Goal: Task Accomplishment & Management: Manage account settings

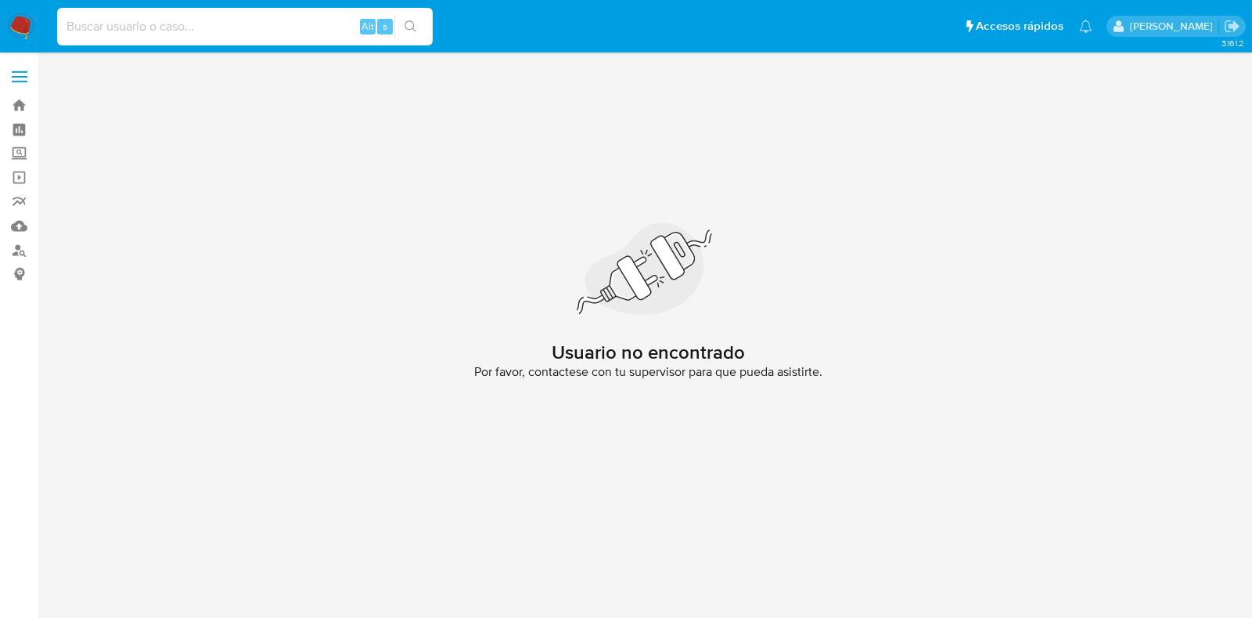
click at [190, 24] on input at bounding box center [245, 26] width 376 height 20
paste input "304013068"
type input "304013068"
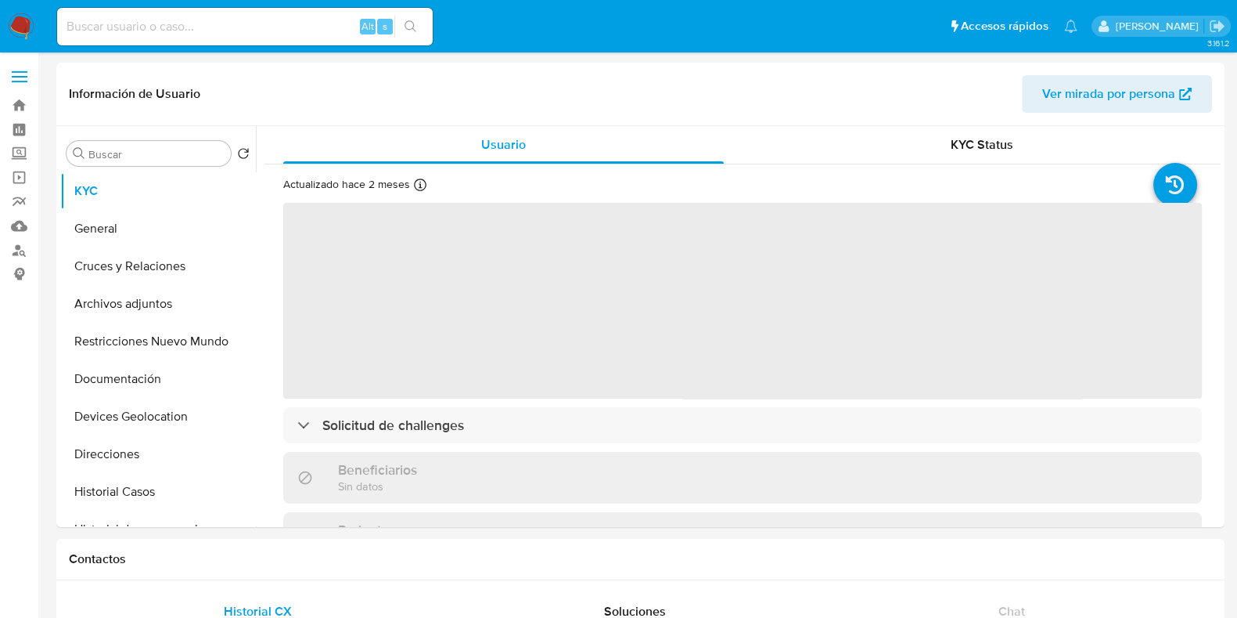
select select "10"
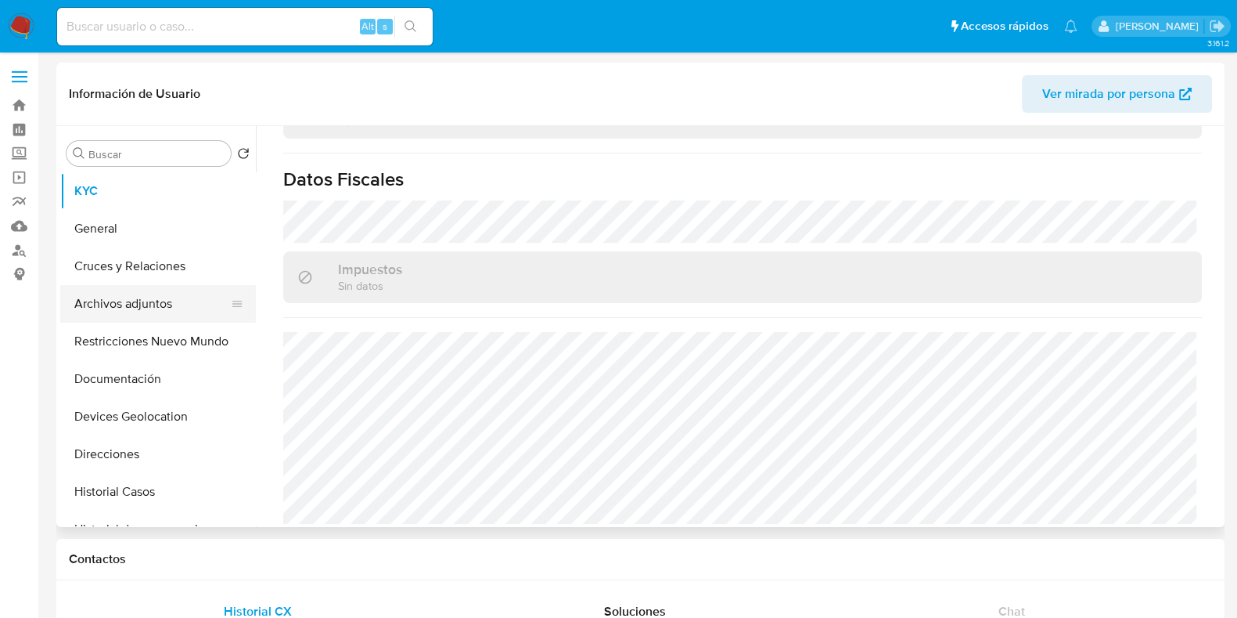
click at [151, 317] on button "Archivos adjuntos" at bounding box center [151, 304] width 183 height 38
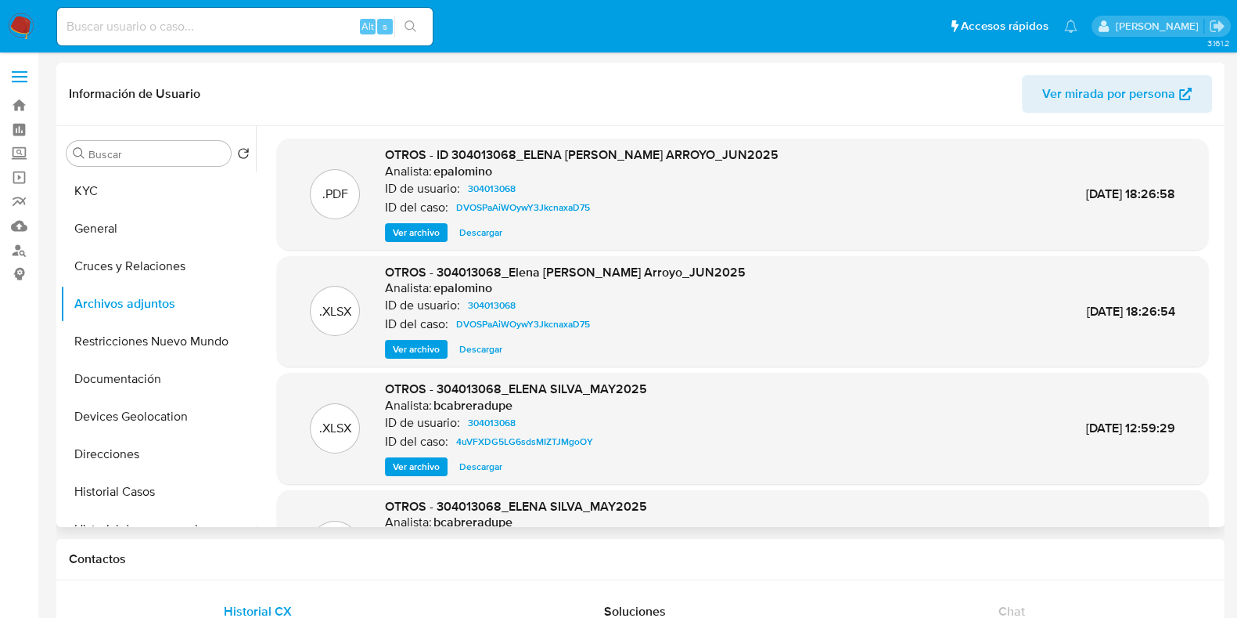
click at [419, 225] on span "Ver archivo" at bounding box center [416, 233] width 47 height 16
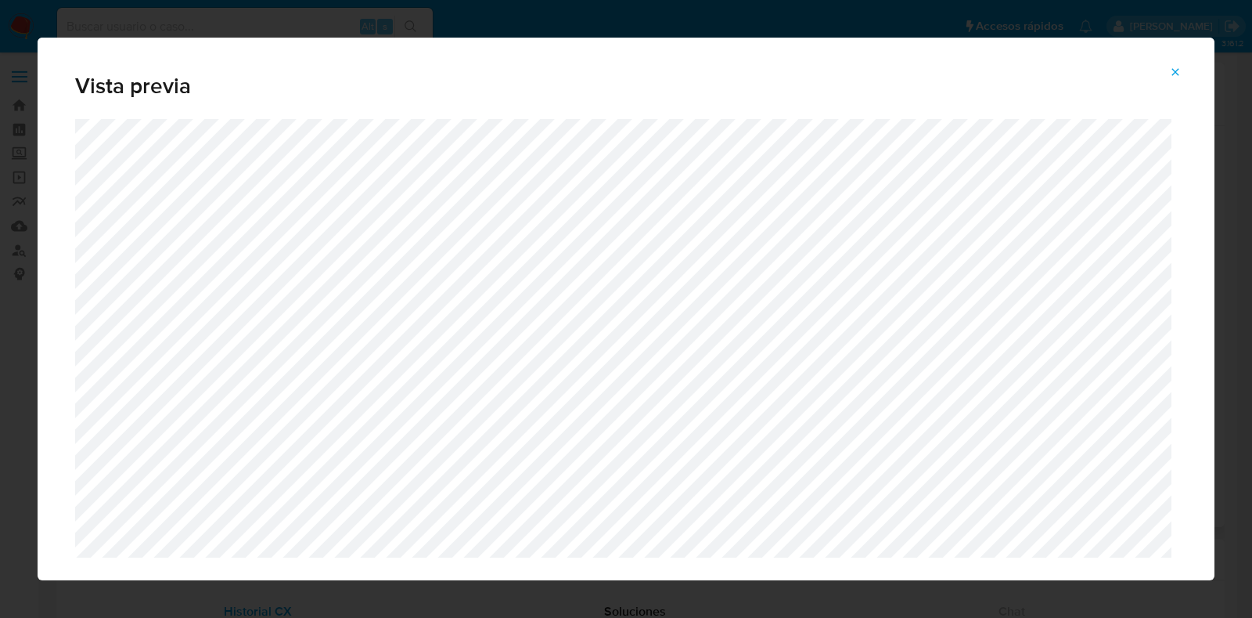
click at [1171, 72] on icon "Attachment preview" at bounding box center [1175, 72] width 13 height 13
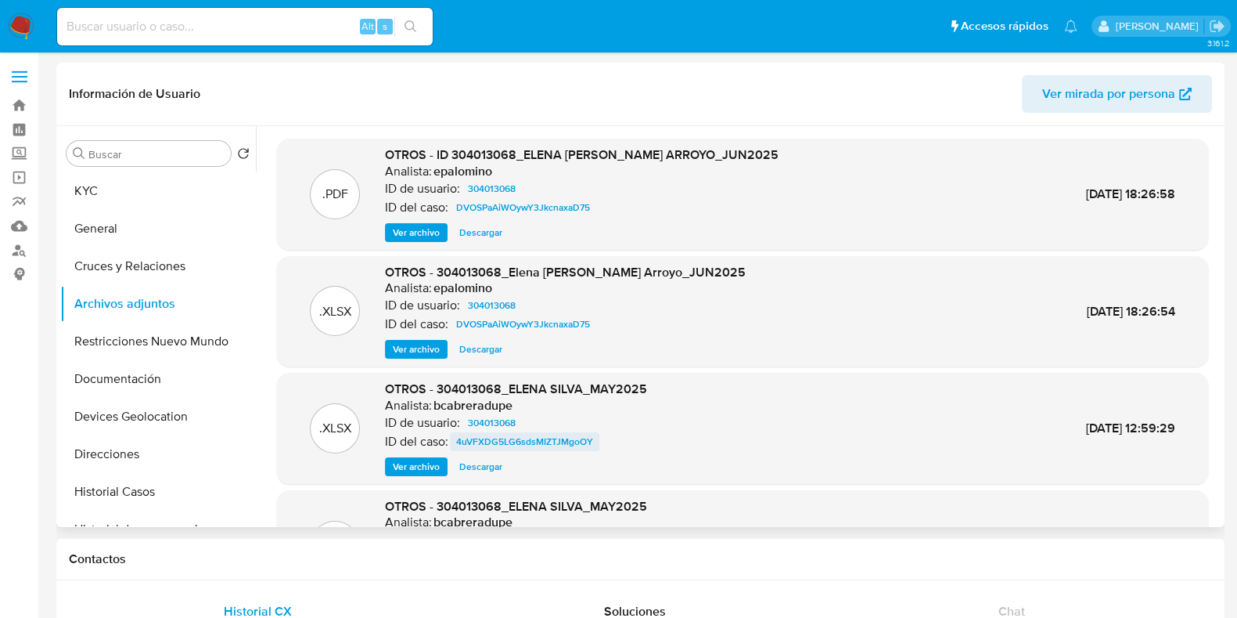
scroll to position [88, 0]
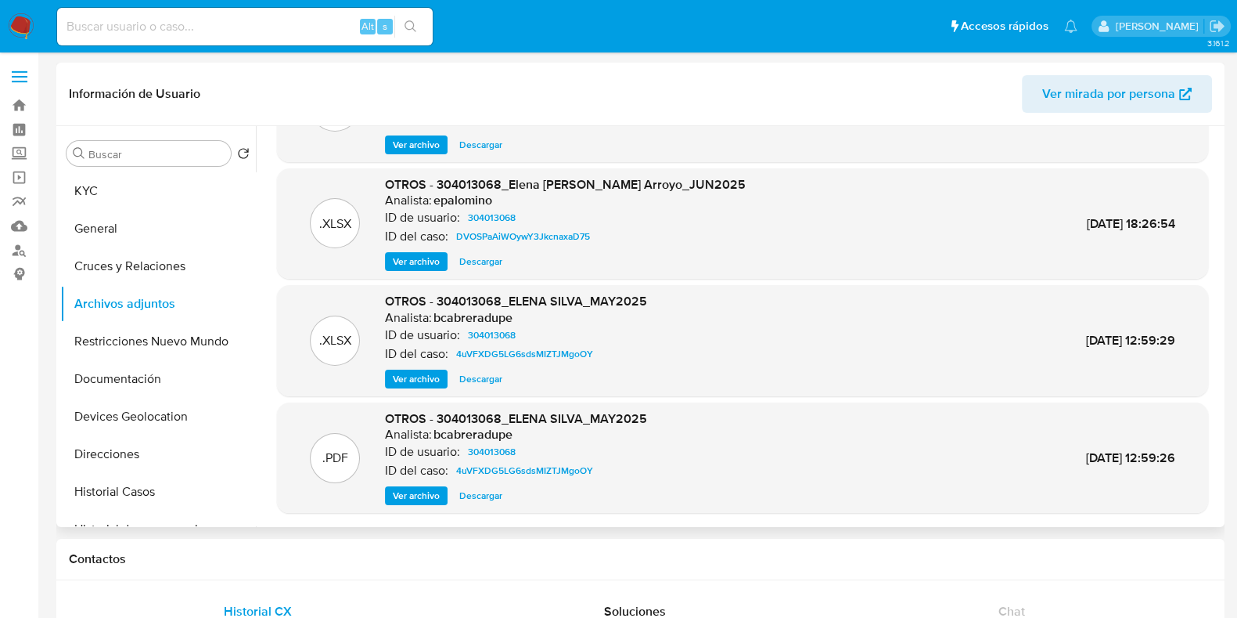
click at [338, 459] on p ".PDF" at bounding box center [335, 457] width 26 height 17
click at [405, 502] on span "Ver archivo" at bounding box center [416, 496] width 47 height 16
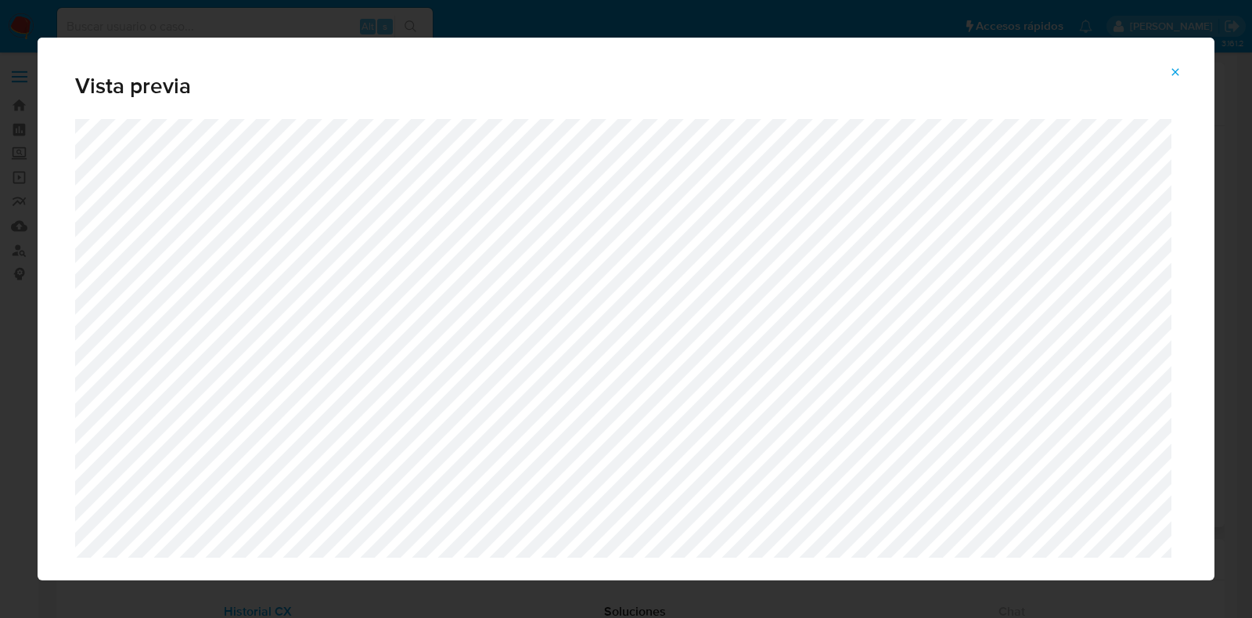
click at [1176, 75] on icon "Attachment preview" at bounding box center [1175, 72] width 13 height 13
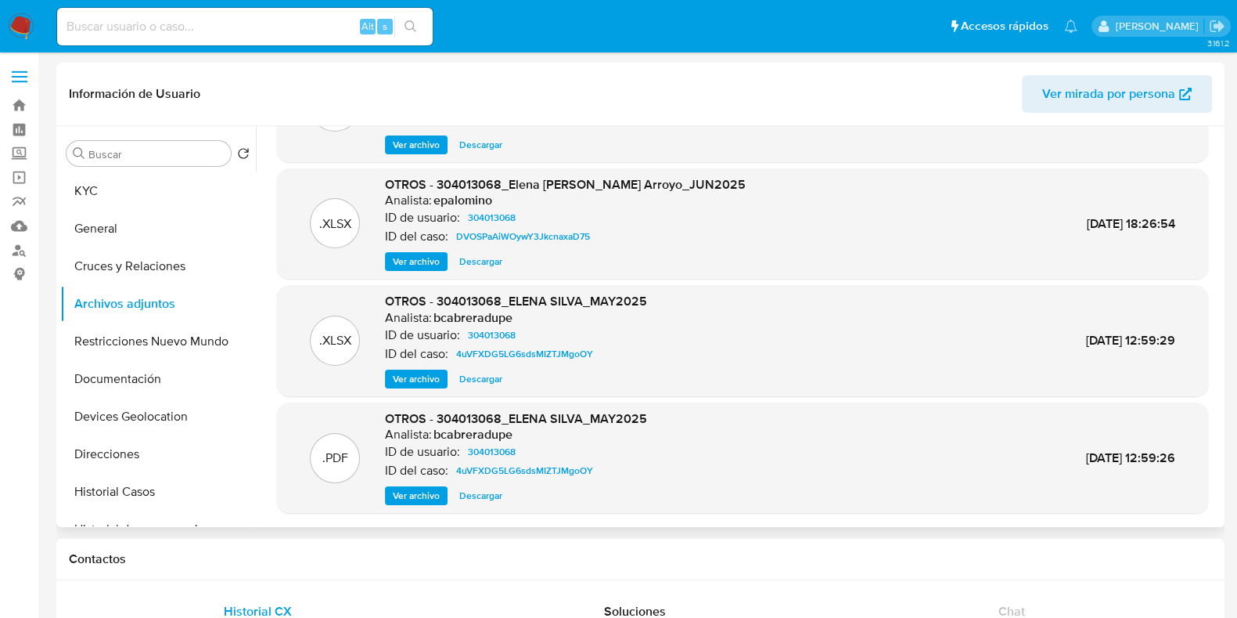
scroll to position [0, 0]
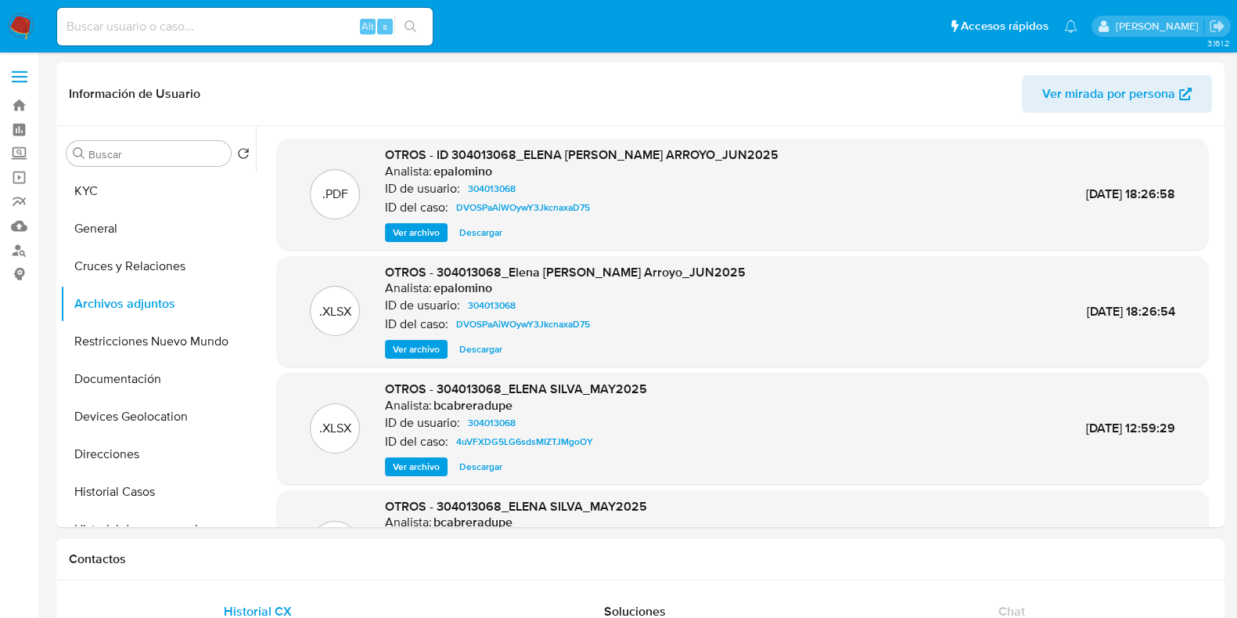
click at [23, 23] on img at bounding box center [21, 26] width 27 height 27
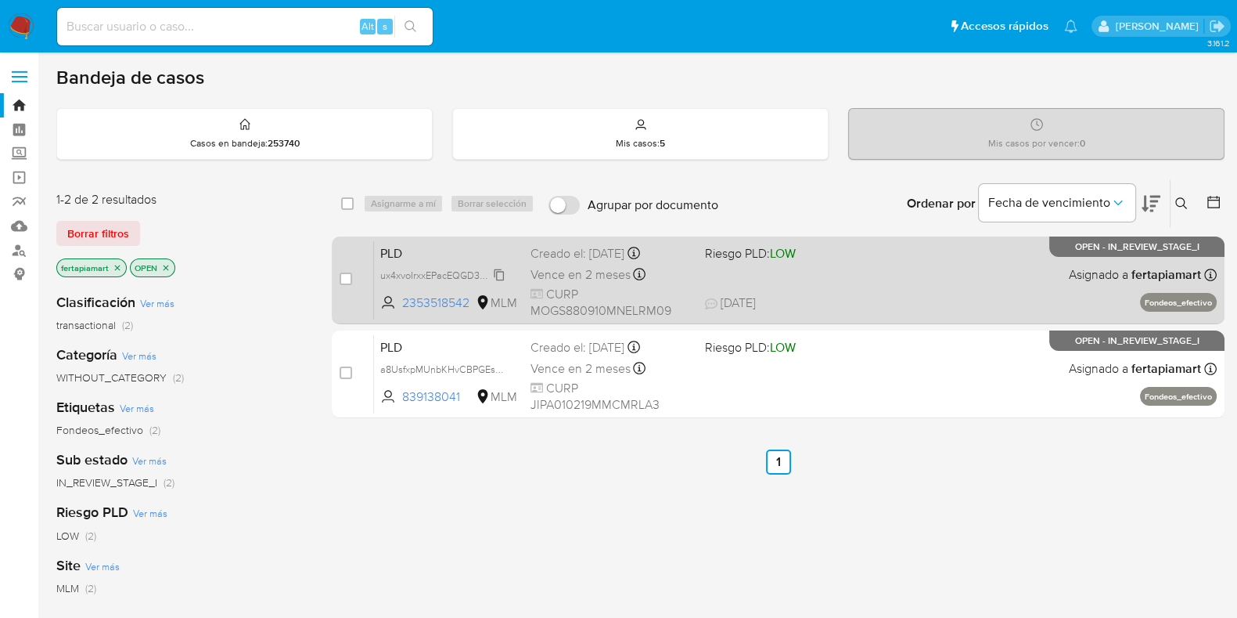
click at [432, 272] on span "ux4xvoIrxxEPacEQGD3KvCP7" at bounding box center [443, 273] width 127 height 17
click at [579, 266] on span "Vence en 2 meses" at bounding box center [581, 274] width 100 height 17
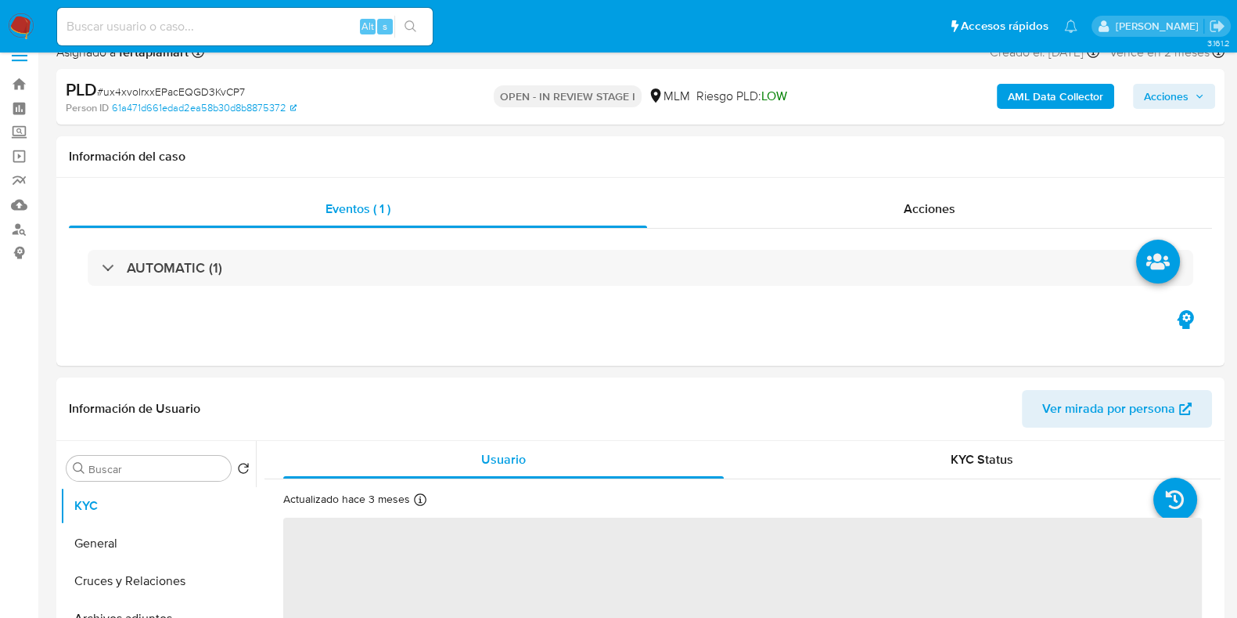
select select "10"
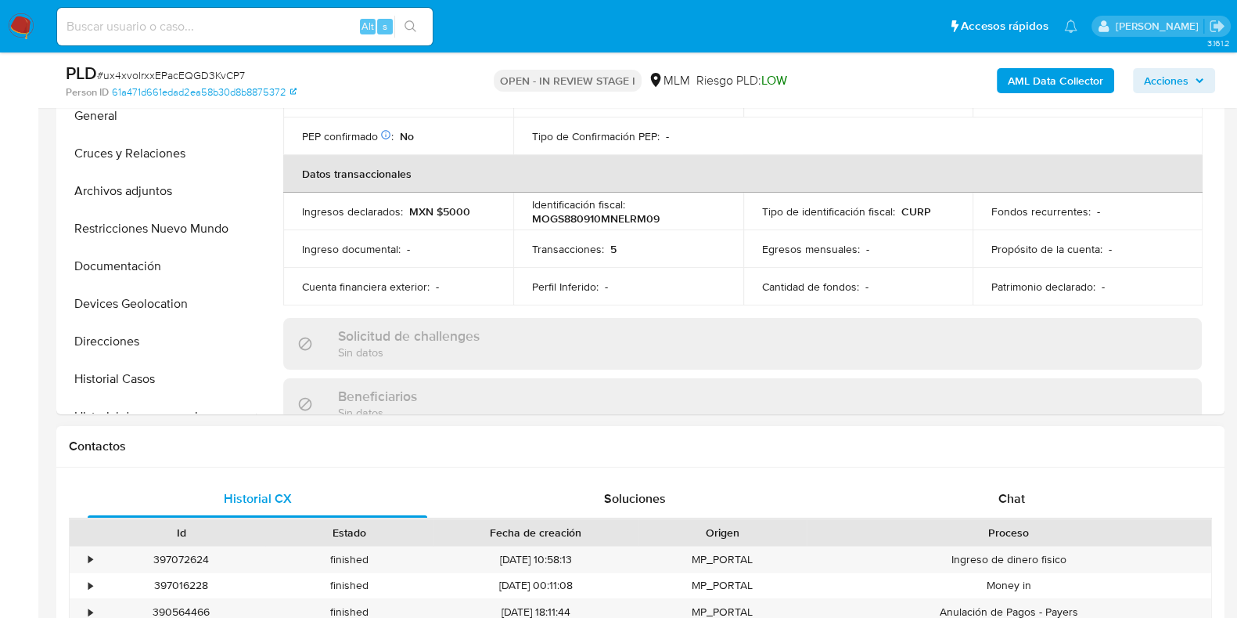
scroll to position [434, 0]
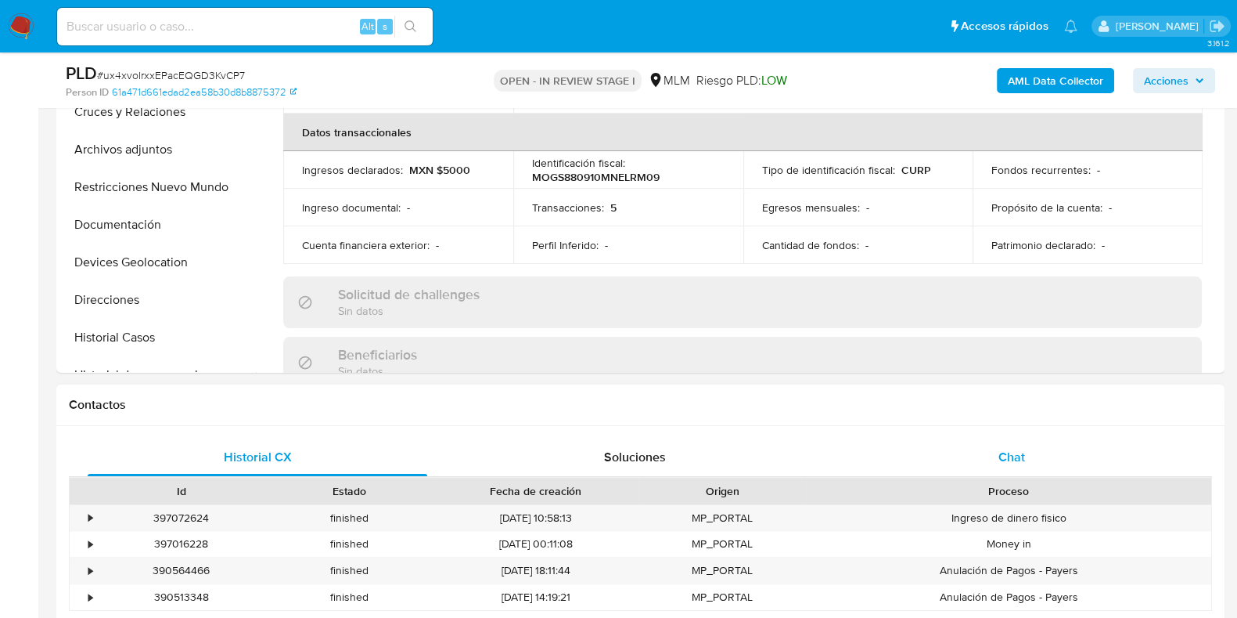
click at [958, 452] on div "Chat" at bounding box center [1012, 457] width 340 height 38
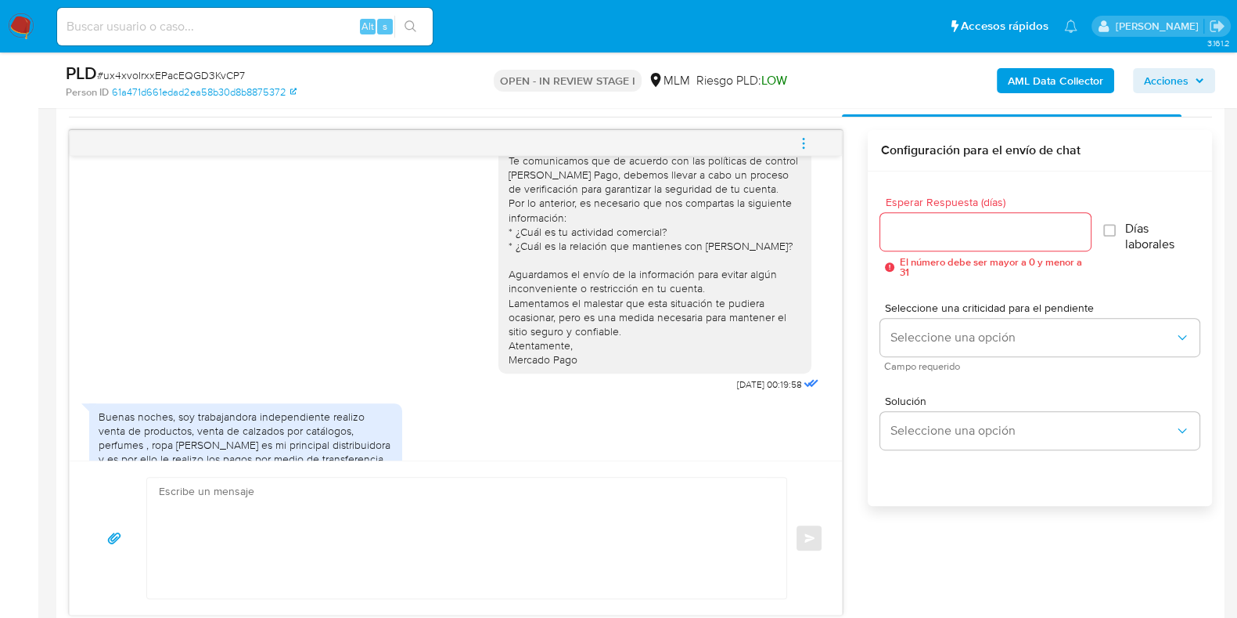
scroll to position [149, 0]
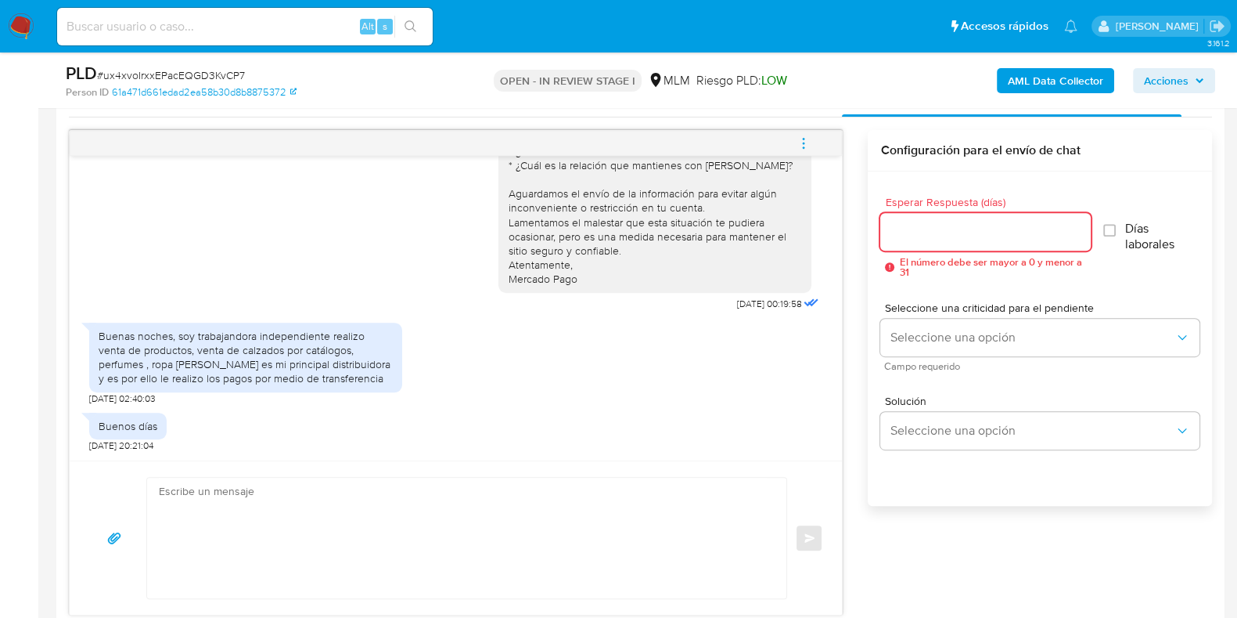
click at [943, 224] on input "Esperar Respuesta (días)" at bounding box center [986, 232] width 210 height 20
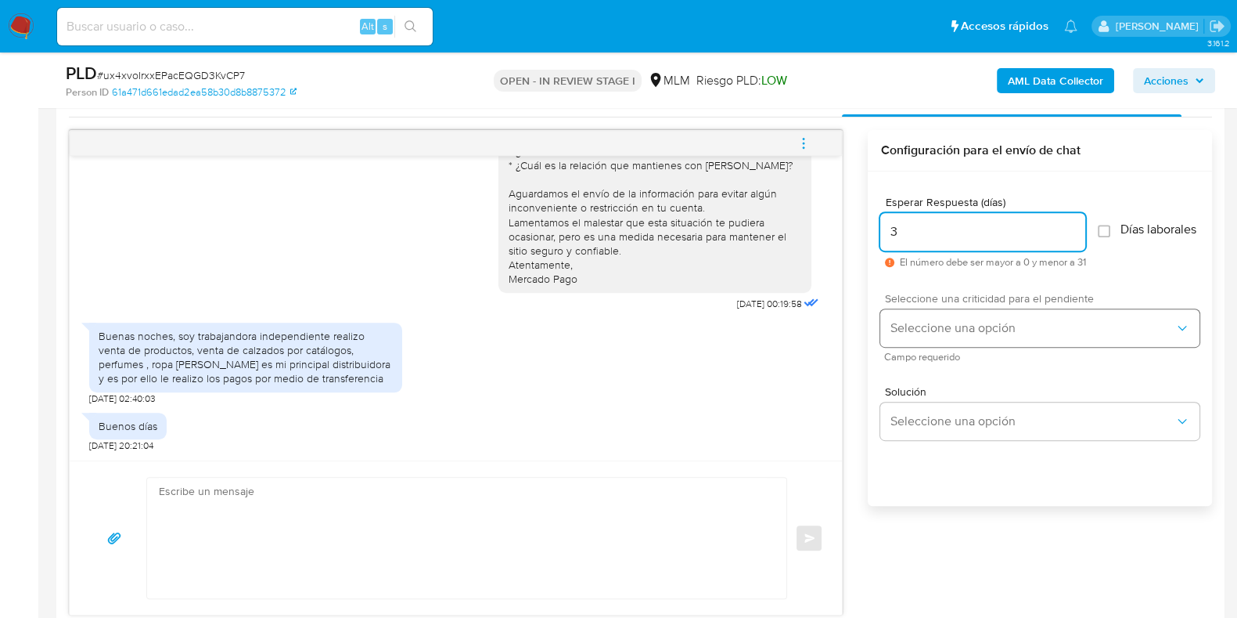
type input "3"
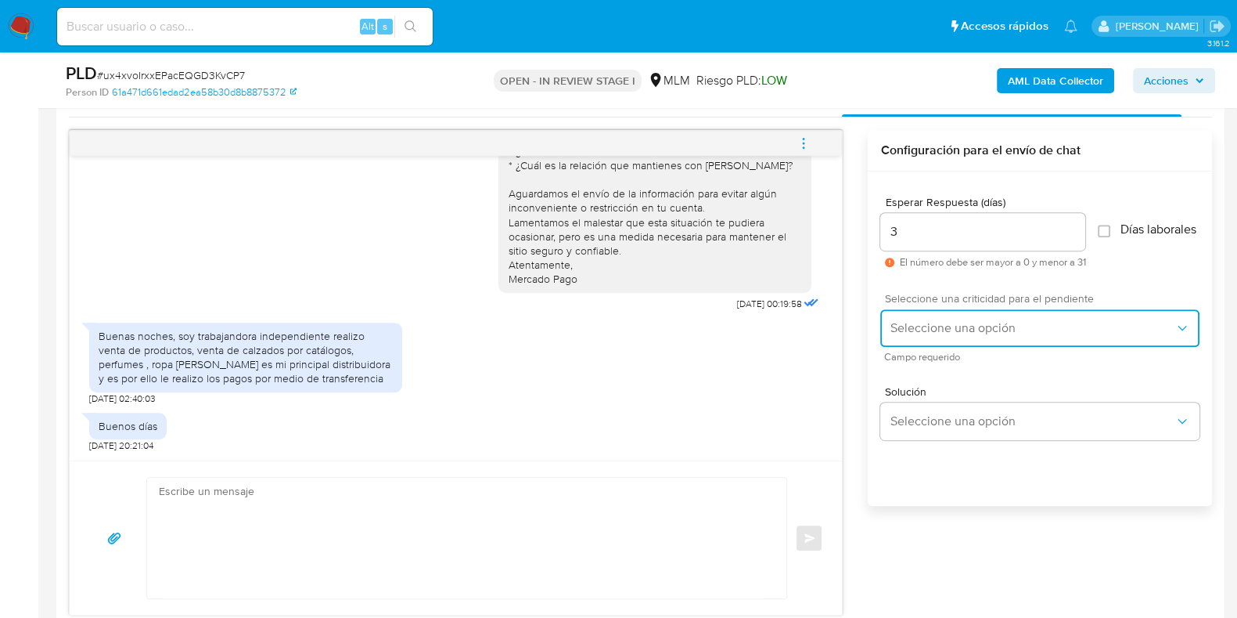
click at [942, 335] on span "Seleccione una opción" at bounding box center [1032, 328] width 285 height 16
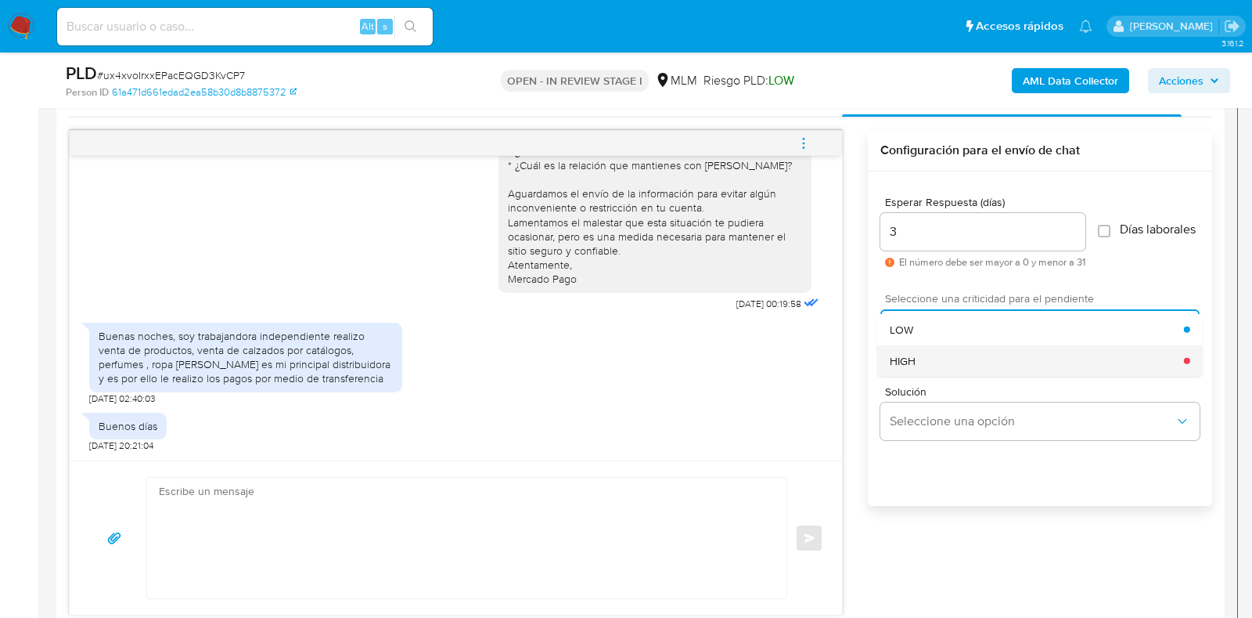
click at [916, 372] on div "HIGH" at bounding box center [1037, 359] width 294 height 31
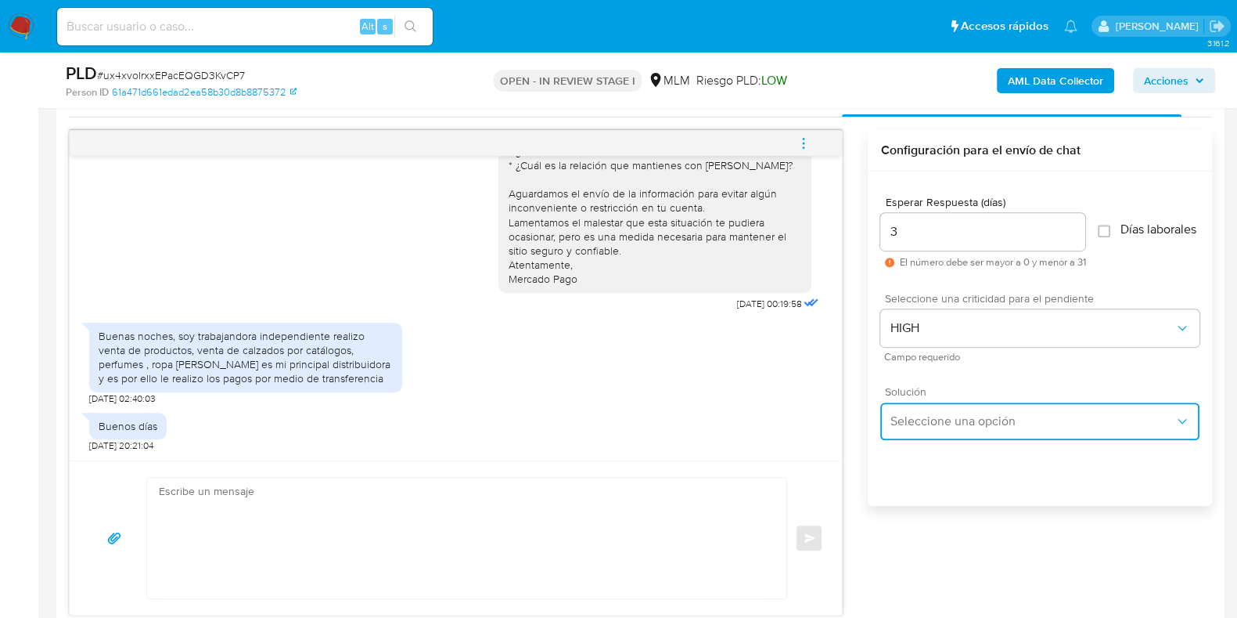
click at [920, 422] on span "Seleccione una opción" at bounding box center [1032, 421] width 285 height 16
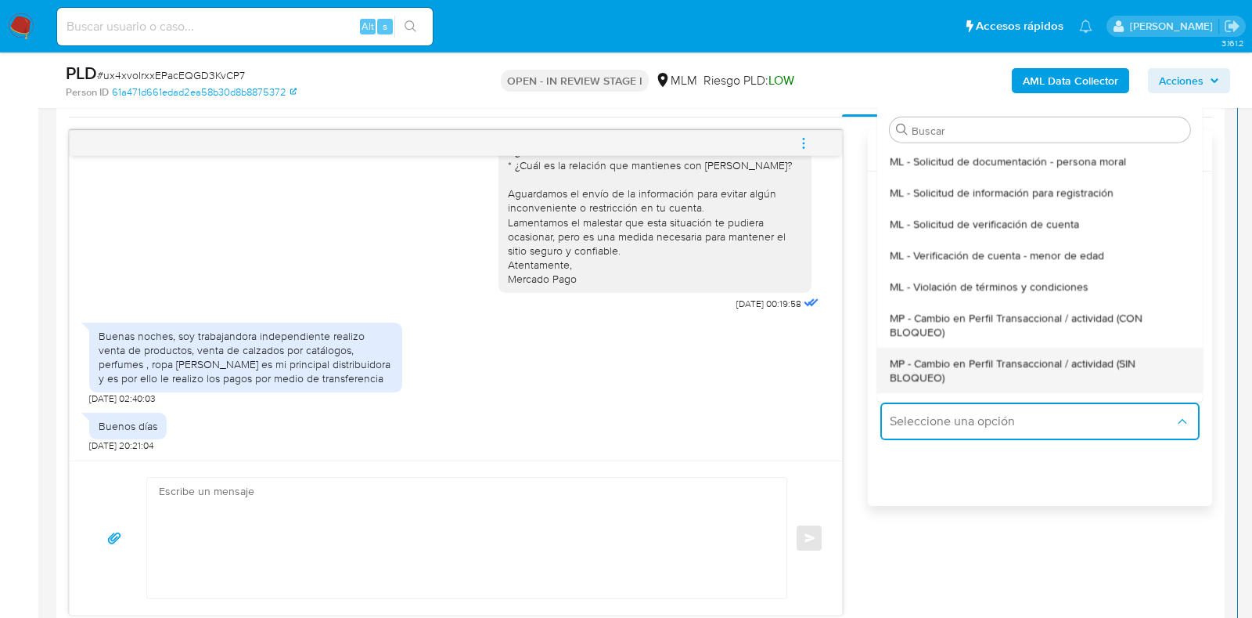
click at [952, 376] on span "MP - Cambio en Perfil Transaccional / actividad (SIN BLOQUEO)" at bounding box center [1040, 369] width 301 height 28
type textarea "Estimado ,Te comunicamos que se ha identificado un cambio en el uso habitual de…"
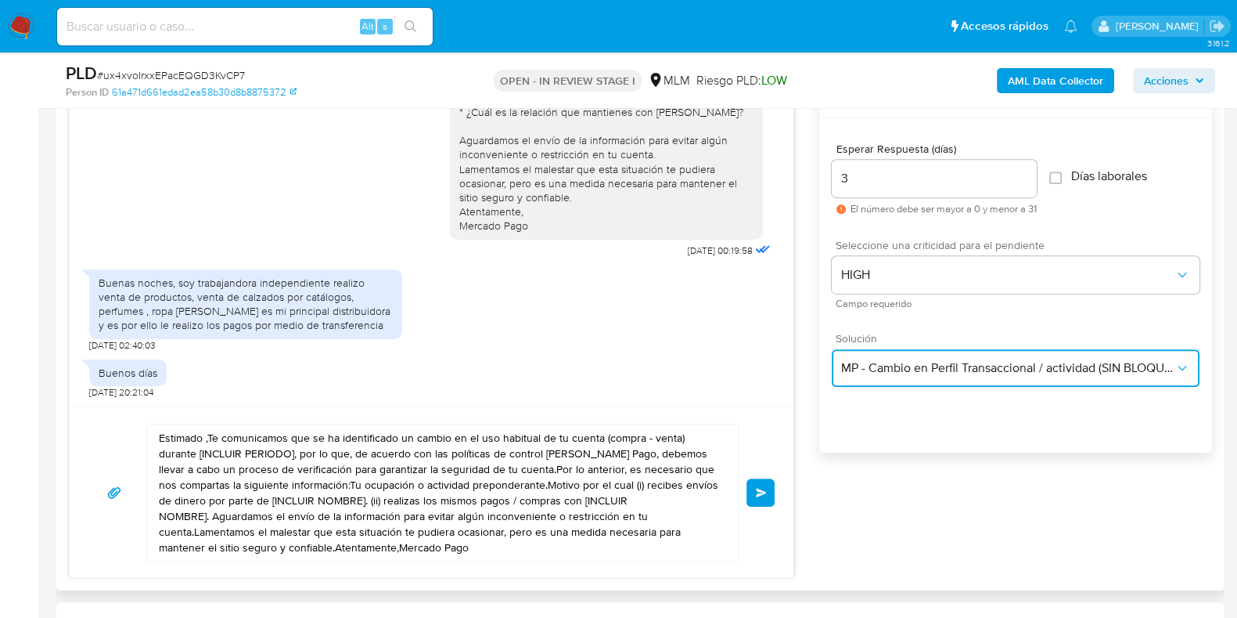
scroll to position [848, 0]
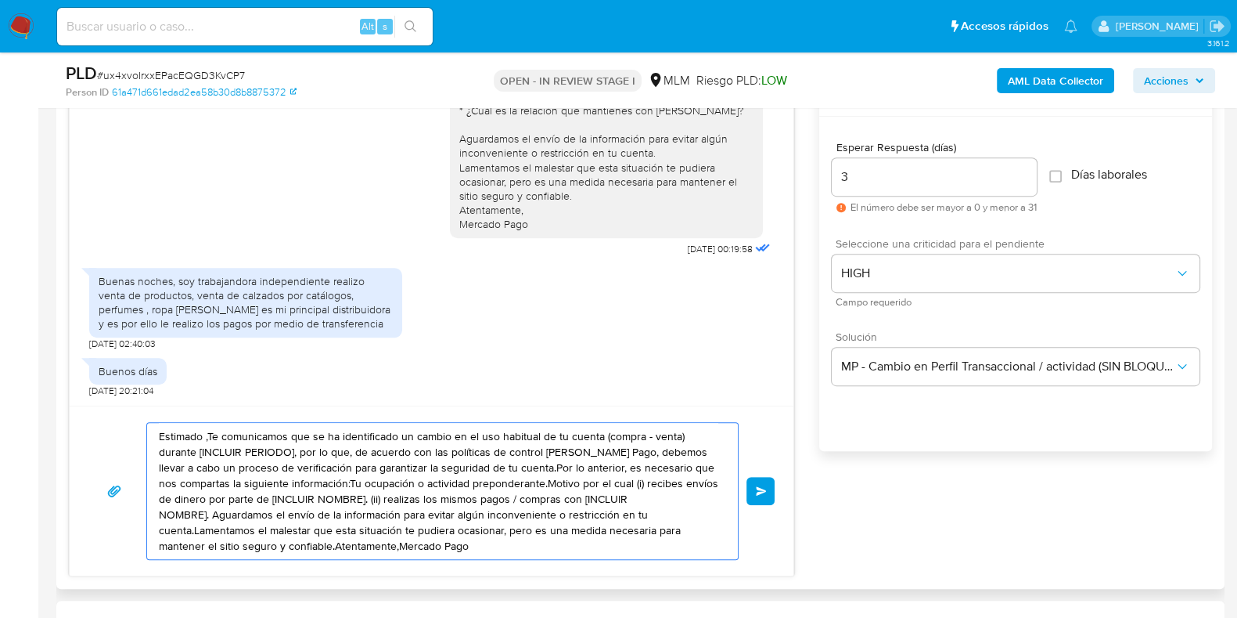
click at [558, 539] on textarea "Estimado ,Te comunicamos que se ha identificado un cambio en el uso habitual de…" at bounding box center [439, 491] width 560 height 136
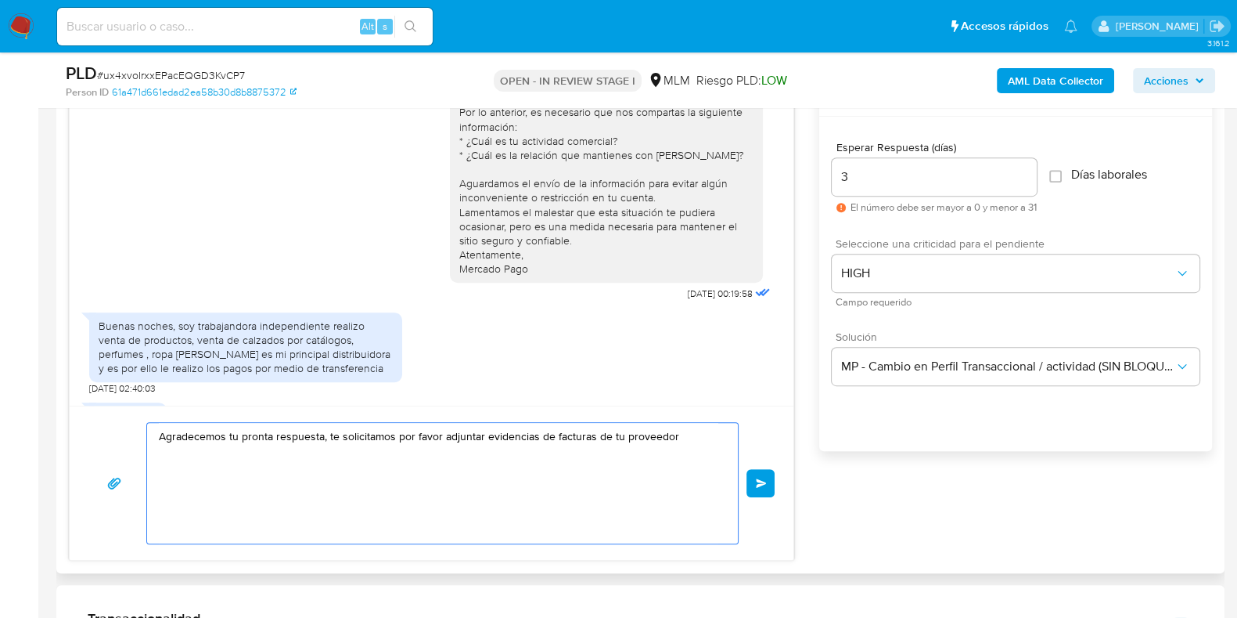
scroll to position [74, 0]
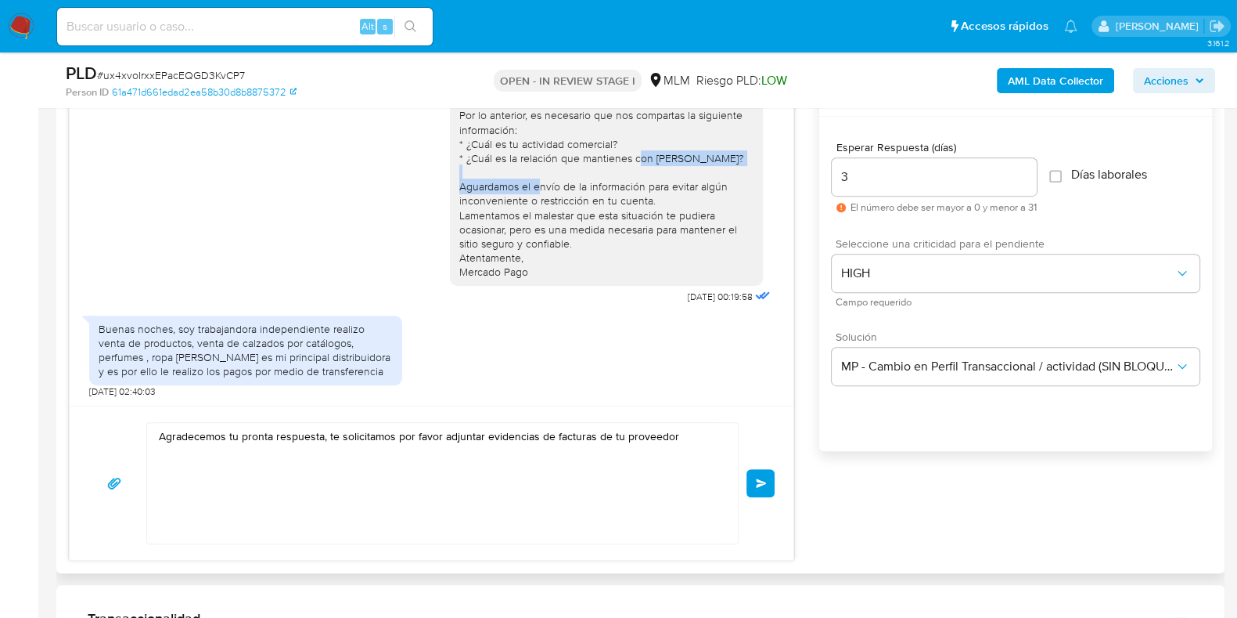
drag, startPoint x: 641, startPoint y: 153, endPoint x: 560, endPoint y: 165, distance: 82.4
click at [560, 165] on div "Estimado usuario, Te comunicamos que de acuerdo con las políticas de control de…" at bounding box center [606, 166] width 294 height 228
copy div "ALISMAR ANDREINA MARTINEZ SANJUAN?"
click at [689, 426] on textarea "Agradecemos tu pronta respuesta, te solicitamos por favor adjuntar evidencias d…" at bounding box center [439, 483] width 560 height 121
paste textarea "ALISMAR ANDREINA MARTINEZ SANJUAN?"
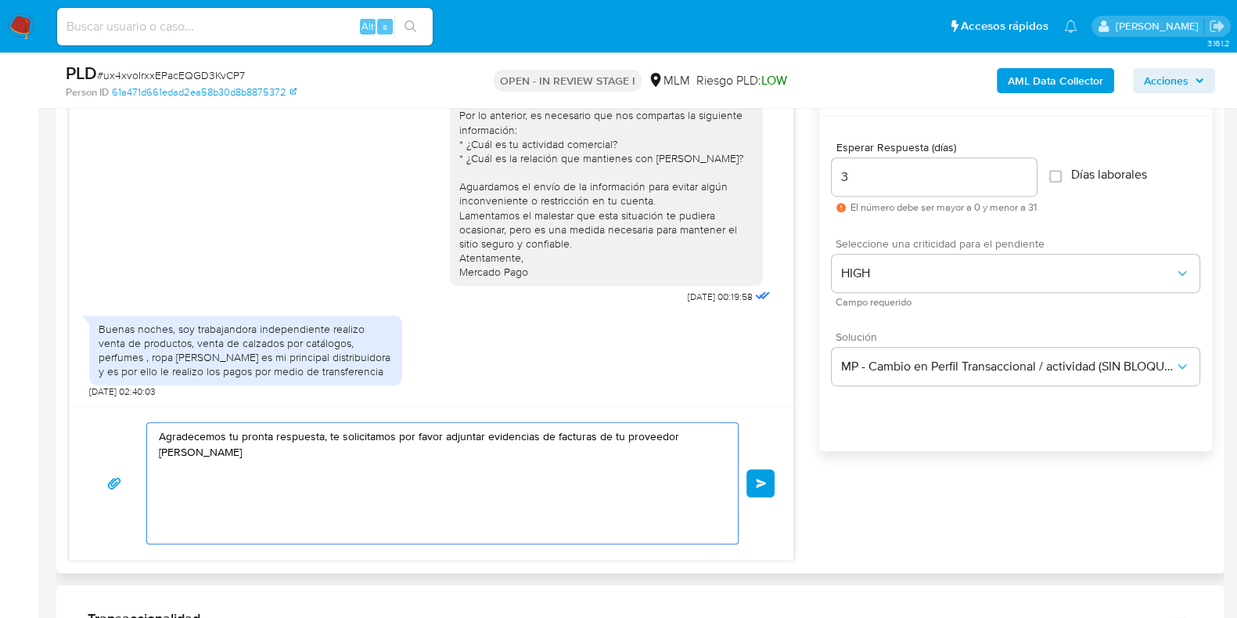
click at [327, 436] on textarea "Agradecemos tu pronta respuesta, te solicitamos por favor adjuntar evidencias d…" at bounding box center [439, 483] width 560 height 121
click at [391, 451] on textarea "Agradecemos tu pronta respuesta, te solicitamos por favor adjuntar evidencias d…" at bounding box center [439, 483] width 560 height 121
click at [593, 432] on textarea "Agradecemos tu pronta respuesta, te solicitamos por favor adjuntar evidencias d…" at bounding box center [439, 483] width 560 height 121
click at [607, 455] on textarea "Agradecemos tu pronta respuesta, te solicitamos por favor adjuntar evidencias d…" at bounding box center [439, 483] width 560 height 121
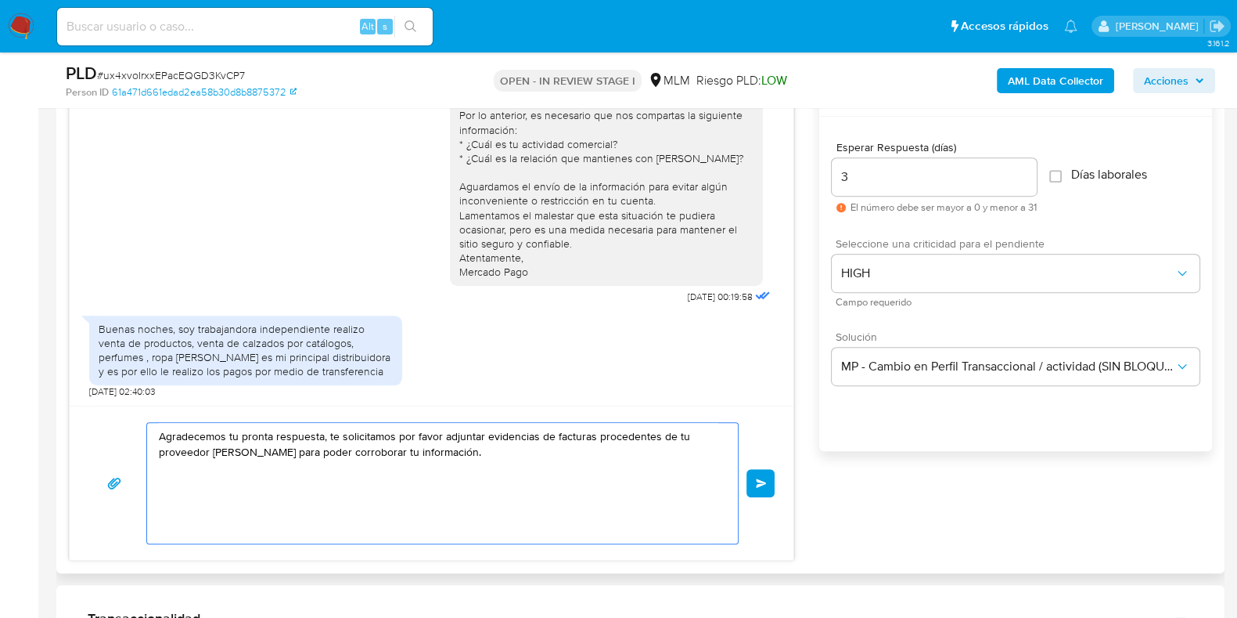
scroll to position [149, 0]
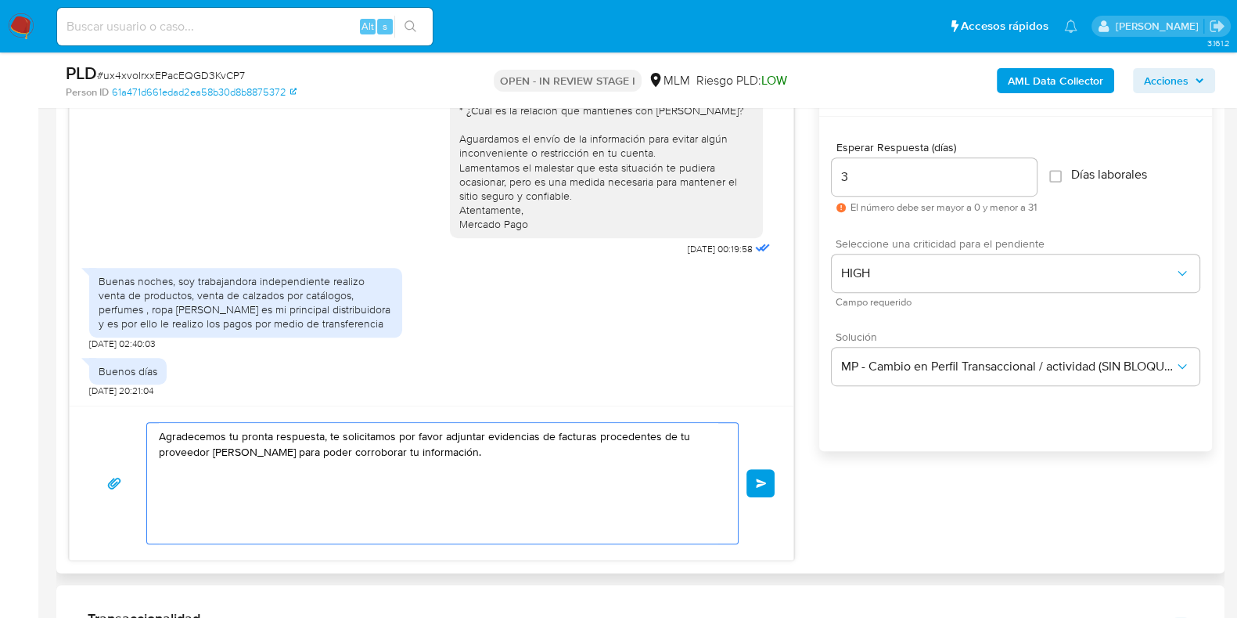
click at [160, 438] on textarea "Agradecemos tu pronta respuesta, te solicitamos por favor adjuntar evidencias d…" at bounding box center [439, 483] width 560 height 121
click at [632, 449] on textarea "Agradecemos tu pronta respuesta, te solicitamos por favor adjuntar evidencias d…" at bounding box center [439, 483] width 560 height 121
click at [418, 450] on textarea "Agradecemos tu pronta respuesta, te solicitamos por favor adjuntar evidencias d…" at bounding box center [439, 483] width 560 height 121
click at [599, 445] on textarea "Agradecemos tu pronta respuesta, te solicitamos por favor adjuntar evidencias d…" at bounding box center [439, 483] width 560 height 121
click at [643, 446] on textarea "Agradecemos tu pronta respuesta, te solicitamos por favor adjuntar evidencias d…" at bounding box center [439, 483] width 560 height 121
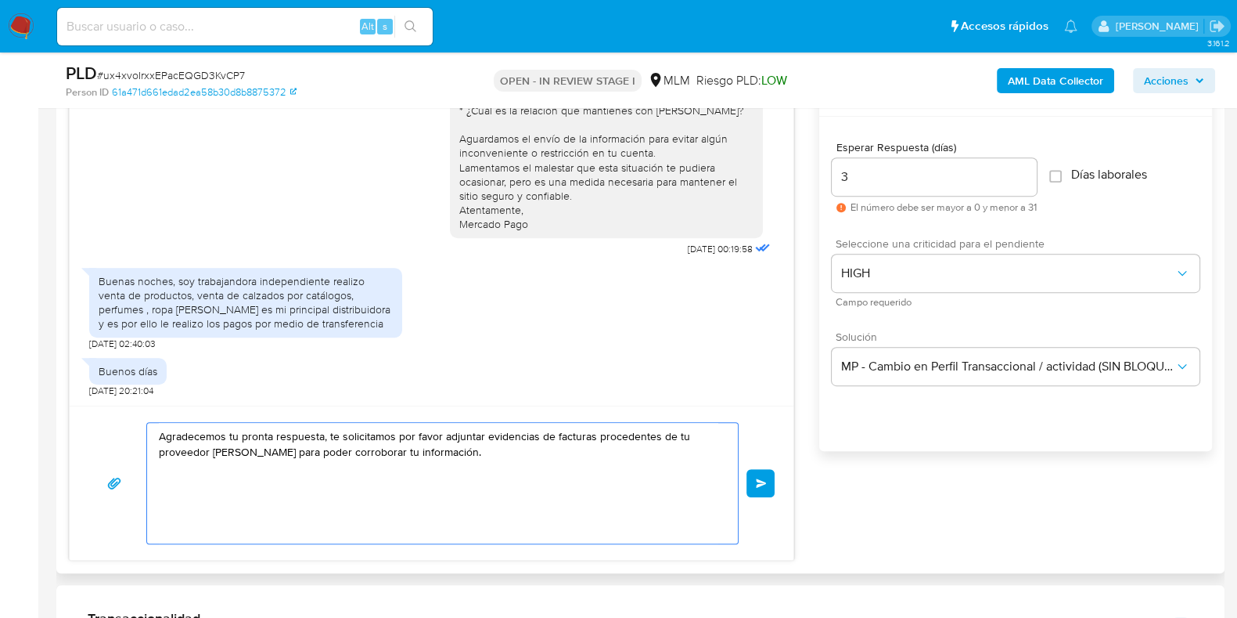
click at [332, 433] on textarea "Agradecemos tu pronta respuesta, te solicitamos por favor adjuntar evidencias d…" at bounding box center [439, 483] width 560 height 121
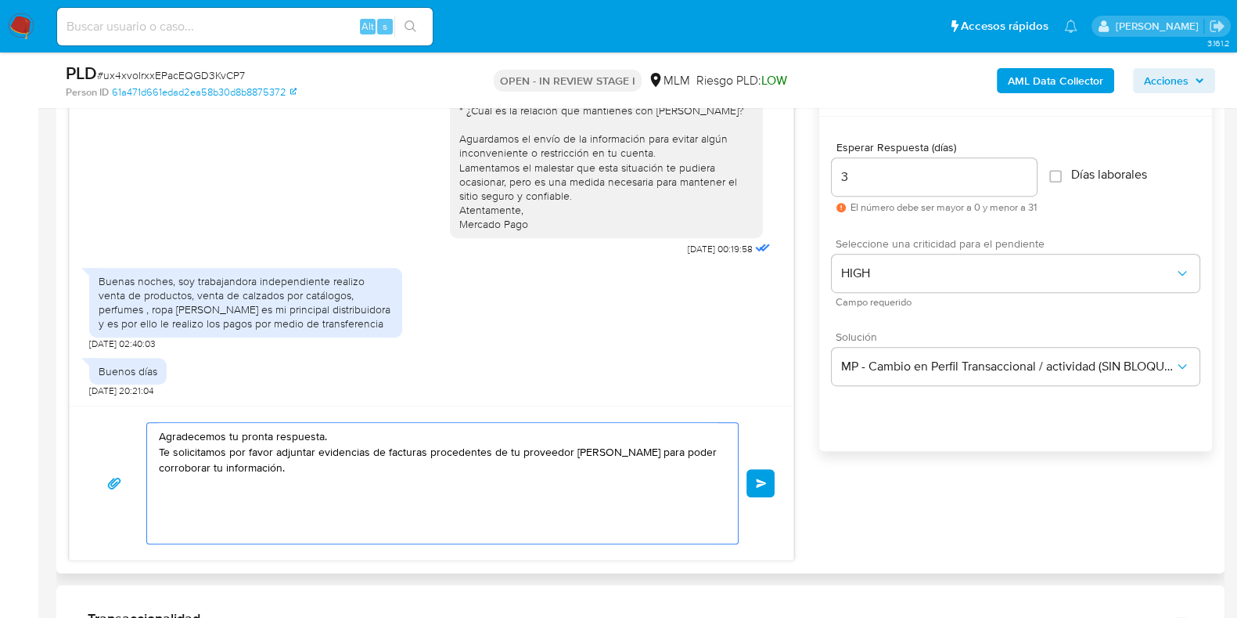
click at [368, 428] on textarea "Agradecemos tu pronta respuesta. Te solicitamos por favor adjuntar evidencias d…" at bounding box center [439, 483] width 560 height 121
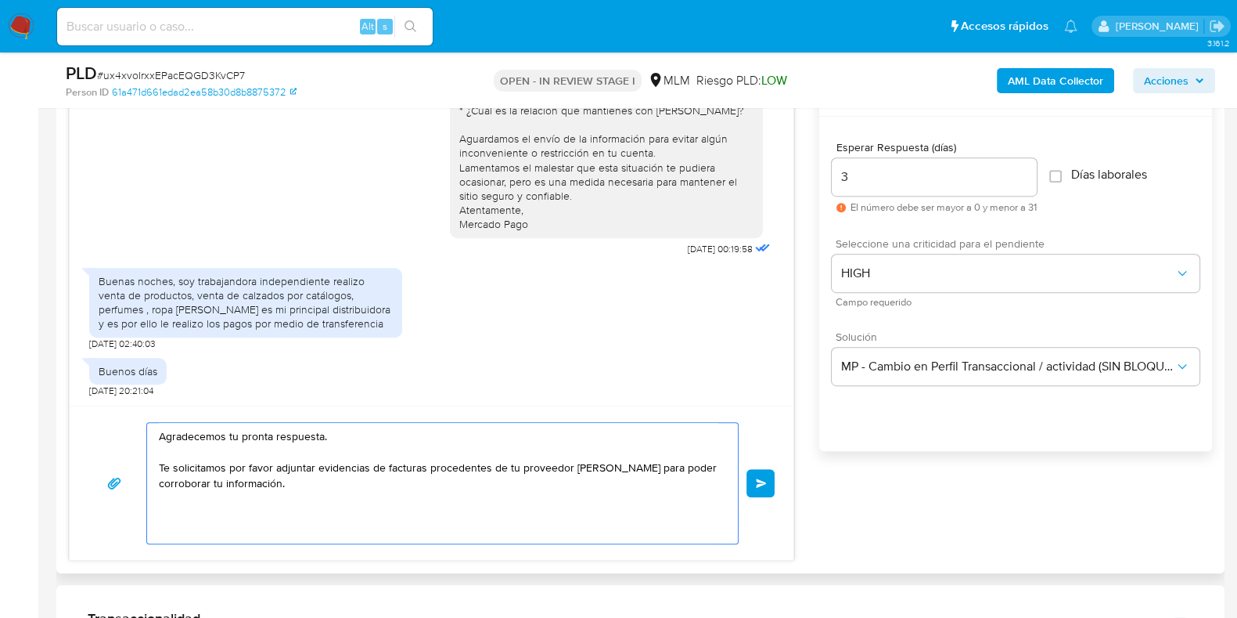
click at [462, 479] on textarea "Agradecemos tu pronta respuesta. Te solicitamos por favor adjuntar evidencias d…" at bounding box center [439, 483] width 560 height 121
click at [428, 469] on textarea "Agradecemos tu pronta respuesta. Te solicitamos por favor adjuntar evidencias d…" at bounding box center [439, 483] width 560 height 121
click at [450, 484] on textarea "Agradecemos tu pronta respuesta. Te solicitamos por favor adjuntar evidencias d…" at bounding box center [439, 483] width 560 height 121
click at [386, 466] on textarea "Agradecemos tu pronta respuesta. Te solicitamos por favor adjuntar evidencias d…" at bounding box center [439, 483] width 560 height 121
click at [427, 466] on textarea "Agradecemos tu pronta respuesta. Te solicitamos por favor adjuntar evidencias d…" at bounding box center [439, 483] width 560 height 121
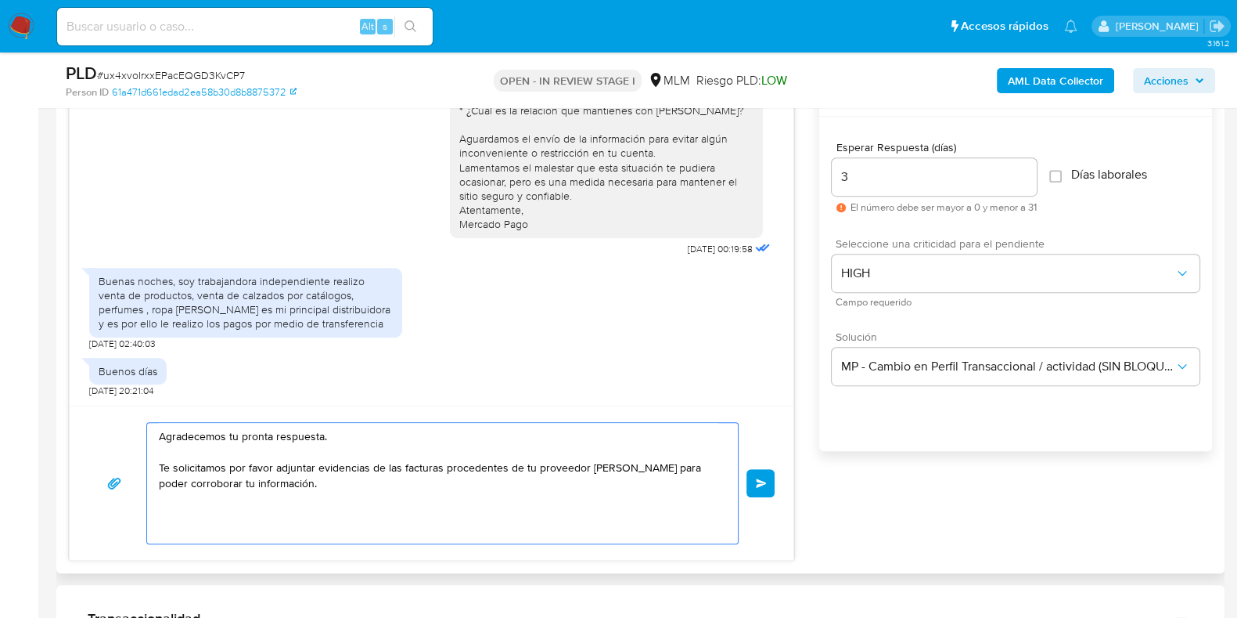
click at [268, 477] on textarea "Agradecemos tu pronta respuesta. Te solicitamos por favor adjuntar evidencias d…" at bounding box center [439, 483] width 560 height 121
click at [440, 467] on textarea "Agradecemos tu pronta respuesta. Te solicitamos por favor adjuntar evidencias d…" at bounding box center [439, 483] width 560 height 121
click at [564, 463] on textarea "Agradecemos tu pronta respuesta. Te solicitamos por favor adjuntar evidencias d…" at bounding box center [439, 483] width 560 height 121
type textarea "Agradecemos tu pronta respuesta. Te solicitamos por favor adjuntar evidencias d…"
click at [751, 481] on button "Enviar" at bounding box center [761, 483] width 28 height 28
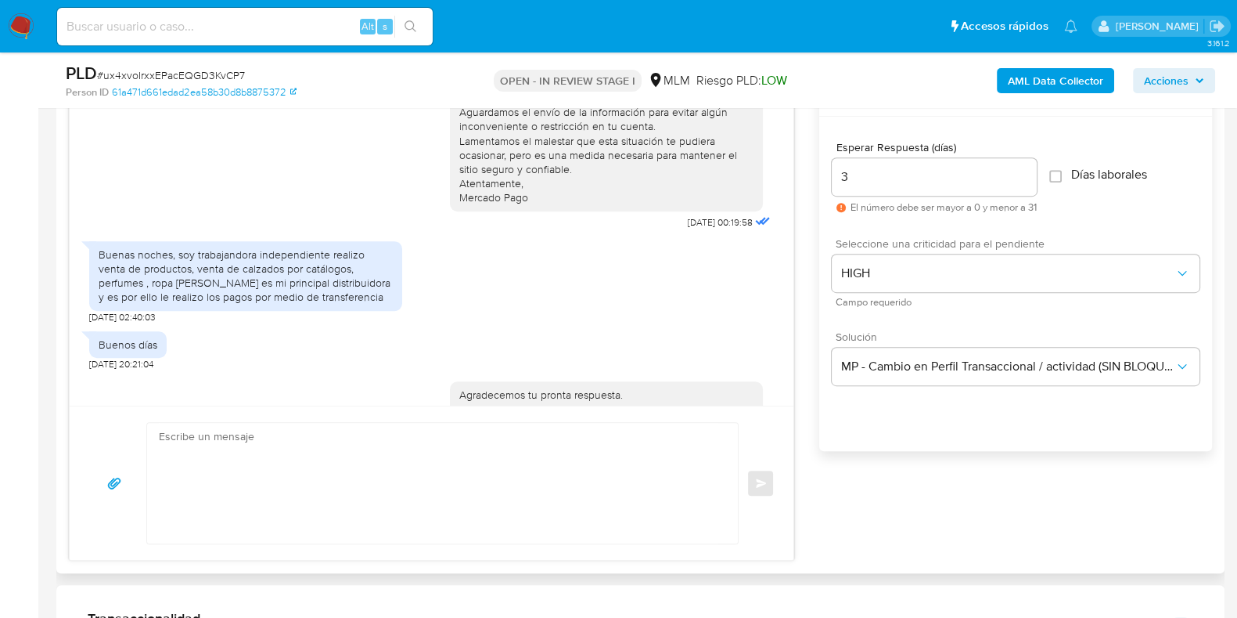
scroll to position [280, 0]
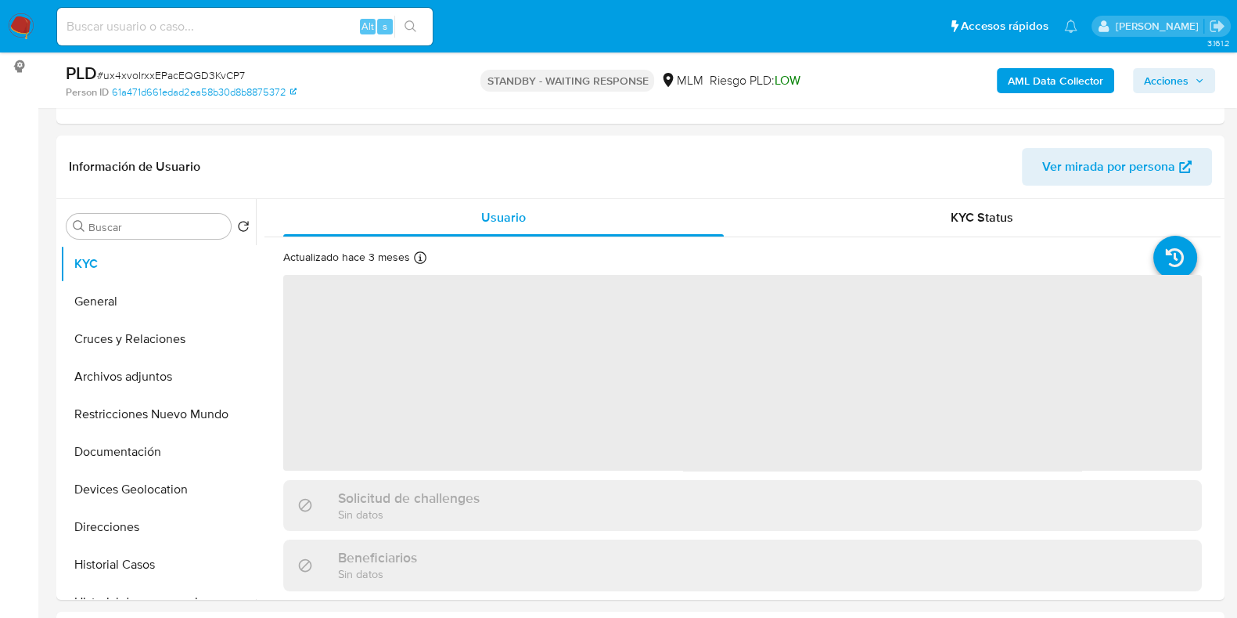
select select "10"
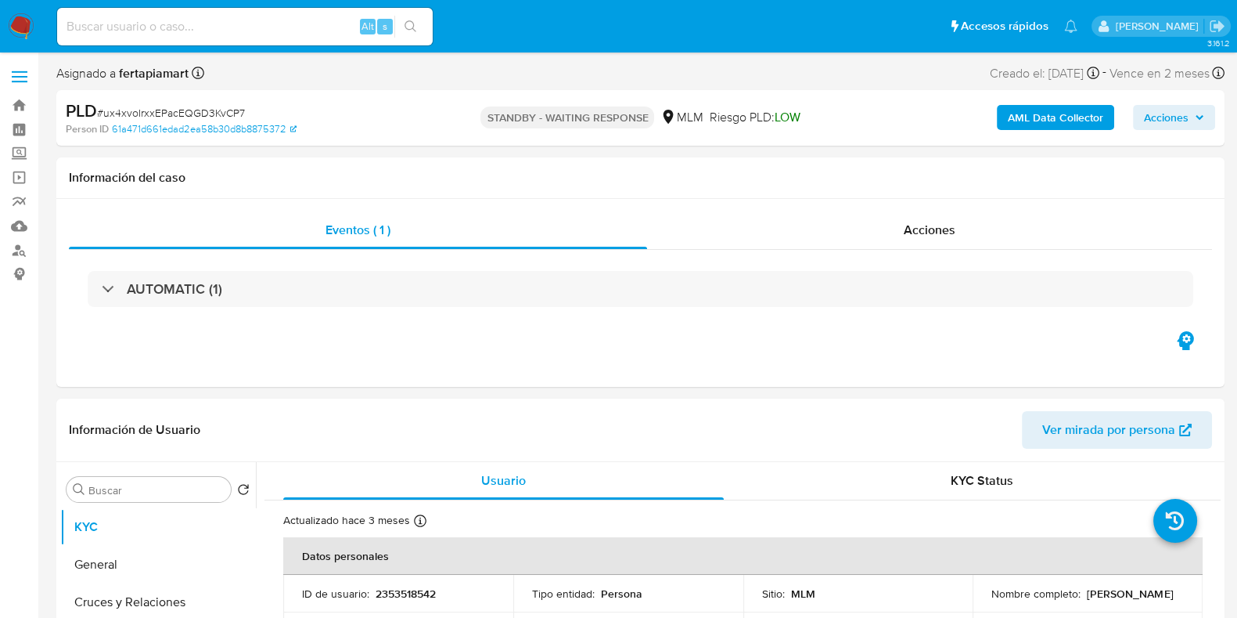
click at [27, 27] on img at bounding box center [21, 26] width 27 height 27
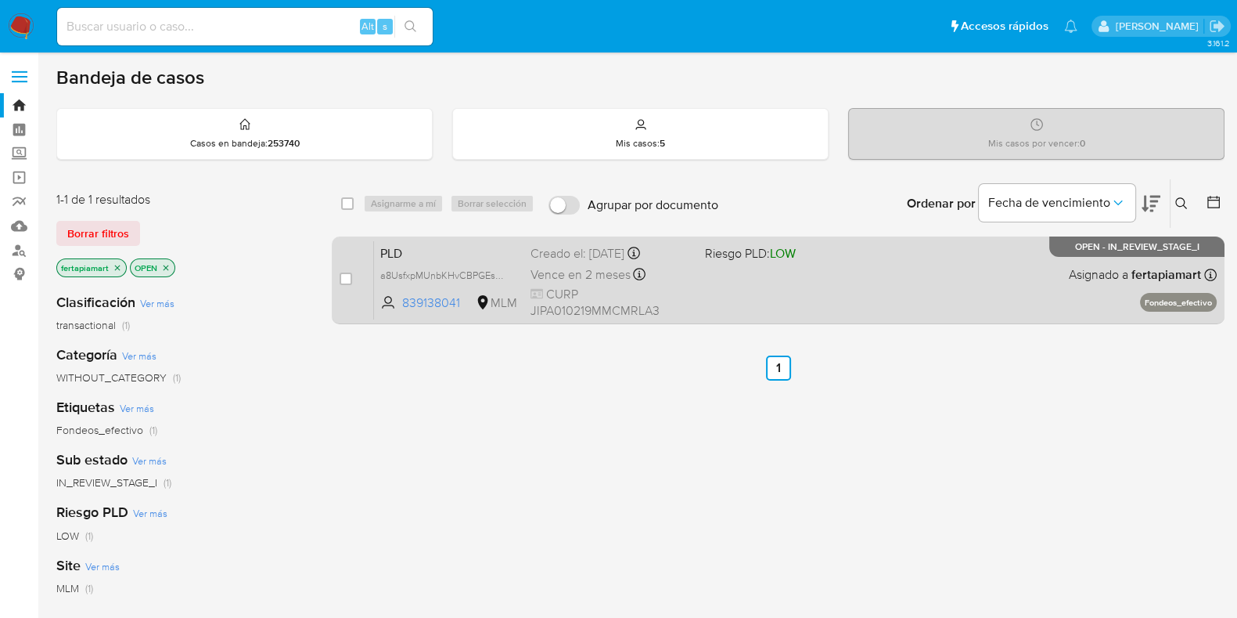
click at [697, 292] on div "PLD a8UsfxpMUnbKHvCBPGEsU5pm 839138041 MLM Riesgo PLD: LOW Creado el: [DATE] Cr…" at bounding box center [795, 279] width 843 height 79
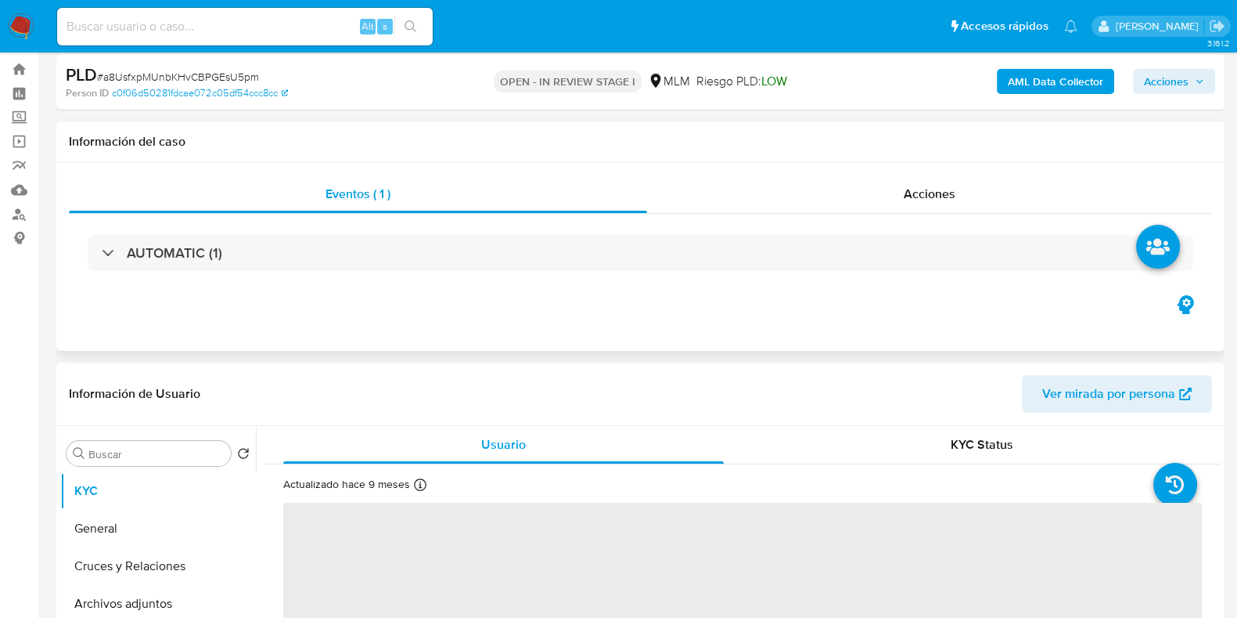
select select "10"
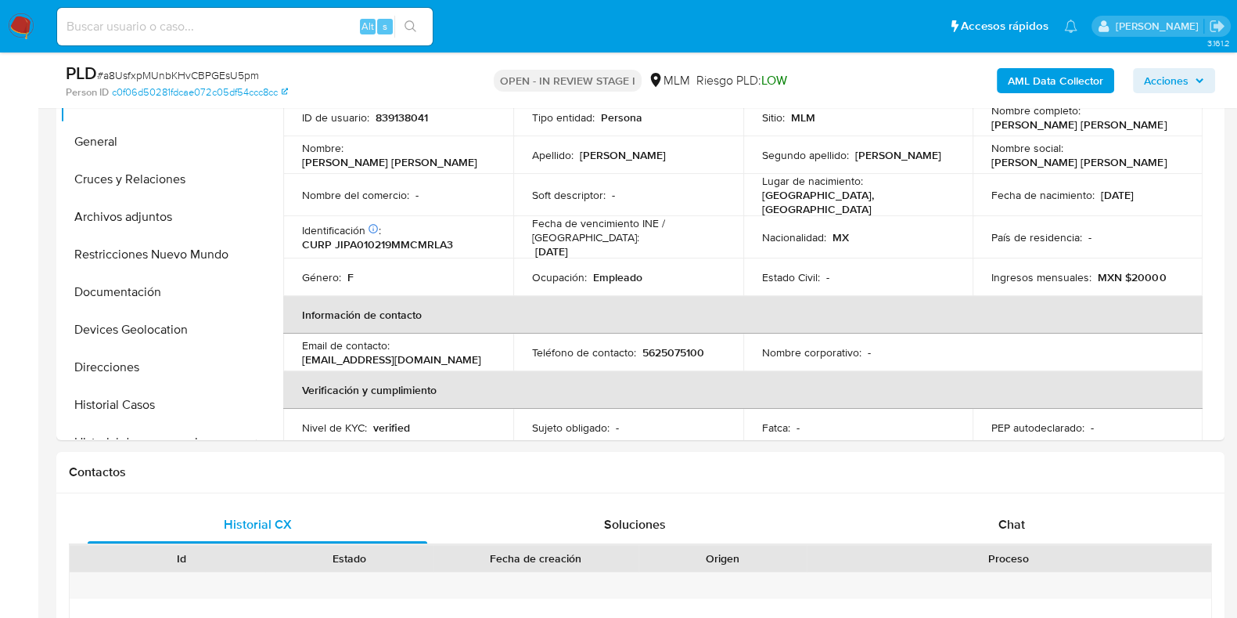
scroll to position [59, 0]
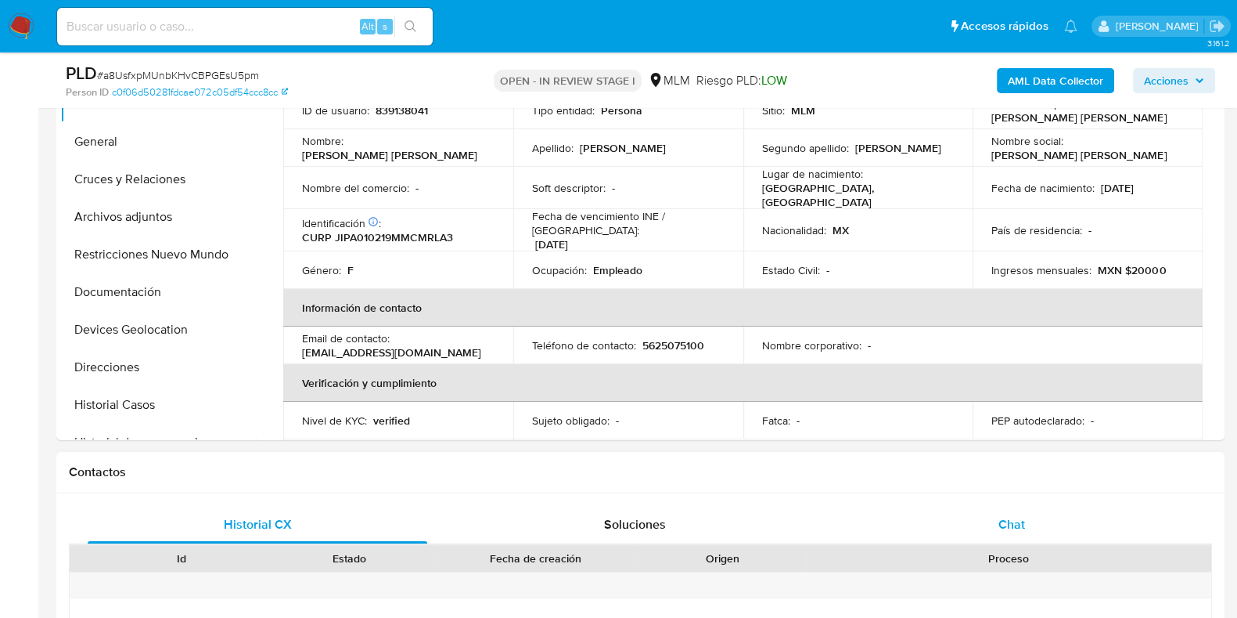
click at [981, 530] on div "Chat" at bounding box center [1012, 525] width 340 height 38
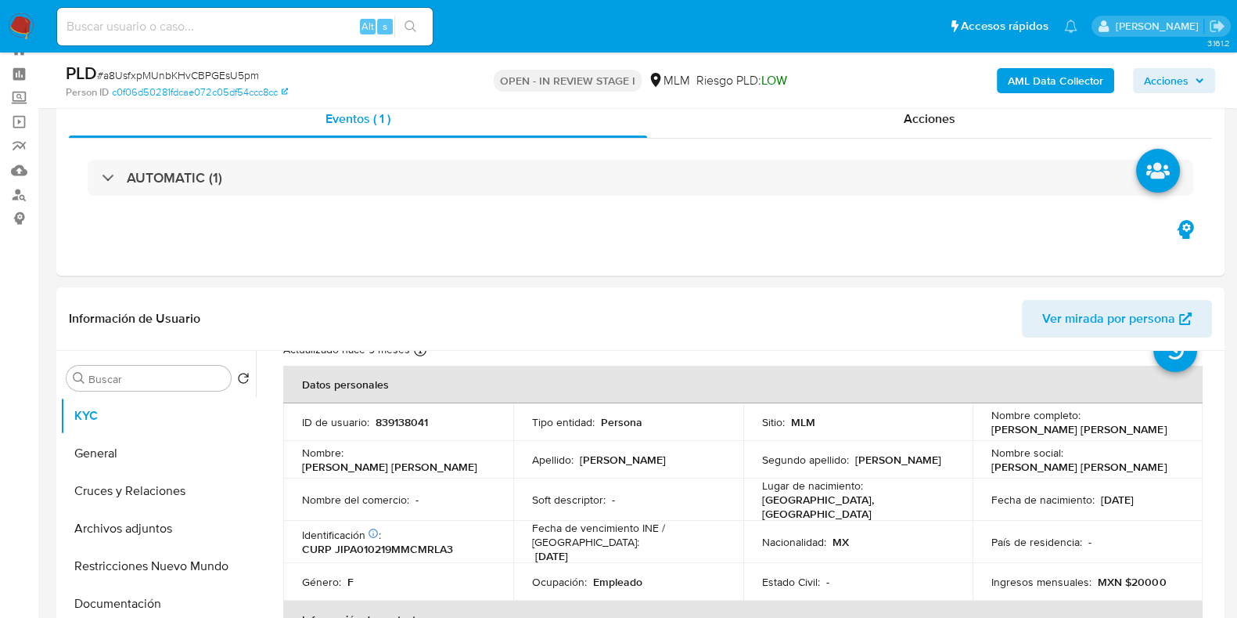
scroll to position [55, 0]
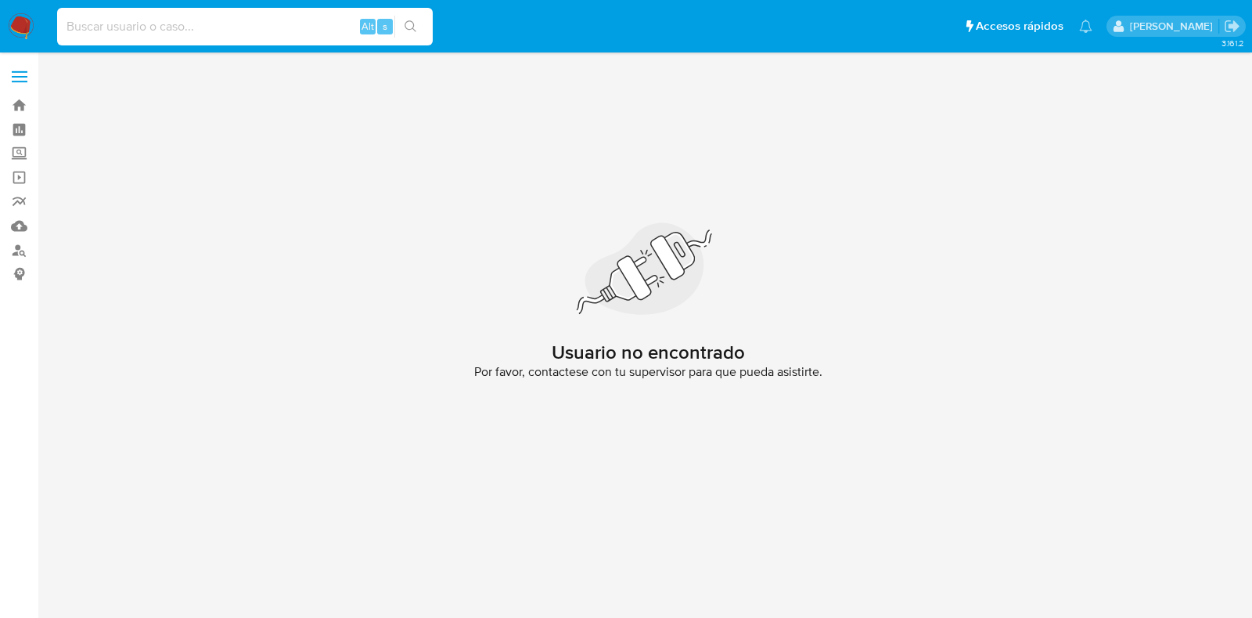
click at [229, 22] on input at bounding box center [245, 26] width 376 height 20
paste input "502068767"
type input "502068767"
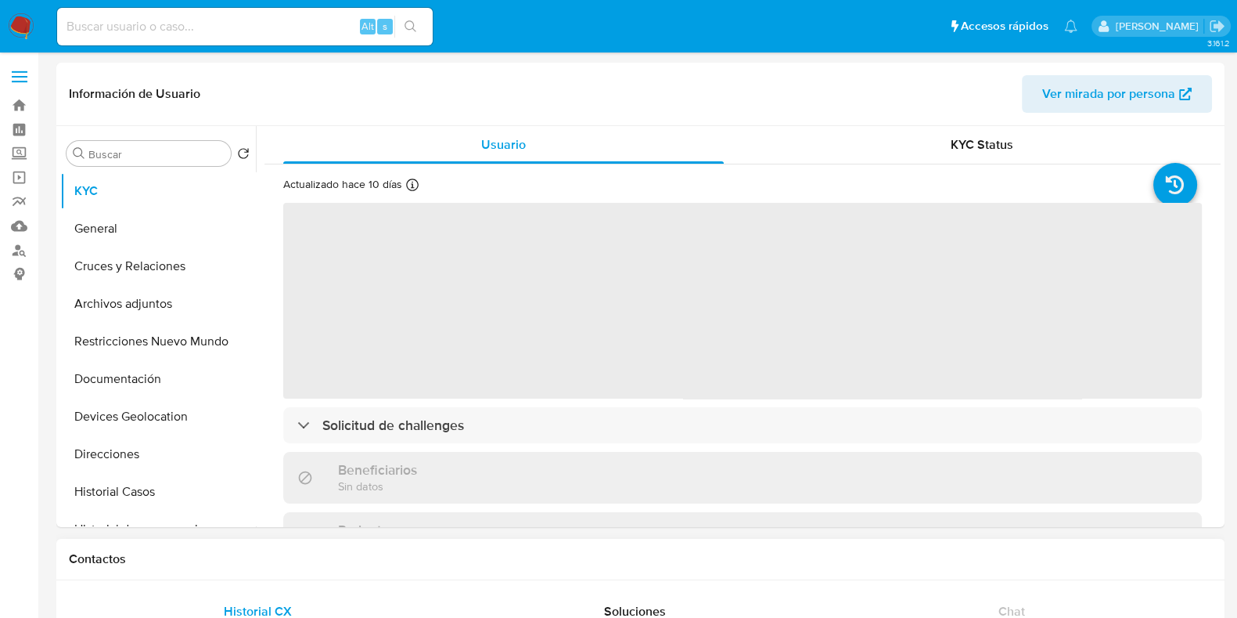
select select "10"
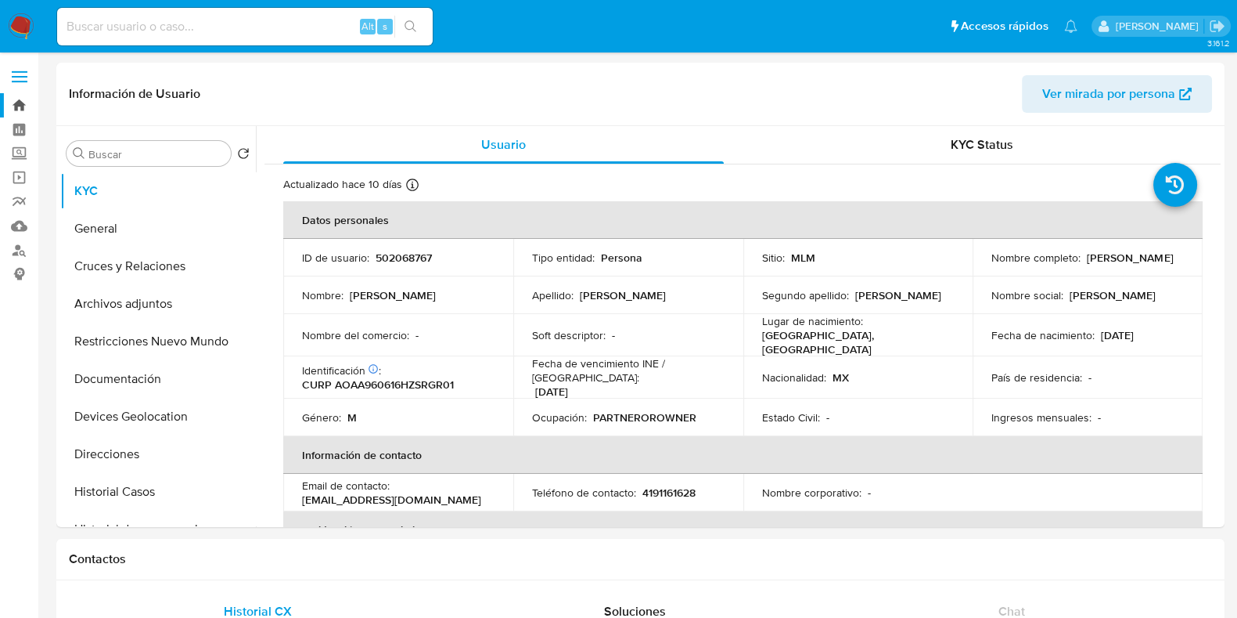
click at [17, 103] on link "Bandeja" at bounding box center [93, 105] width 186 height 24
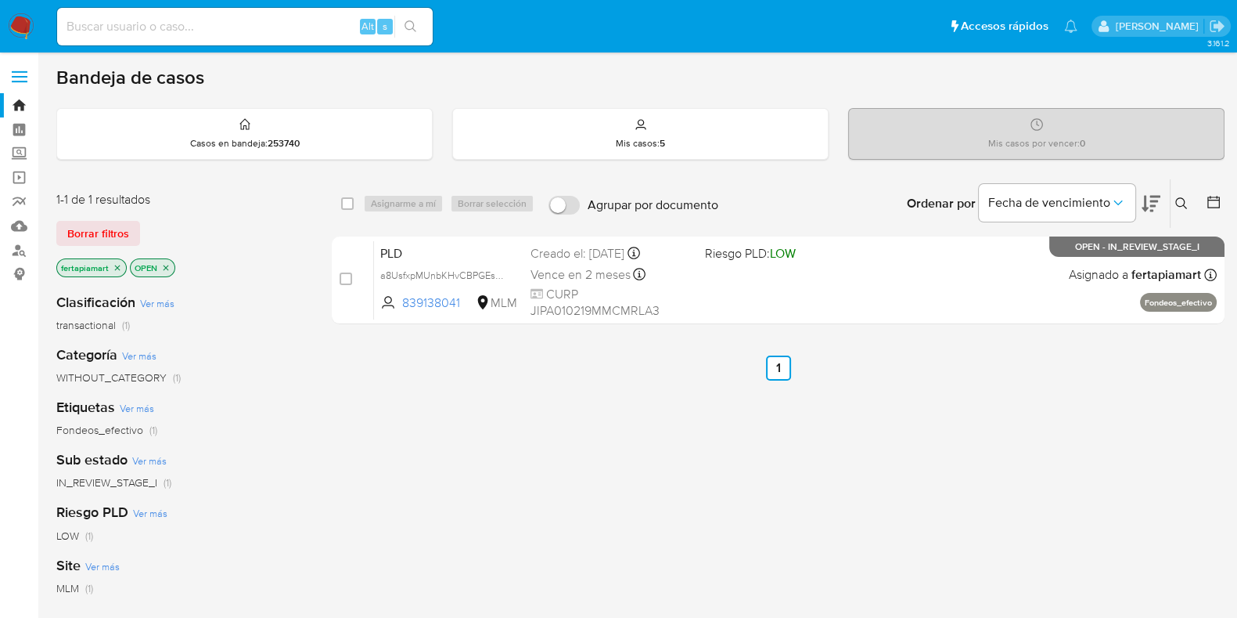
click at [1185, 204] on icon at bounding box center [1182, 203] width 13 height 13
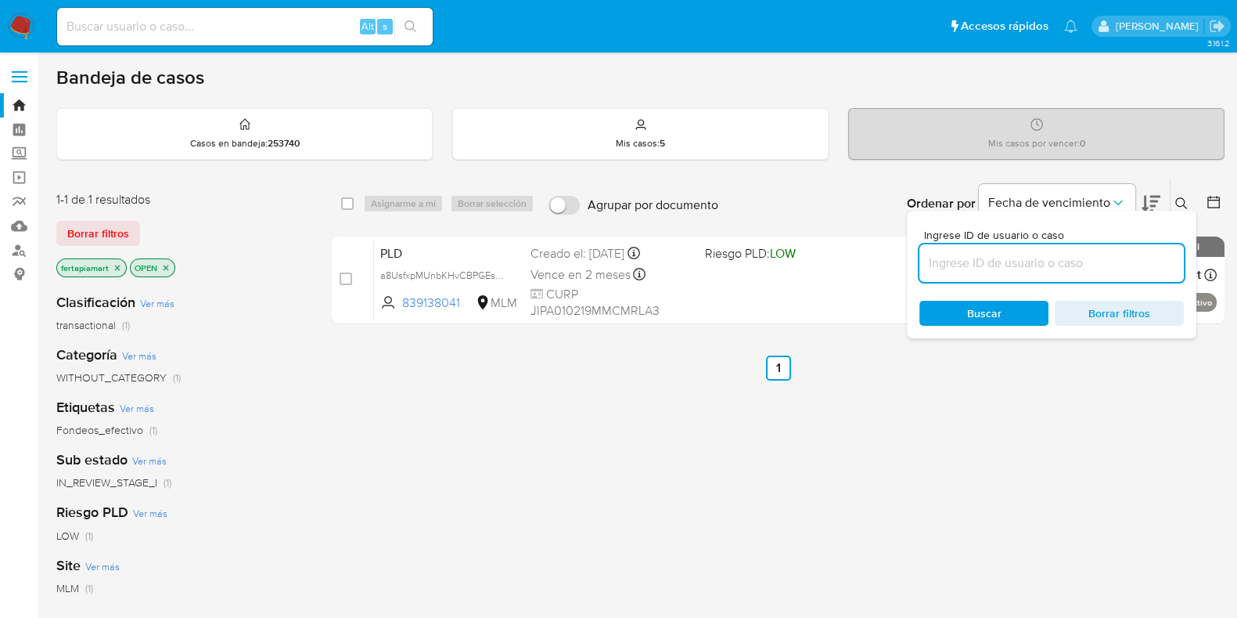
click at [992, 258] on input at bounding box center [1052, 263] width 265 height 20
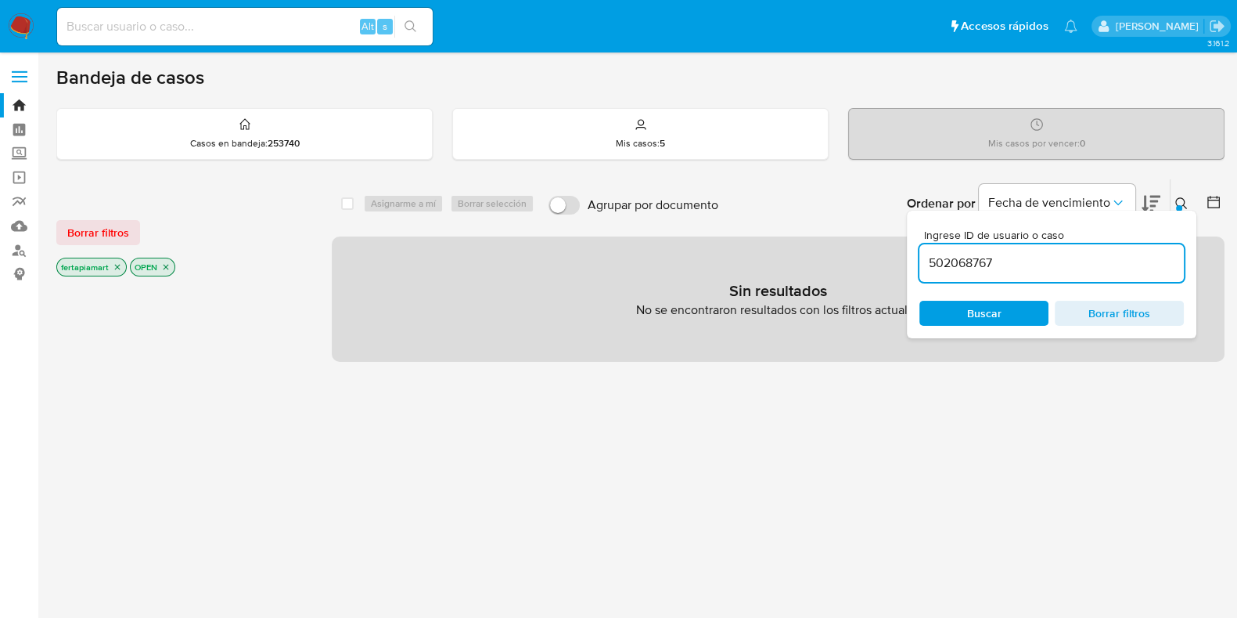
click at [992, 258] on input "502068767" at bounding box center [1052, 263] width 265 height 20
type input "502068767"
click at [1043, 258] on input "502068767" at bounding box center [1052, 263] width 265 height 20
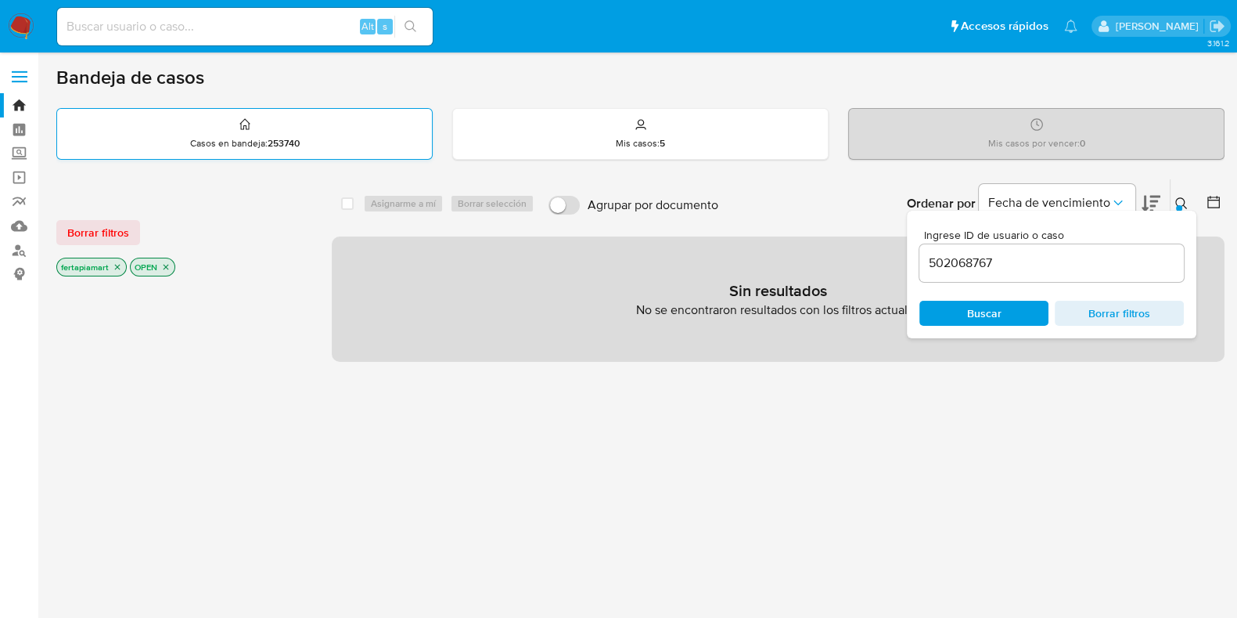
click at [212, 146] on p "Casos en bandeja : 253740" at bounding box center [245, 143] width 110 height 13
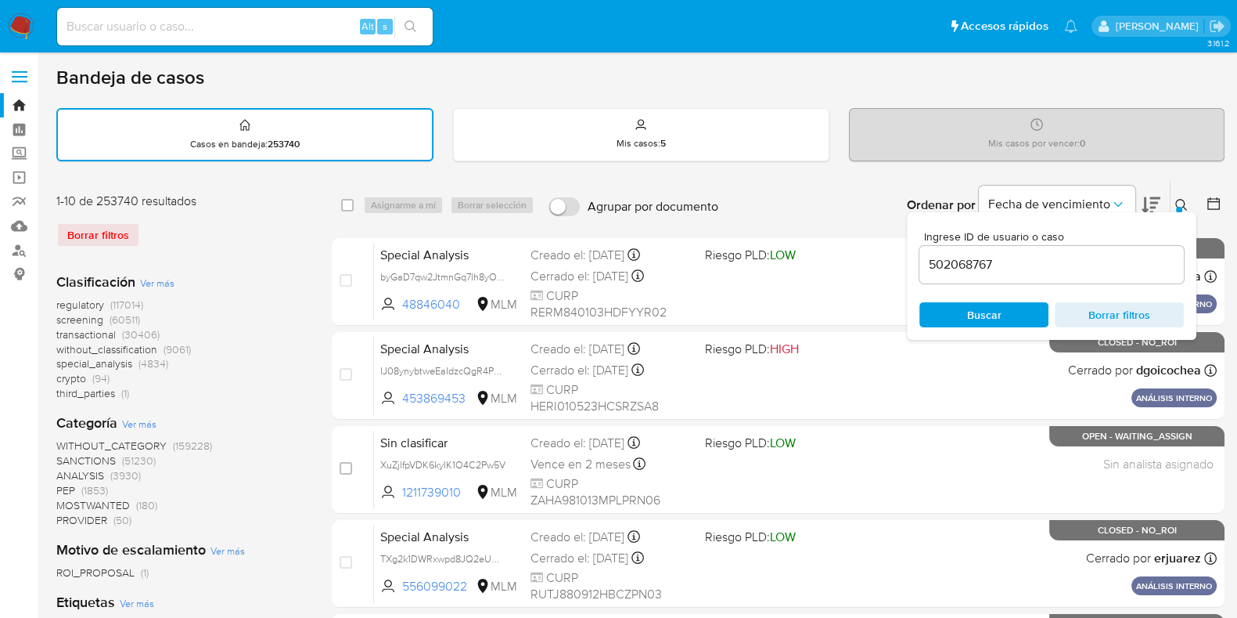
click at [1053, 271] on input "502068767" at bounding box center [1052, 264] width 265 height 20
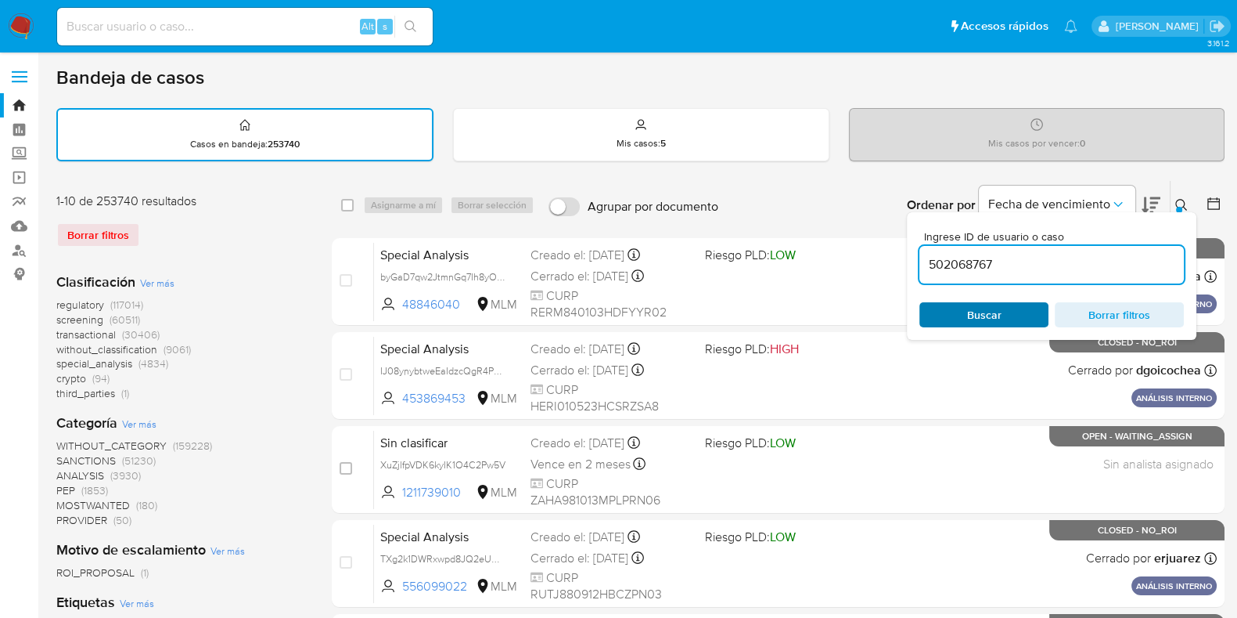
click at [989, 311] on span "Buscar" at bounding box center [984, 314] width 34 height 25
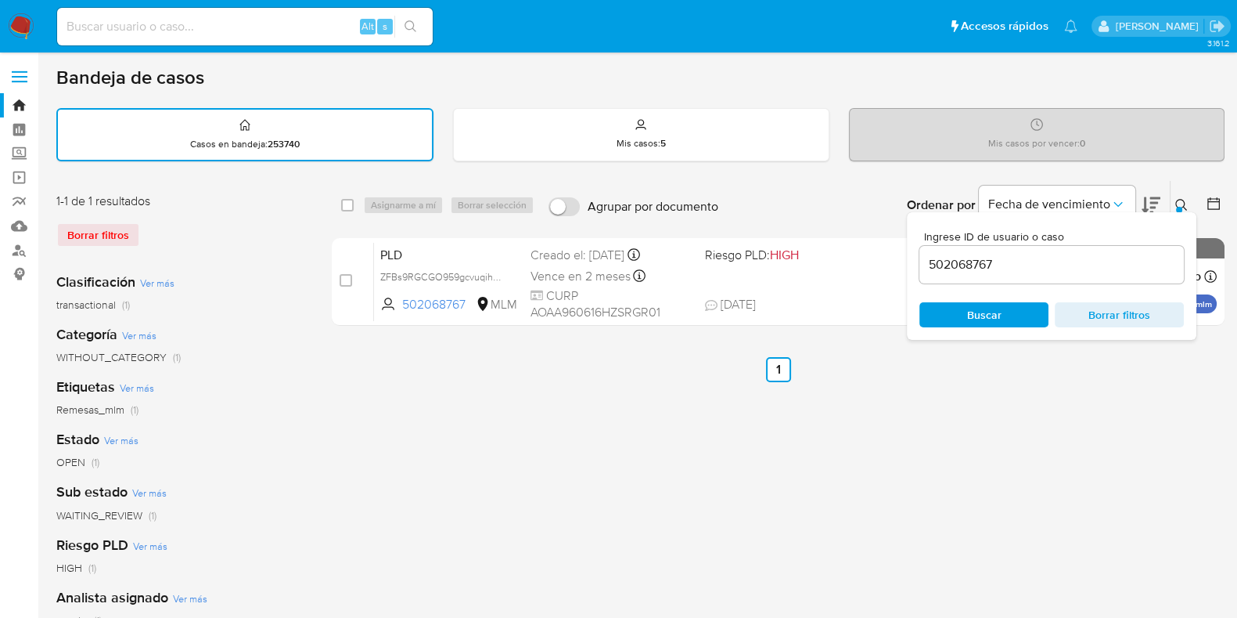
click at [1178, 201] on icon at bounding box center [1182, 205] width 13 height 13
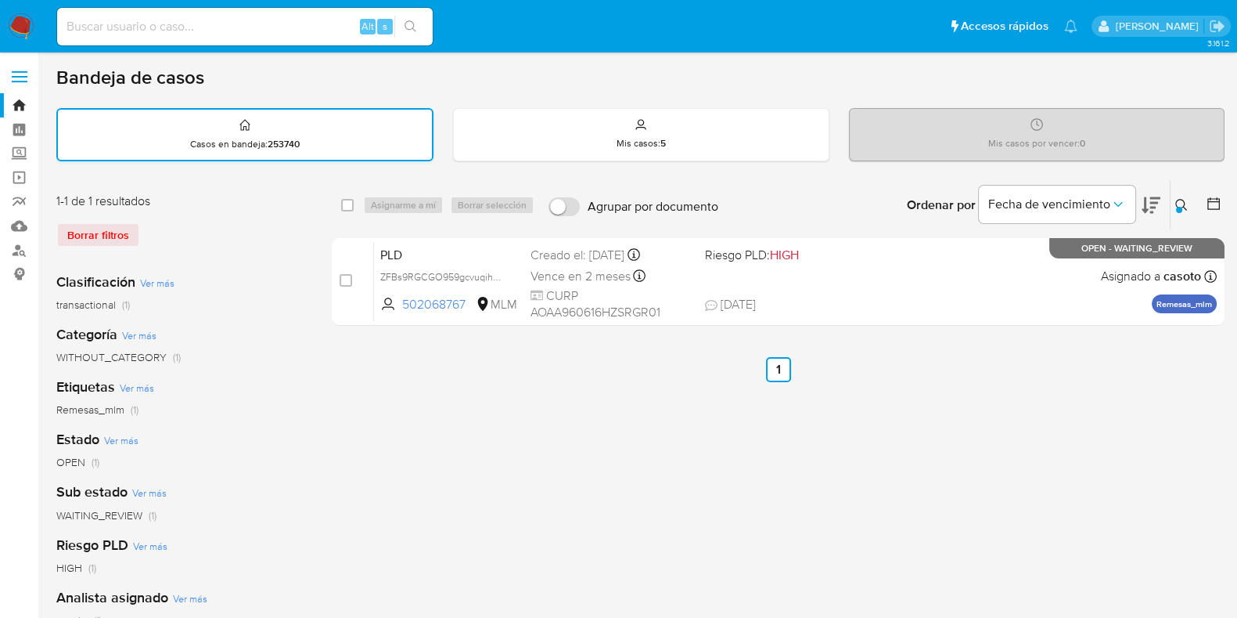
click at [317, 151] on div "Casos en bandeja : 253740" at bounding box center [245, 135] width 374 height 50
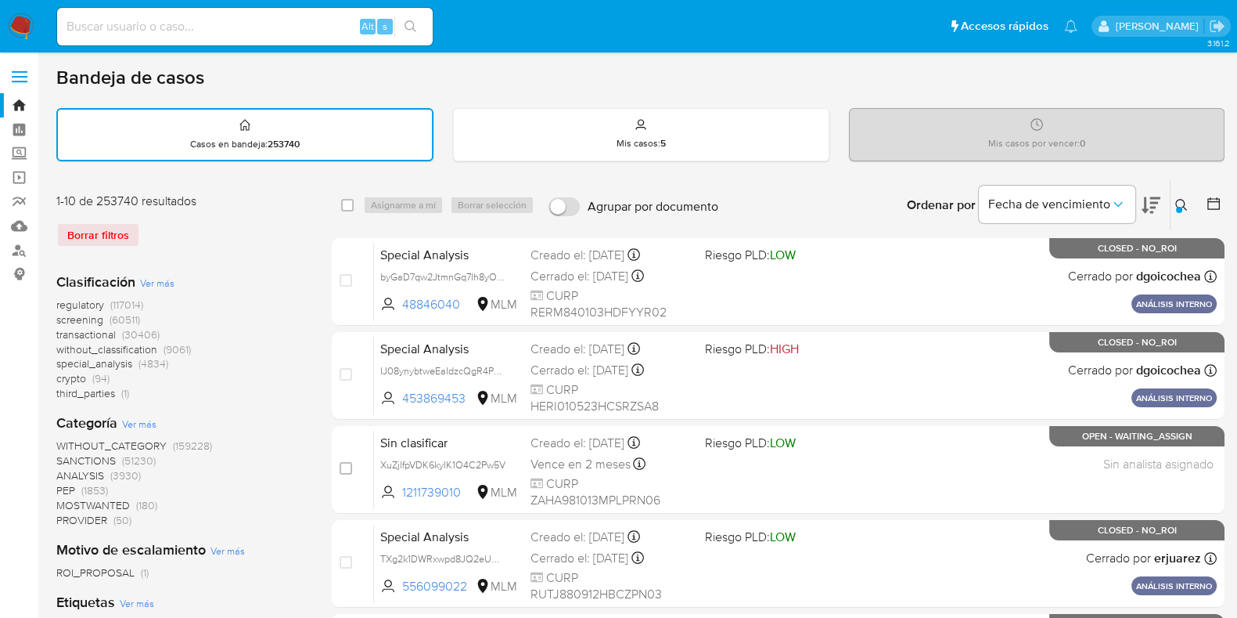
click at [1184, 196] on button at bounding box center [1184, 205] width 26 height 19
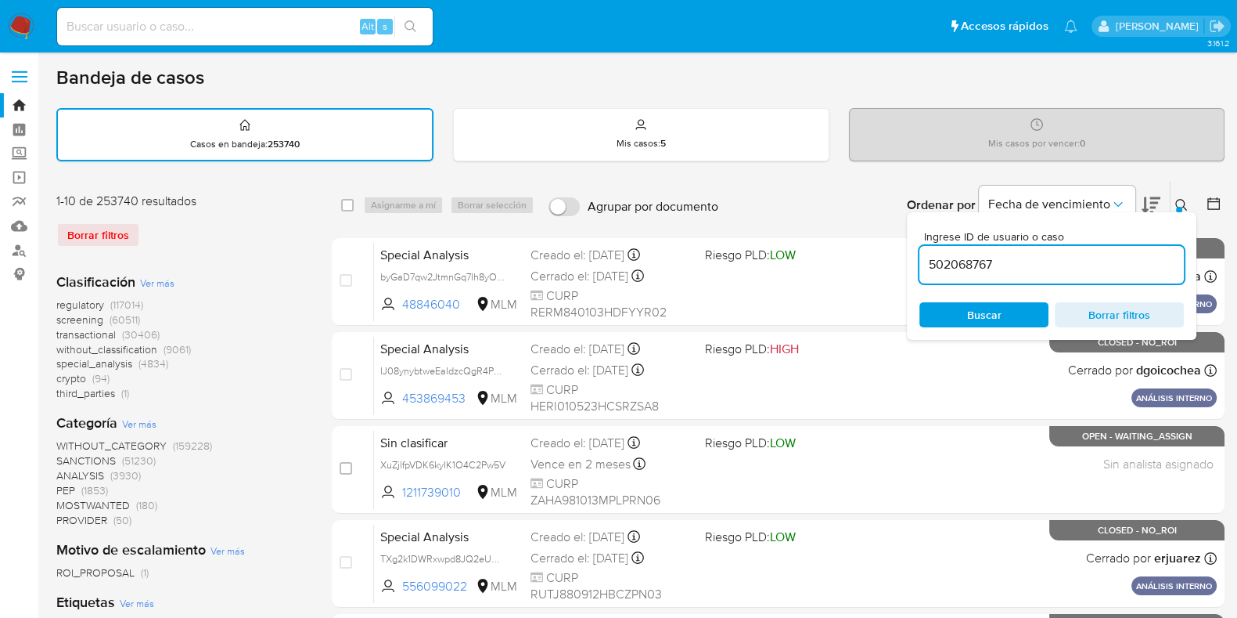
click at [1010, 258] on input "502068767" at bounding box center [1052, 264] width 265 height 20
click at [971, 319] on span "Buscar" at bounding box center [984, 314] width 34 height 25
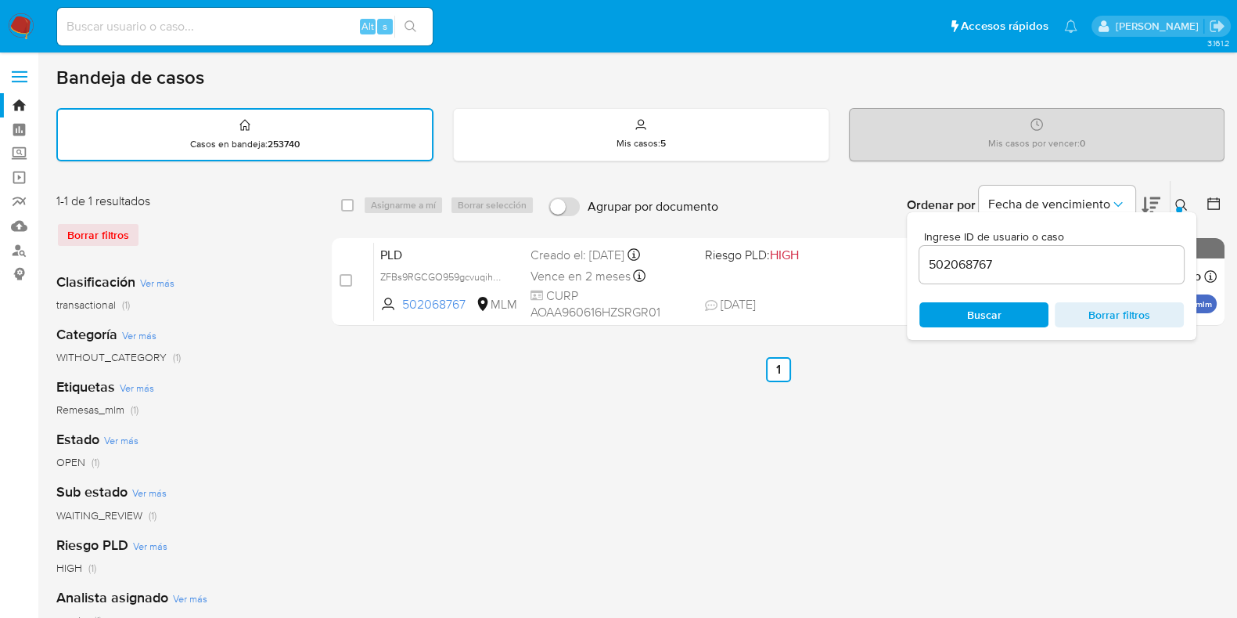
click at [778, 209] on div "Ordenar por Fecha de vencimiento No es posible ordenar los resultados mientras …" at bounding box center [975, 205] width 499 height 49
click at [872, 374] on ul "Anterior 1 Siguiente" at bounding box center [778, 369] width 893 height 25
click at [1121, 196] on icon "Ordenar por" at bounding box center [1119, 204] width 16 height 16
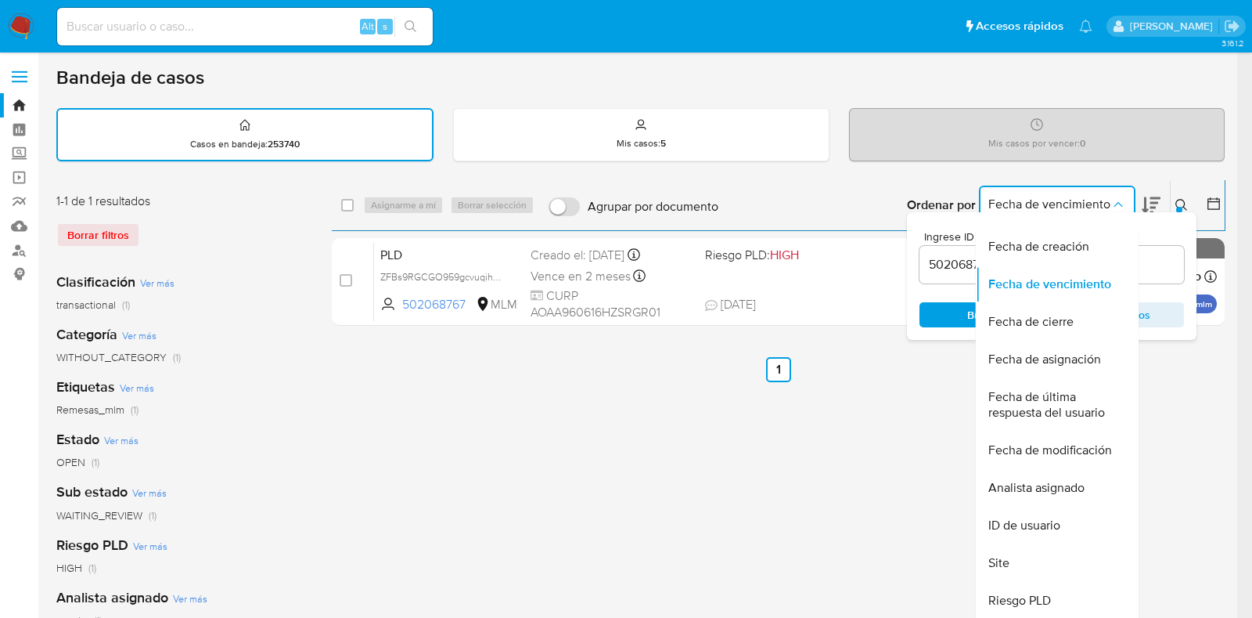
click at [1121, 196] on icon "Ordenar por" at bounding box center [1119, 204] width 16 height 16
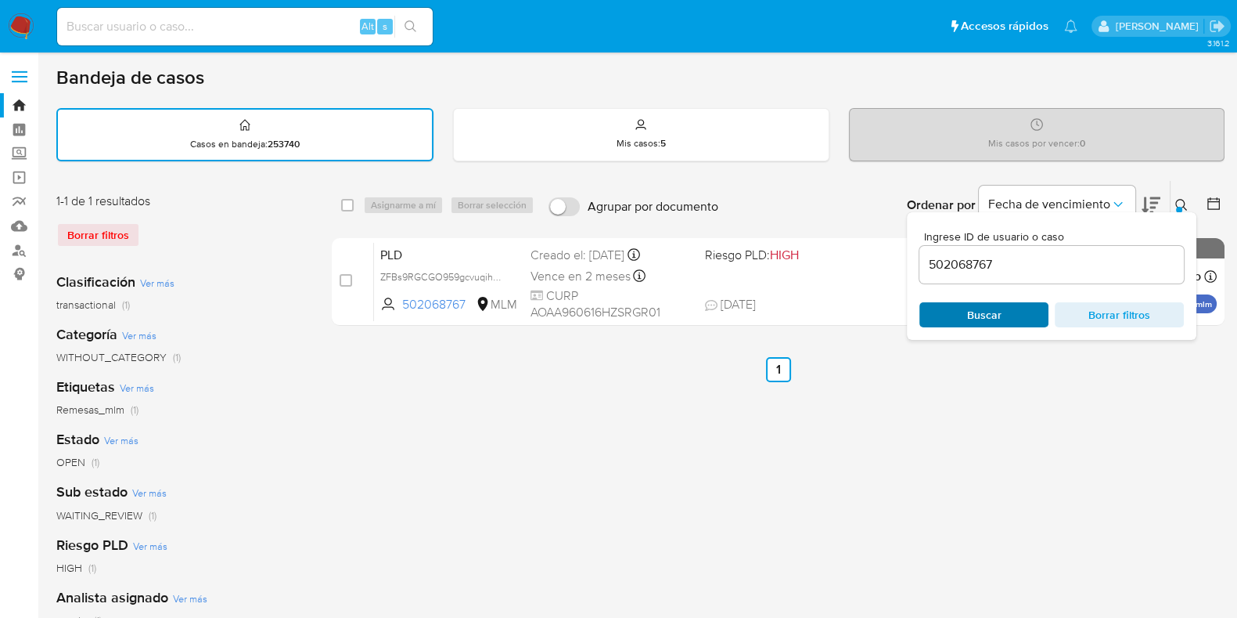
drag, startPoint x: 1134, startPoint y: 364, endPoint x: 1015, endPoint y: 312, distance: 129.7
click at [1015, 312] on div "select-all-cases-checkbox Asignarme a mí Borrar selección Agrupar por documento…" at bounding box center [778, 523] width 893 height 687
click at [1179, 207] on div at bounding box center [1179, 210] width 6 height 6
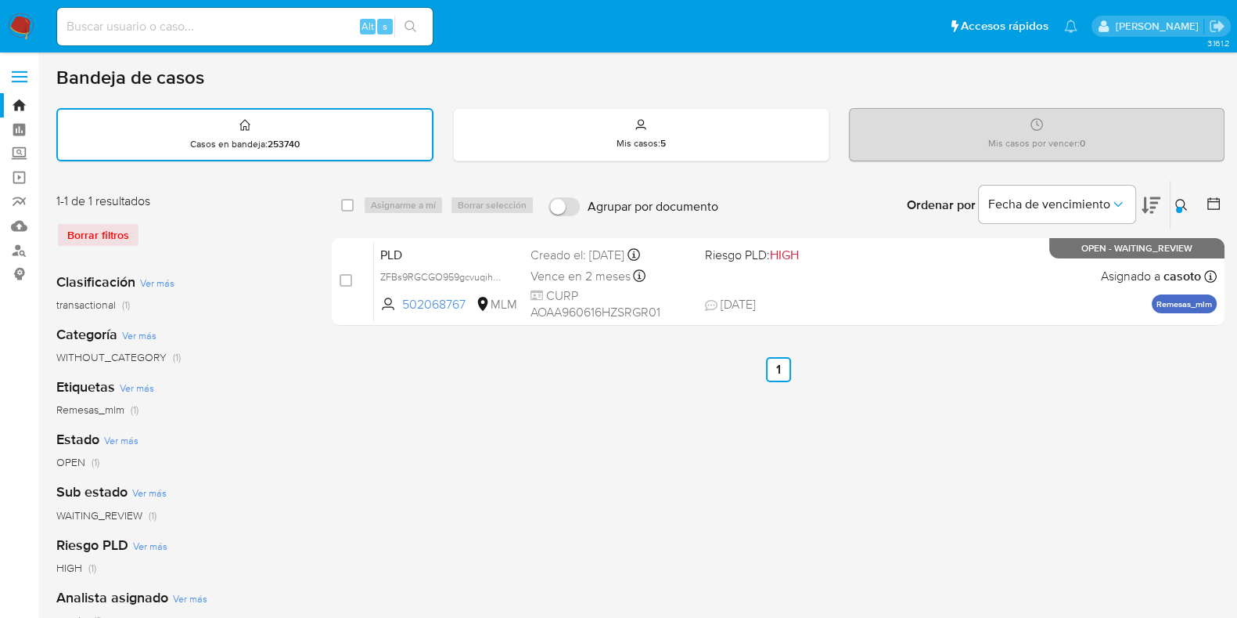
click at [1126, 342] on div "select-all-cases-checkbox Asignarme a mí Borrar selección Agrupar por documento…" at bounding box center [778, 523] width 893 height 687
click at [257, 27] on input at bounding box center [245, 26] width 376 height 20
paste input "502068767"
type input "502068767"
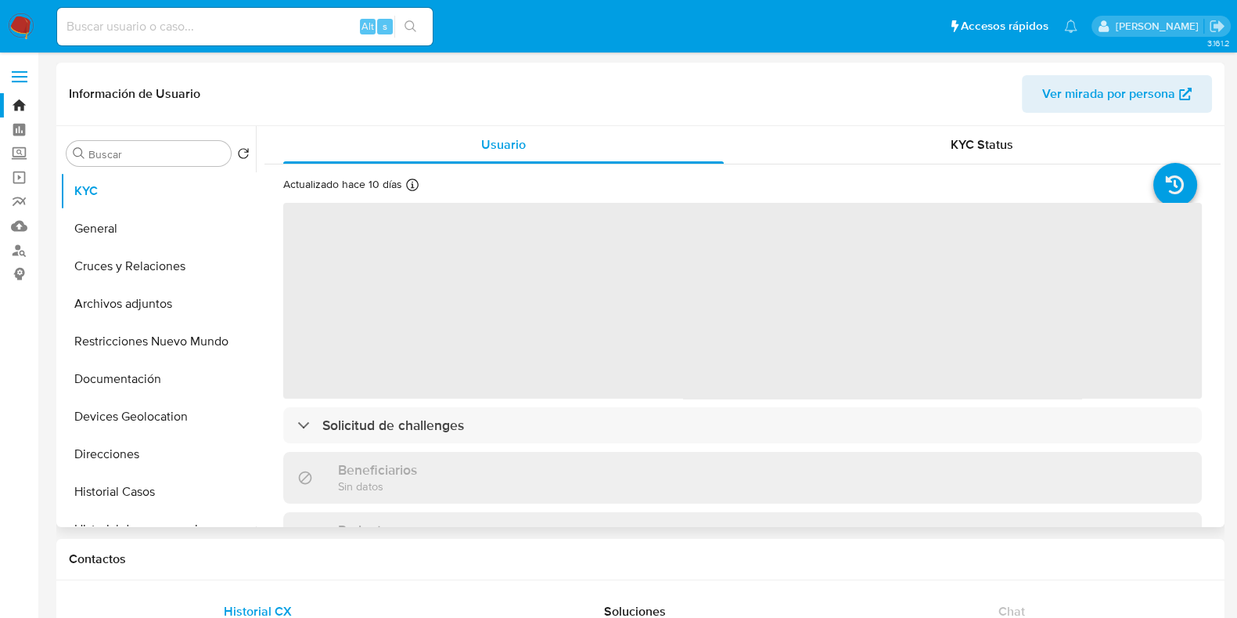
select select "10"
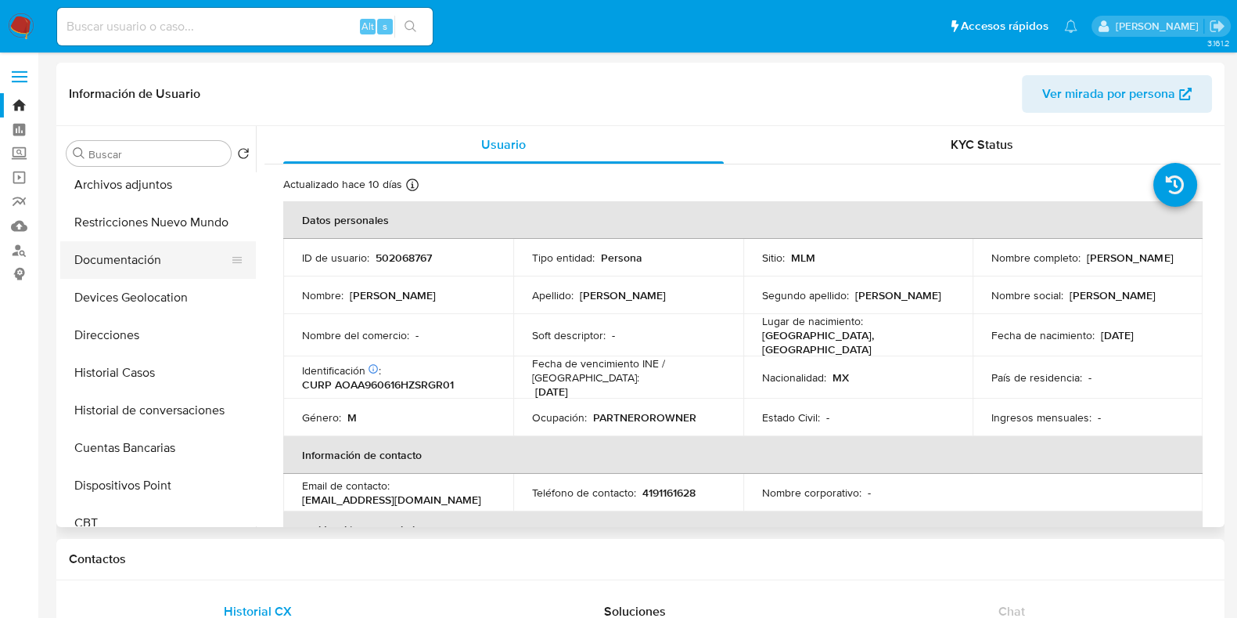
scroll to position [121, 0]
click at [156, 394] on button "Historial de conversaciones" at bounding box center [158, 408] width 196 height 38
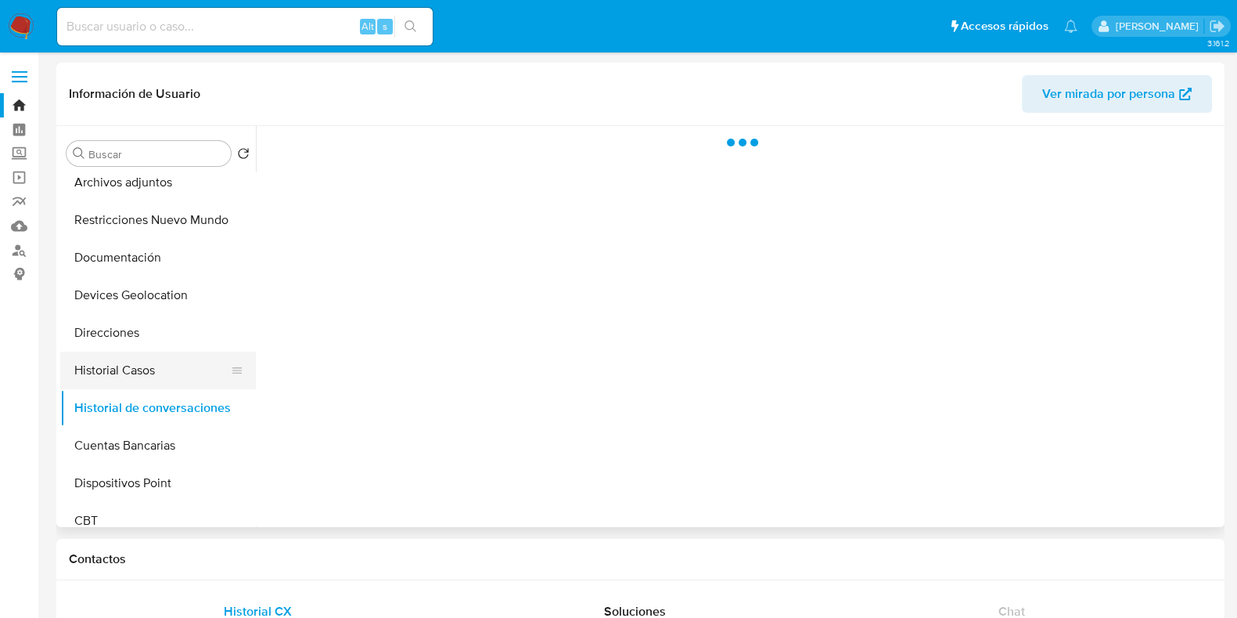
click at [156, 379] on button "Historial Casos" at bounding box center [151, 370] width 183 height 38
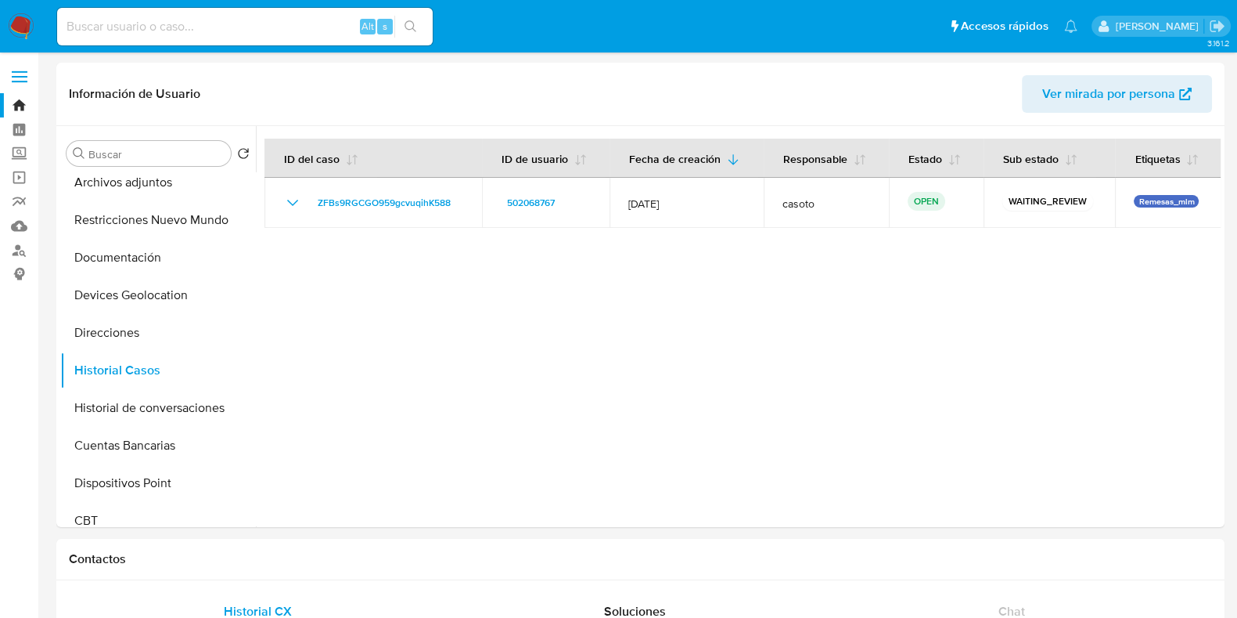
click at [211, 37] on div "Alt s" at bounding box center [245, 27] width 376 height 38
click at [22, 115] on link "Bandeja" at bounding box center [93, 105] width 186 height 24
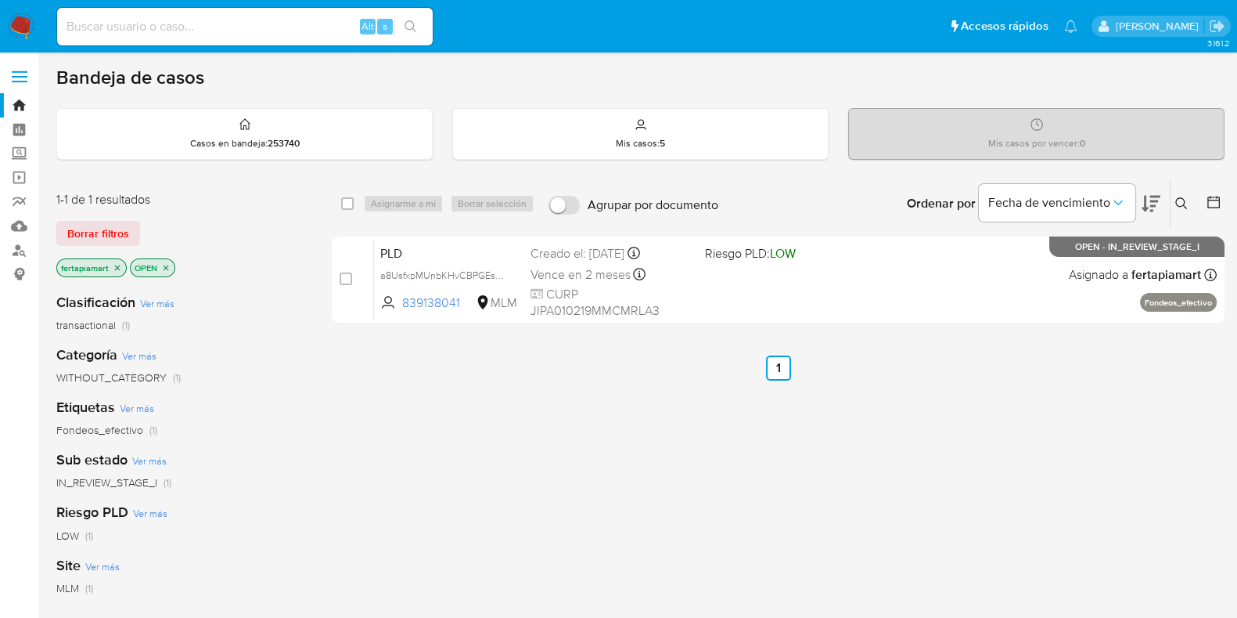
click at [1174, 196] on button at bounding box center [1184, 203] width 26 height 19
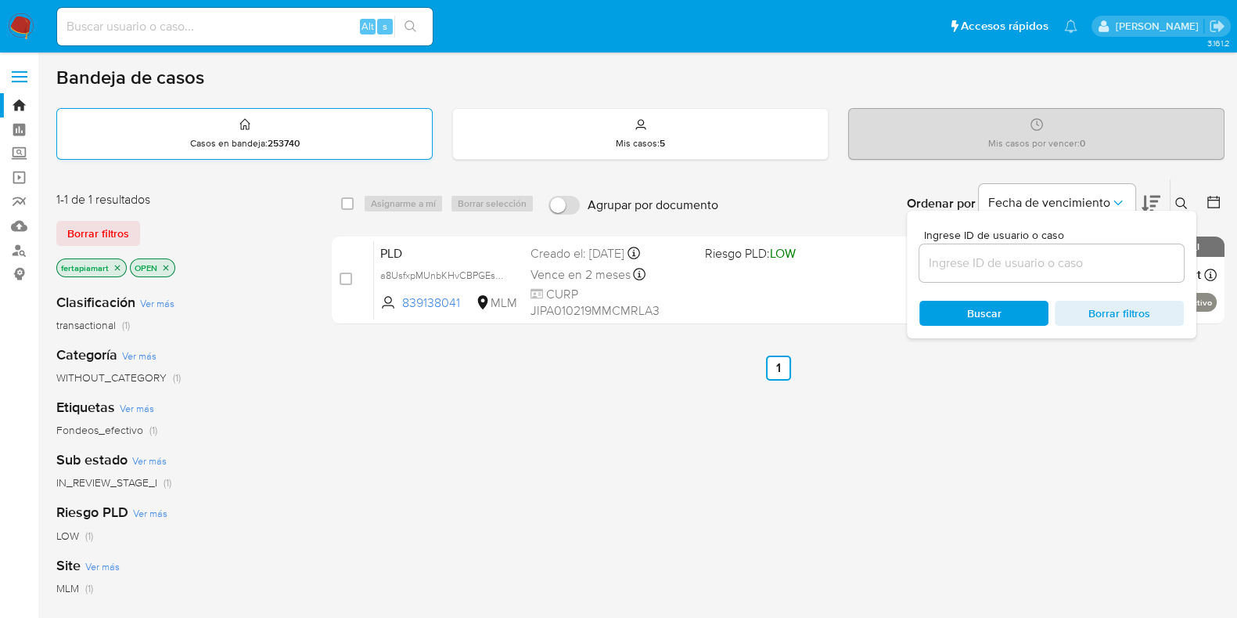
click at [259, 158] on div "Casos en bandeja : 253740" at bounding box center [244, 134] width 376 height 52
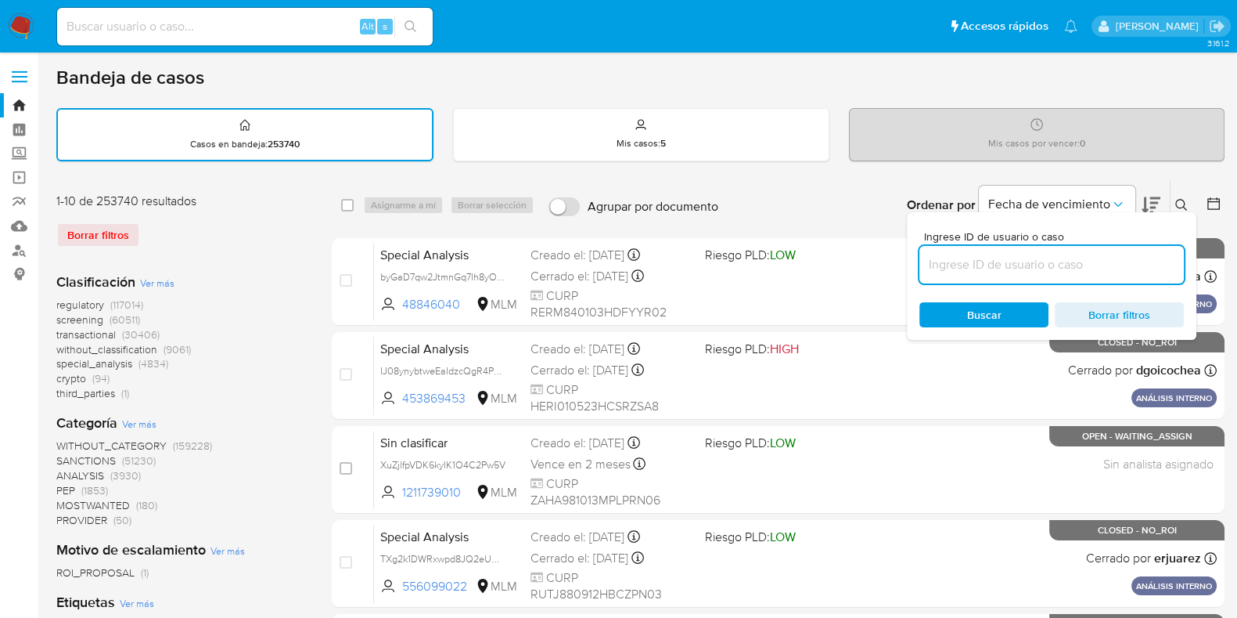
click at [1064, 260] on input at bounding box center [1052, 264] width 265 height 20
paste input "2489171931"
type input "2489171931"
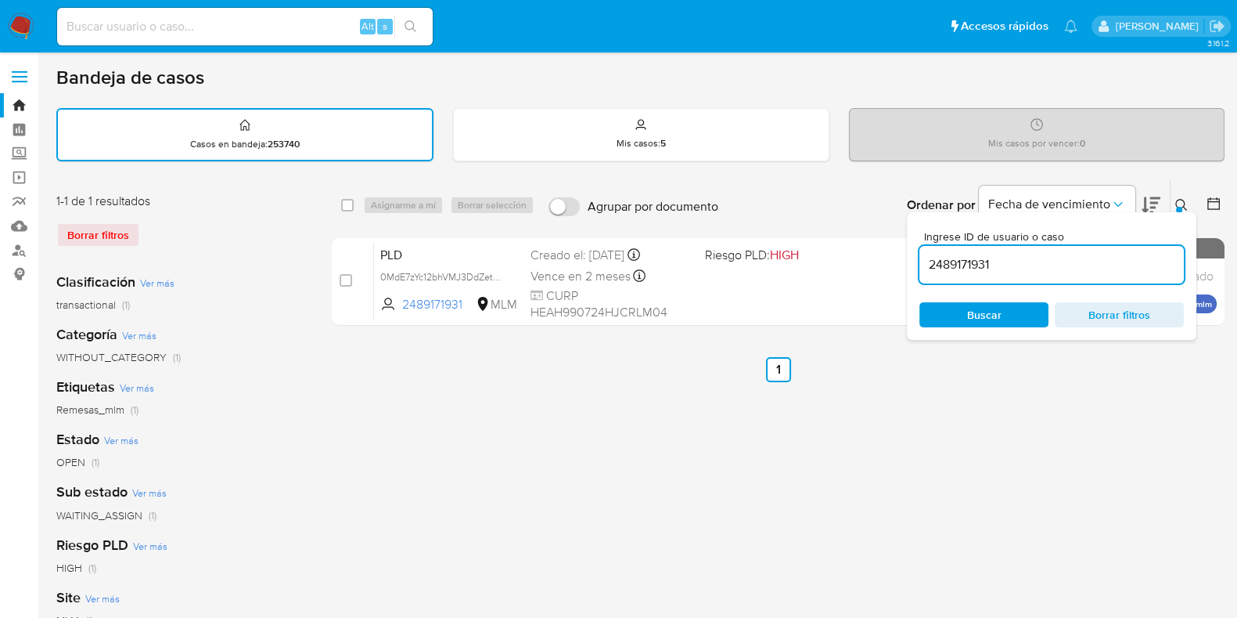
click at [780, 418] on div "select-all-cases-checkbox Asignarme a mí Borrar selección Agrupar por documento…" at bounding box center [778, 523] width 893 height 687
click at [882, 432] on div "select-all-cases-checkbox Asignarme a mí Borrar selección Agrupar por documento…" at bounding box center [778, 523] width 893 height 687
click at [1187, 202] on icon at bounding box center [1182, 205] width 13 height 13
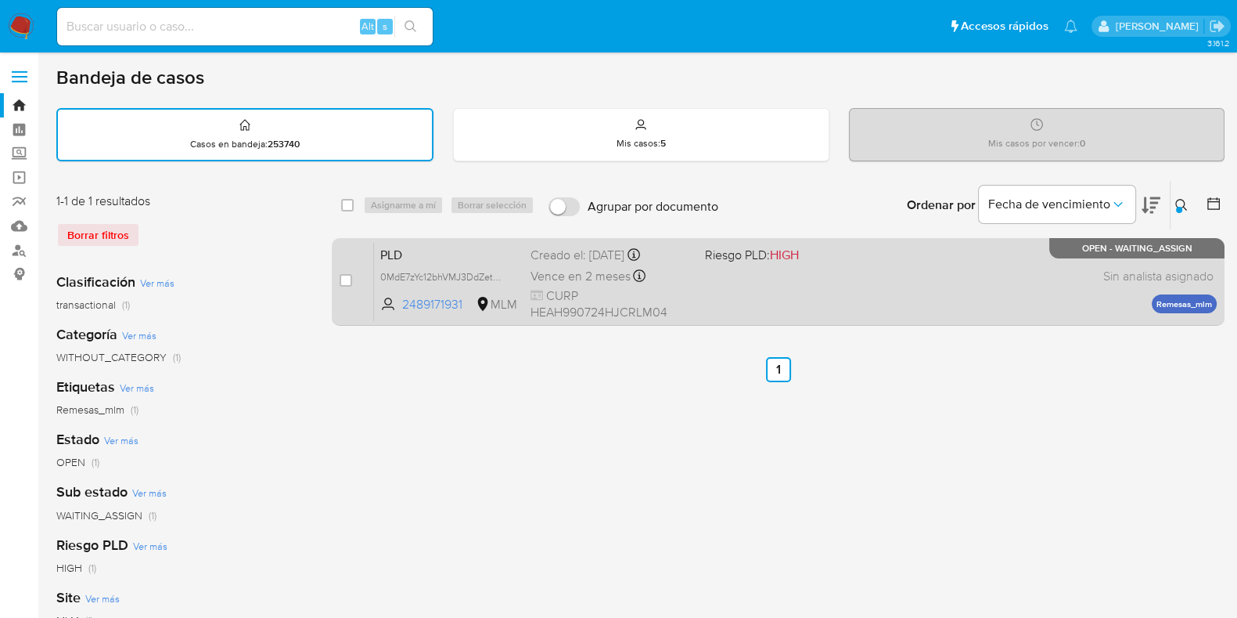
click at [706, 282] on div "PLD 0MdE7zYc12bhVMJ3DdZetbUT 2489171931 MLM Riesgo PLD: HIGH Creado el: 12/09/2…" at bounding box center [795, 281] width 843 height 79
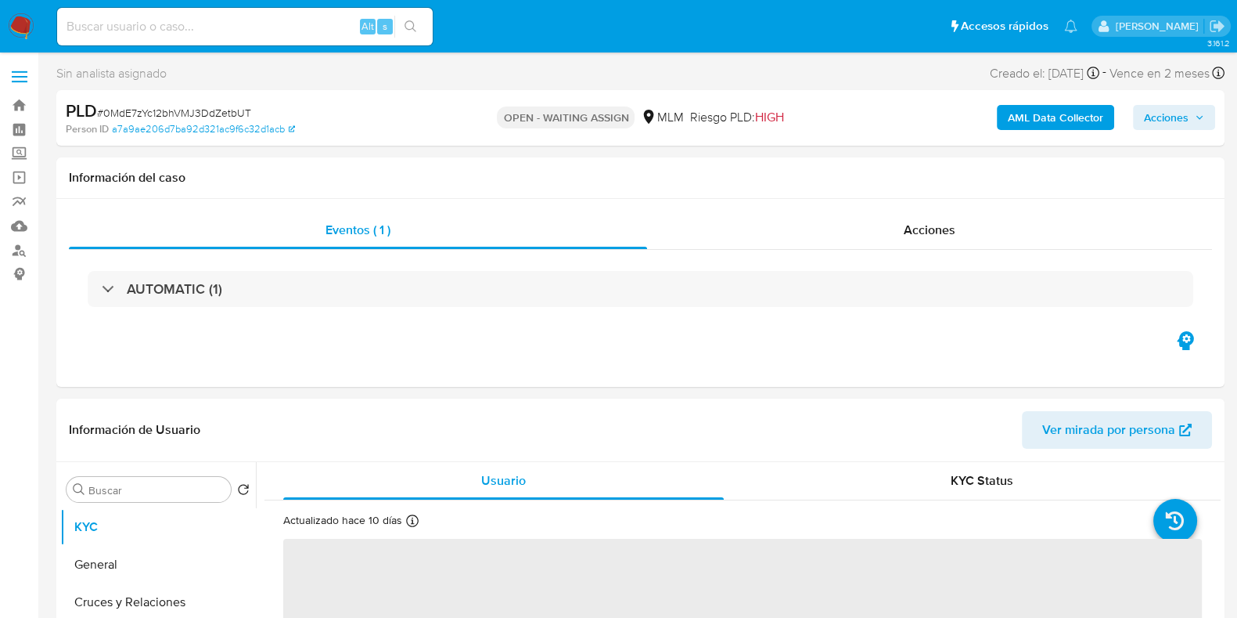
select select "10"
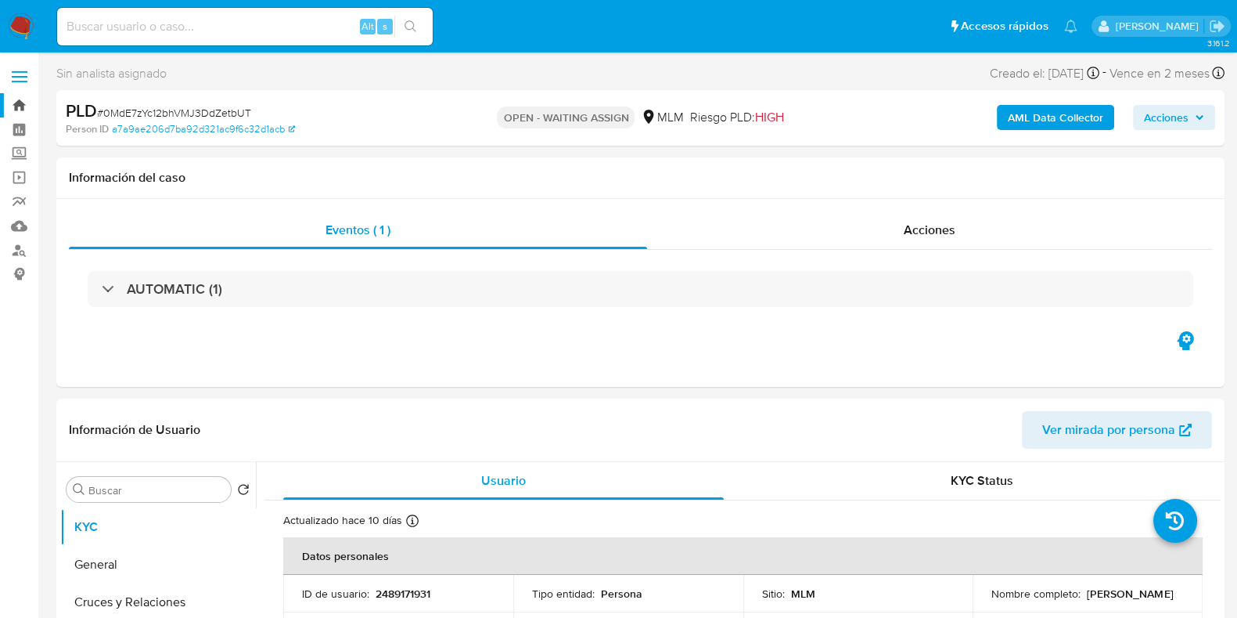
click at [12, 96] on link "Bandeja" at bounding box center [93, 105] width 186 height 24
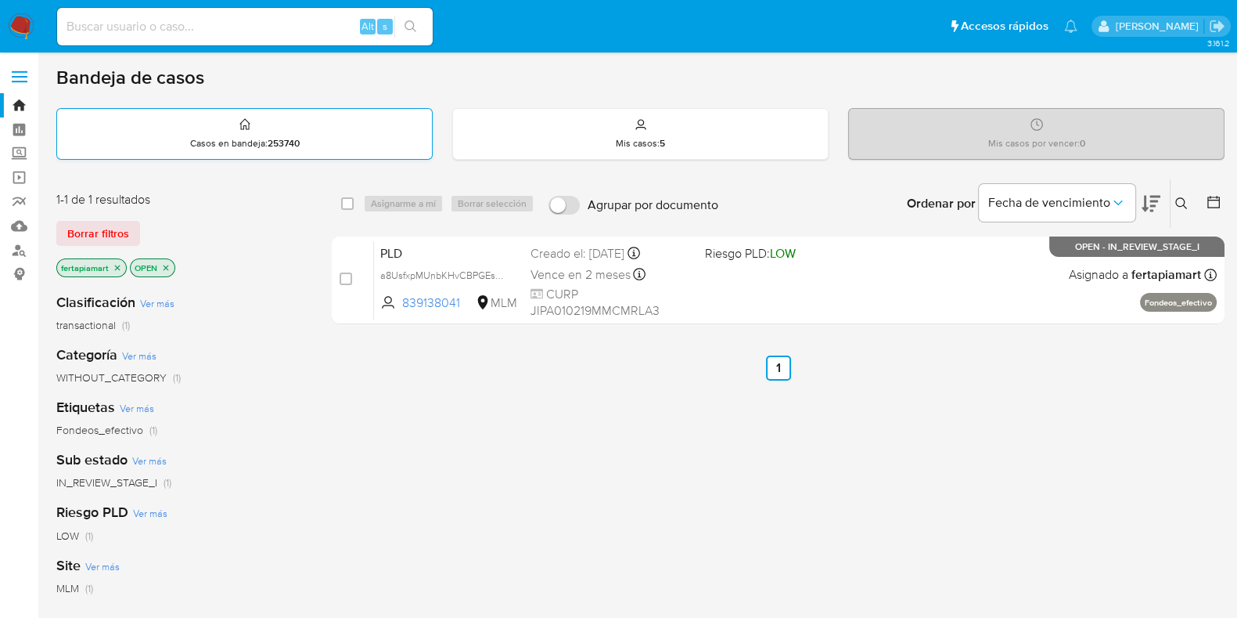
click at [357, 131] on div "Casos en bandeja : 253740" at bounding box center [244, 134] width 375 height 50
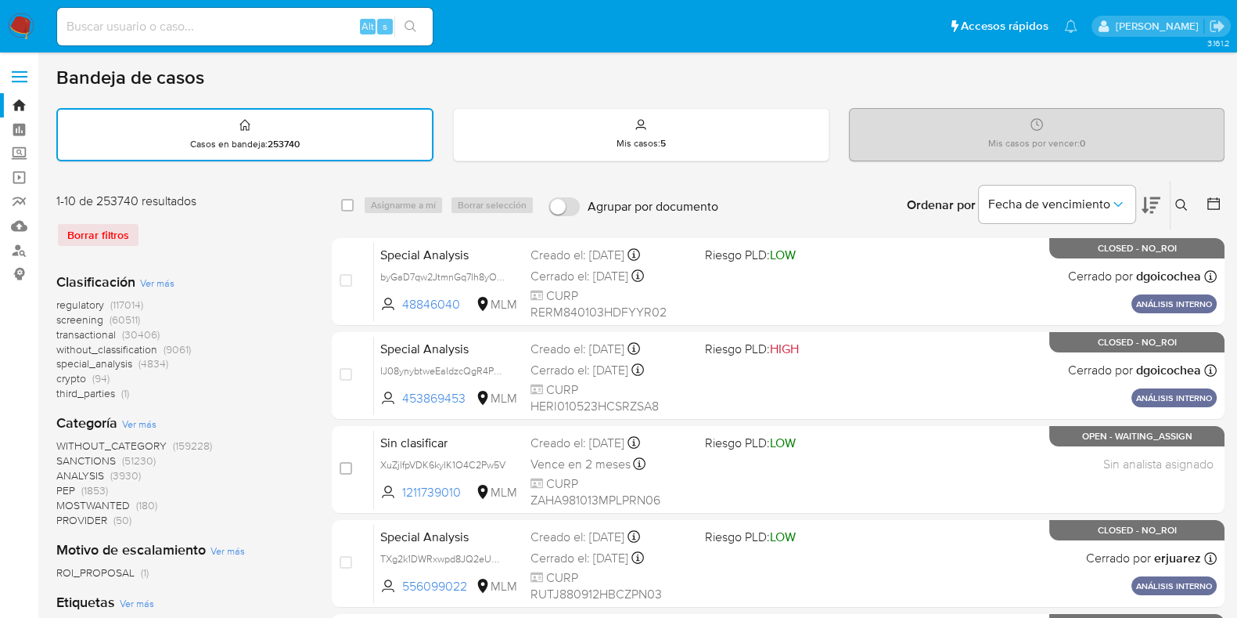
click at [1180, 200] on icon at bounding box center [1182, 205] width 13 height 13
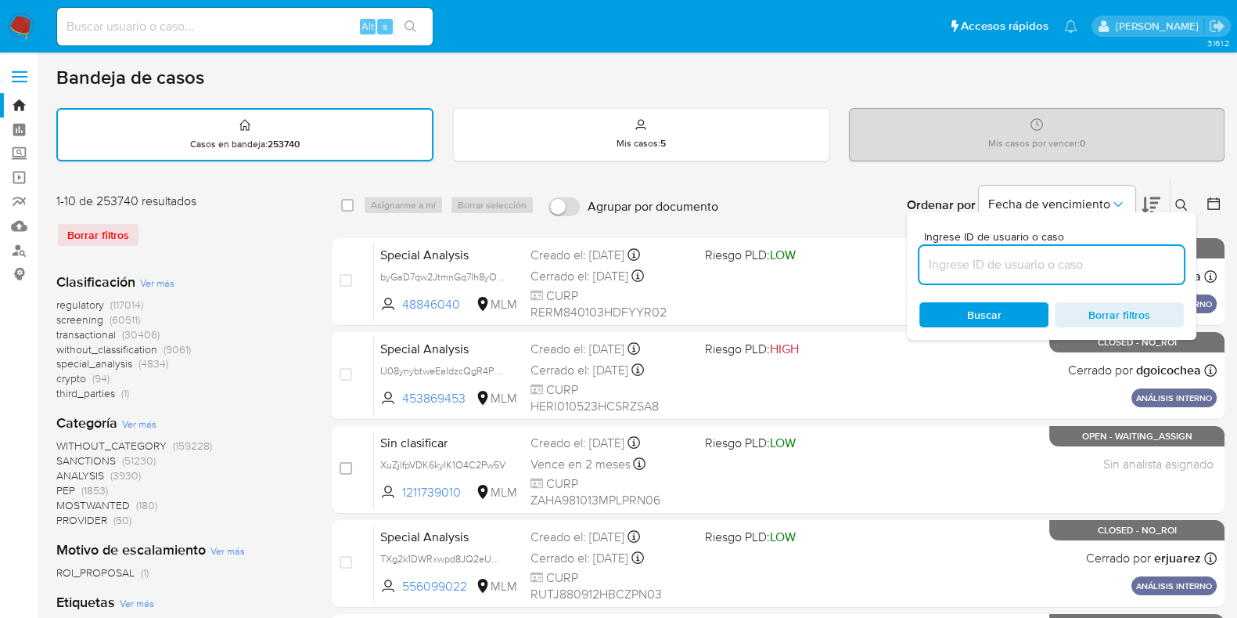
click at [1025, 264] on input at bounding box center [1052, 264] width 265 height 20
type input "2489171931"
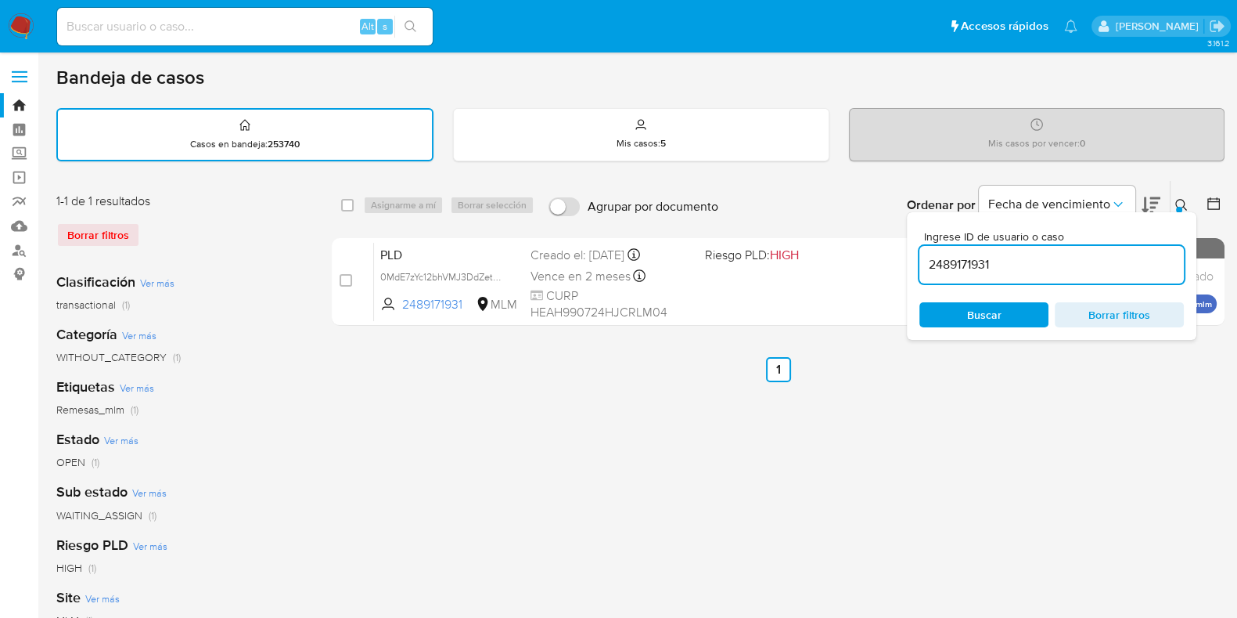
click at [912, 411] on div "select-all-cases-checkbox Asignarme a mí Borrar selección Agrupar por documento…" at bounding box center [778, 523] width 893 height 687
click at [342, 207] on input "checkbox" at bounding box center [347, 205] width 13 height 13
checkbox input "true"
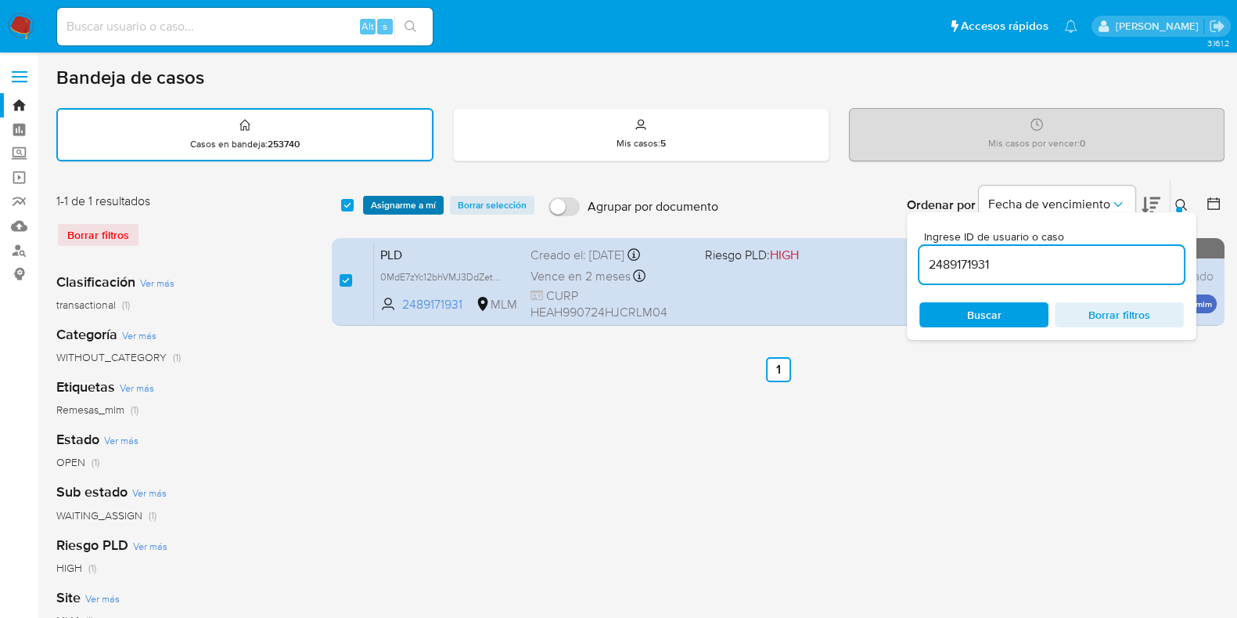
click at [363, 205] on button "Asignarme a mí" at bounding box center [403, 205] width 81 height 19
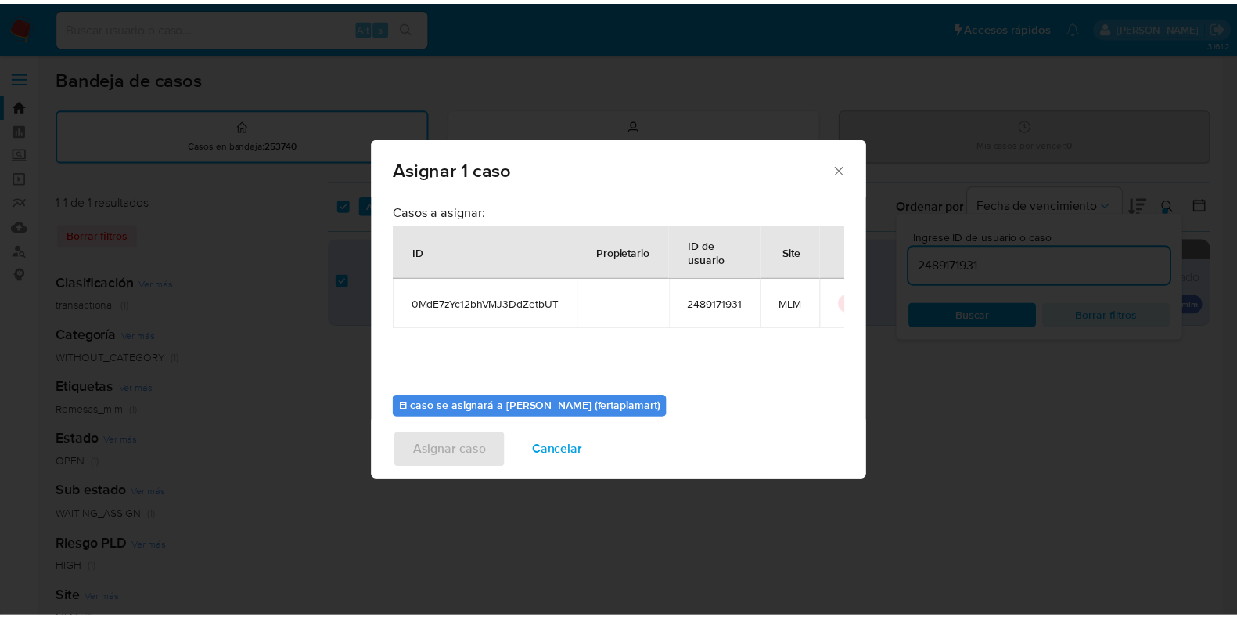
scroll to position [81, 0]
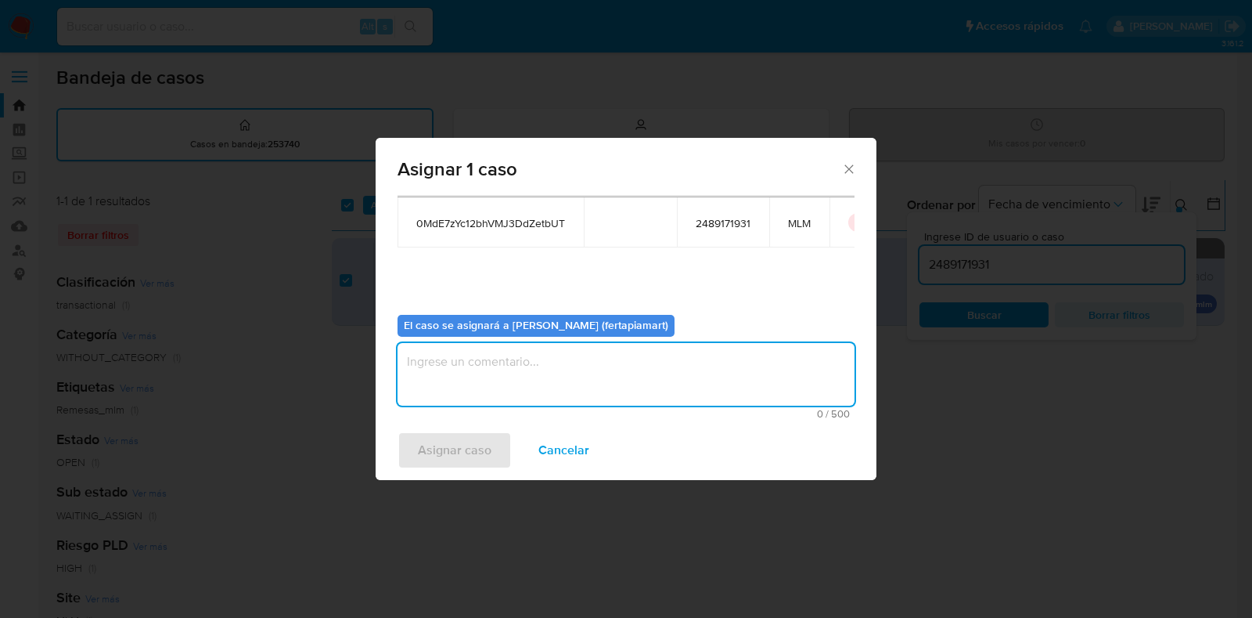
click at [476, 355] on textarea "assign-modal" at bounding box center [626, 374] width 457 height 63
type textarea "FDTM"
click at [439, 445] on span "Asignar caso" at bounding box center [455, 450] width 74 height 34
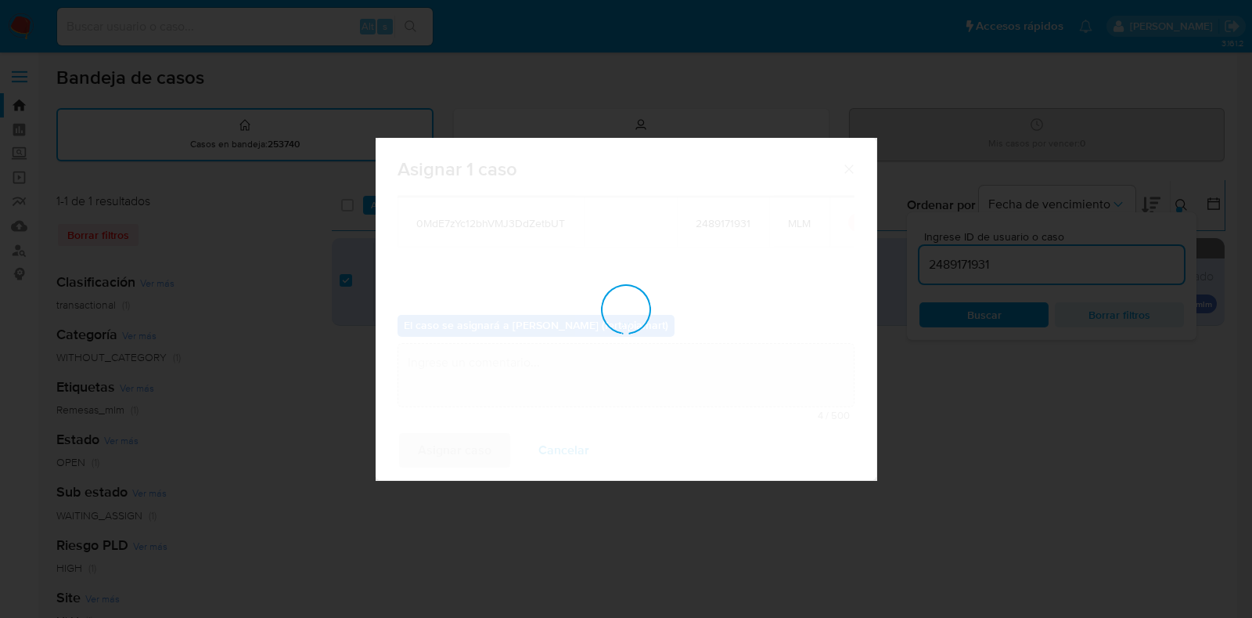
checkbox input "false"
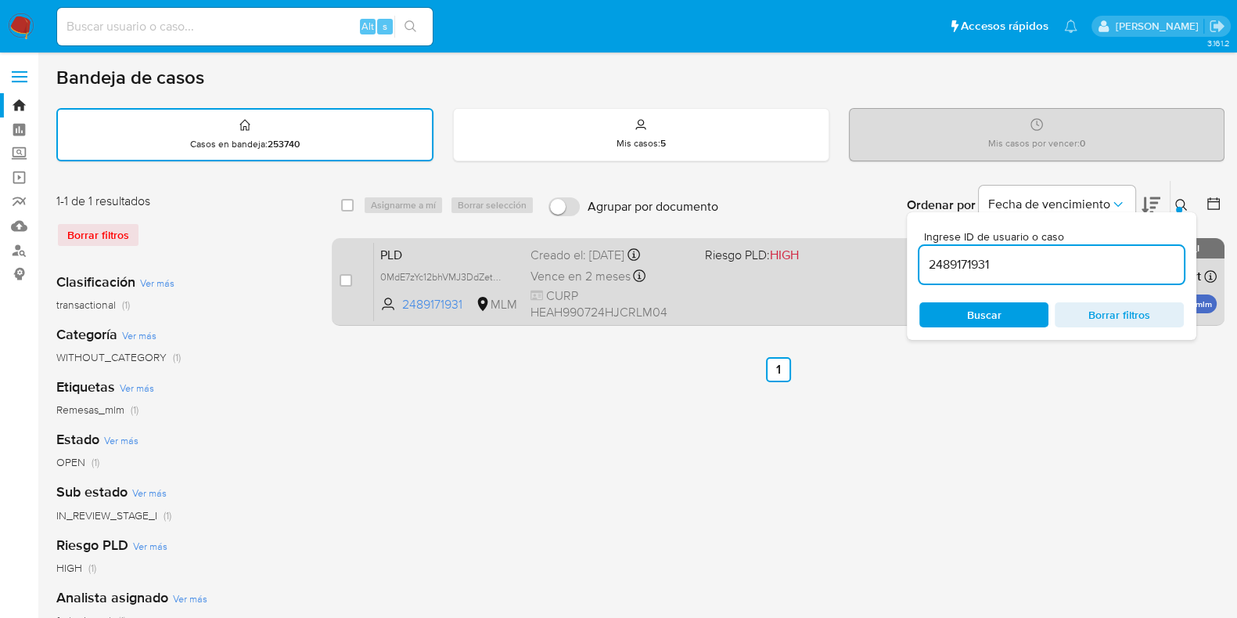
click at [477, 259] on span "PLD" at bounding box center [449, 253] width 138 height 20
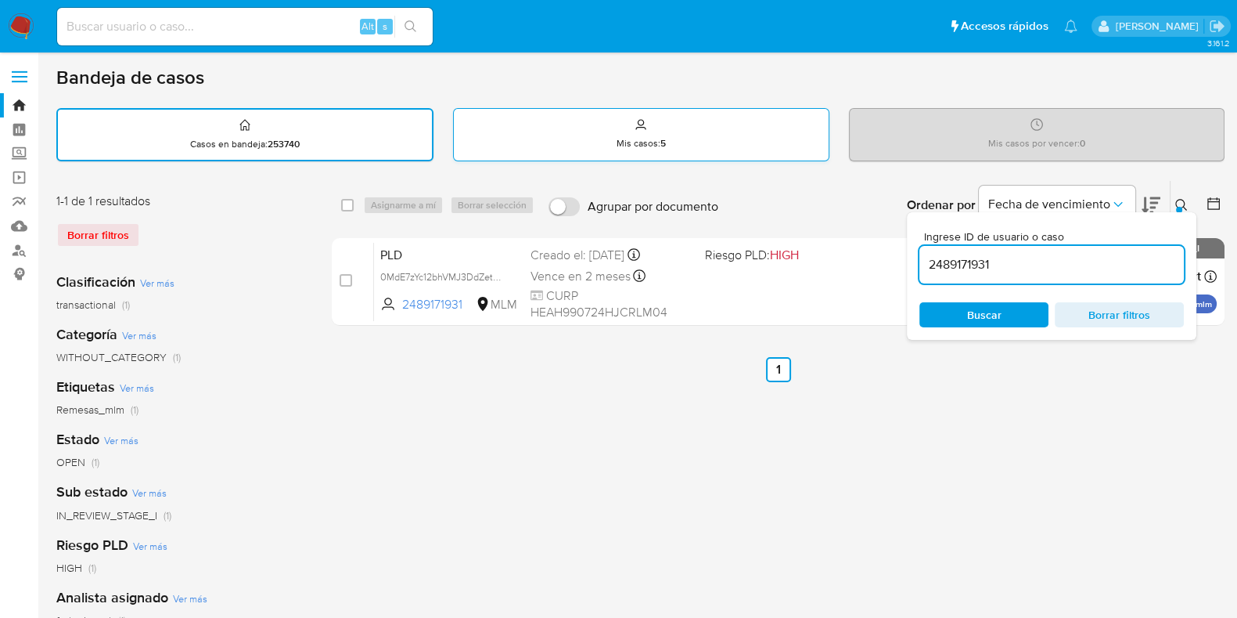
click at [602, 150] on div "Mis casos : 5" at bounding box center [641, 134] width 374 height 50
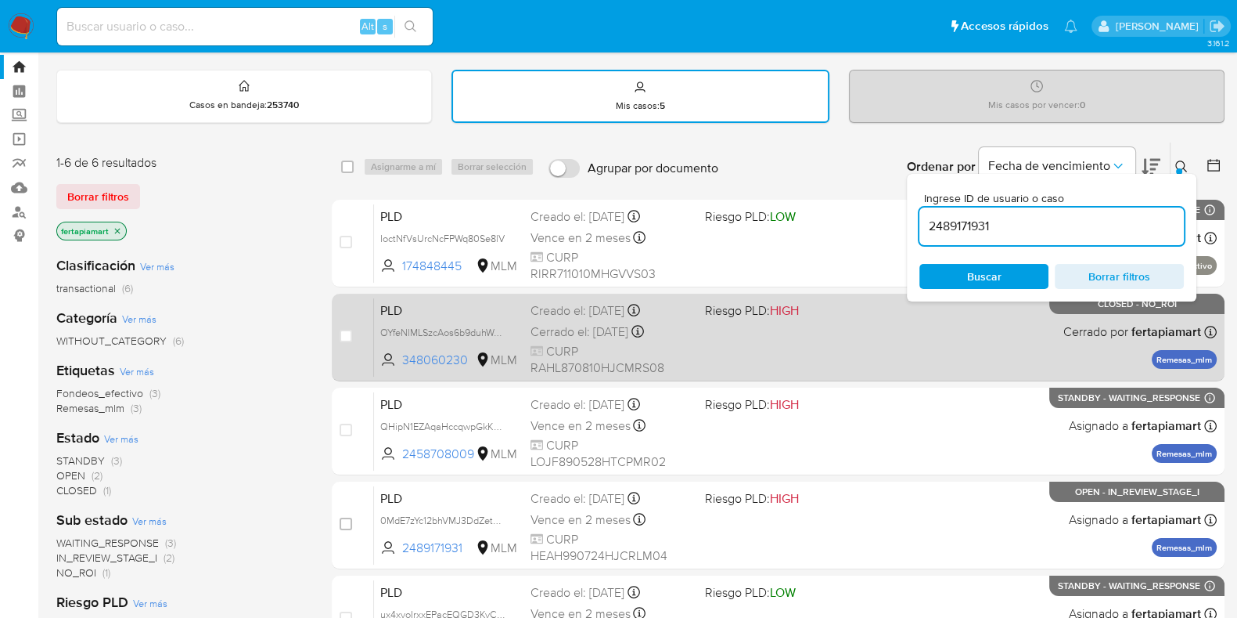
scroll to position [0, 0]
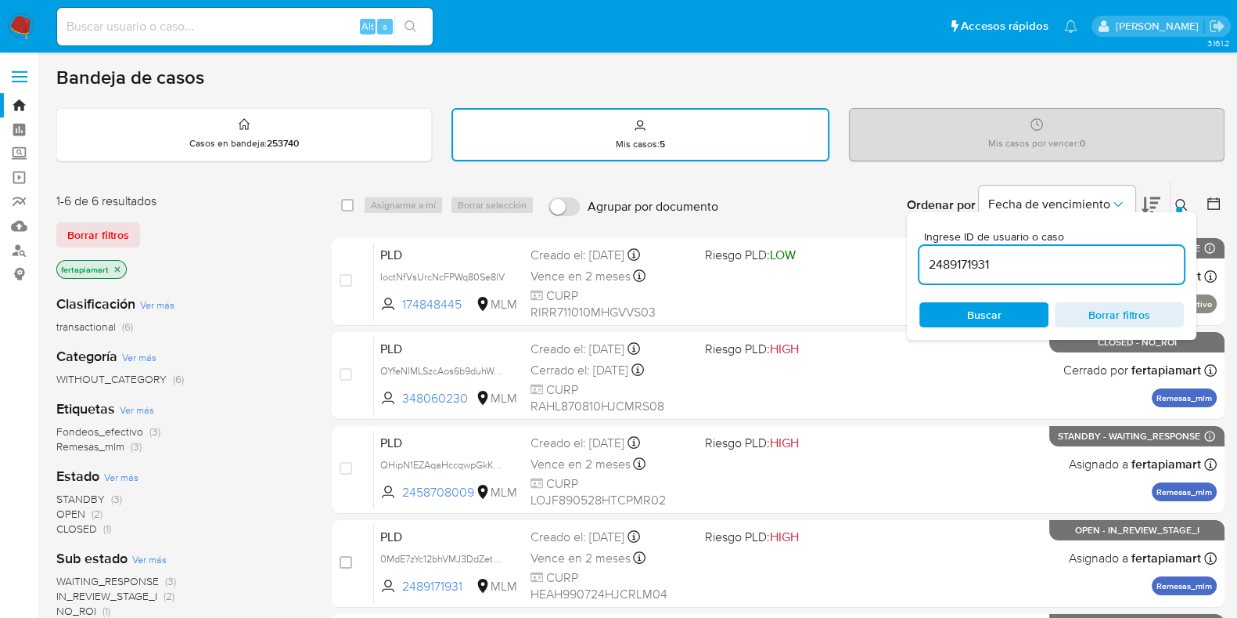
click at [1183, 200] on icon at bounding box center [1182, 205] width 12 height 12
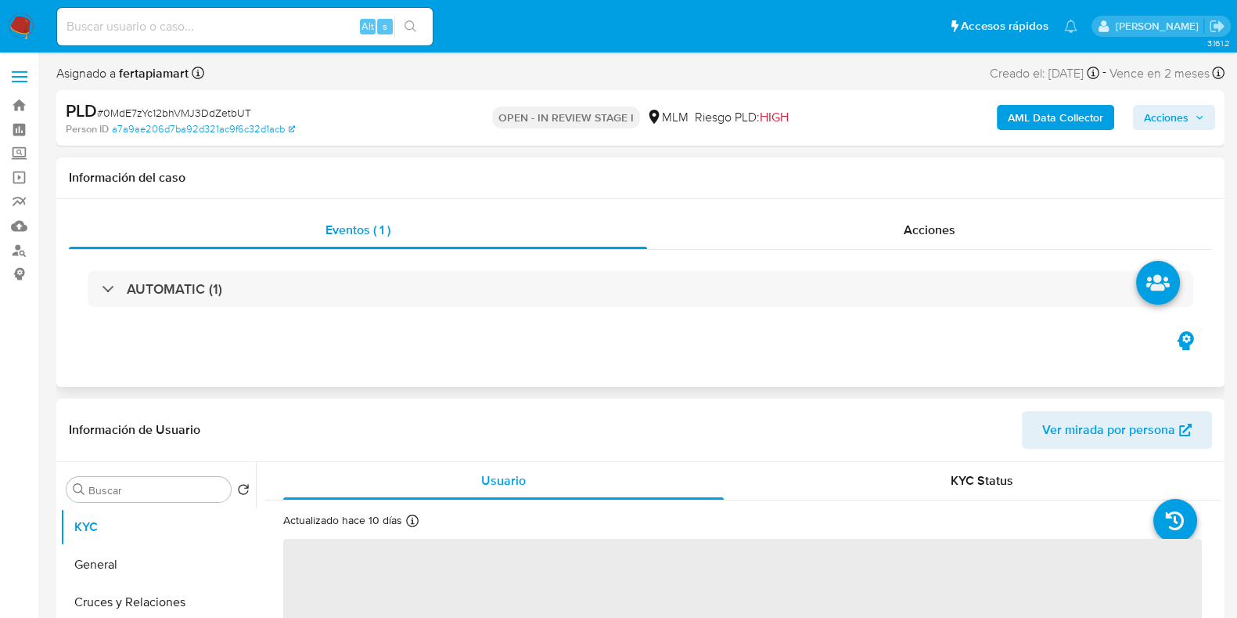
select select "10"
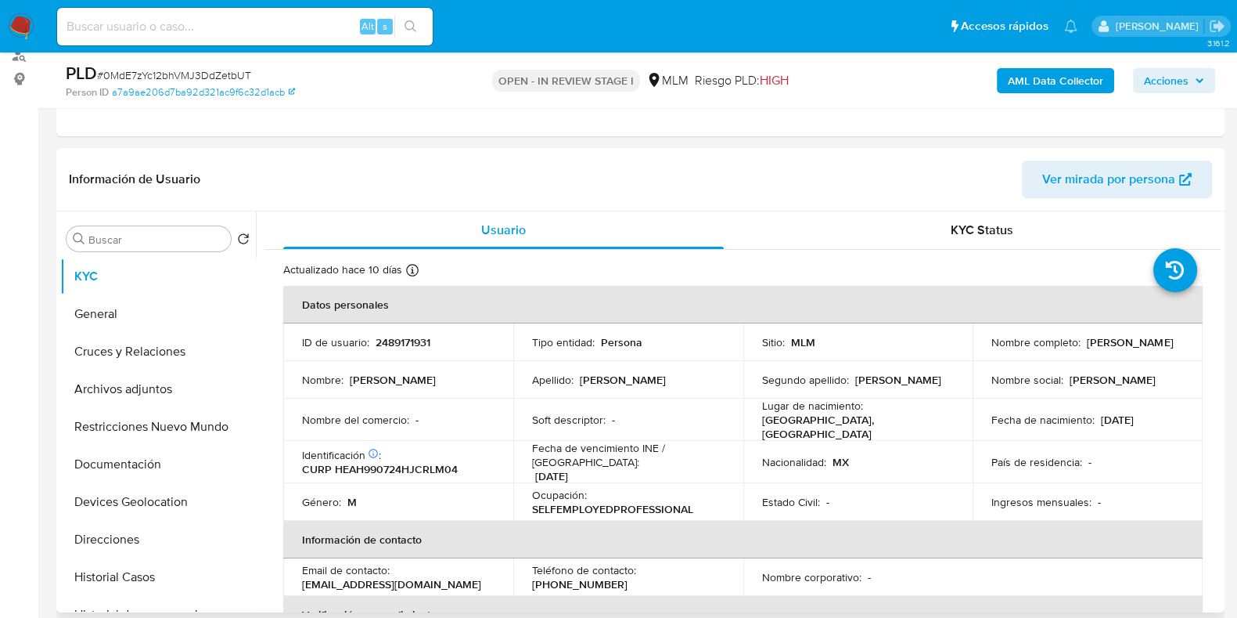
drag, startPoint x: 1145, startPoint y: 350, endPoint x: 990, endPoint y: 346, distance: 155.0
click at [992, 346] on div "Nombre completo : [PERSON_NAME]" at bounding box center [1088, 342] width 193 height 14
click at [424, 466] on p "CURP HEAH990724HJCRLM04" at bounding box center [380, 469] width 156 height 14
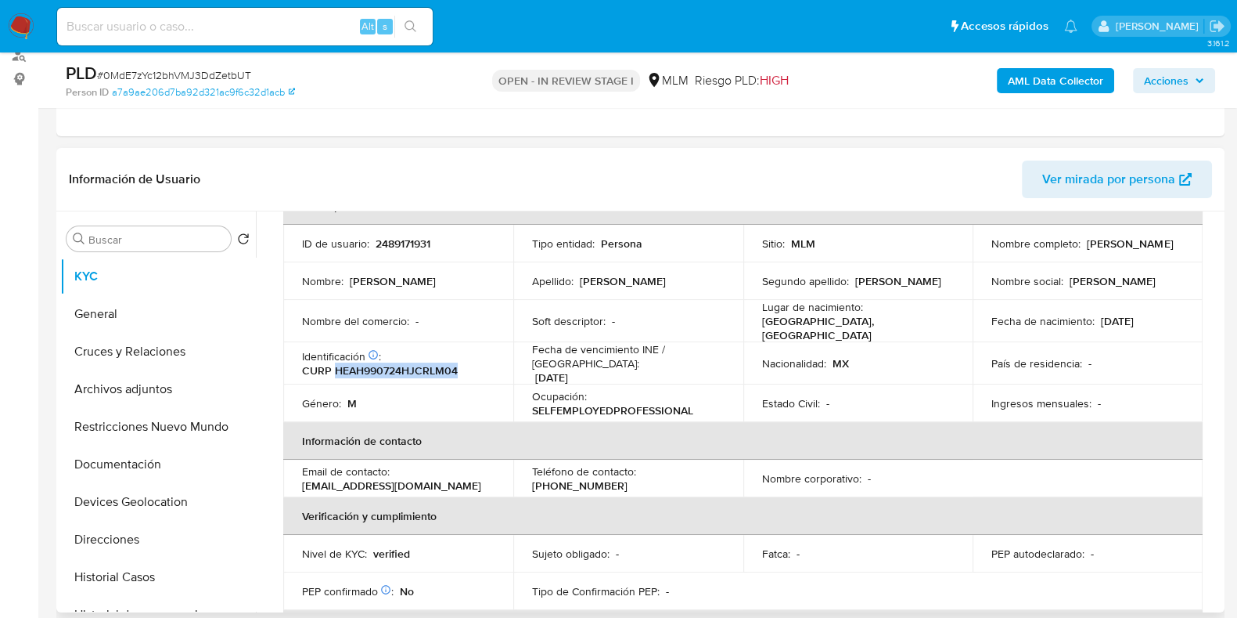
scroll to position [118, 0]
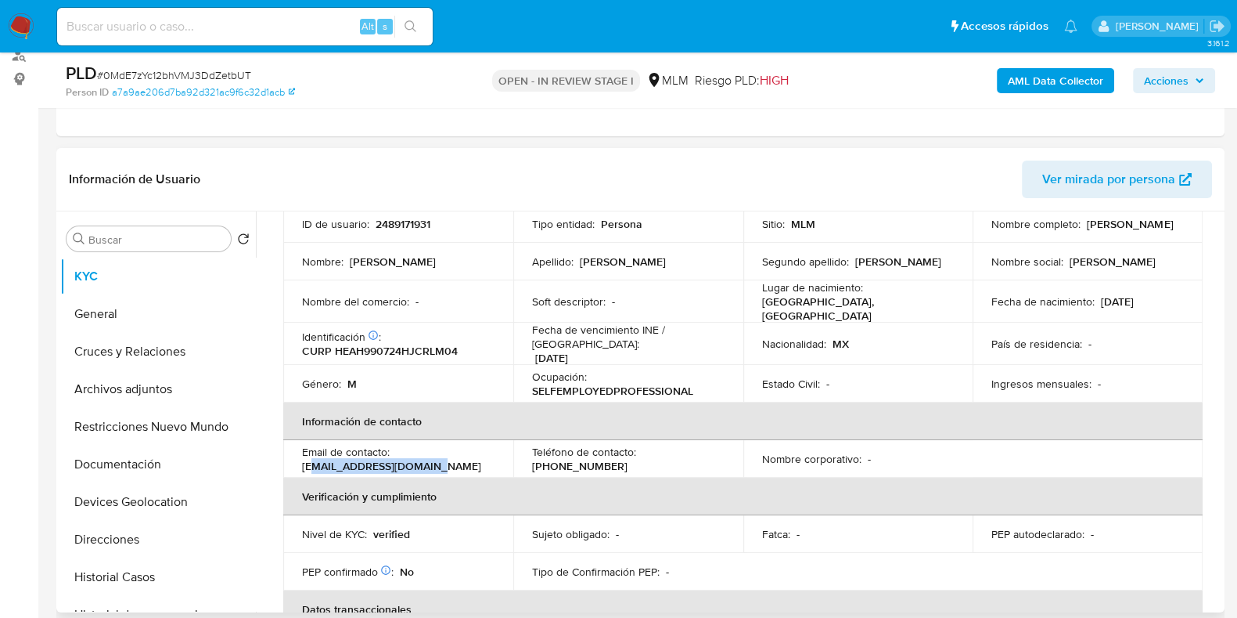
drag, startPoint x: 438, startPoint y: 458, endPoint x: 313, endPoint y: 448, distance: 125.6
click at [313, 448] on div "Email de contacto : [EMAIL_ADDRESS][DOMAIN_NAME]" at bounding box center [398, 459] width 193 height 28
drag, startPoint x: 705, startPoint y: 448, endPoint x: 642, endPoint y: 447, distance: 63.4
click at [628, 459] on p "[PHONE_NUMBER]" at bounding box center [579, 466] width 95 height 14
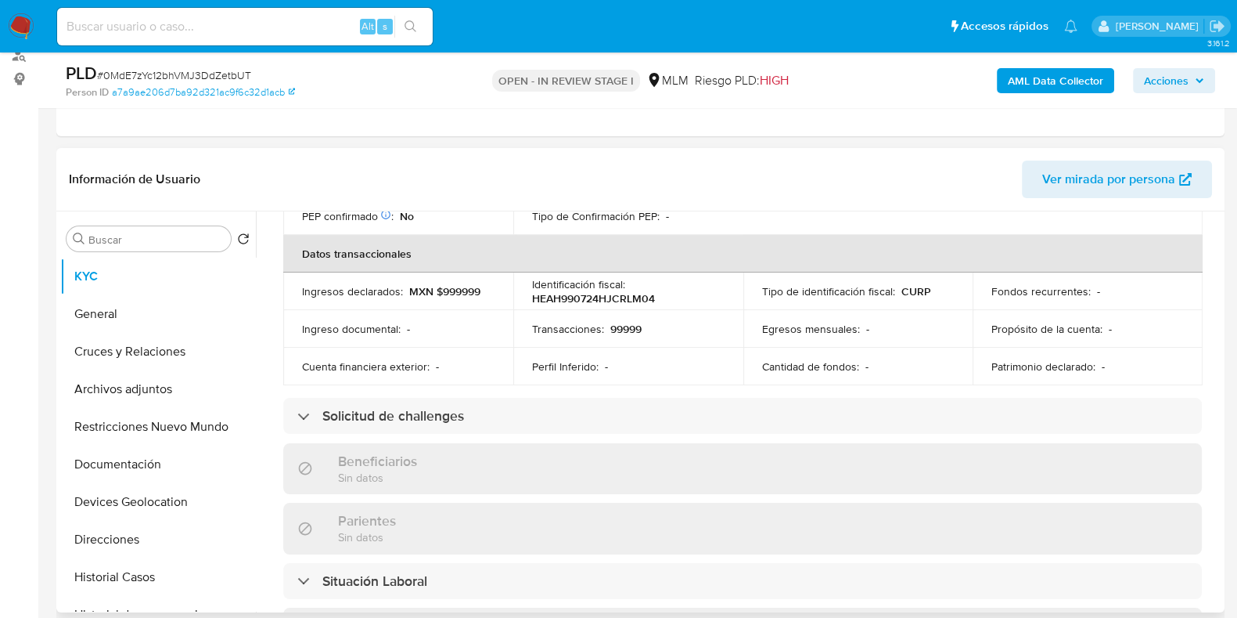
scroll to position [474, 0]
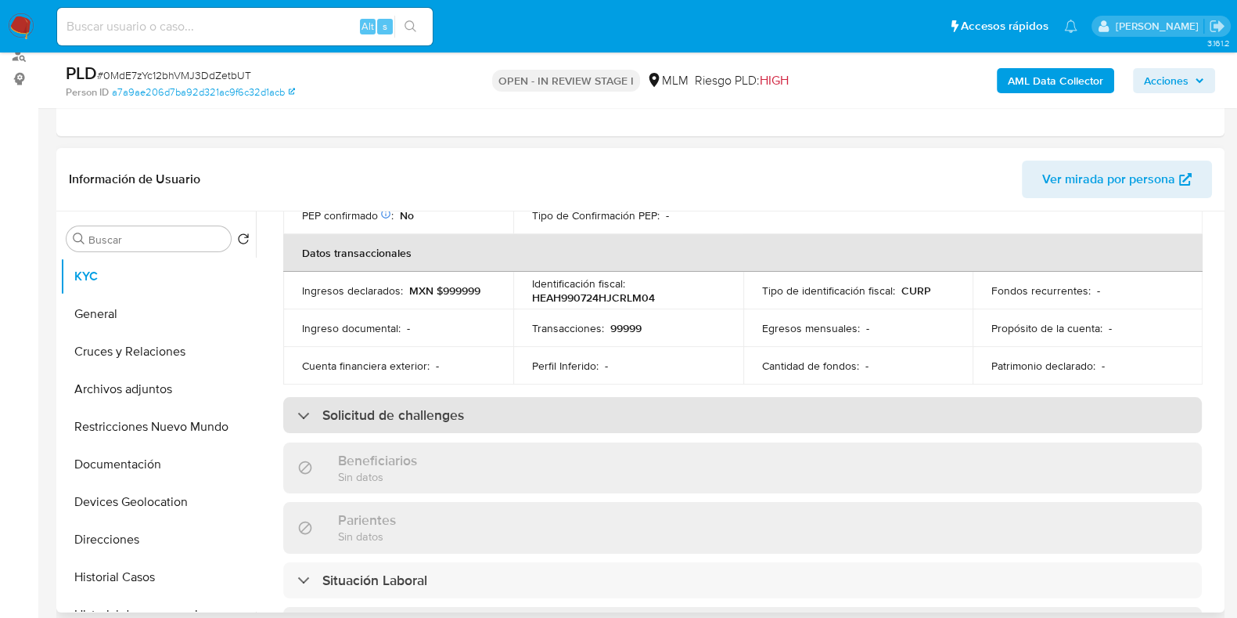
click at [412, 418] on div "Solicitud de challenges" at bounding box center [742, 415] width 919 height 36
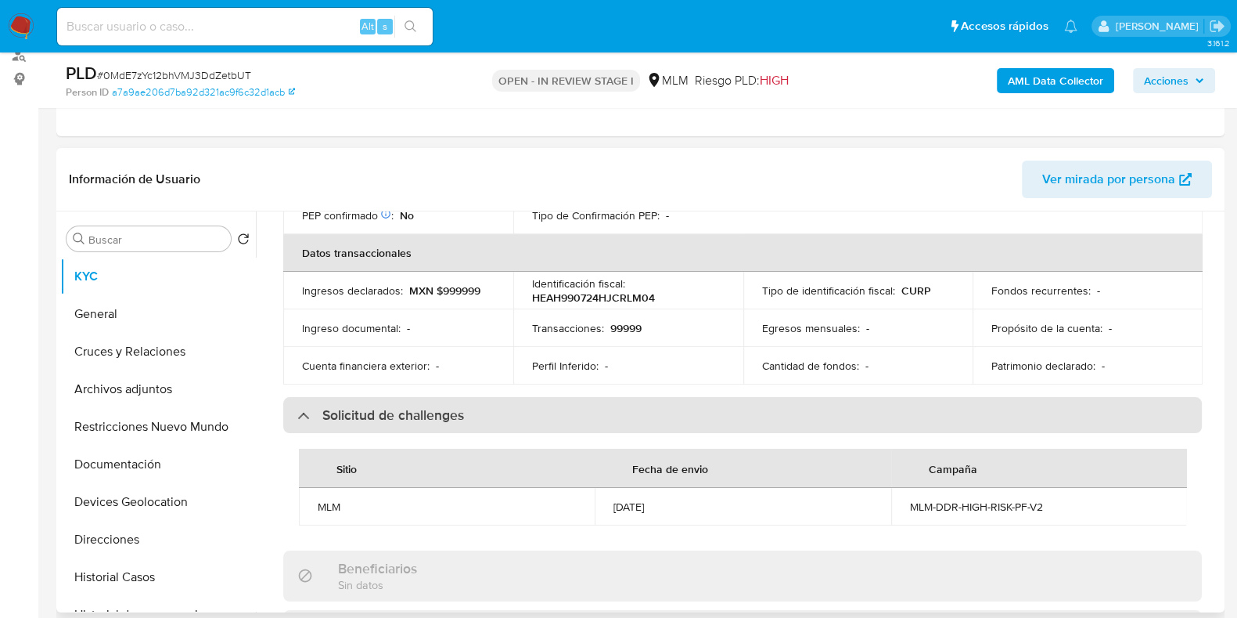
click at [412, 418] on div "Solicitud de challenges" at bounding box center [742, 415] width 919 height 36
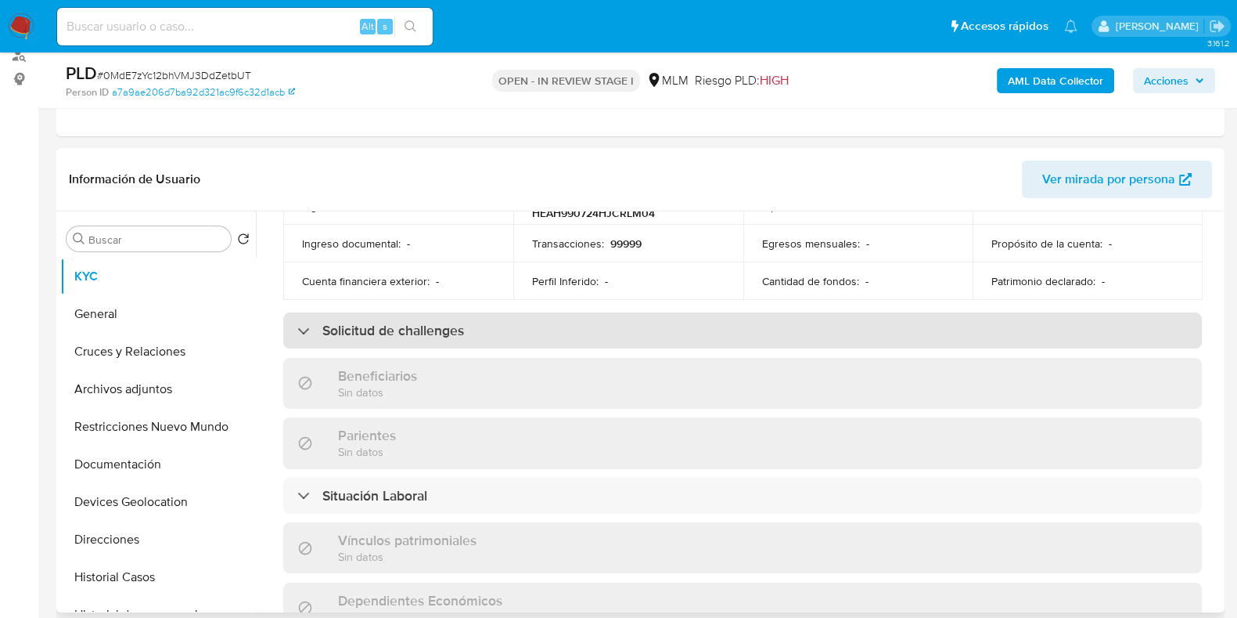
scroll to position [563, 0]
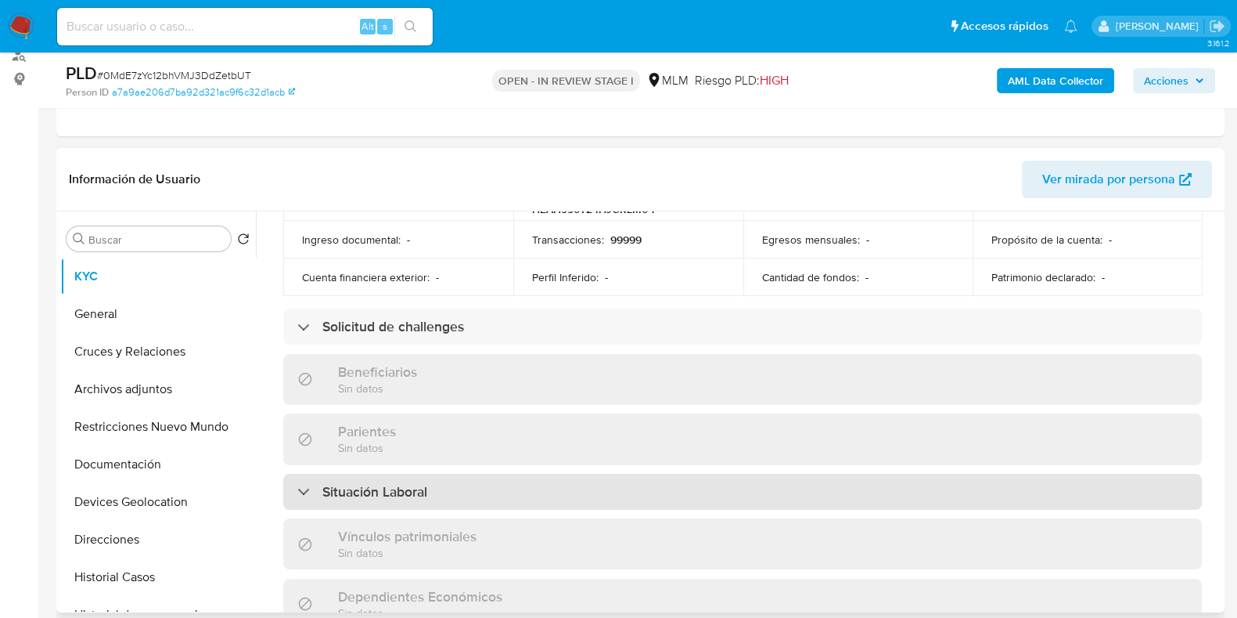
click at [395, 483] on h3 "Situación Laboral" at bounding box center [374, 491] width 105 height 17
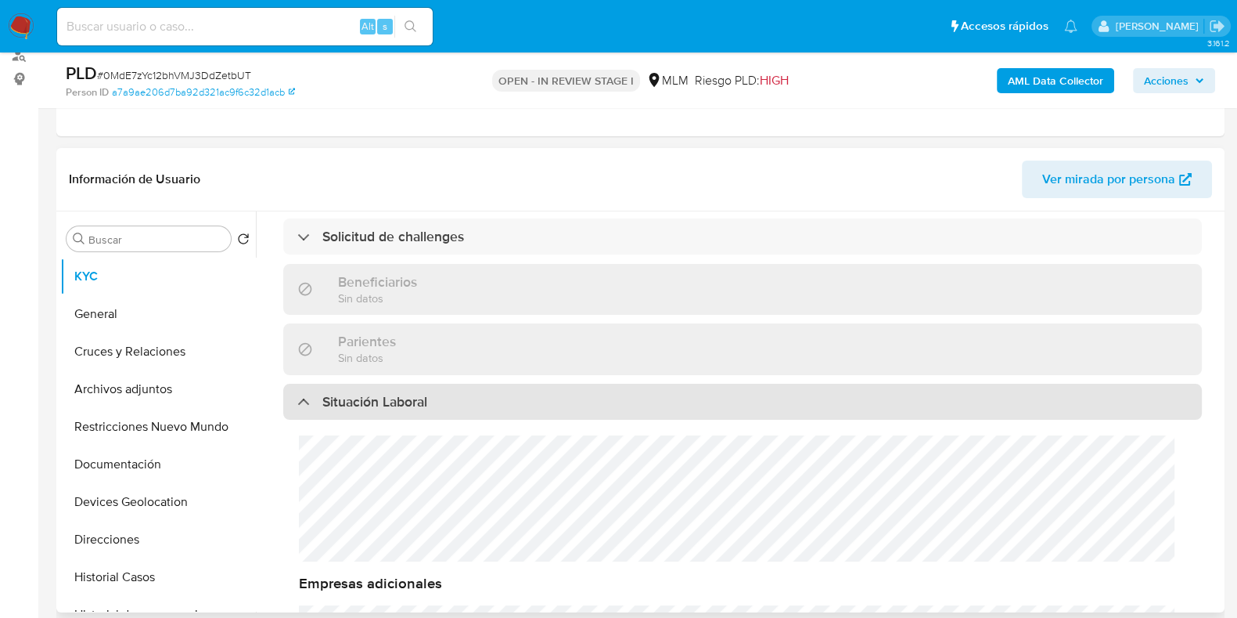
scroll to position [653, 0]
click at [408, 393] on h3 "Situación Laboral" at bounding box center [374, 401] width 105 height 17
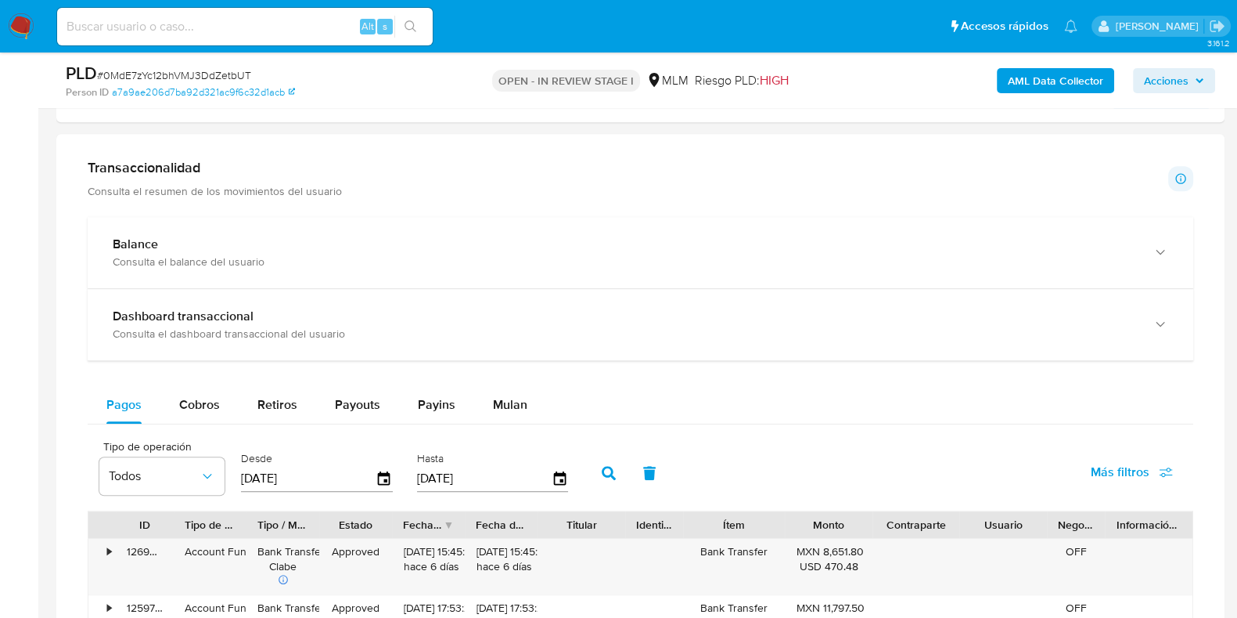
scroll to position [1039, 0]
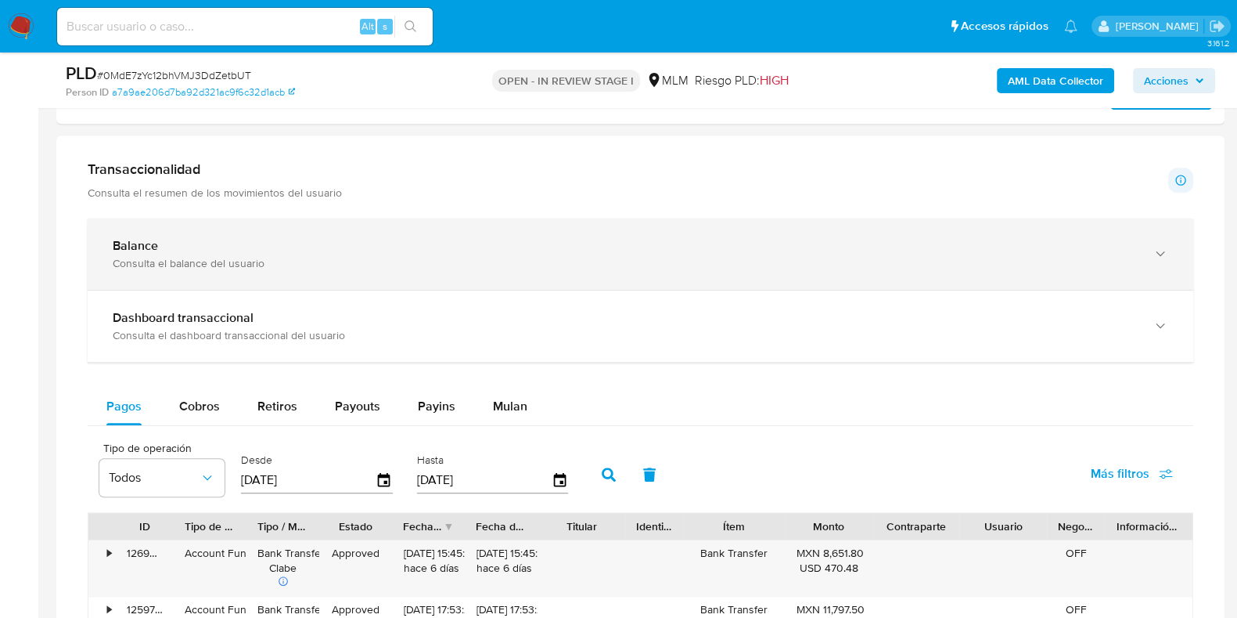
click at [373, 225] on div "Balance Consulta el balance del usuario" at bounding box center [641, 253] width 1106 height 71
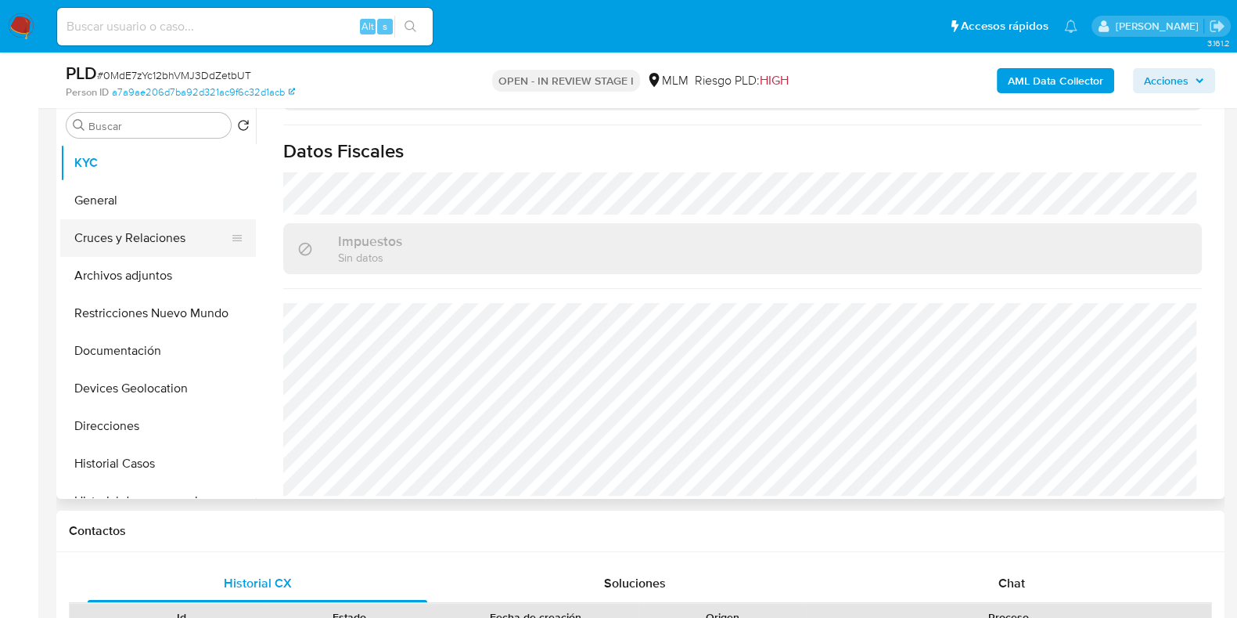
scroll to position [304, 0]
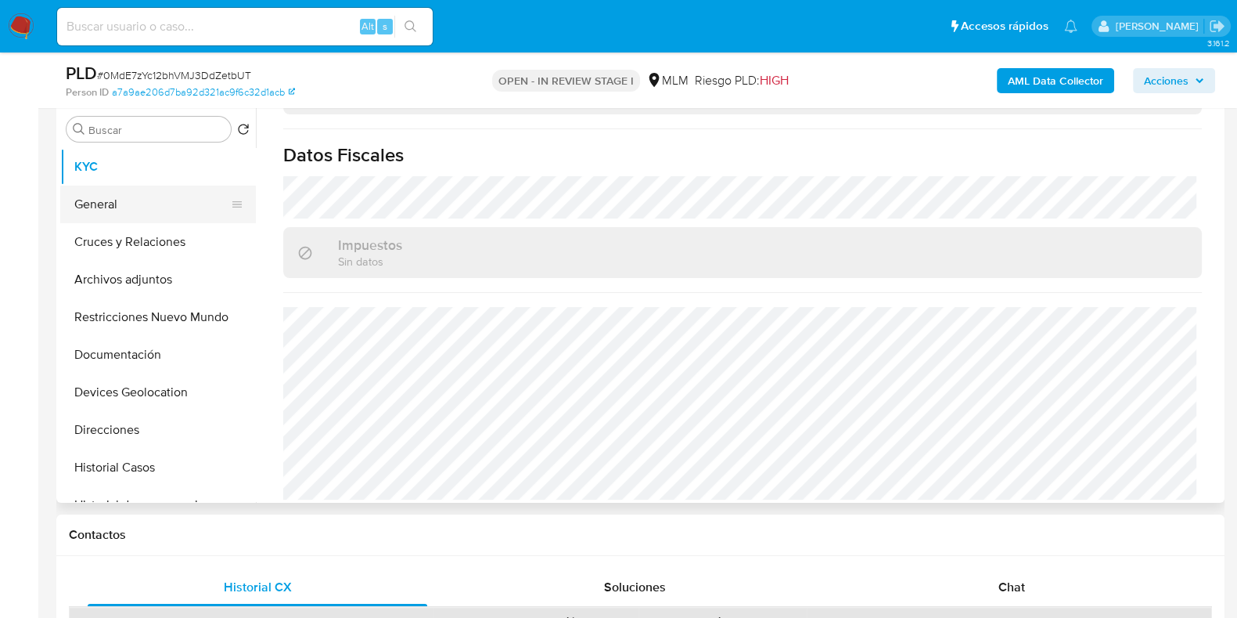
click at [107, 204] on button "General" at bounding box center [151, 204] width 183 height 38
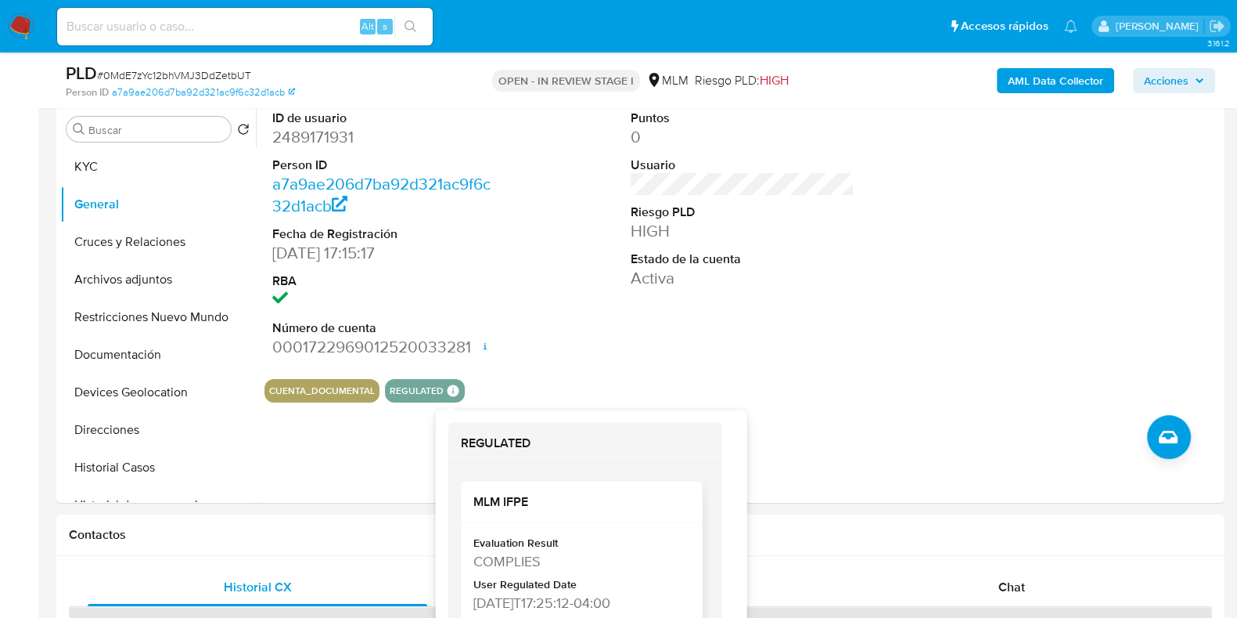
scroll to position [60, 0]
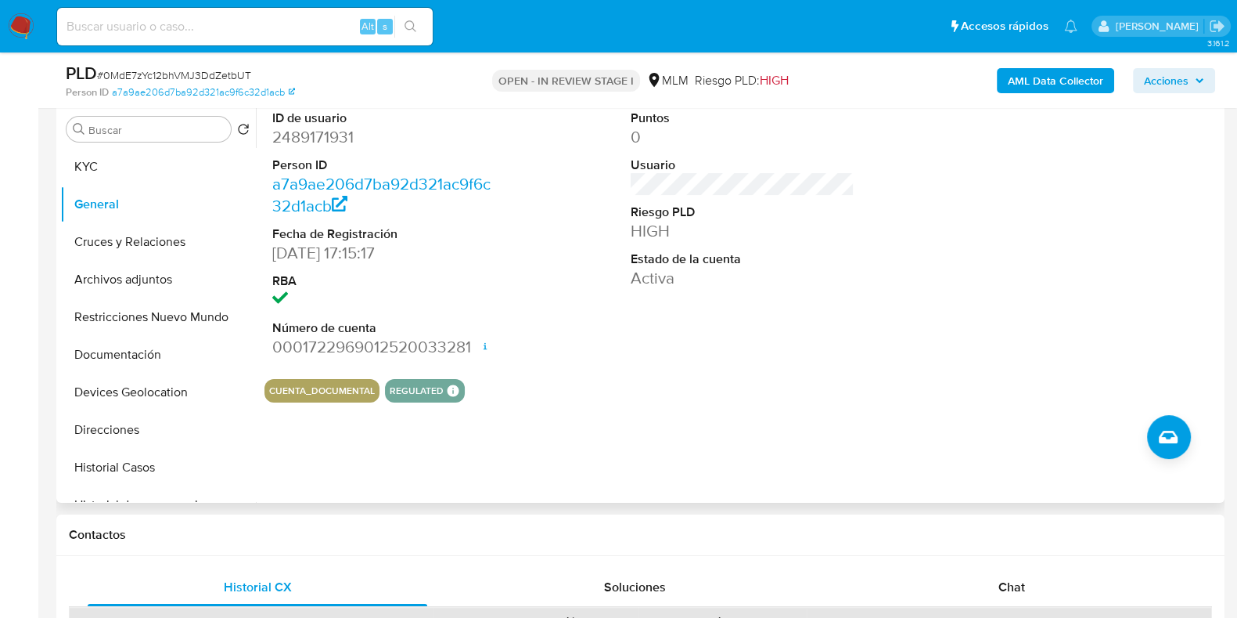
click at [439, 391] on button "REGULATED" at bounding box center [417, 390] width 54 height 6
click at [558, 318] on div "ID de usuario 2489171931 Person ID a7a9ae206d7ba92d321ac9f6c32d1acb Fecha de Re…" at bounding box center [743, 234] width 956 height 265
click at [153, 256] on button "Cruces y Relaciones" at bounding box center [151, 242] width 183 height 38
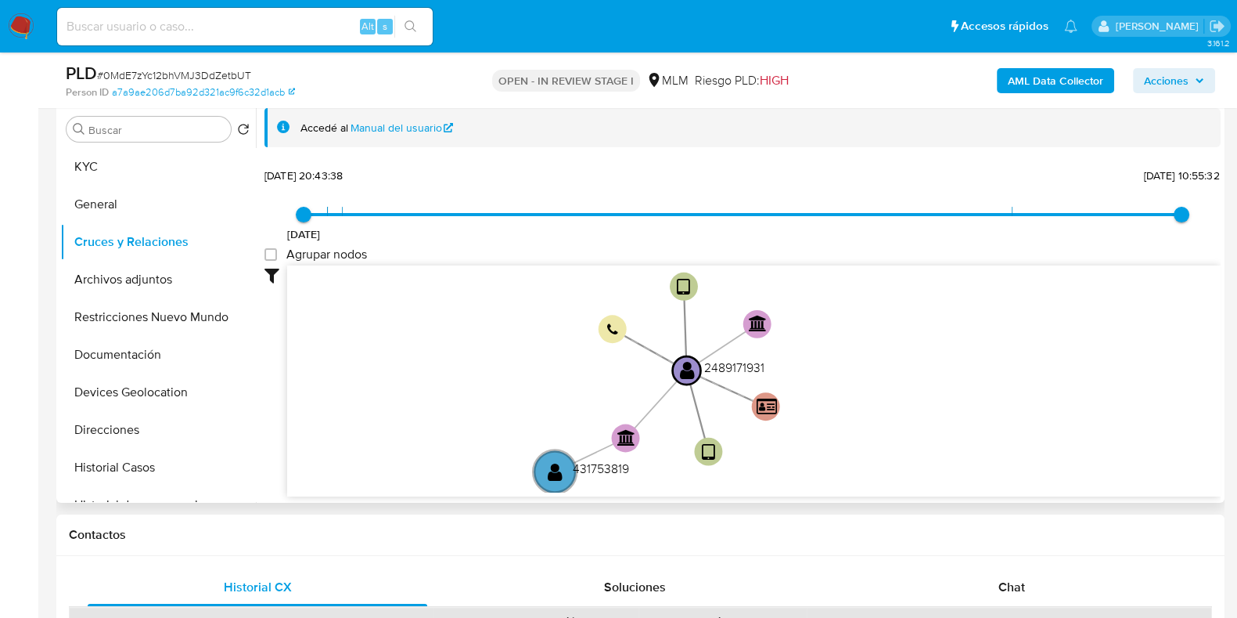
drag, startPoint x: 541, startPoint y: 302, endPoint x: 484, endPoint y: 361, distance: 81.9
click at [484, 361] on icon "device-6849f1e56e1c36e1c4664b0b  user-2489171931  2489171931 device-68cc38f3b…" at bounding box center [754, 378] width 934 height 227
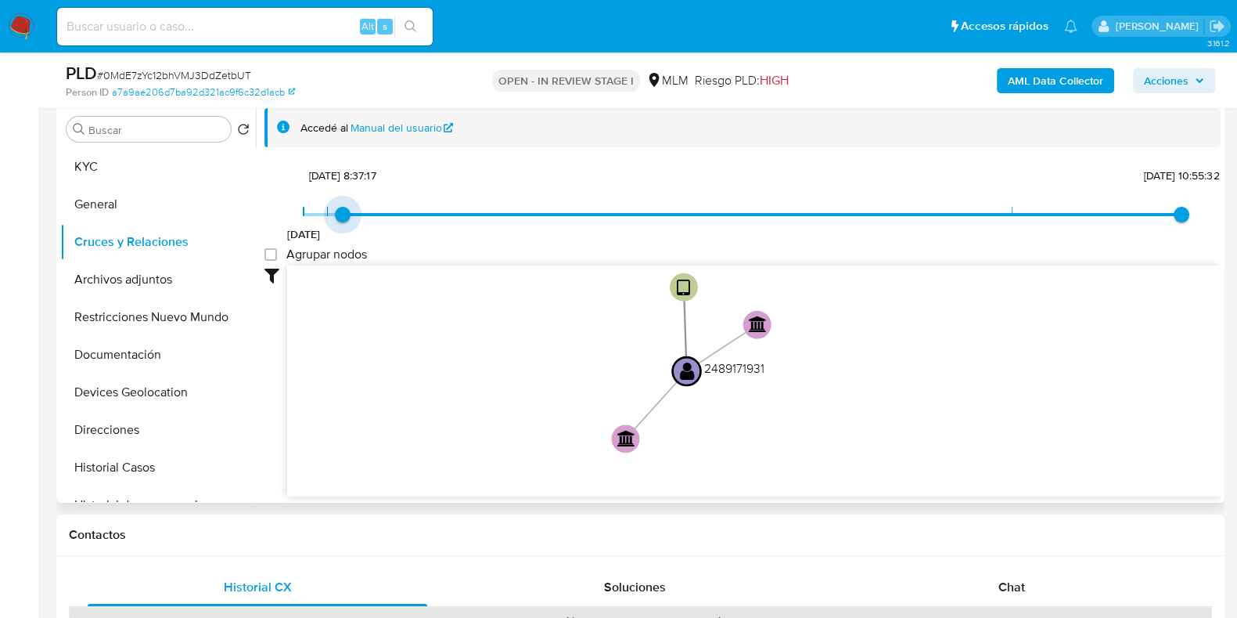
type input "1756521145000"
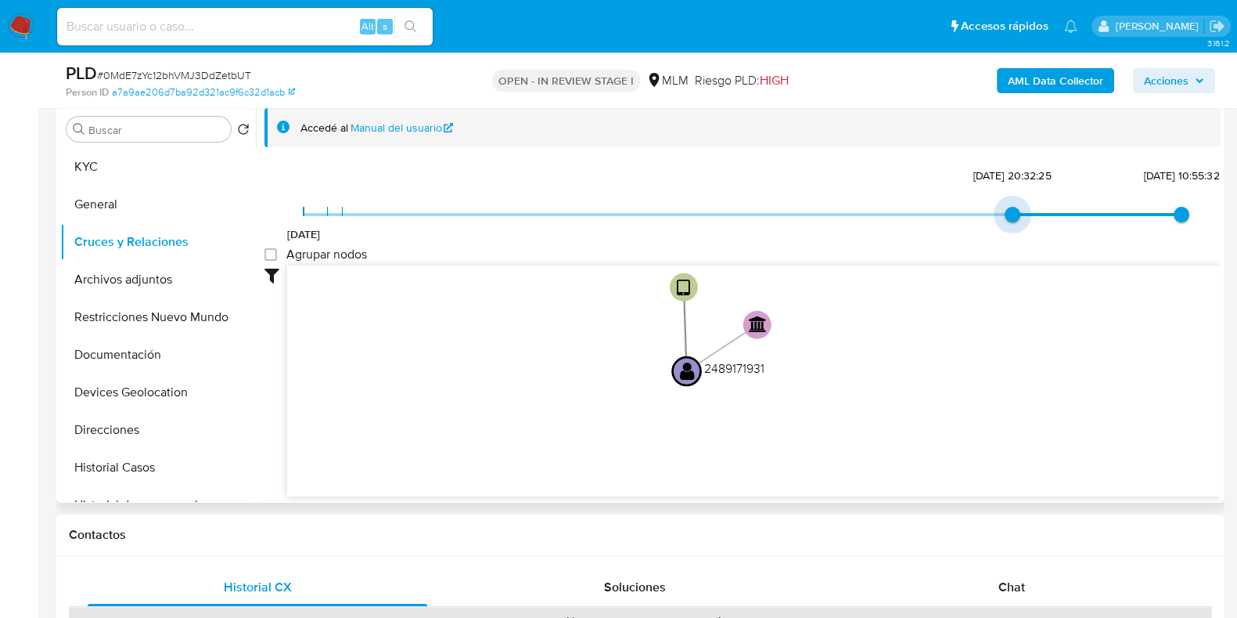
drag, startPoint x: 317, startPoint y: 208, endPoint x: 832, endPoint y: 192, distance: 515.3
click at [832, 192] on div "8/6/2025 29/8/2025, 20:32:25 18/9/2025, 10:55:32 Agrupar nodos Filtros Confianz…" at bounding box center [743, 358] width 956 height 389
type input "1758214532000"
drag, startPoint x: 1179, startPoint y: 208, endPoint x: 1126, endPoint y: 214, distance: 52.7
click at [1126, 214] on span "8/6/2025 29/8/2025, 20:32:25 18/9/2025, 10:55:32" at bounding box center [743, 214] width 878 height 23
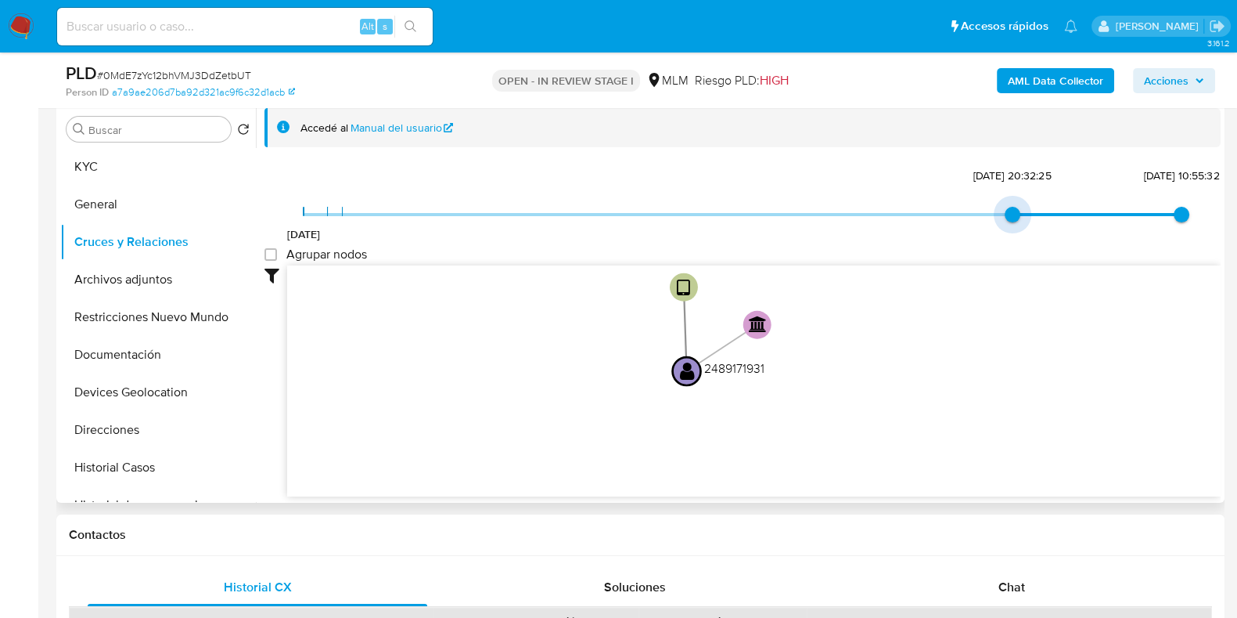
type input "1749825437000"
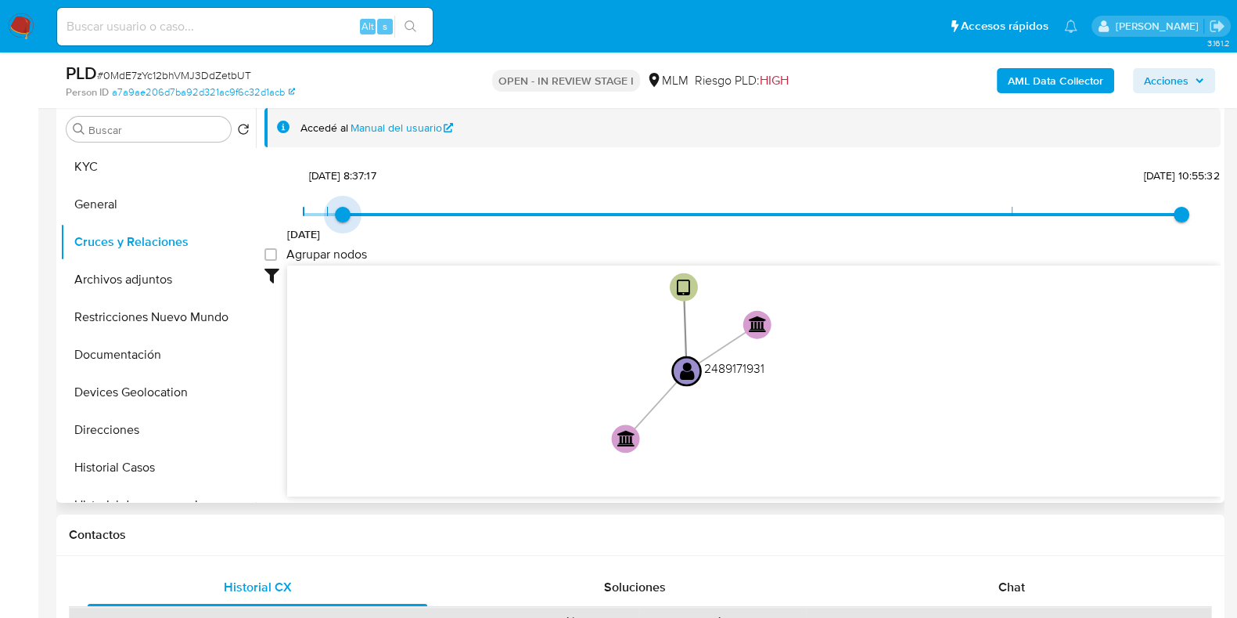
drag, startPoint x: 1003, startPoint y: 207, endPoint x: 384, endPoint y: 225, distance: 620.1
click at [384, 225] on span "8/6/2025 13/6/2025, 8:37:17 18/9/2025, 10:55:32" at bounding box center [743, 214] width 878 height 23
click at [92, 269] on button "Archivos adjuntos" at bounding box center [151, 280] width 183 height 38
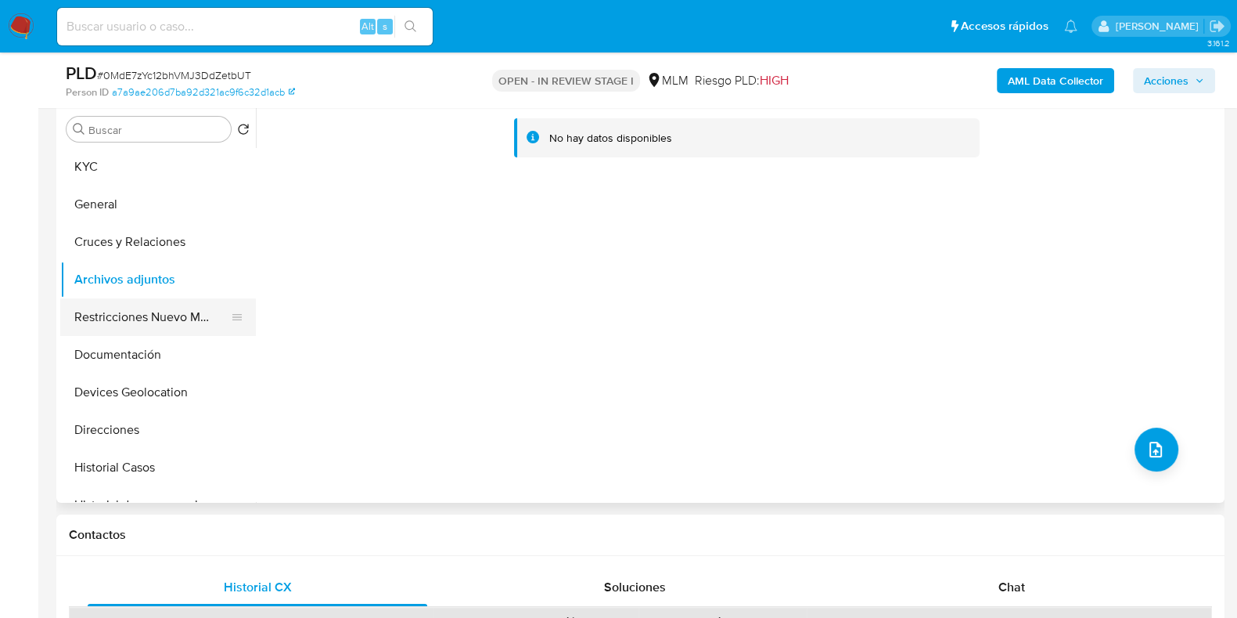
click at [110, 304] on button "Restricciones Nuevo Mundo" at bounding box center [151, 317] width 183 height 38
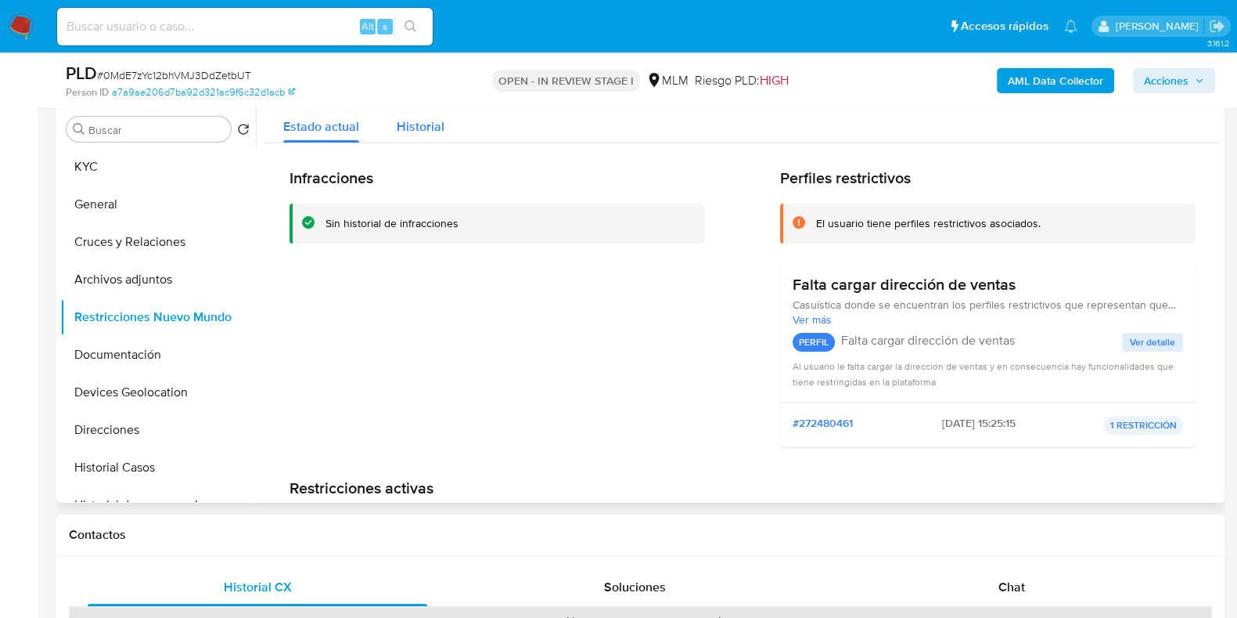
click at [419, 123] on span "Historial" at bounding box center [421, 126] width 48 height 18
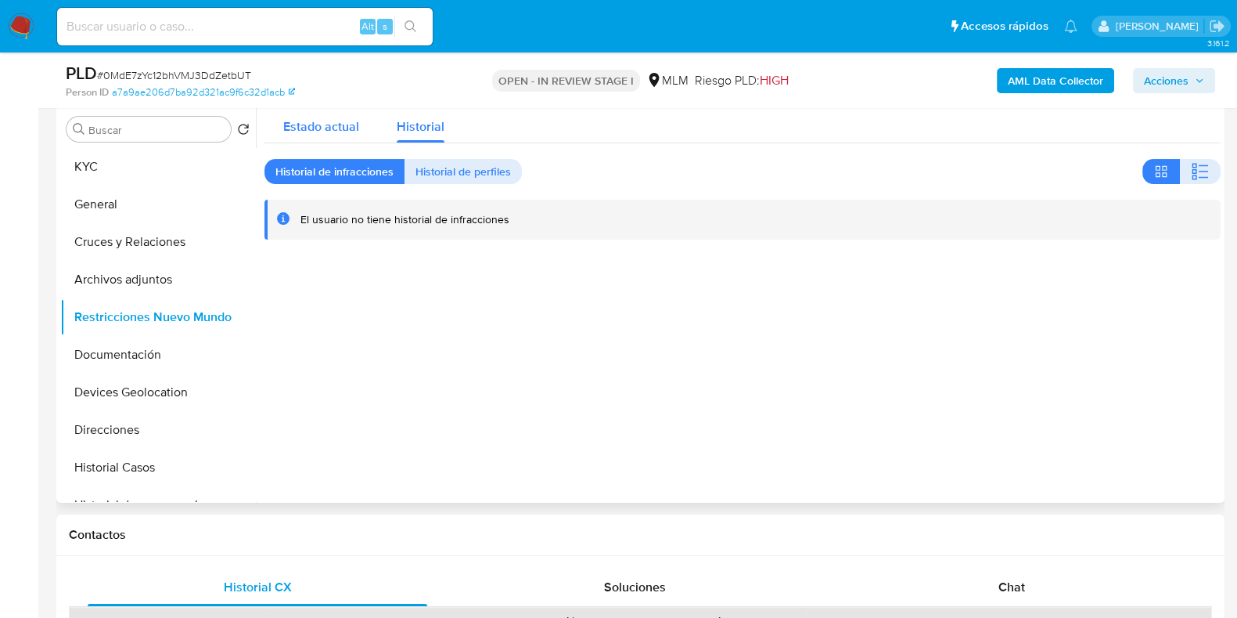
click at [355, 131] on span "Estado actual" at bounding box center [321, 126] width 76 height 18
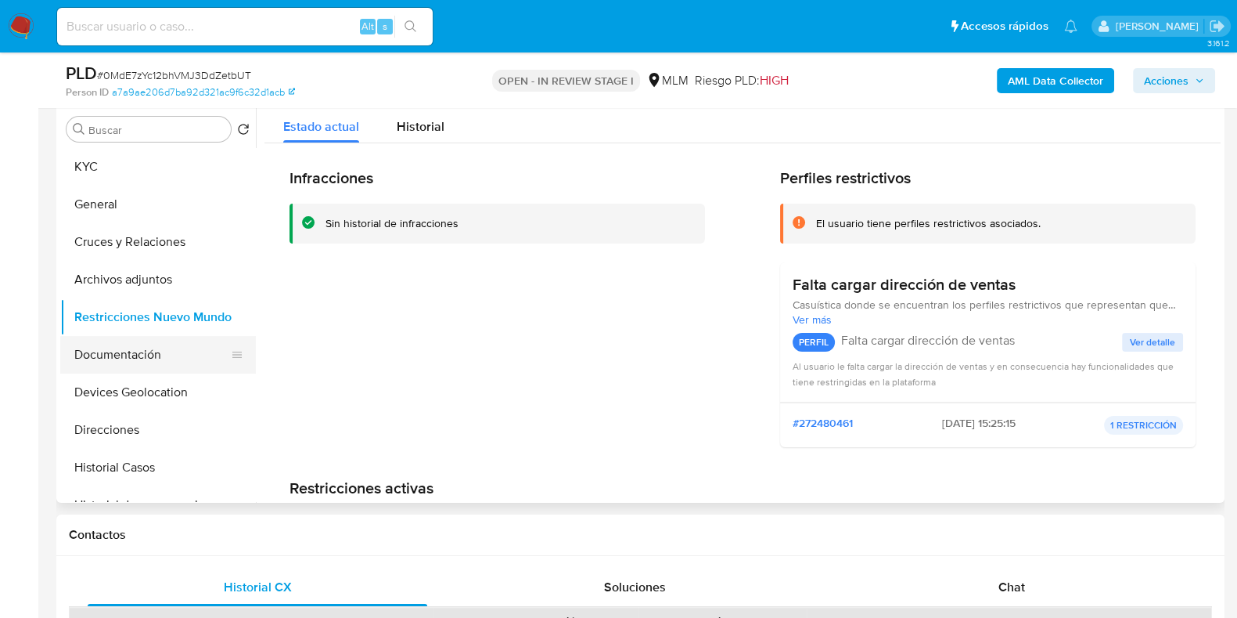
click at [149, 348] on button "Documentación" at bounding box center [151, 355] width 183 height 38
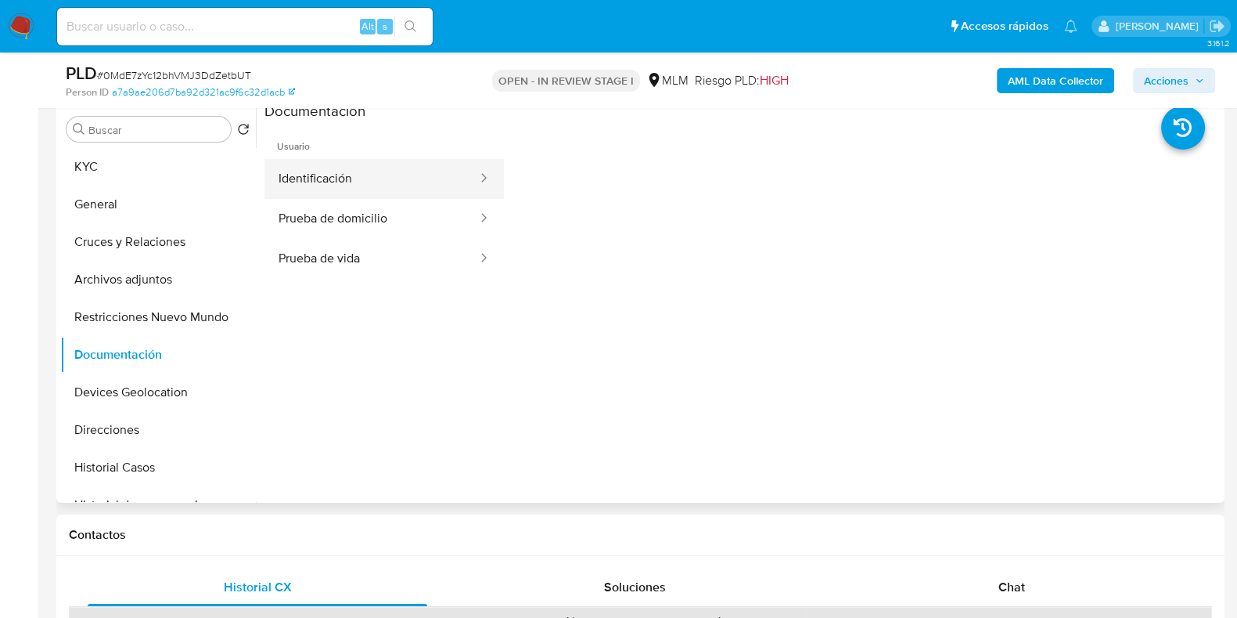
click at [393, 191] on button "Identificación" at bounding box center [372, 179] width 214 height 40
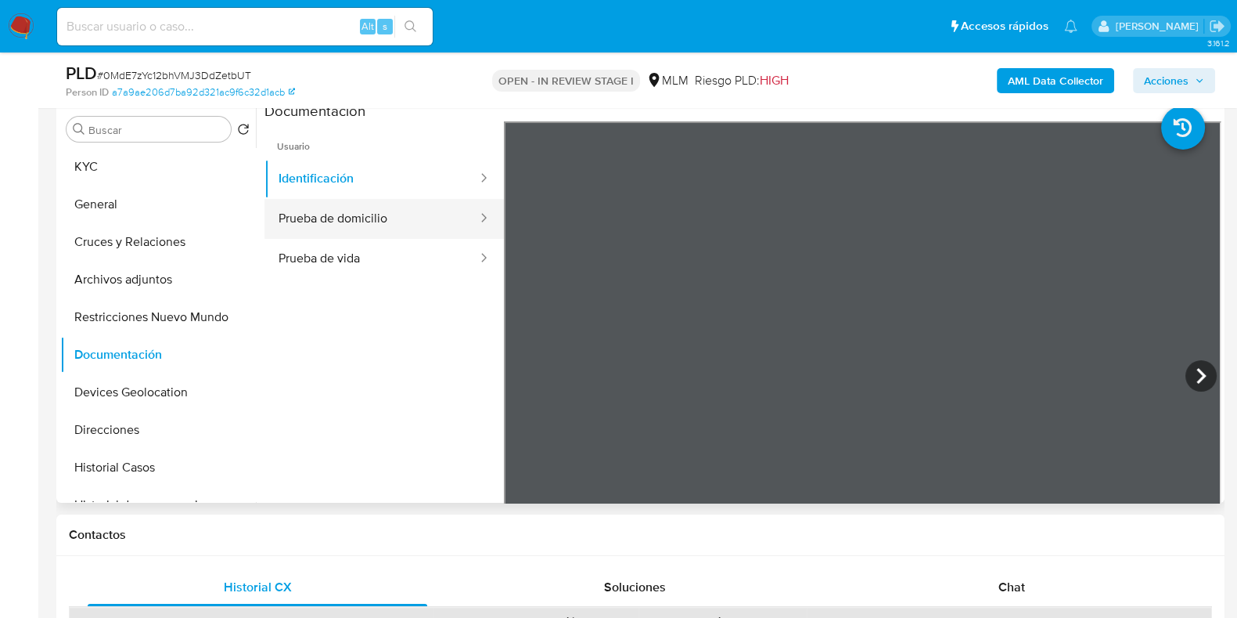
click at [359, 217] on button "Prueba de domicilio" at bounding box center [372, 219] width 214 height 40
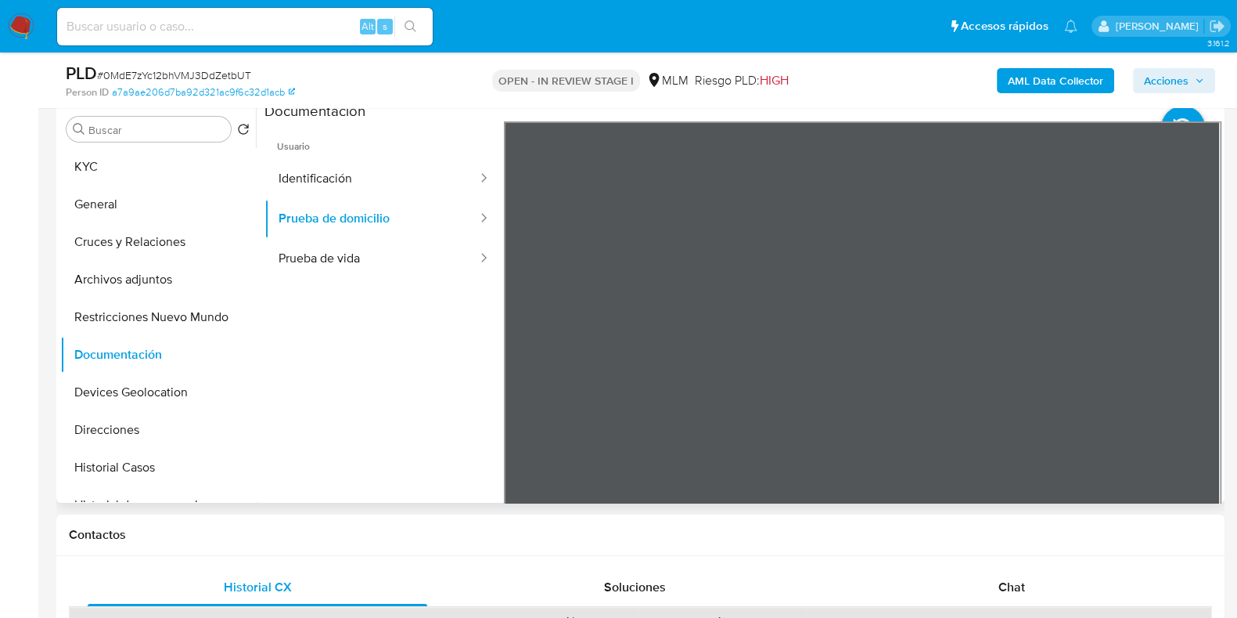
click at [392, 348] on ul "Usuario Identificación Prueba de domicilio Prueba de vida" at bounding box center [385, 346] width 240 height 451
click at [355, 266] on button "Prueba de vida" at bounding box center [372, 259] width 214 height 40
click at [160, 389] on button "Devices Geolocation" at bounding box center [151, 392] width 183 height 38
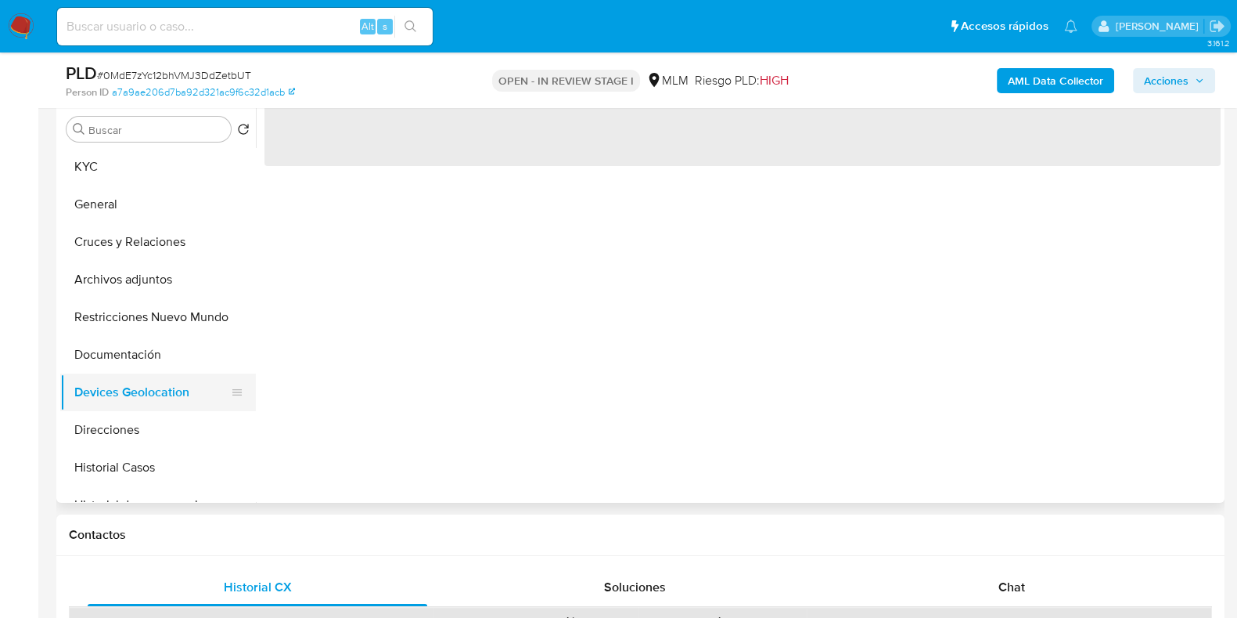
click at [160, 389] on button "Devices Geolocation" at bounding box center [151, 392] width 183 height 38
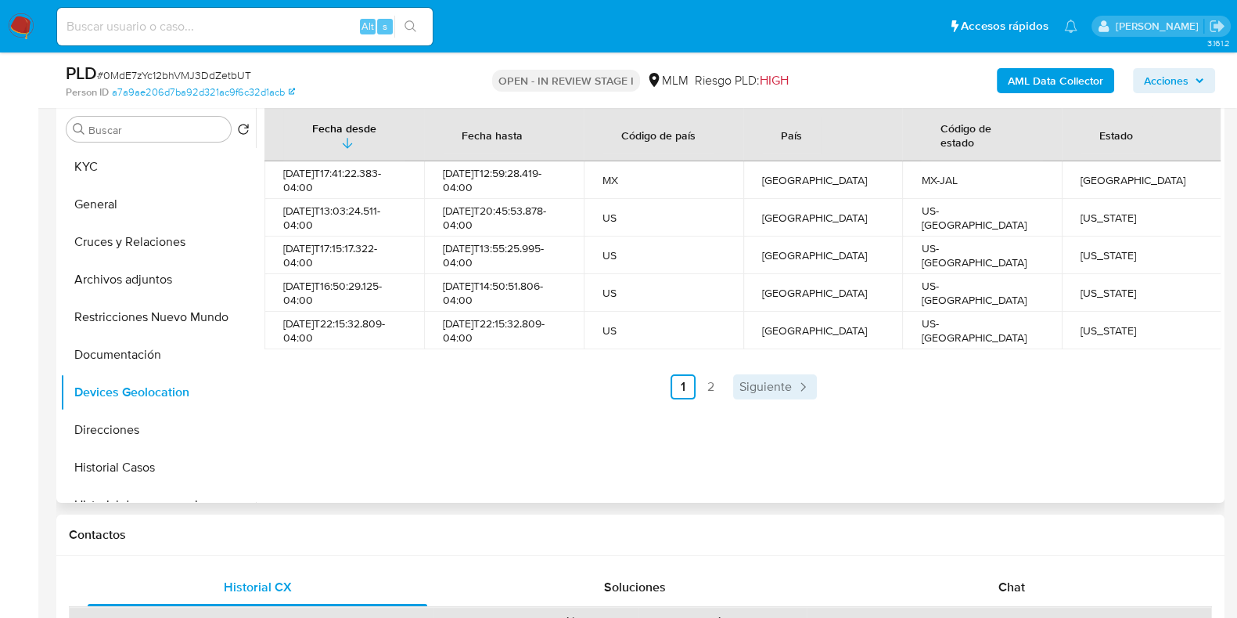
click at [772, 385] on span "Siguiente" at bounding box center [766, 386] width 52 height 13
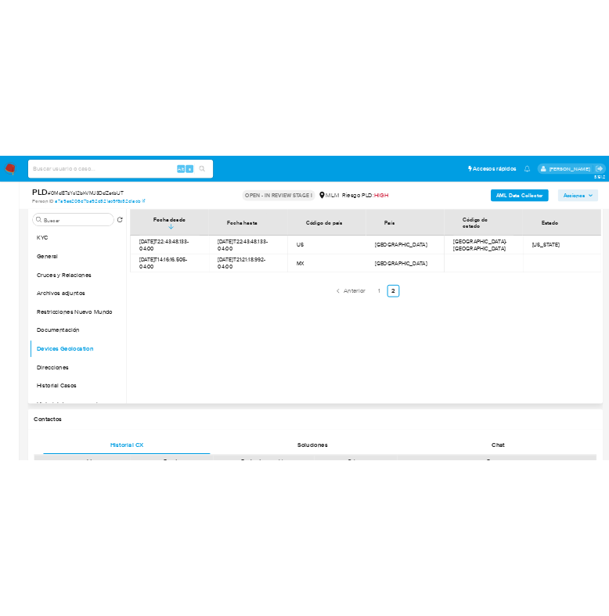
scroll to position [283, 0]
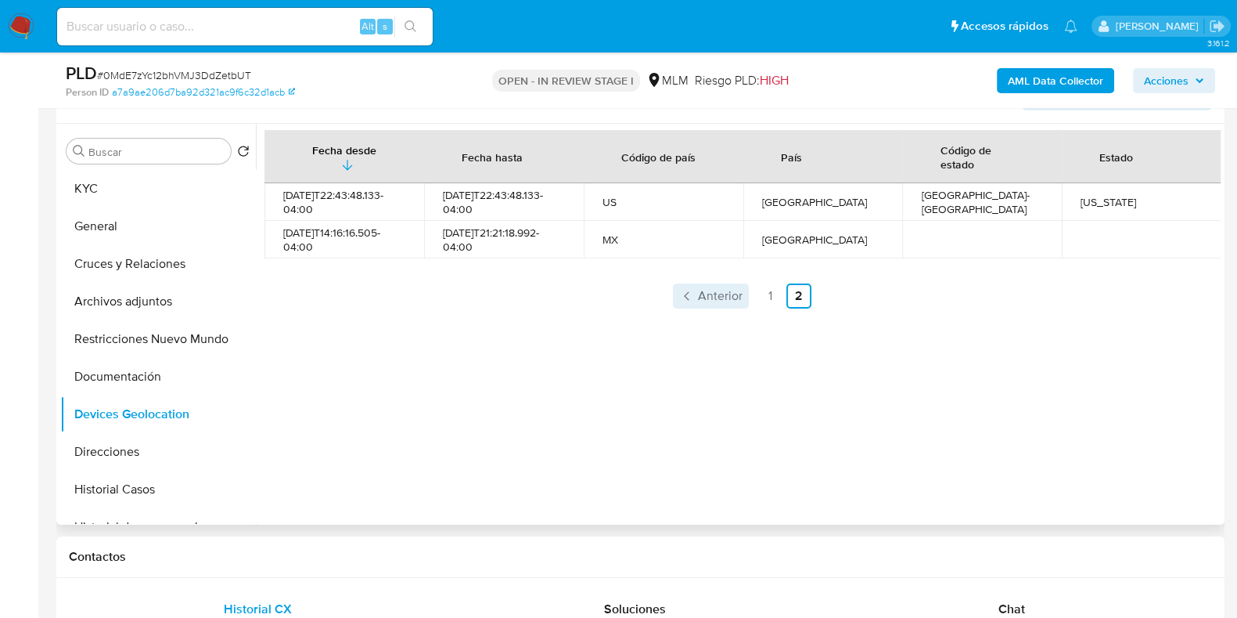
click at [708, 290] on span "Anterior" at bounding box center [720, 296] width 45 height 13
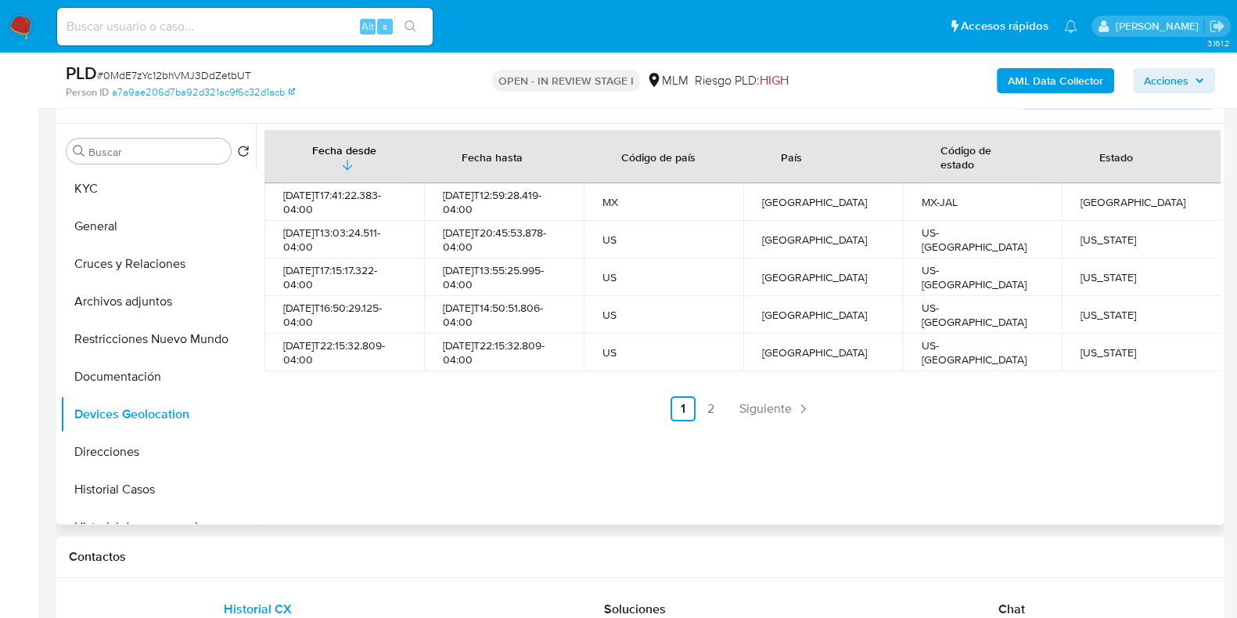
click at [534, 488] on div "Fecha desde Fecha hasta Código de país País Código de estado Estado 2025-09-24T…" at bounding box center [738, 324] width 965 height 401
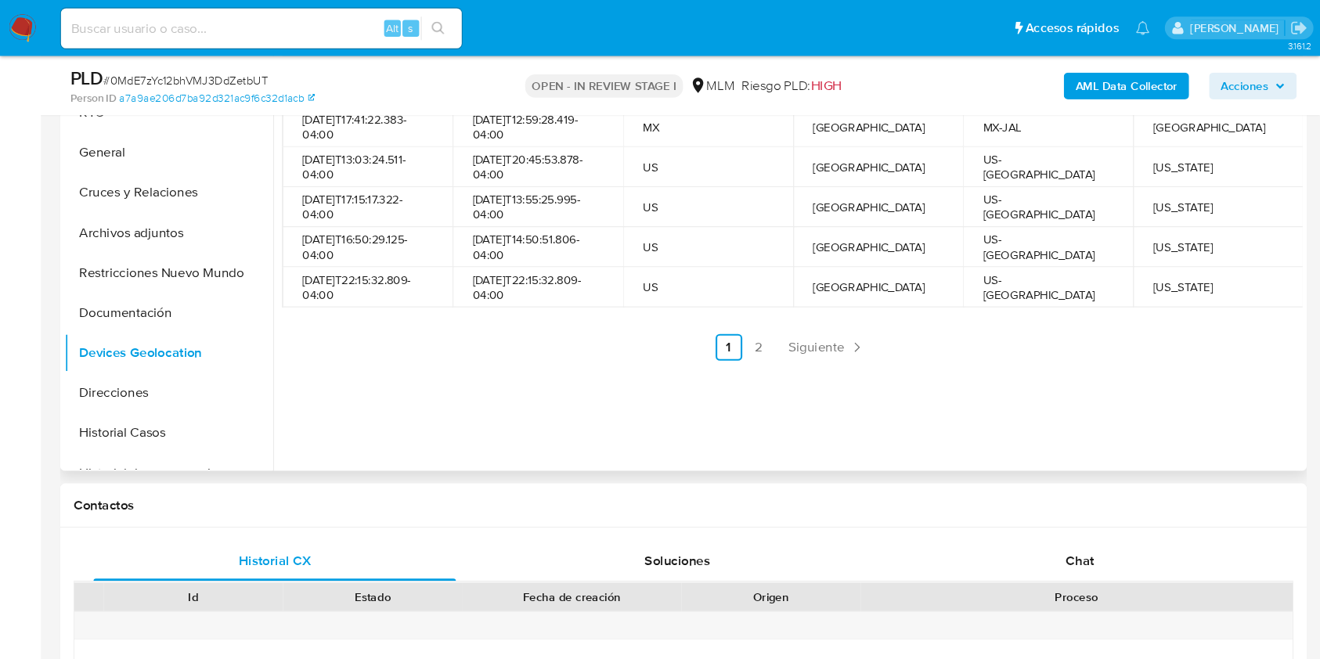
scroll to position [366, 0]
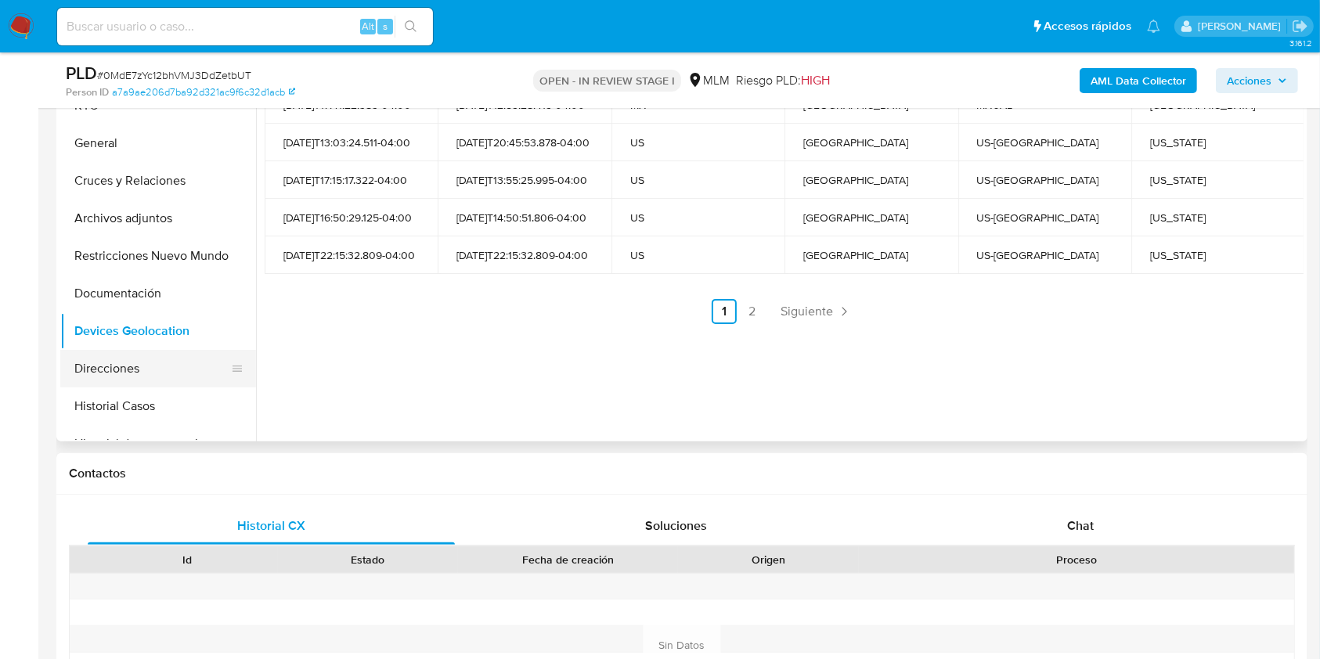
click at [140, 376] on button "Direcciones" at bounding box center [151, 369] width 183 height 38
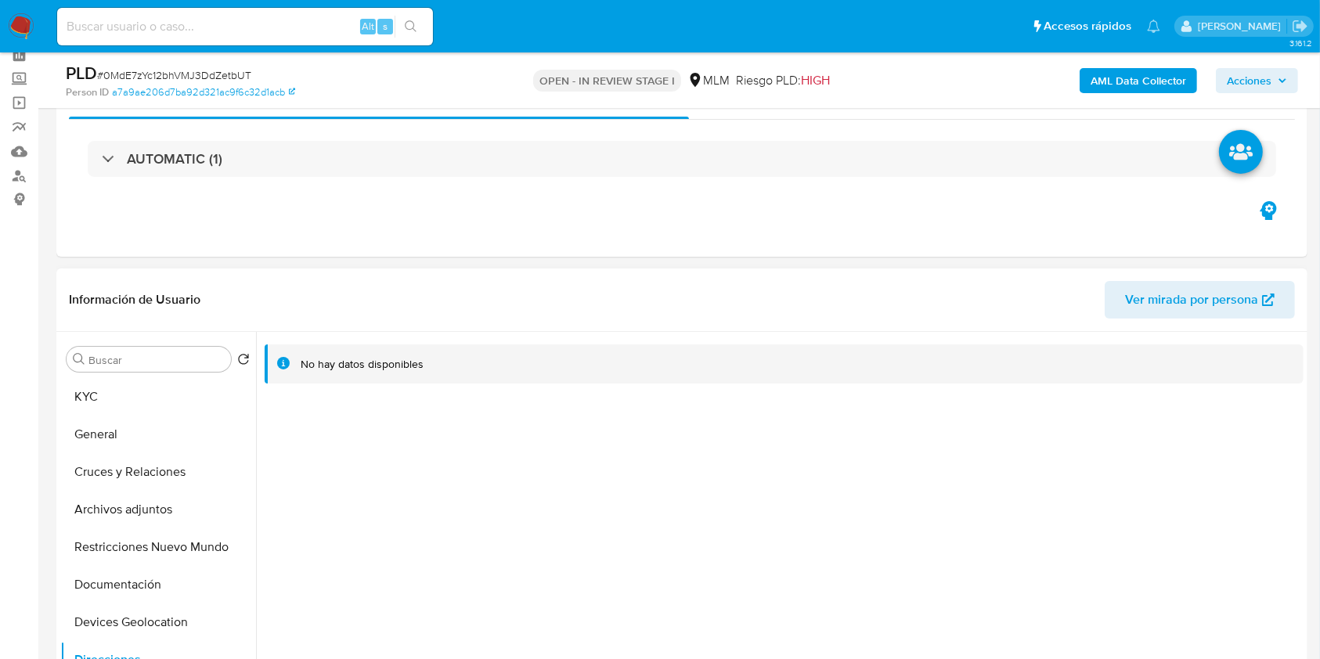
scroll to position [67, 0]
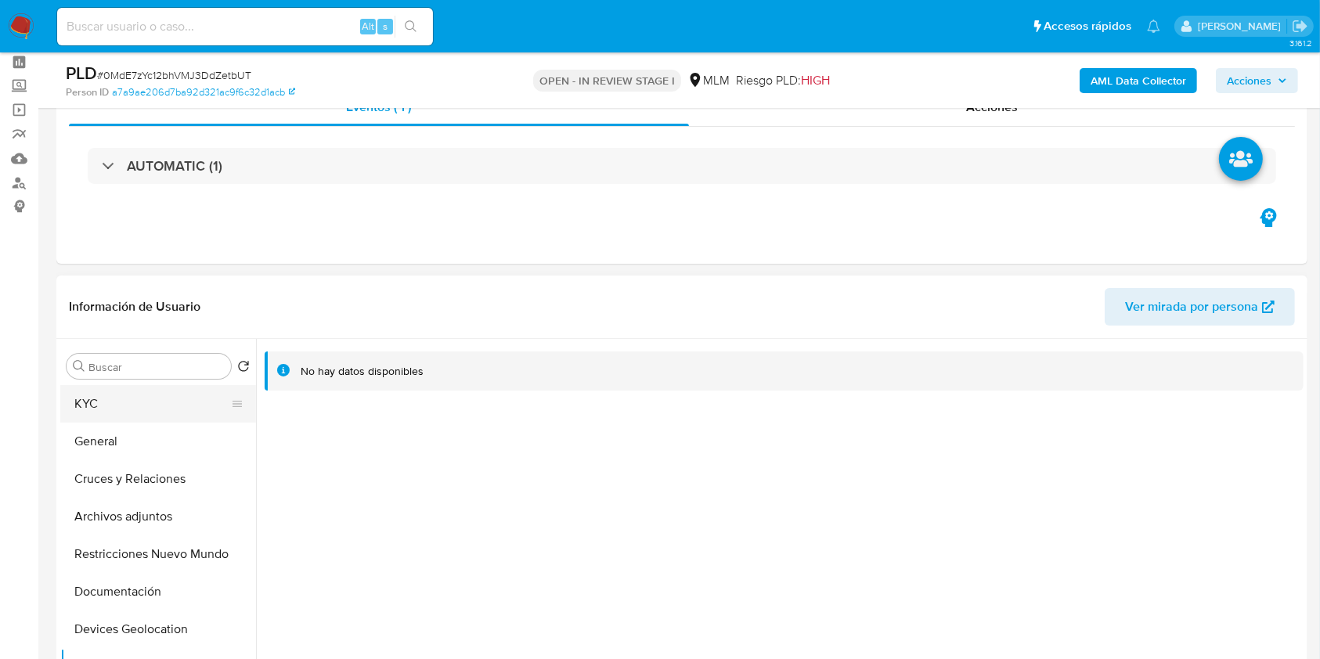
click at [141, 412] on button "KYC" at bounding box center [151, 404] width 183 height 38
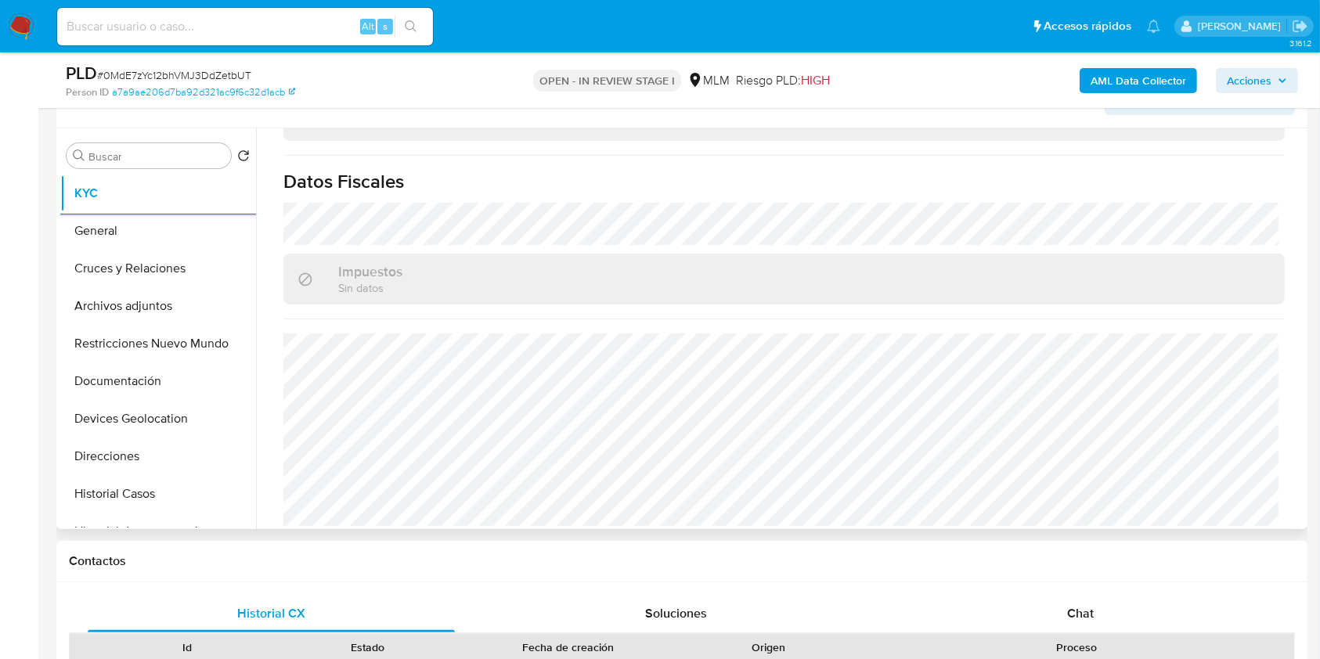
scroll to position [279, 0]
click at [139, 234] on button "General" at bounding box center [151, 230] width 183 height 38
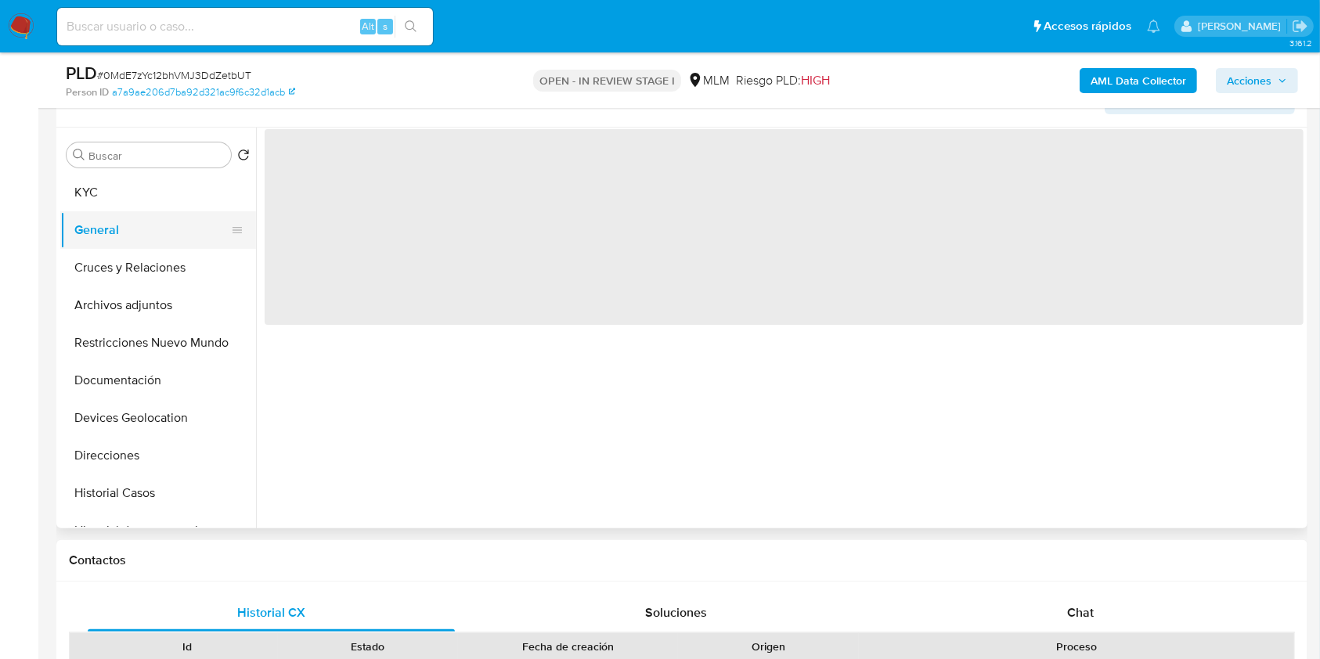
scroll to position [0, 0]
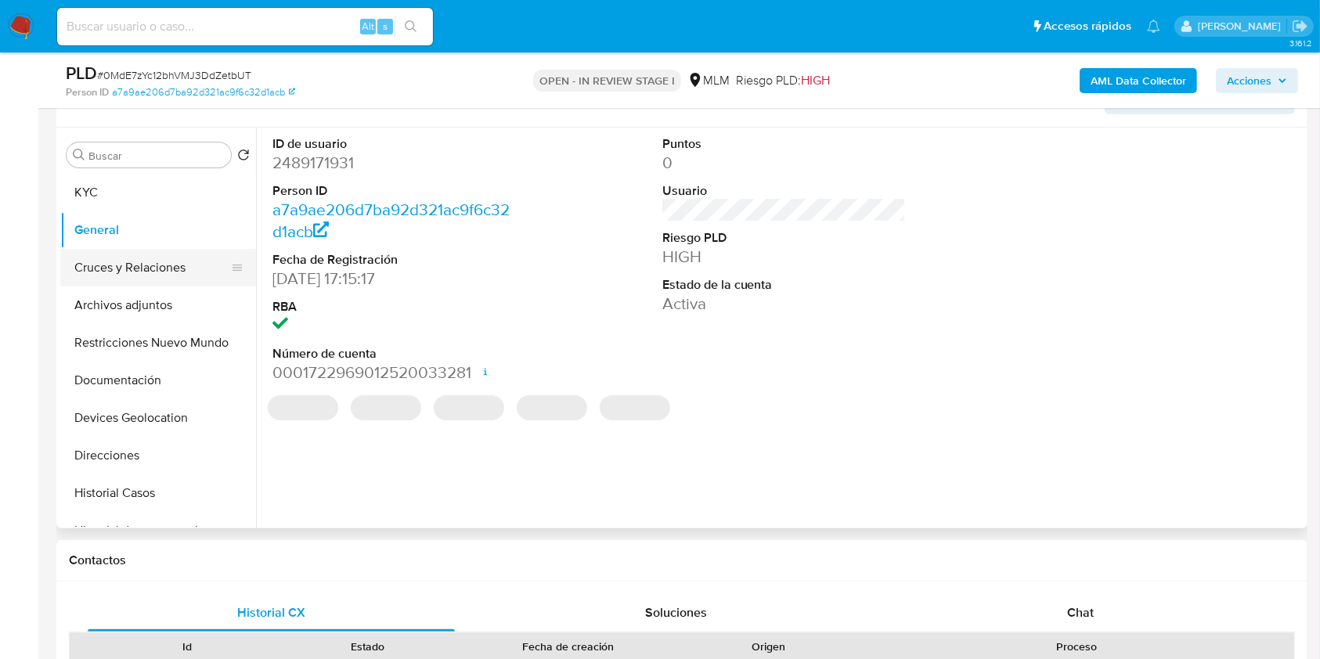
click at [140, 261] on button "Cruces y Relaciones" at bounding box center [151, 268] width 183 height 38
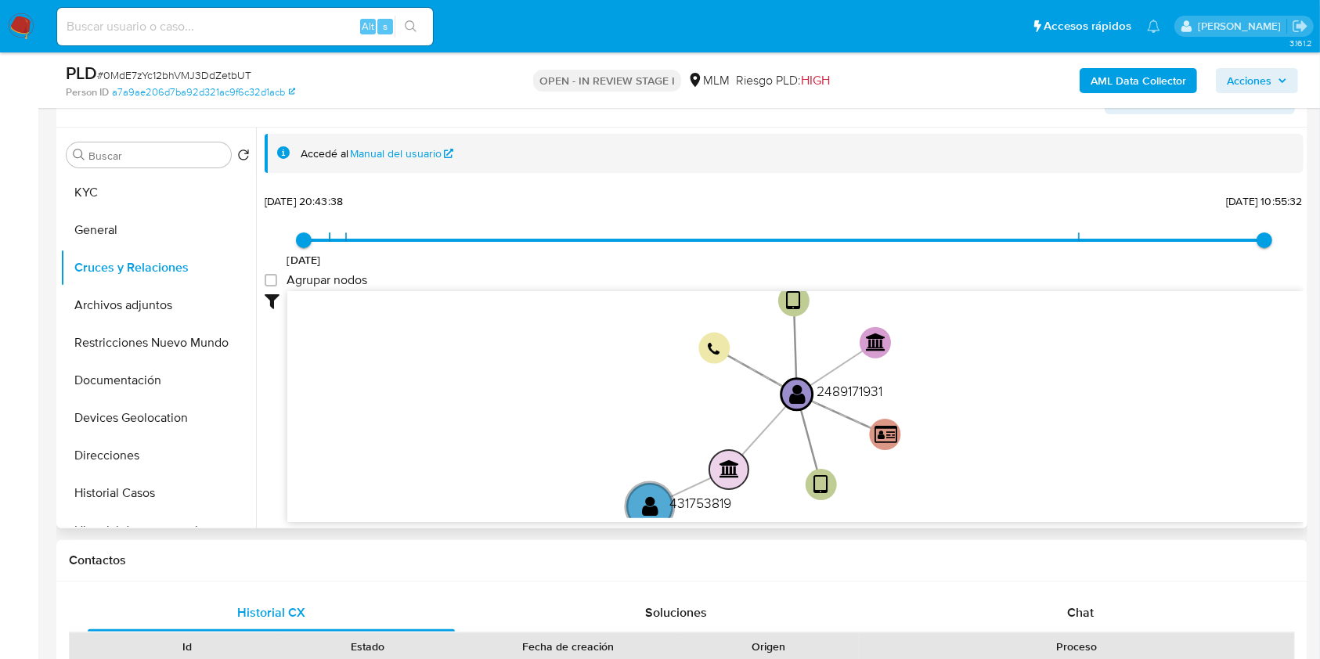
click at [729, 459] on text "" at bounding box center [729, 468] width 20 height 19
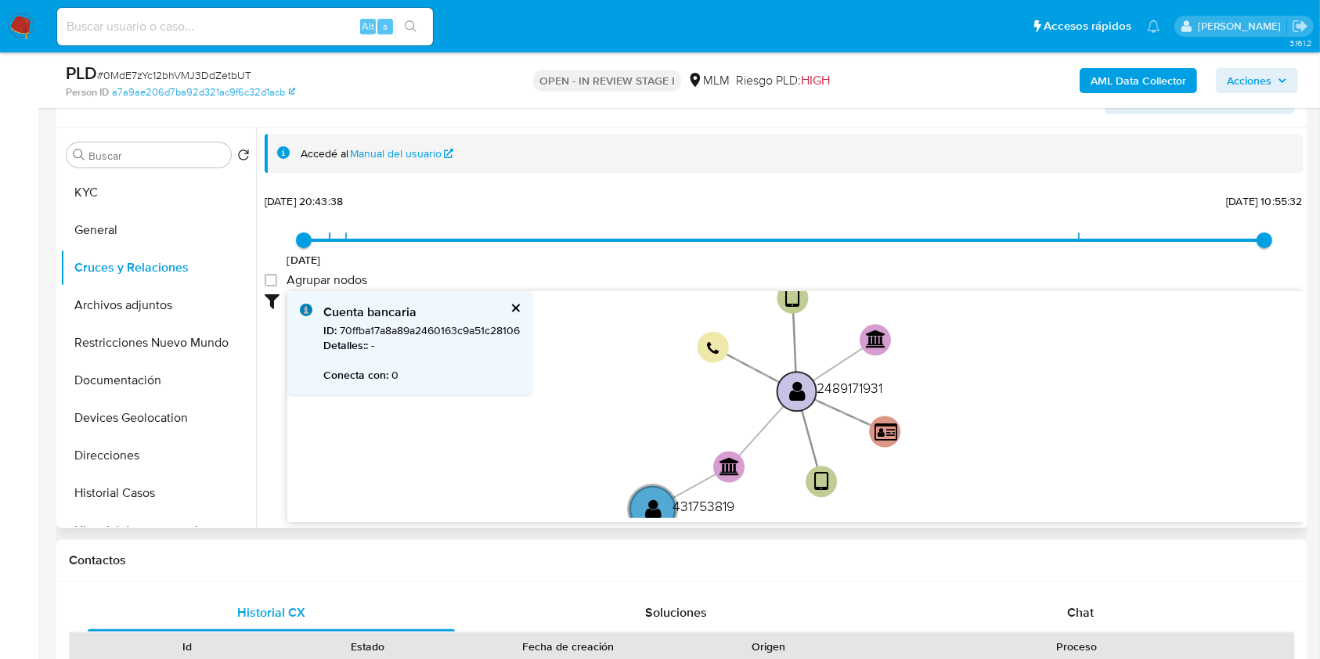
click at [792, 391] on text "" at bounding box center [797, 391] width 16 height 23
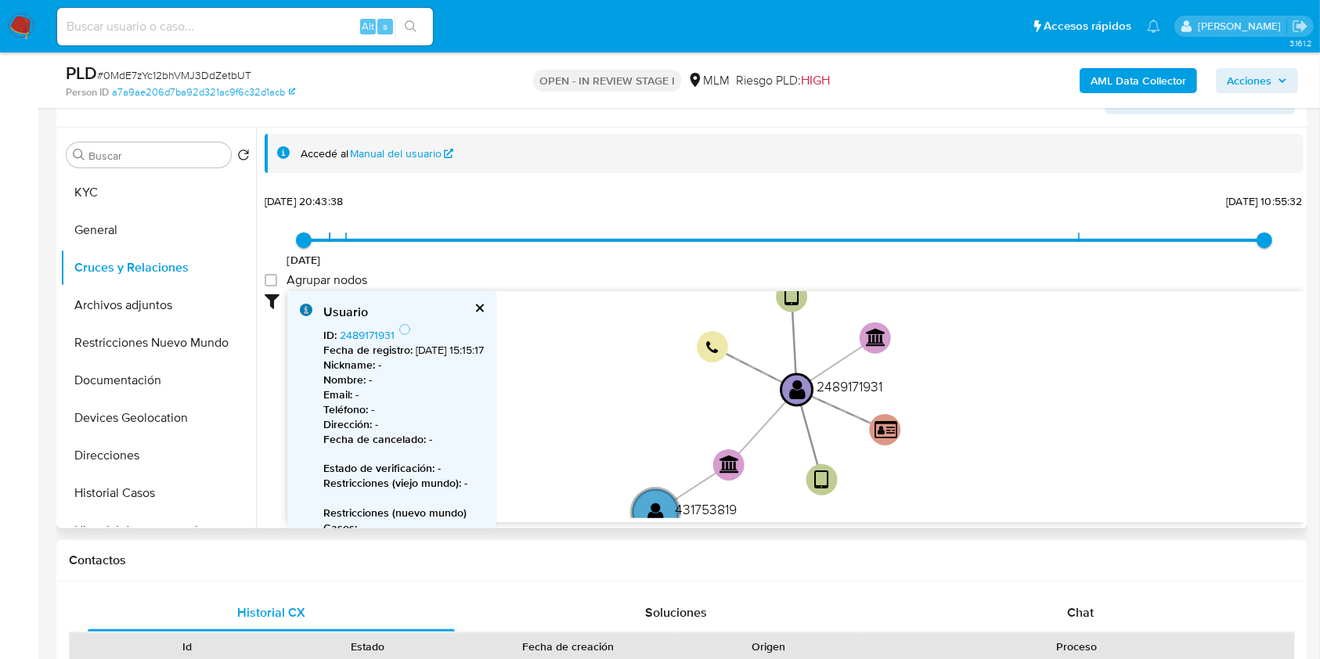
click at [620, 128] on div "Accedé al Manual del usuario 8/6/2025 8/6/2025, 20:43:38 18/9/2025, 10:55:32 Ag…" at bounding box center [779, 328] width 1047 height 401
click at [664, 497] on circle at bounding box center [655, 511] width 55 height 55
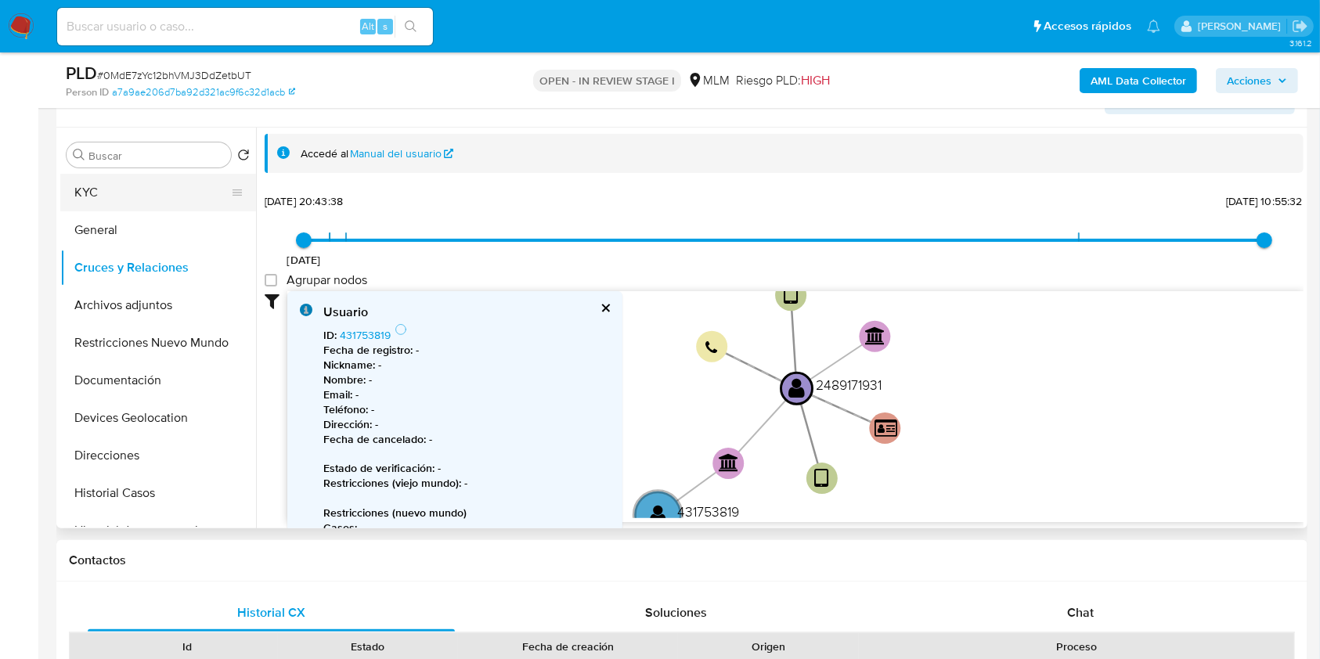
click at [115, 185] on button "KYC" at bounding box center [151, 193] width 183 height 38
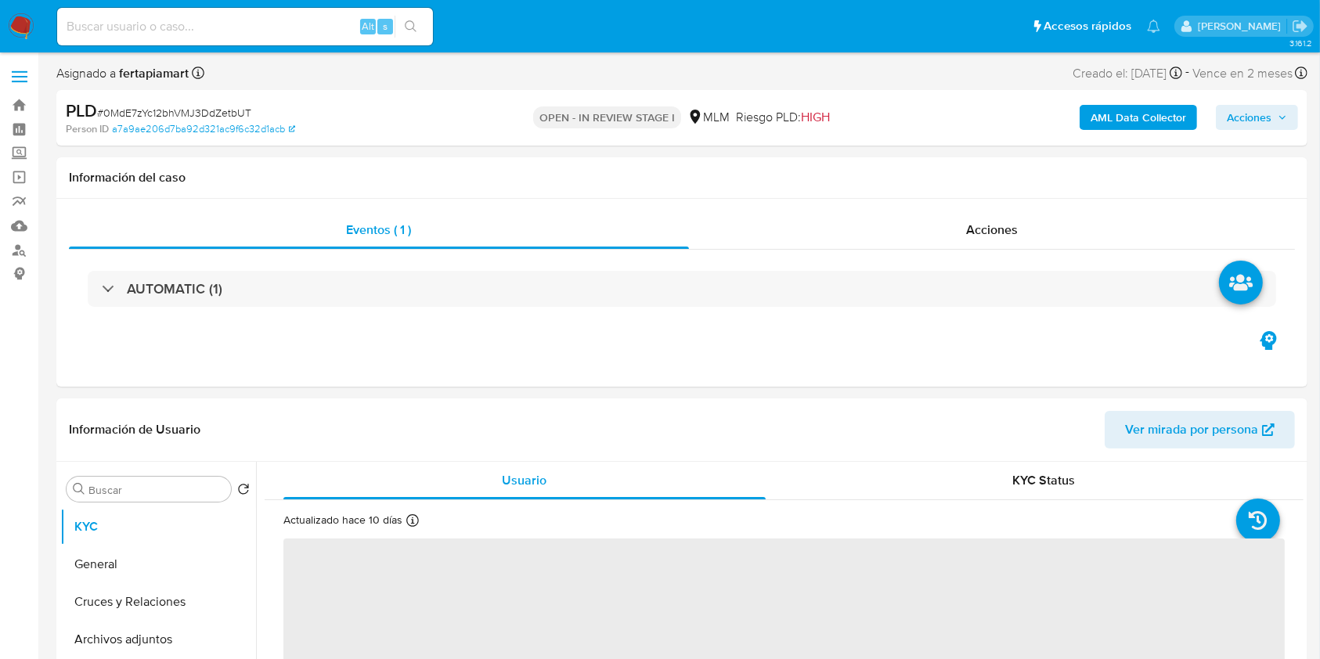
select select "10"
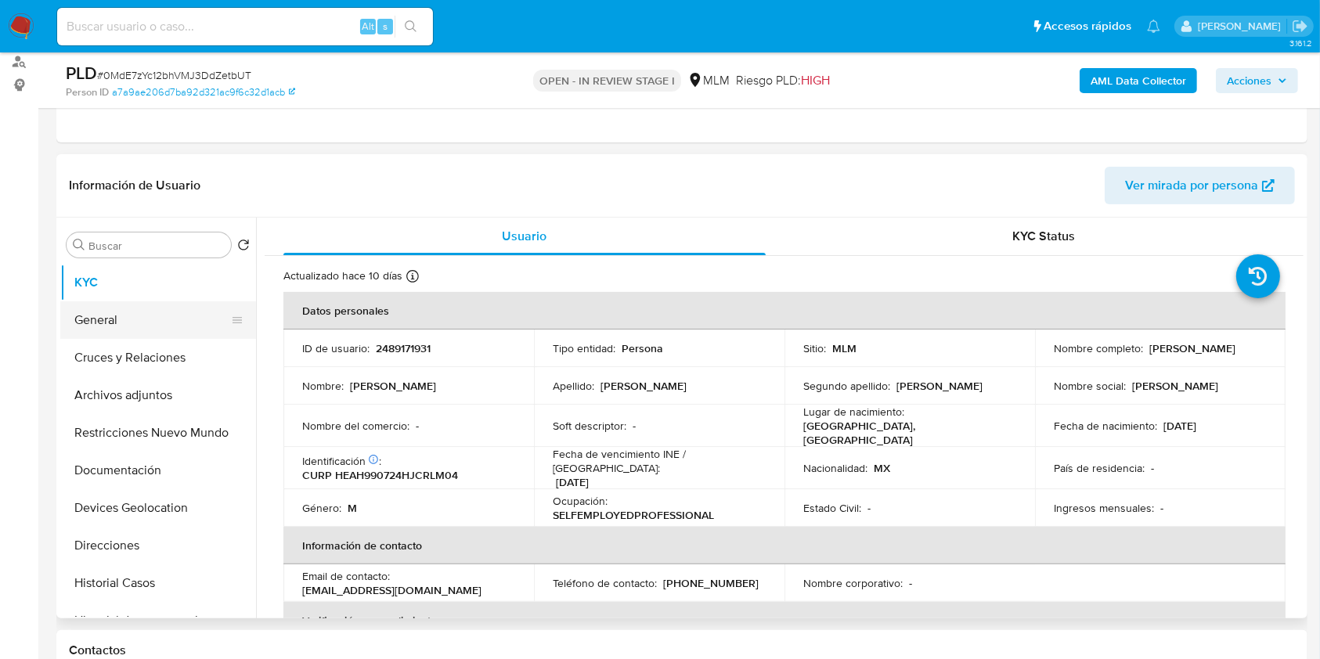
click at [132, 321] on button "General" at bounding box center [151, 320] width 183 height 38
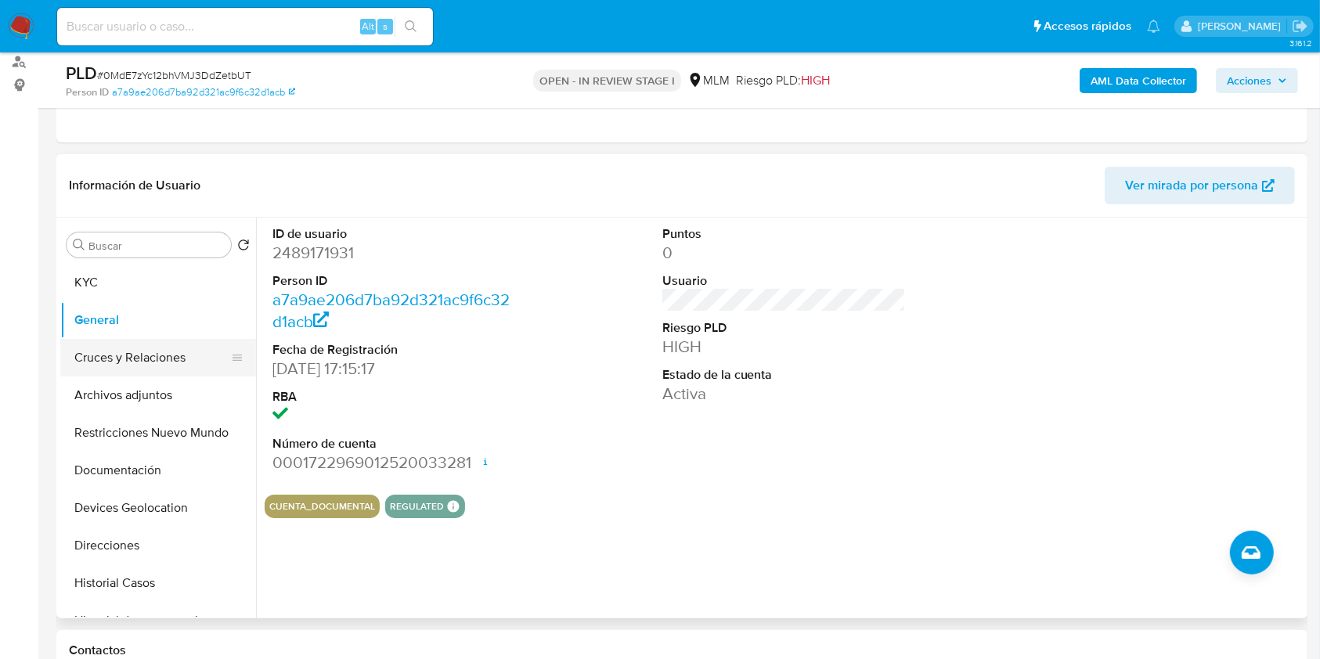
click at [133, 343] on button "Cruces y Relaciones" at bounding box center [151, 358] width 183 height 38
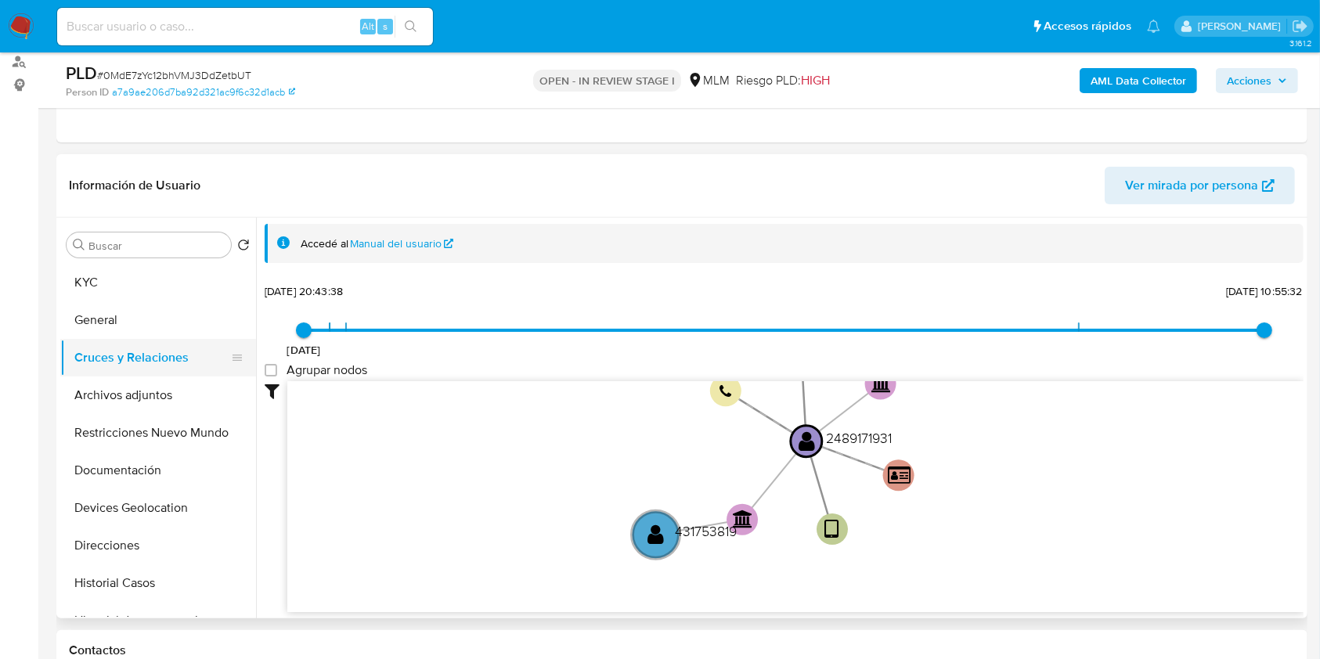
click at [139, 373] on button "Cruces y Relaciones" at bounding box center [151, 358] width 183 height 38
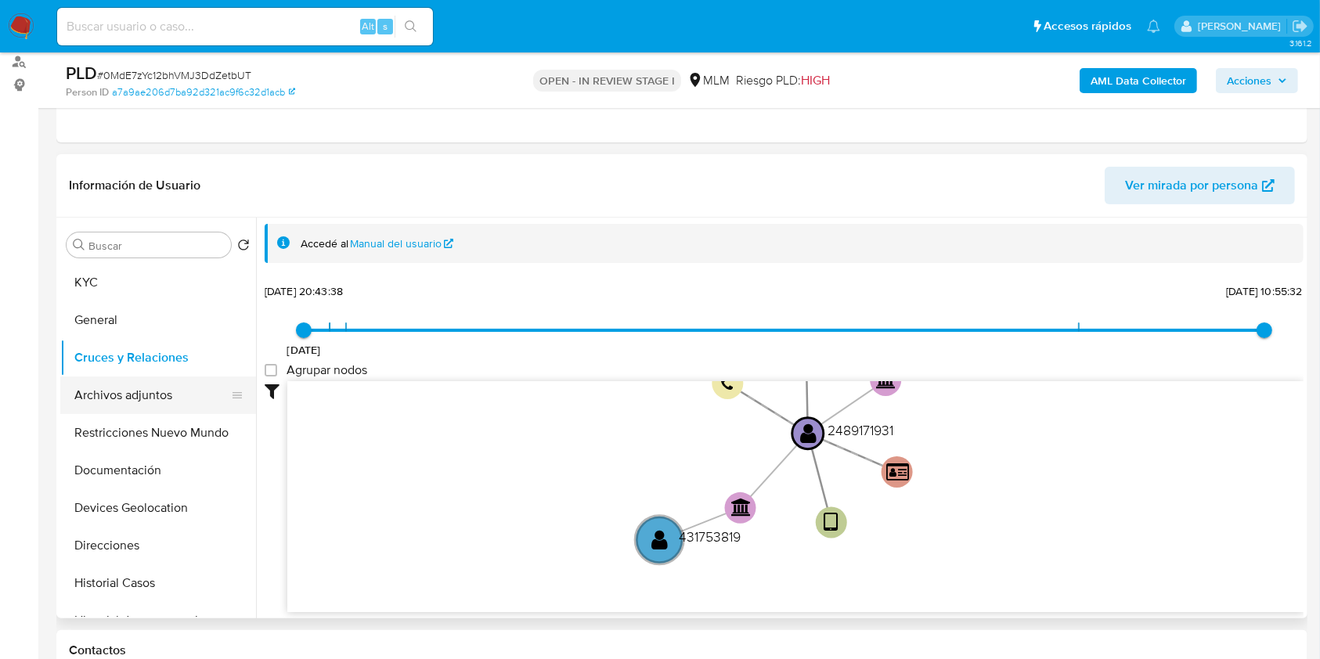
click at [139, 387] on button "Archivos adjuntos" at bounding box center [151, 395] width 183 height 38
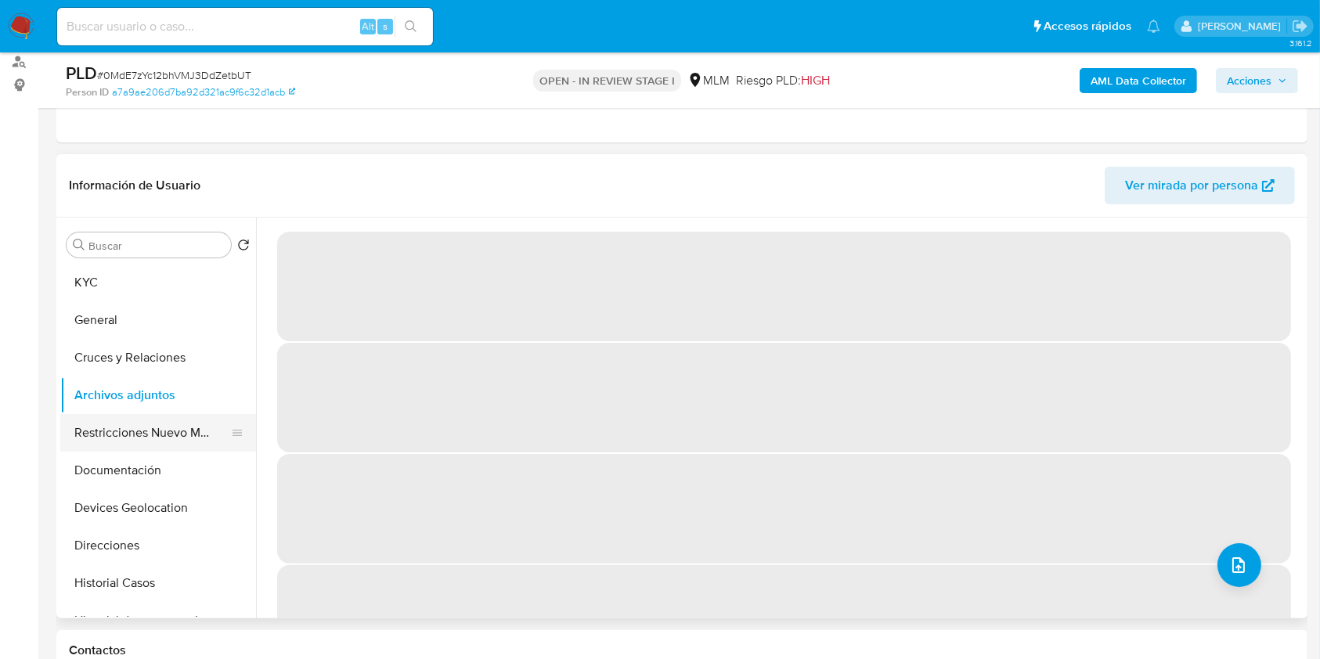
click at [155, 424] on button "Restricciones Nuevo Mundo" at bounding box center [151, 433] width 183 height 38
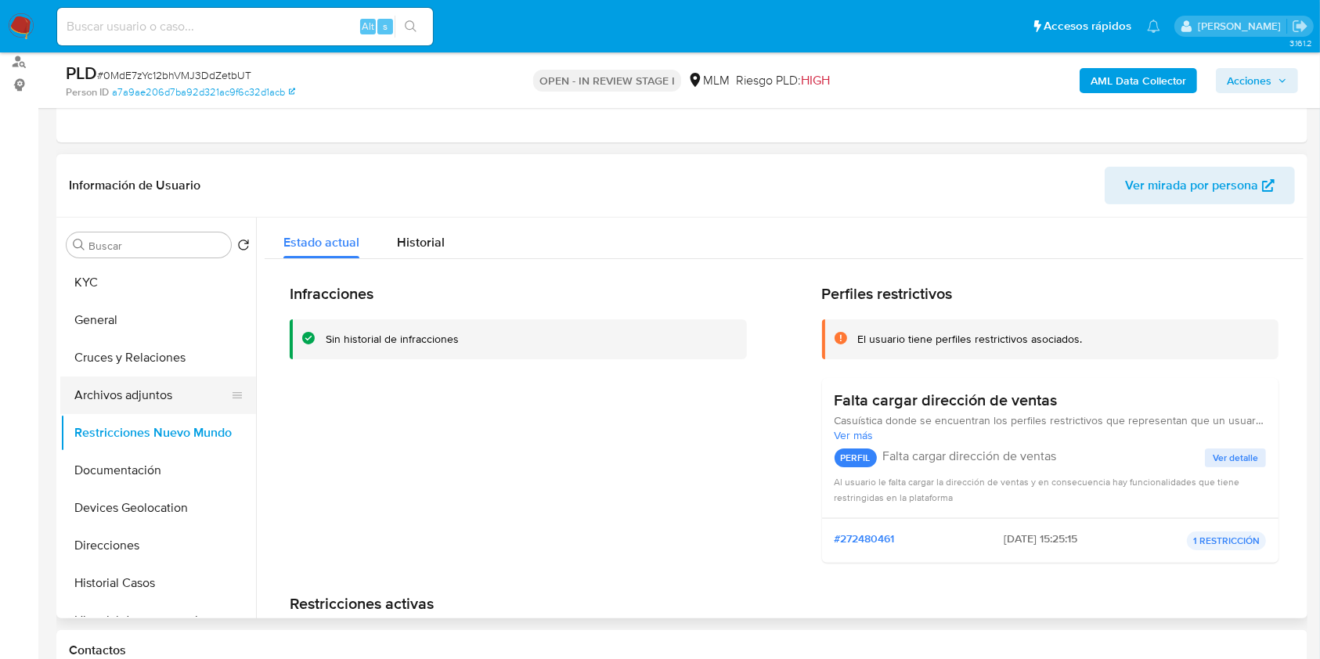
click at [156, 381] on button "Archivos adjuntos" at bounding box center [151, 395] width 183 height 38
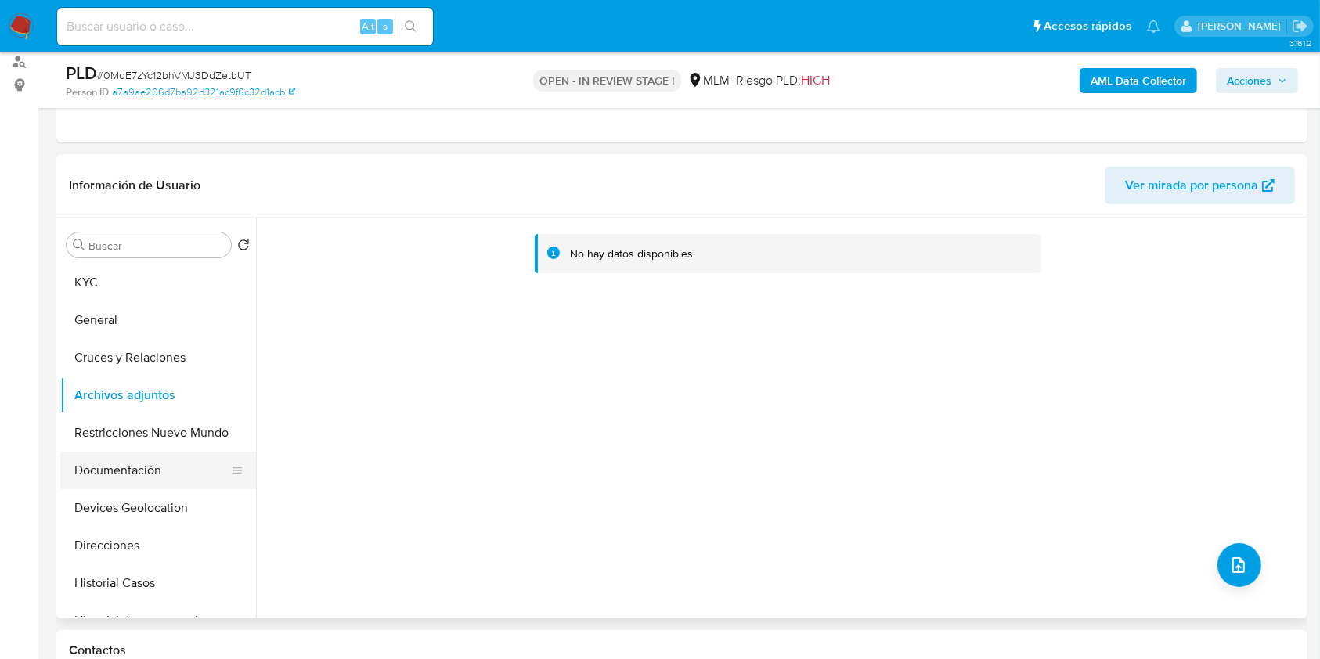
click at [138, 466] on button "Documentación" at bounding box center [151, 471] width 183 height 38
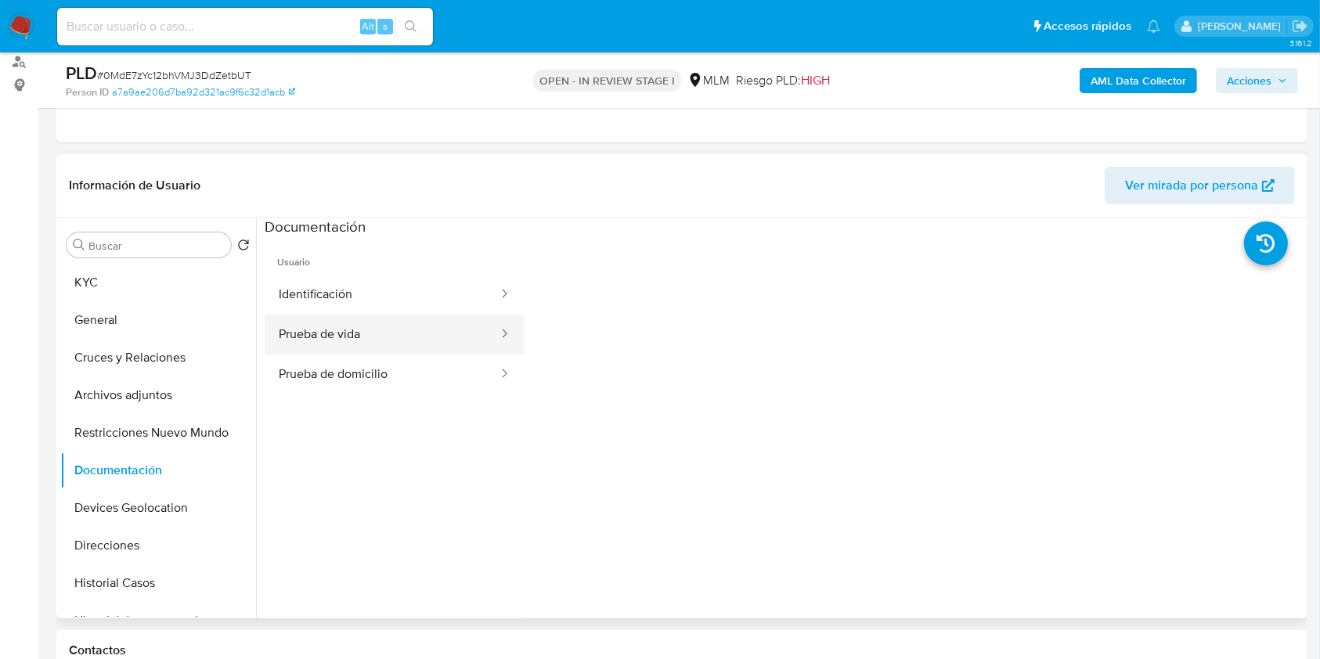
click at [365, 333] on button "Prueba de vida" at bounding box center [382, 335] width 235 height 40
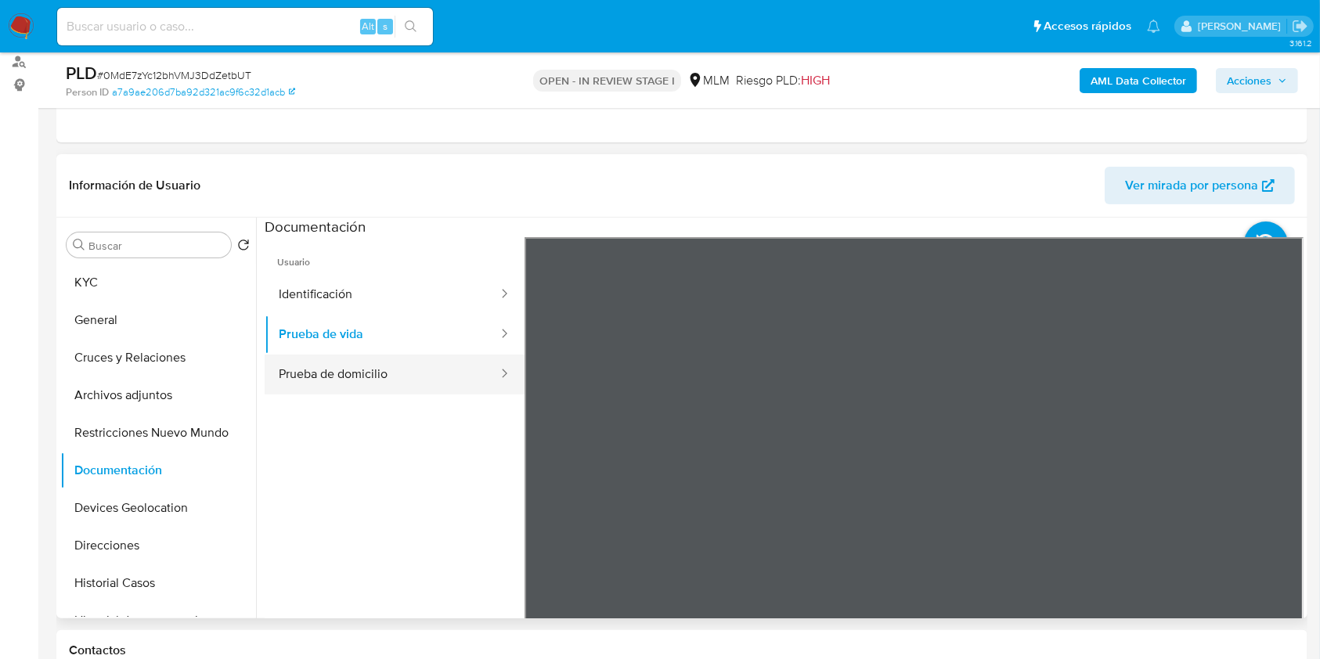
click at [416, 373] on button "Prueba de domicilio" at bounding box center [382, 375] width 235 height 40
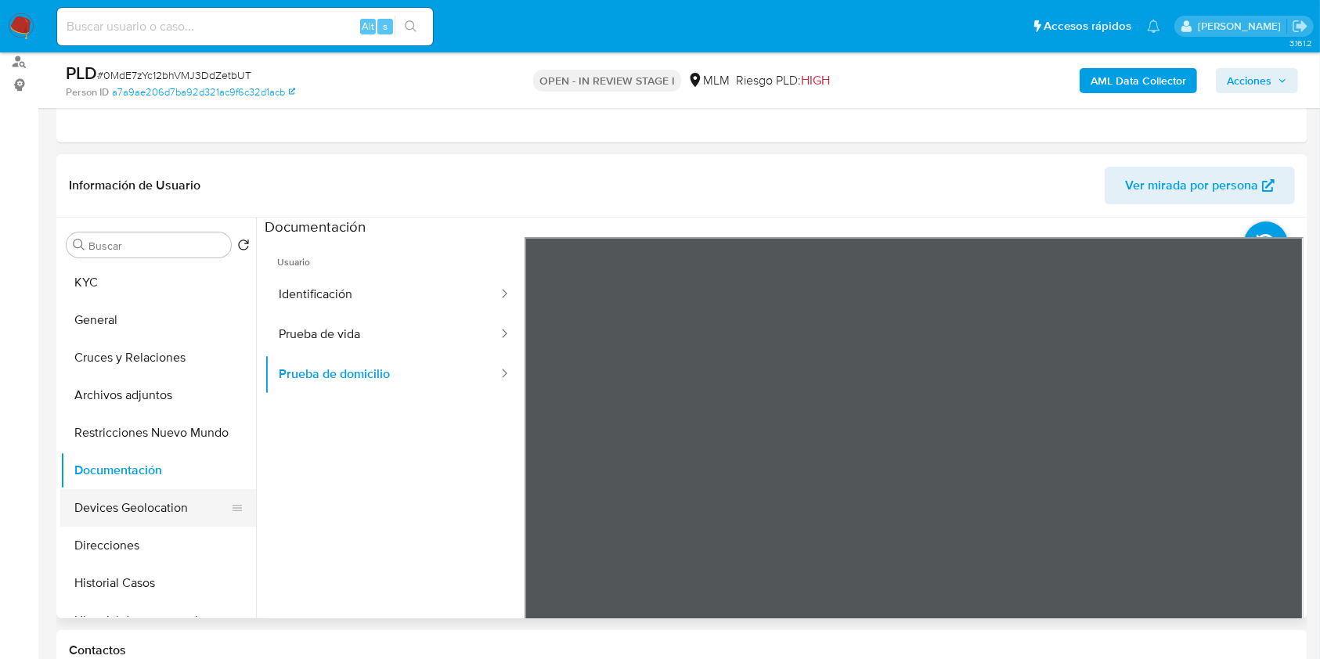
scroll to position [88, 0]
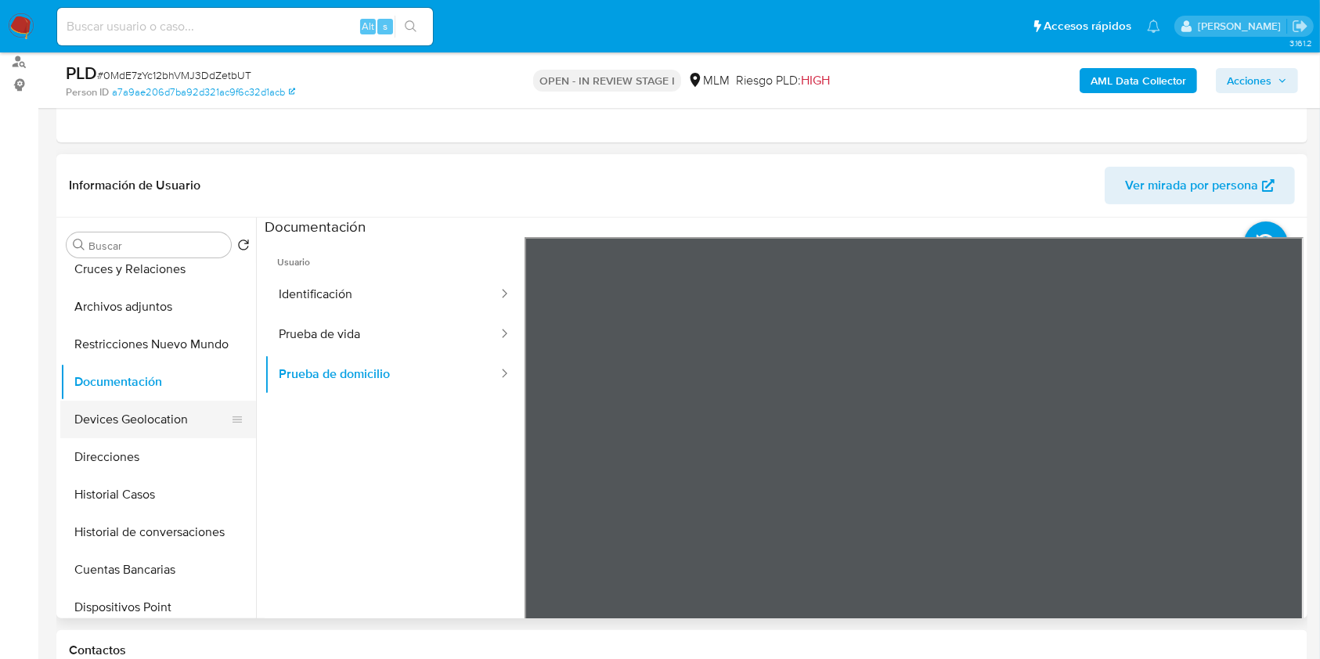
click at [160, 416] on button "Devices Geolocation" at bounding box center [151, 420] width 183 height 38
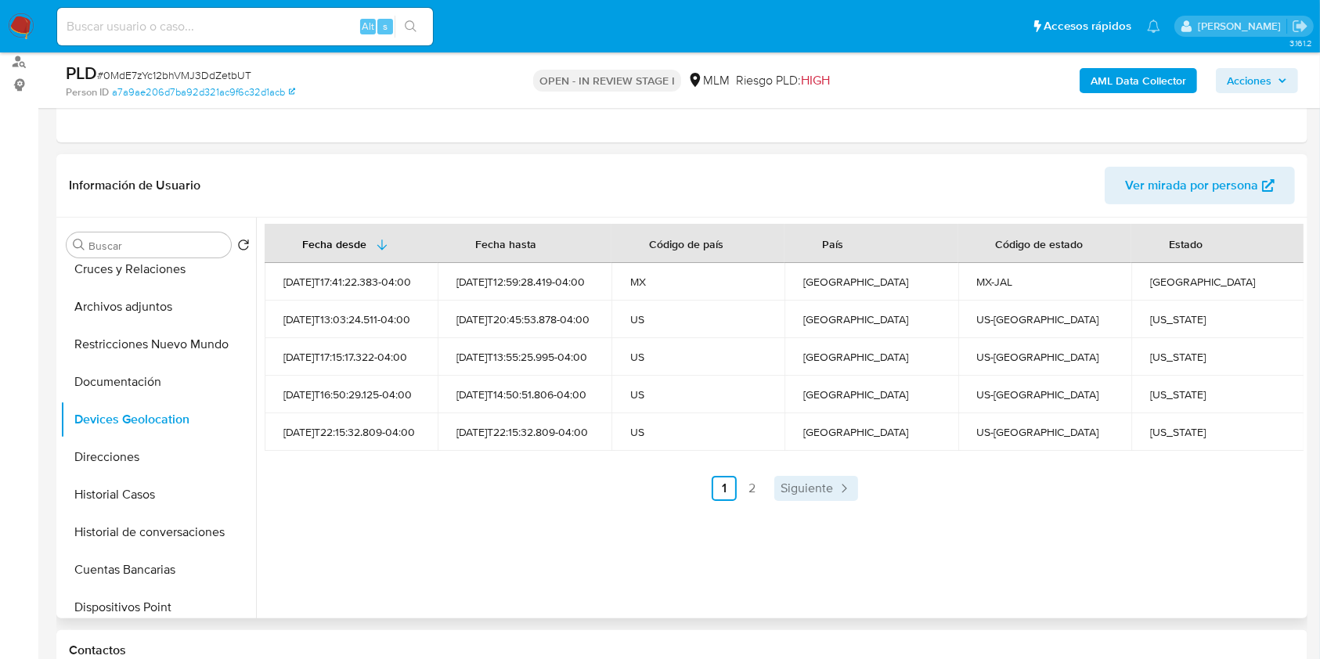
click at [791, 482] on span "Siguiente" at bounding box center [806, 488] width 52 height 13
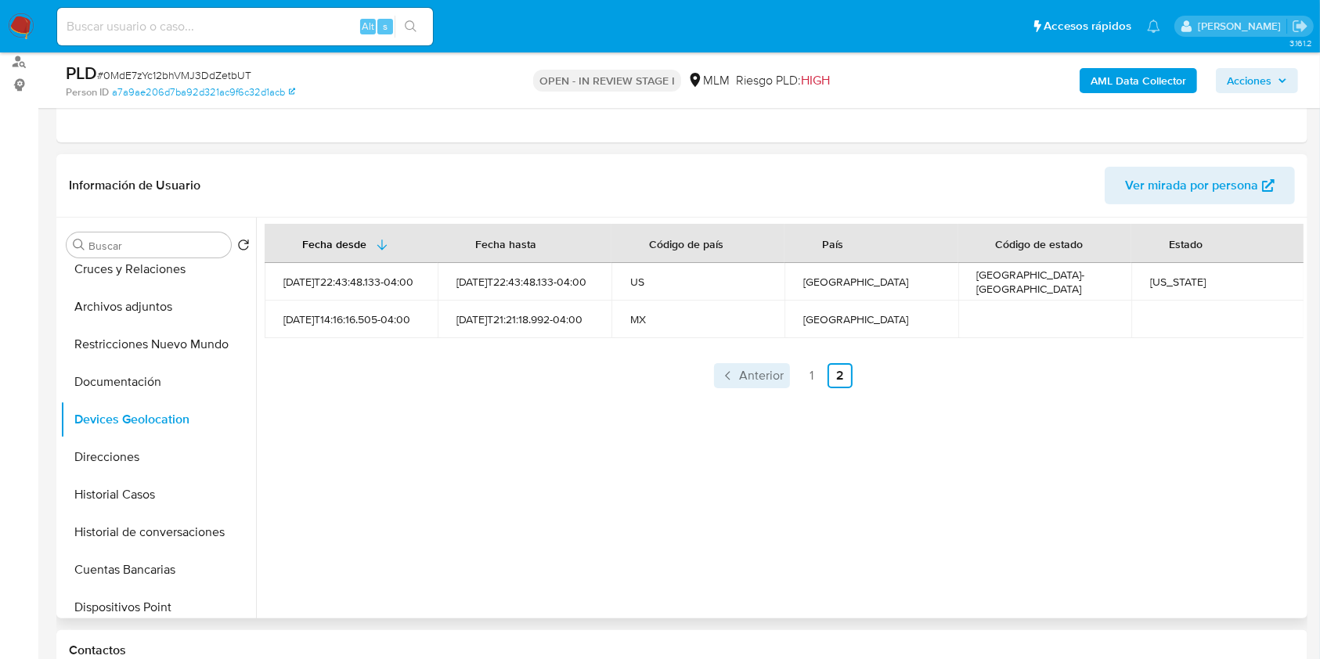
click at [751, 380] on span "Anterior" at bounding box center [761, 375] width 45 height 13
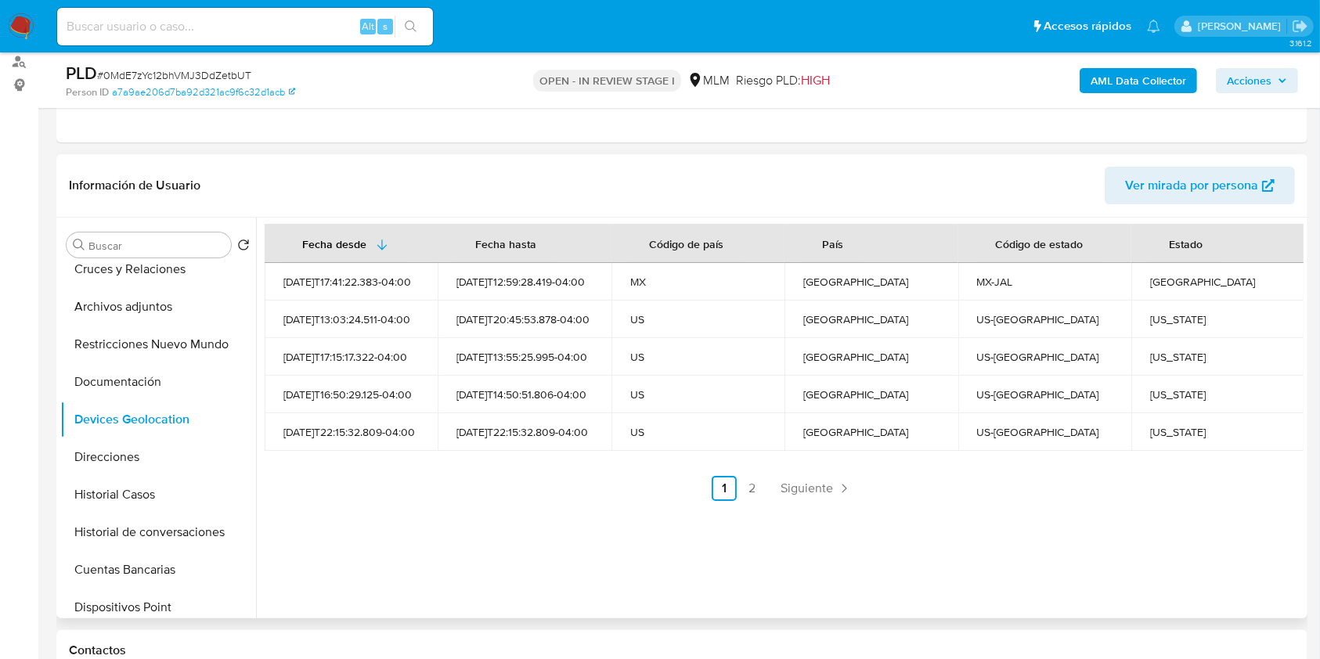
click at [456, 548] on div "Fecha desde Fecha hasta Código de país País Código de estado Estado 2025-09-24T…" at bounding box center [779, 418] width 1047 height 401
click at [147, 465] on button "Direcciones" at bounding box center [151, 457] width 183 height 38
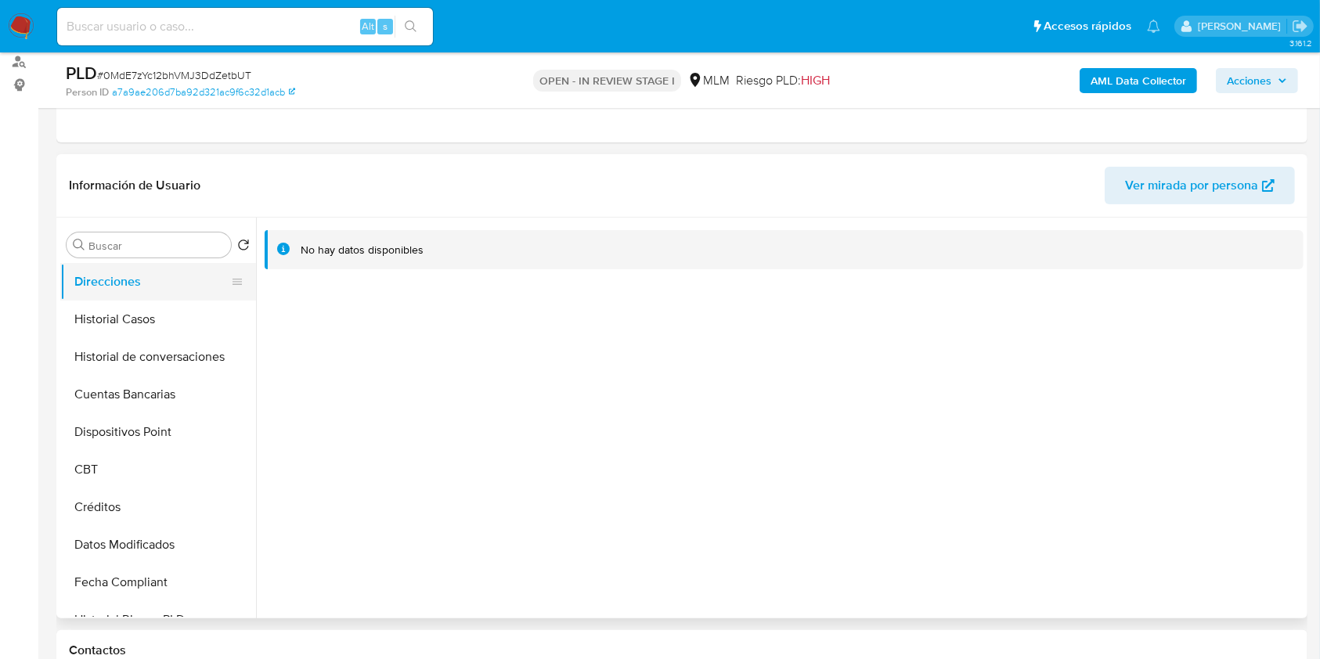
scroll to position [265, 0]
click at [151, 425] on button "Dispositivos Point" at bounding box center [151, 431] width 183 height 38
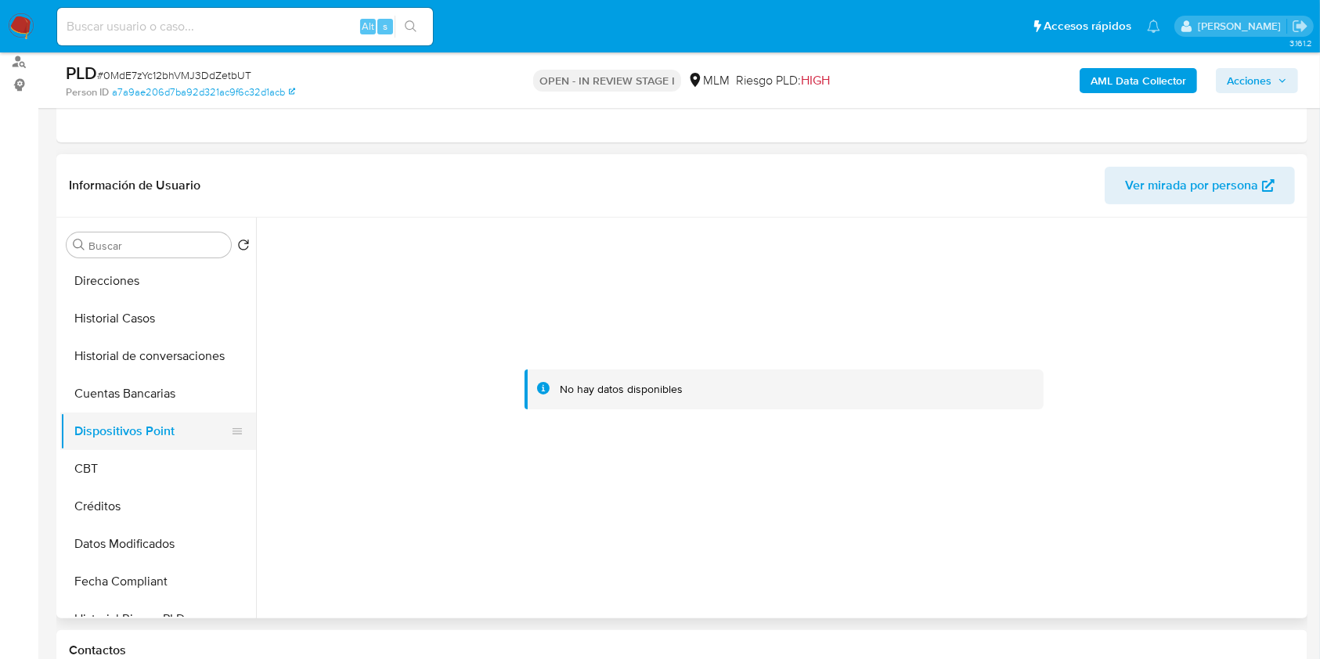
scroll to position [0, 0]
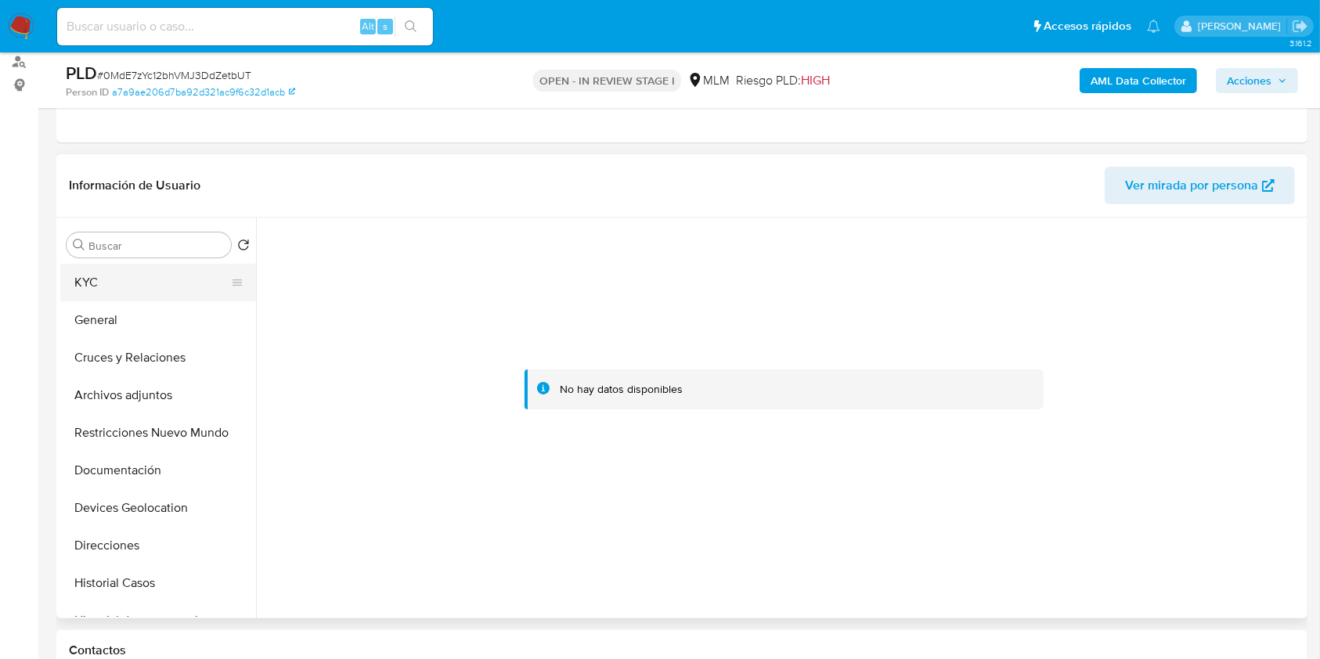
click at [119, 290] on button "KYC" at bounding box center [151, 283] width 183 height 38
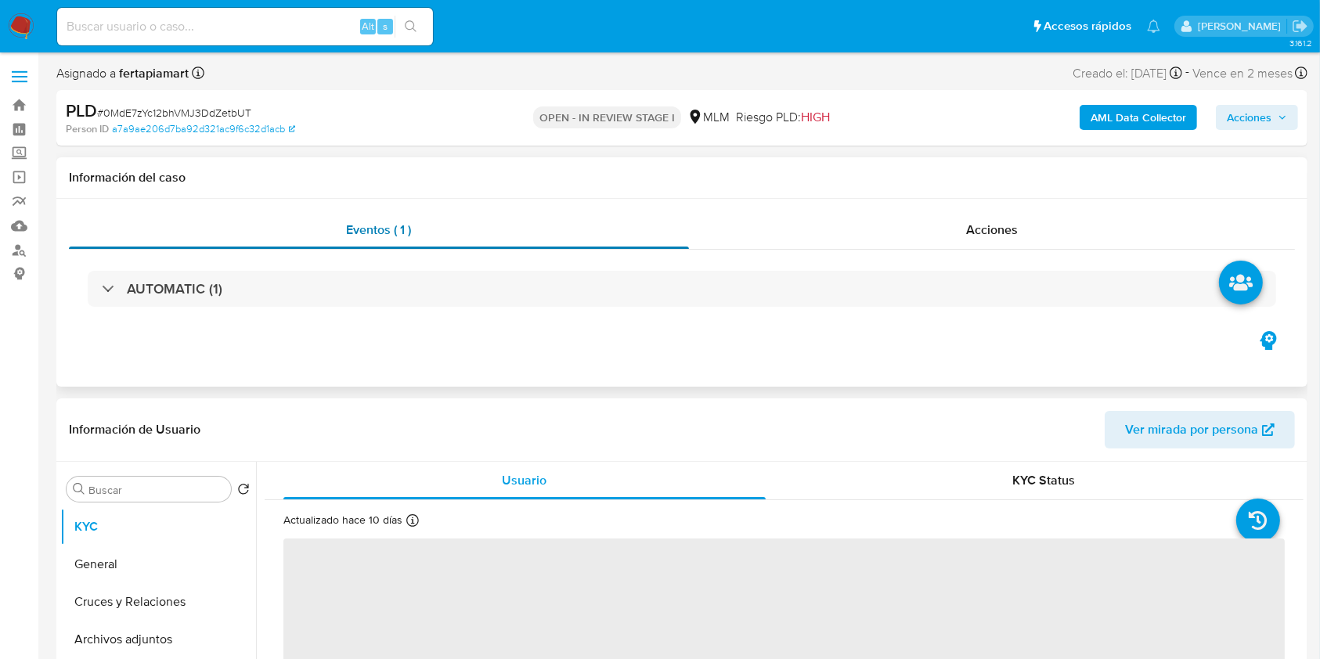
select select "10"
drag, startPoint x: 0, startPoint y: 0, endPoint x: 632, endPoint y: 244, distance: 677.9
click at [632, 244] on div "Eventos ( 1 )" at bounding box center [379, 230] width 620 height 38
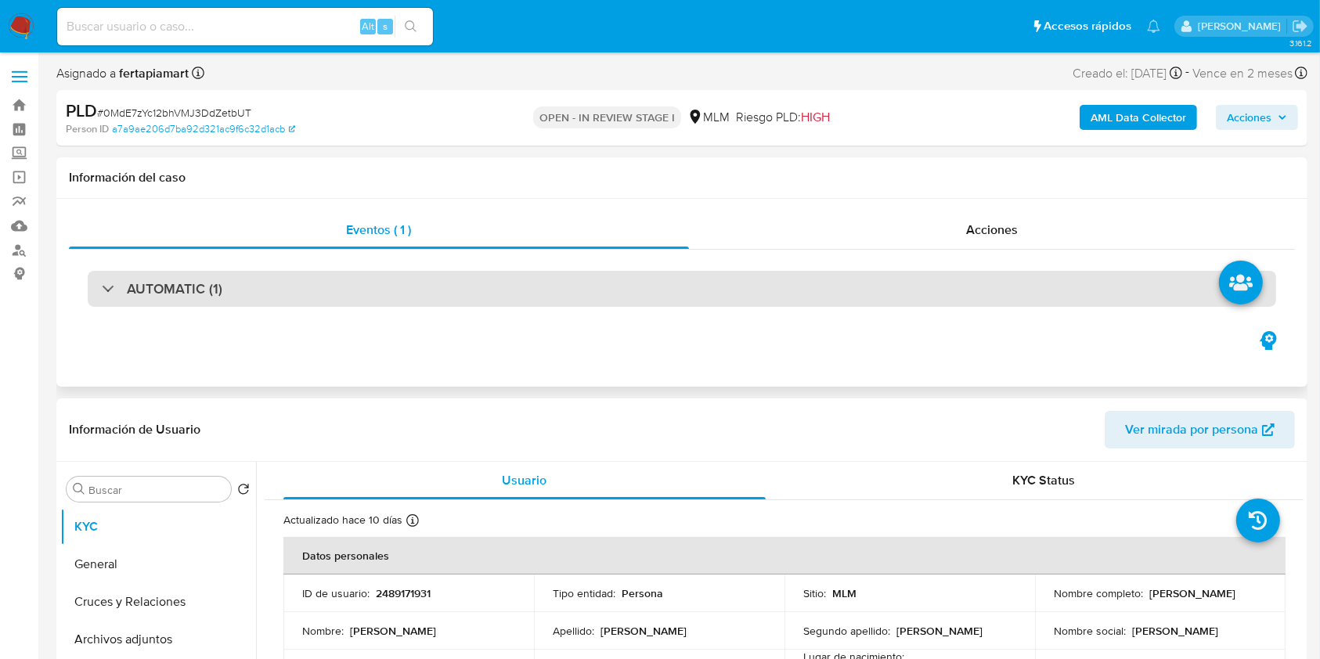
click at [632, 287] on div "AUTOMATIC (1)" at bounding box center [682, 289] width 1188 height 36
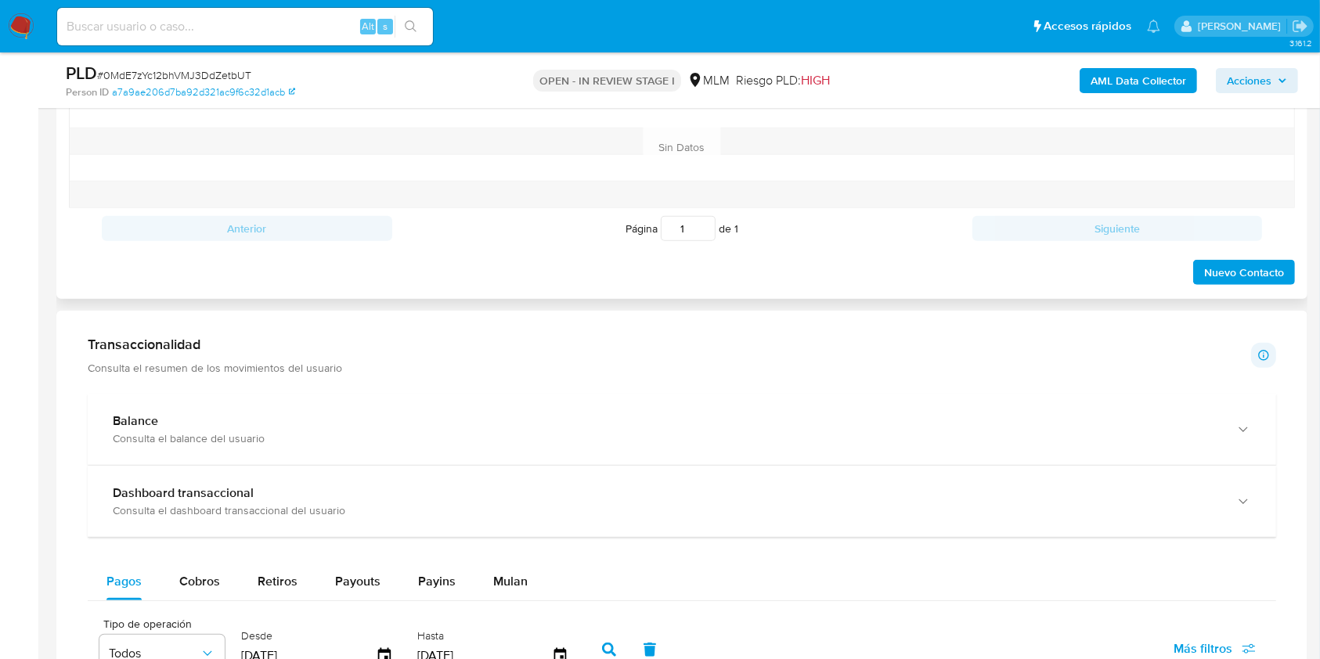
scroll to position [1274, 0]
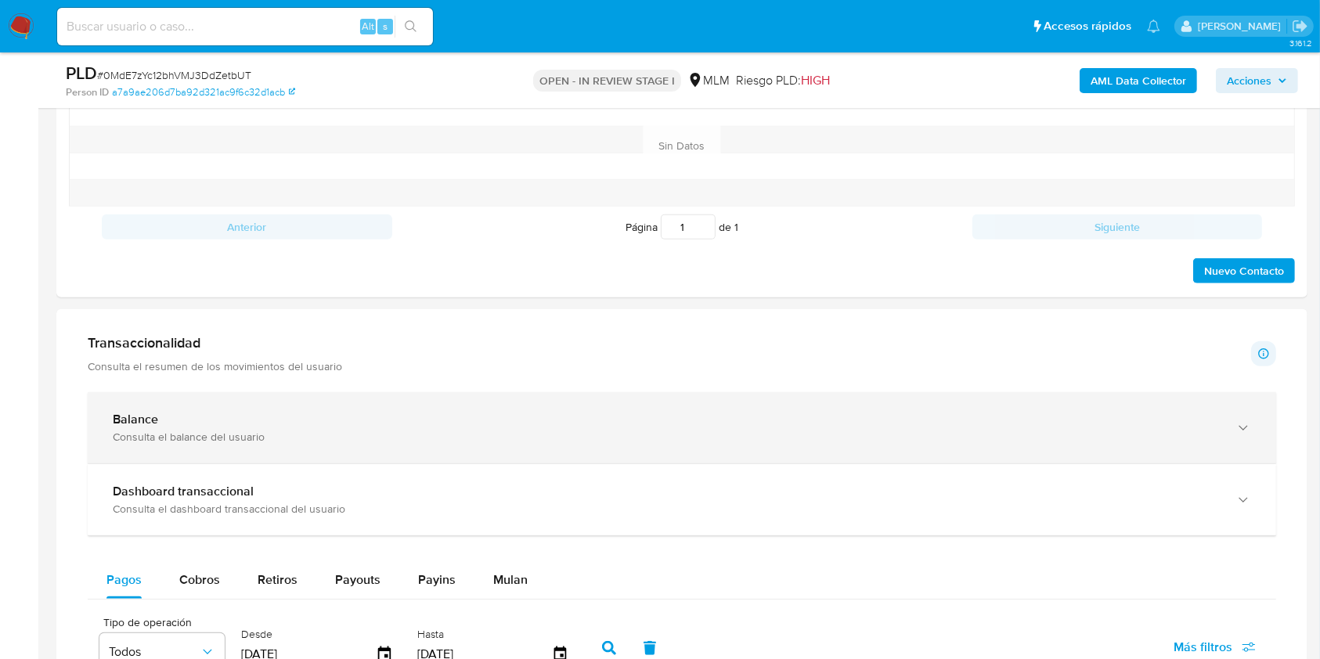
click at [376, 412] on div "Balance" at bounding box center [666, 420] width 1107 height 16
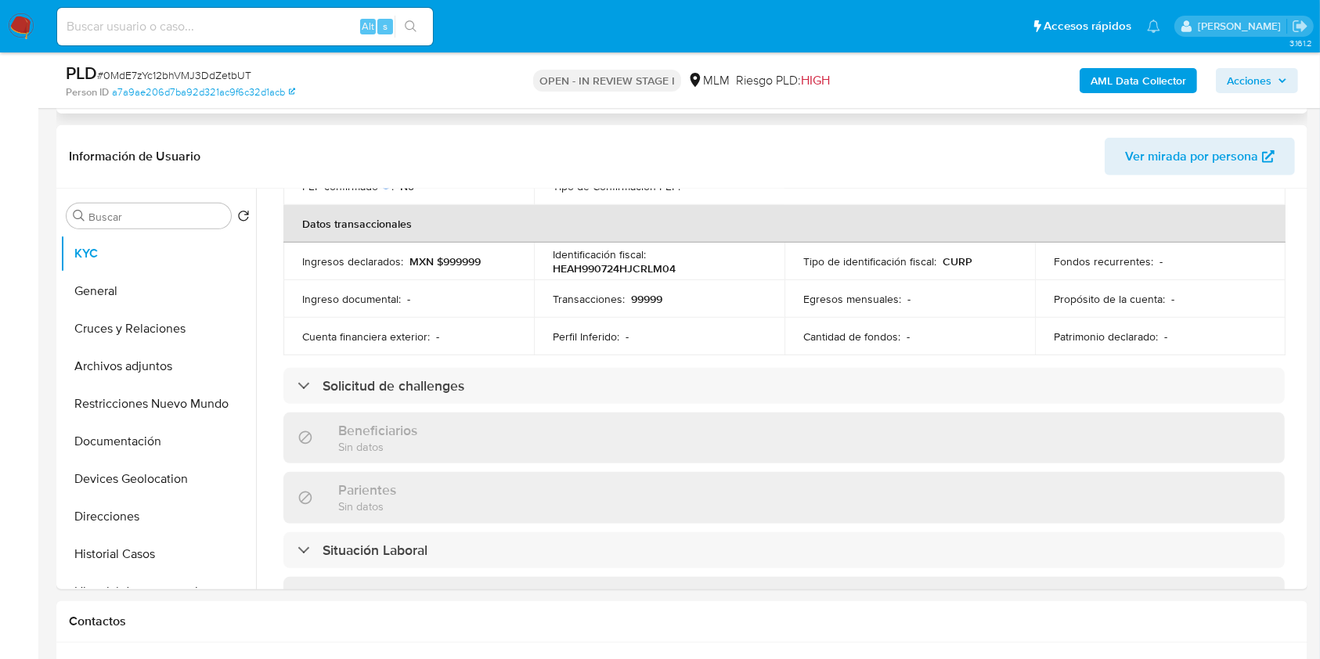
scroll to position [0, 0]
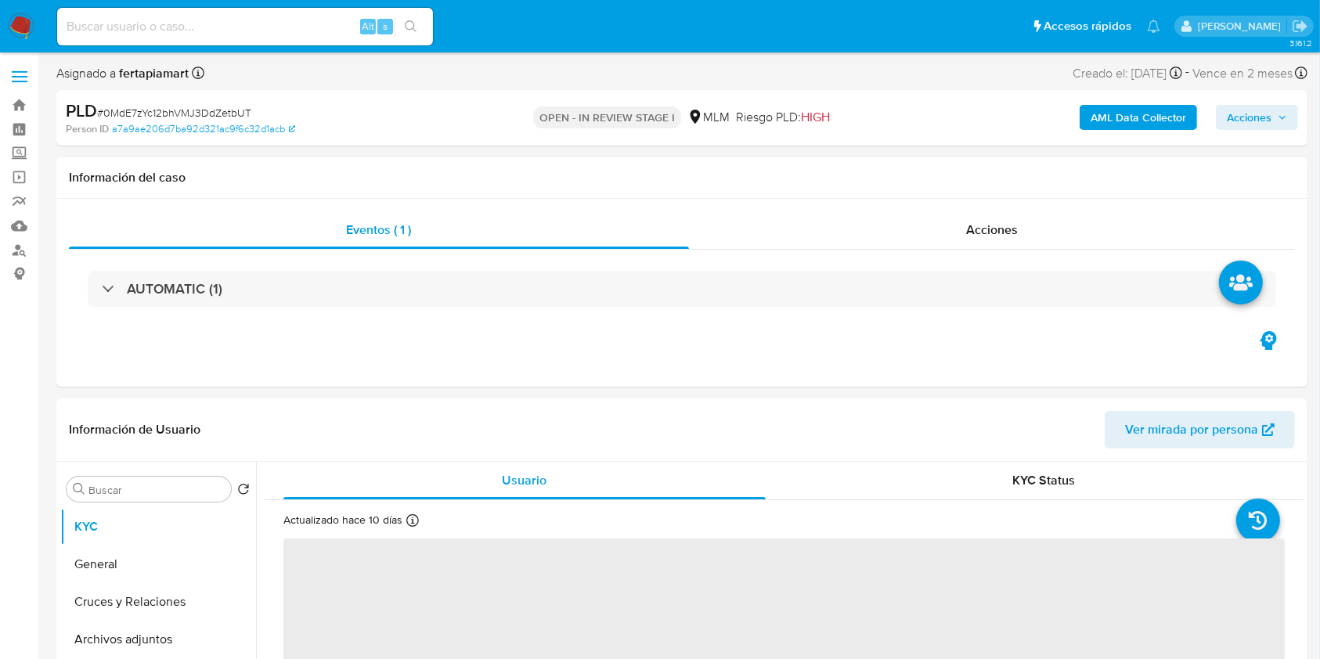
select select "10"
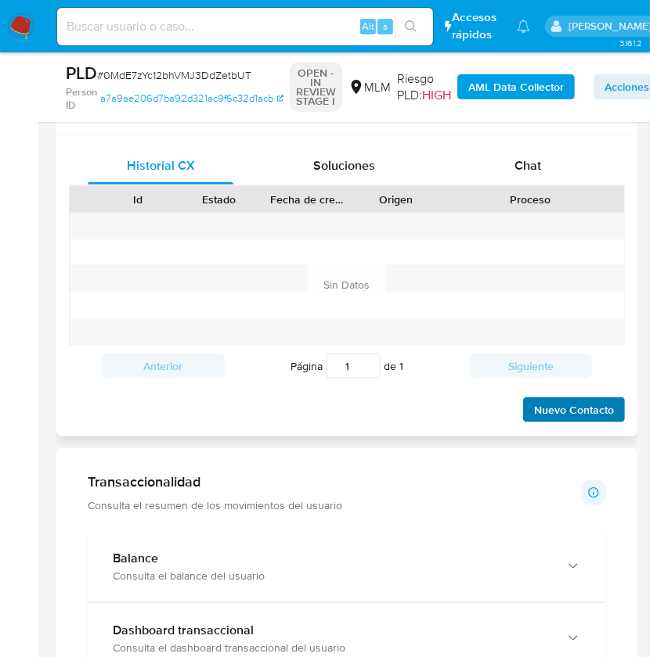
scroll to position [709, 0]
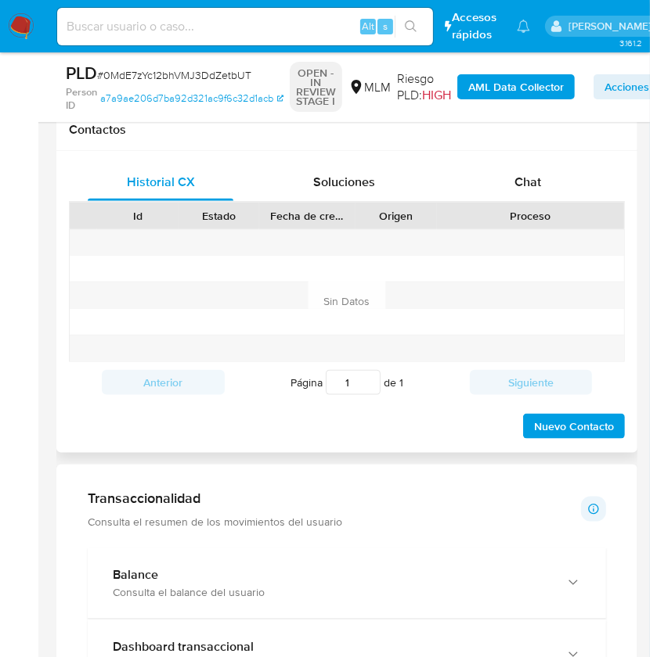
click at [567, 427] on span "Nuevo Contacto" at bounding box center [574, 427] width 80 height 22
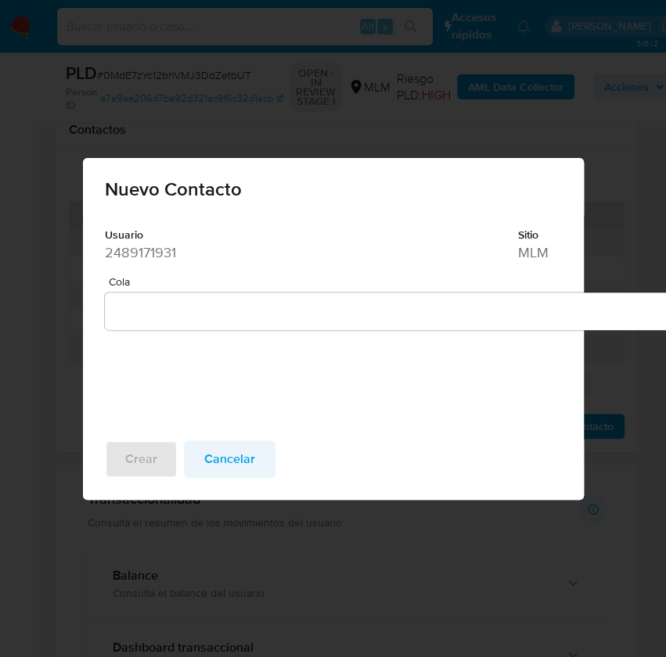
click at [229, 453] on span "Cancelar" at bounding box center [229, 459] width 51 height 34
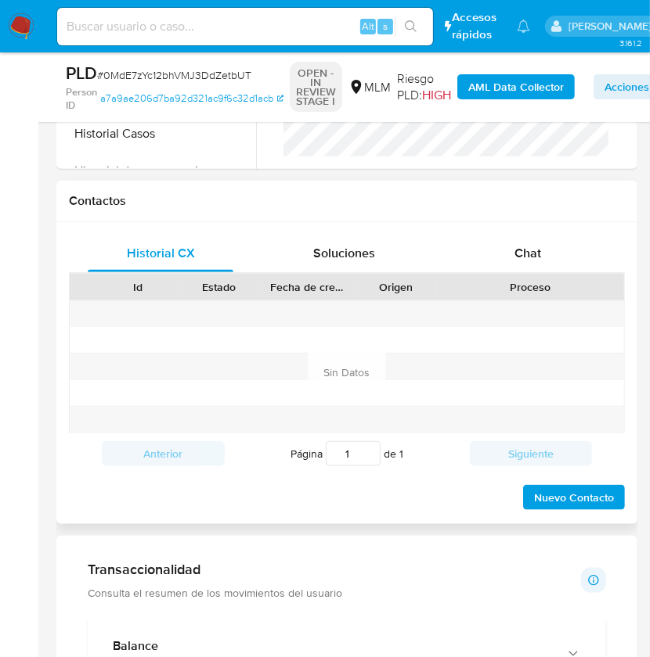
scroll to position [636, 0]
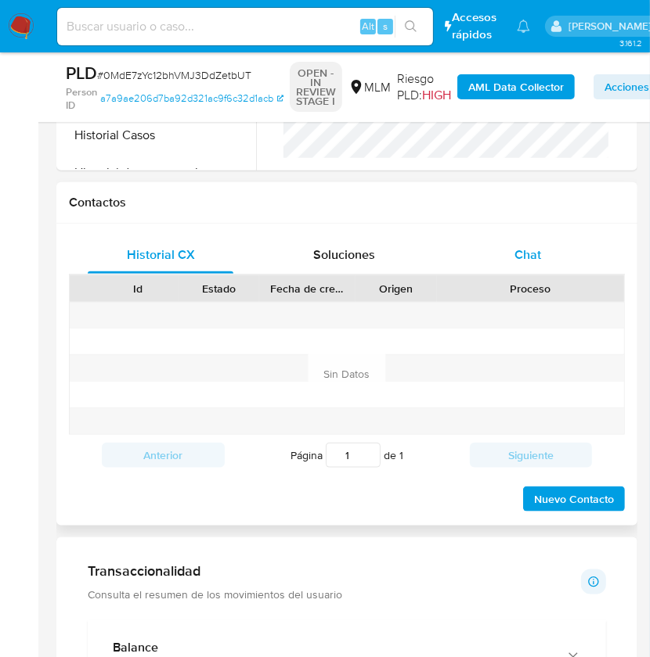
click at [564, 253] on div "Chat" at bounding box center [528, 255] width 146 height 38
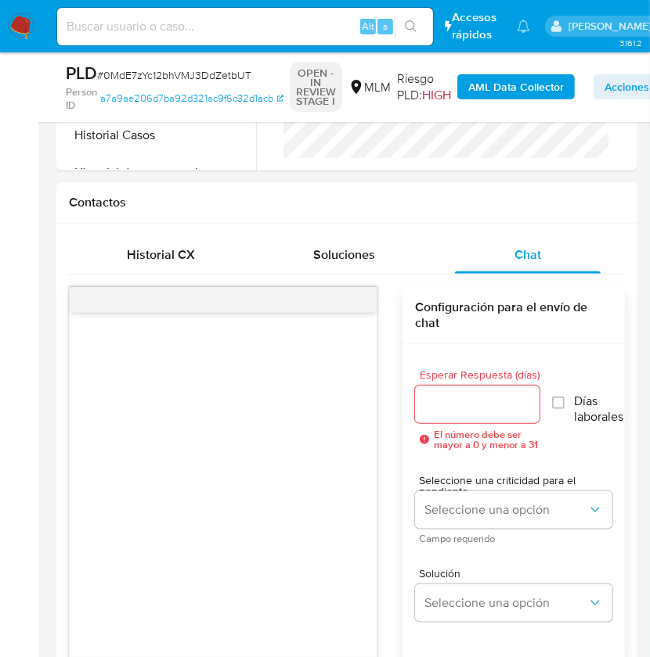
click at [313, 420] on div at bounding box center [223, 485] width 307 height 344
click at [157, 389] on div at bounding box center [223, 485] width 307 height 344
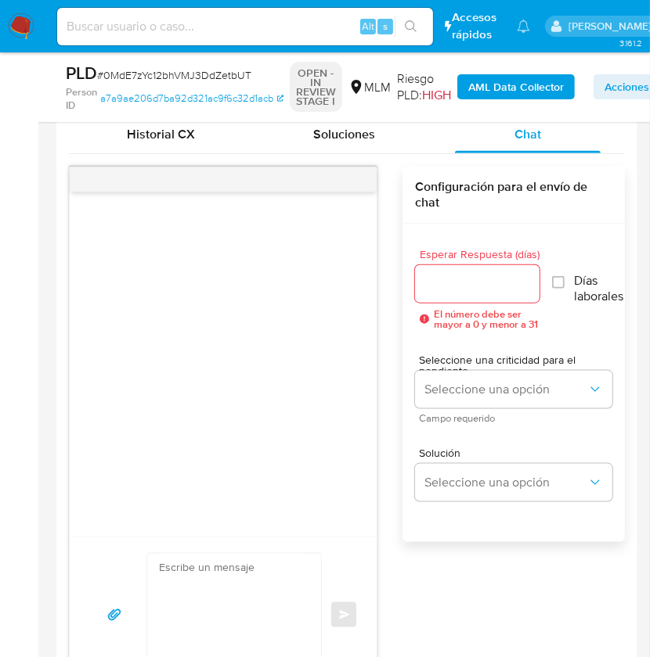
scroll to position [759, 0]
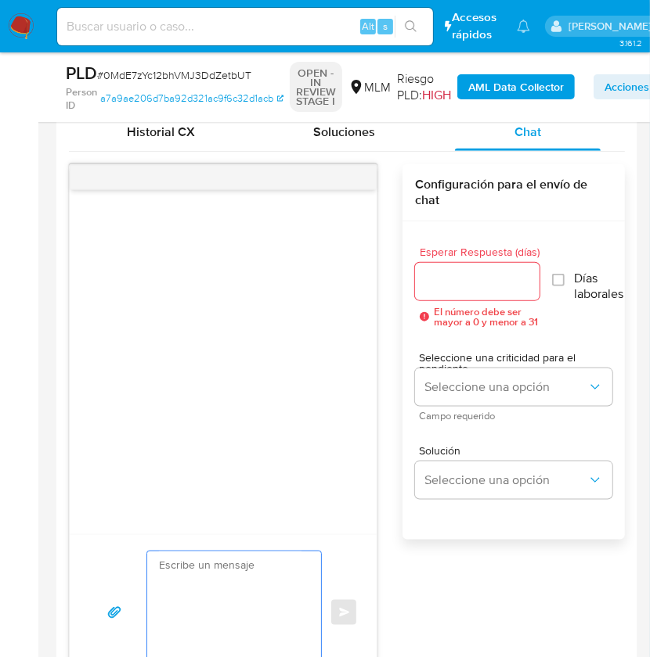
click at [265, 586] on textarea at bounding box center [230, 613] width 142 height 123
click at [240, 582] on textarea at bounding box center [230, 613] width 142 height 123
paste textarea "Estimado usuario, Te comunicamos que de acuerdo con las políticas de control de…"
type textarea "Estimado usuario, Te comunicamos que de acuerdo con las políticas de control de…"
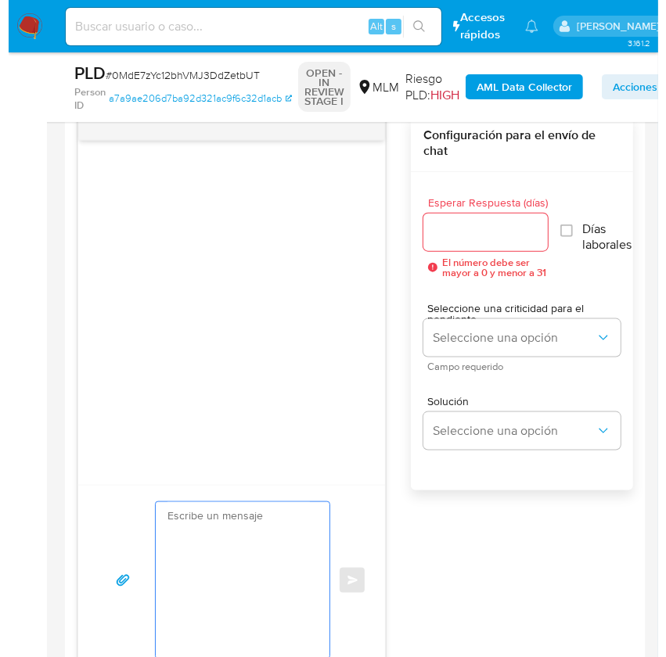
scroll to position [0, 0]
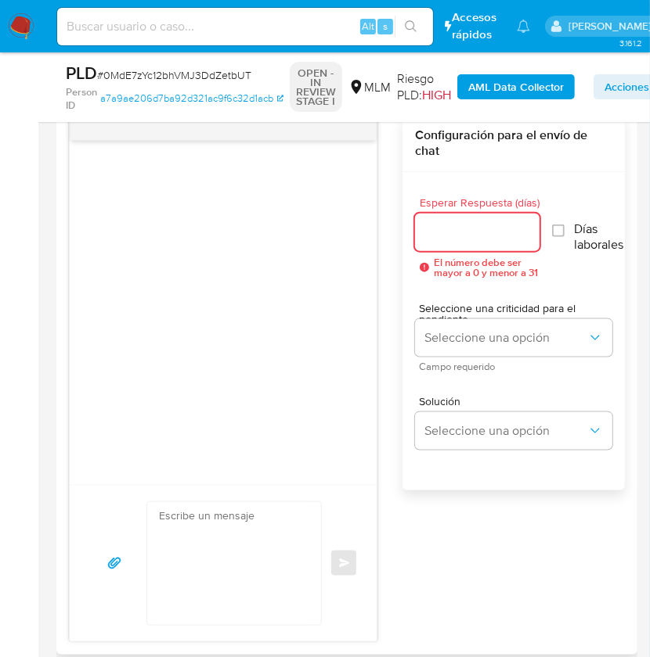
click at [482, 239] on input "Esperar Respuesta (días)" at bounding box center [477, 232] width 124 height 20
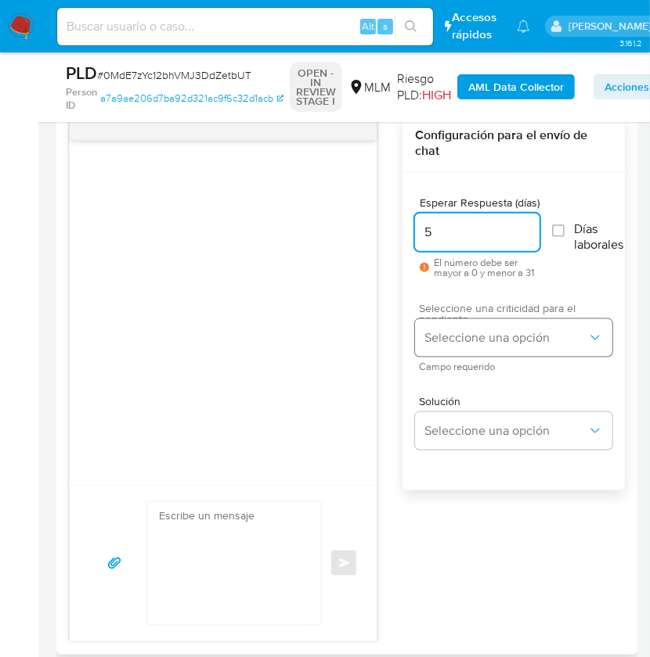
type input "5"
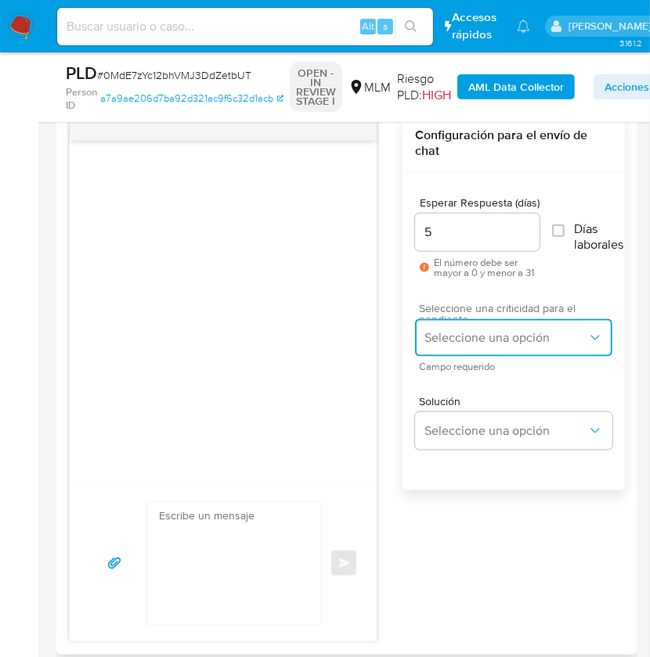
click at [489, 334] on span "Seleccione una opción" at bounding box center [505, 338] width 163 height 16
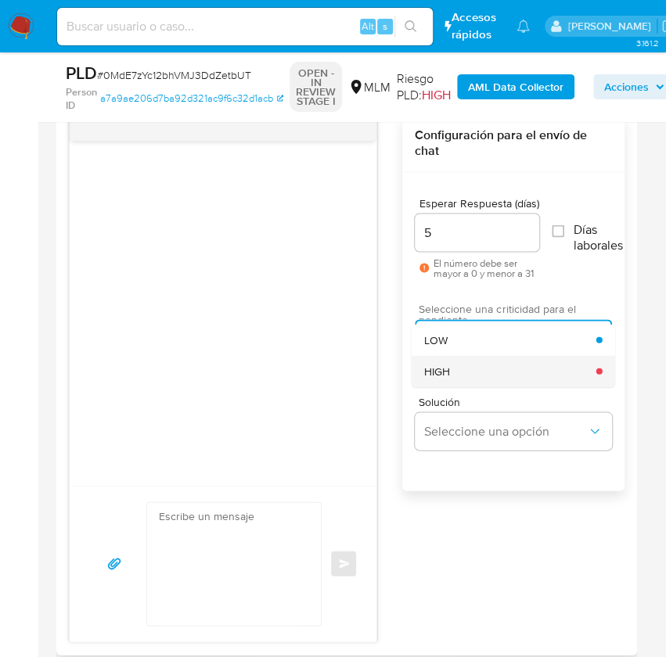
click at [459, 385] on div "Solución Seleccione una opción" at bounding box center [513, 426] width 197 height 85
click at [456, 373] on div "HIGH" at bounding box center [510, 370] width 172 height 31
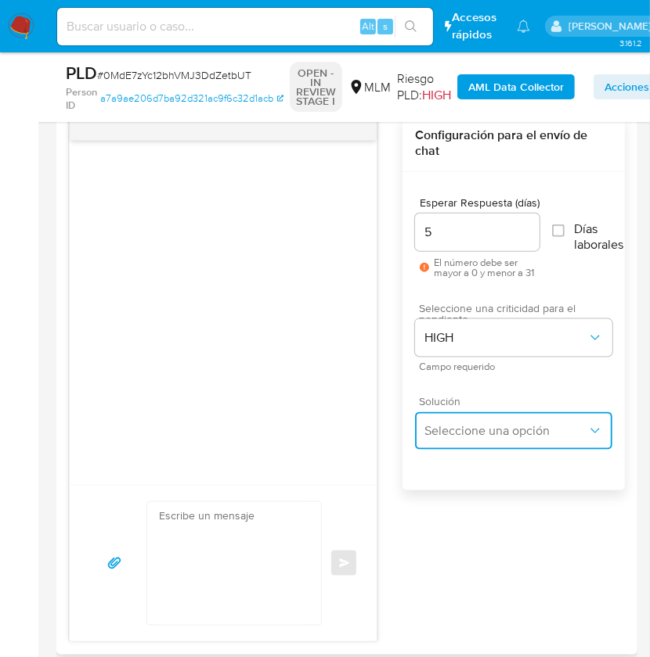
click at [456, 423] on span "Seleccione una opción" at bounding box center [505, 431] width 163 height 16
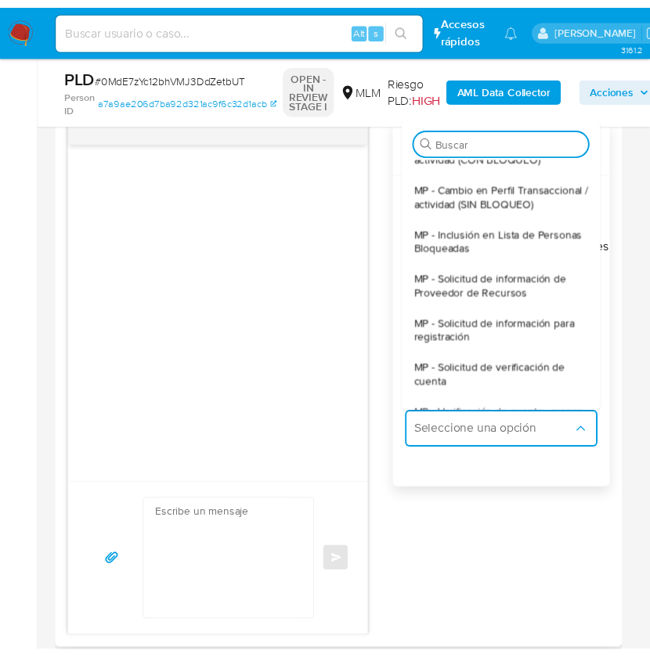
scroll to position [230, 0]
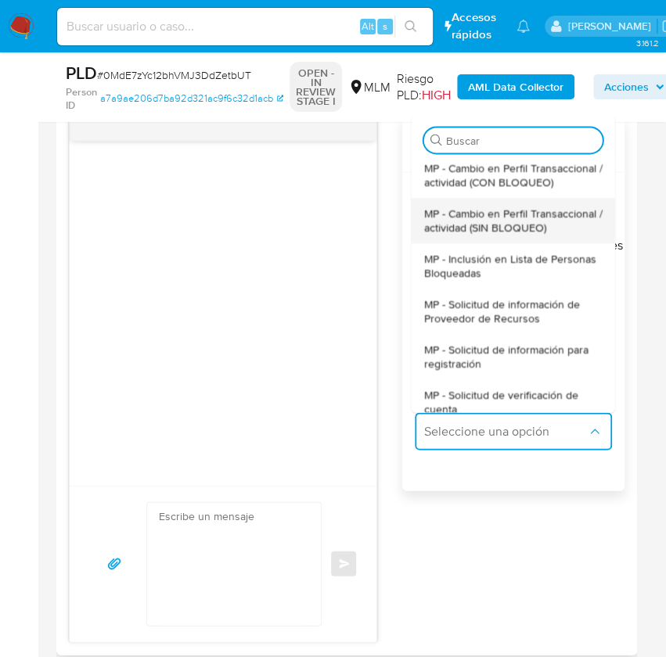
click at [507, 235] on span "MP - Cambio en Perfil Transaccional / actividad (SIN BLOQUEO)" at bounding box center [513, 221] width 178 height 28
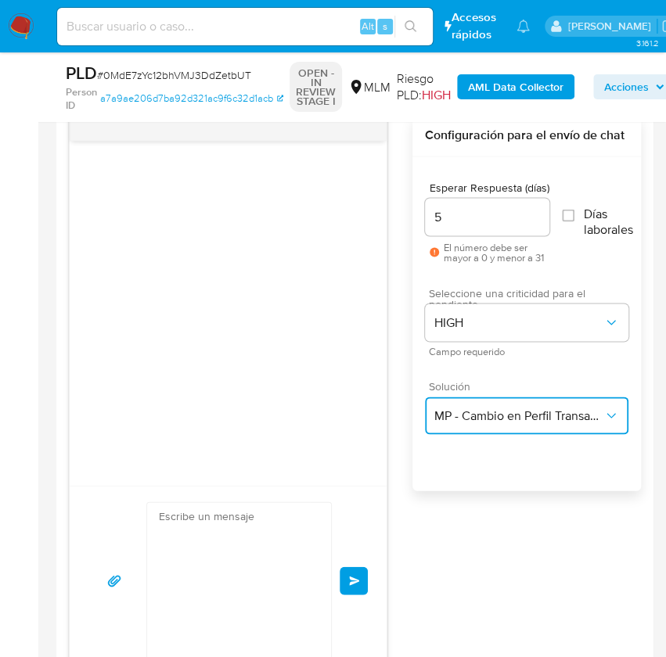
type textarea "Estimado ,Te comunicamos que se ha identificado un cambio en el uso habitual de…"
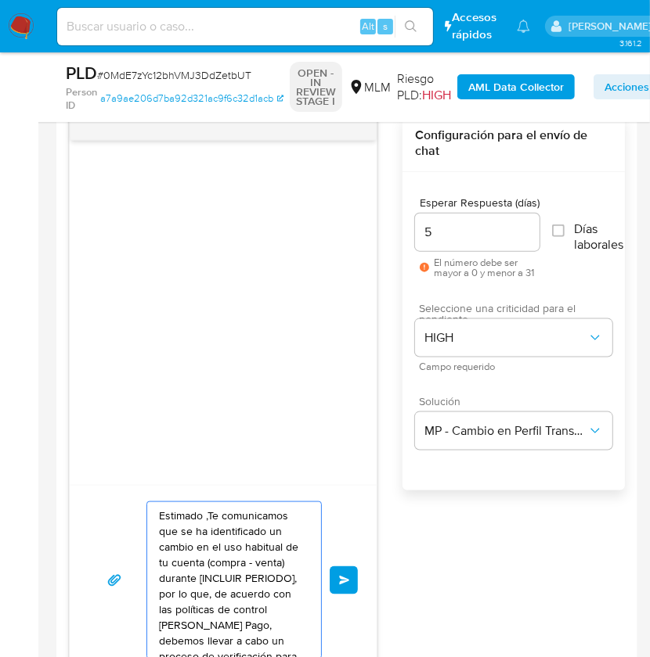
click at [227, 566] on textarea "Estimado ,Te comunicamos que se ha identificado un cambio en el uso habitual de…" at bounding box center [230, 580] width 142 height 157
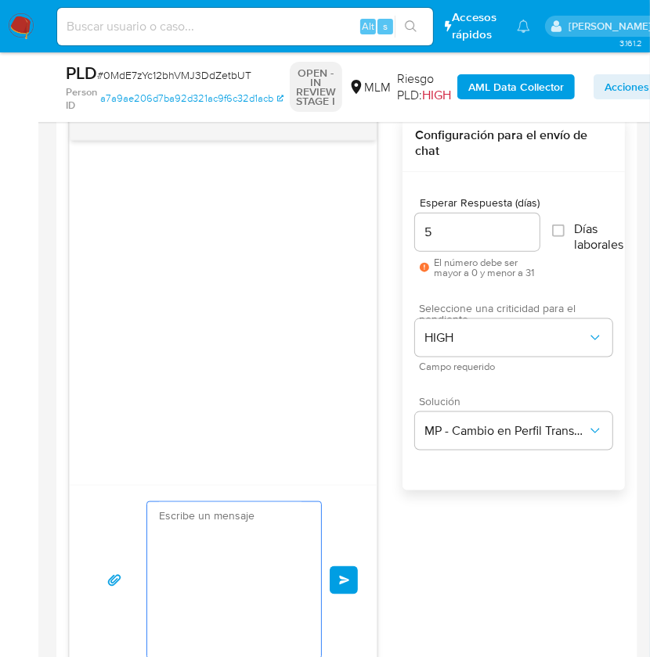
scroll to position [0, 0]
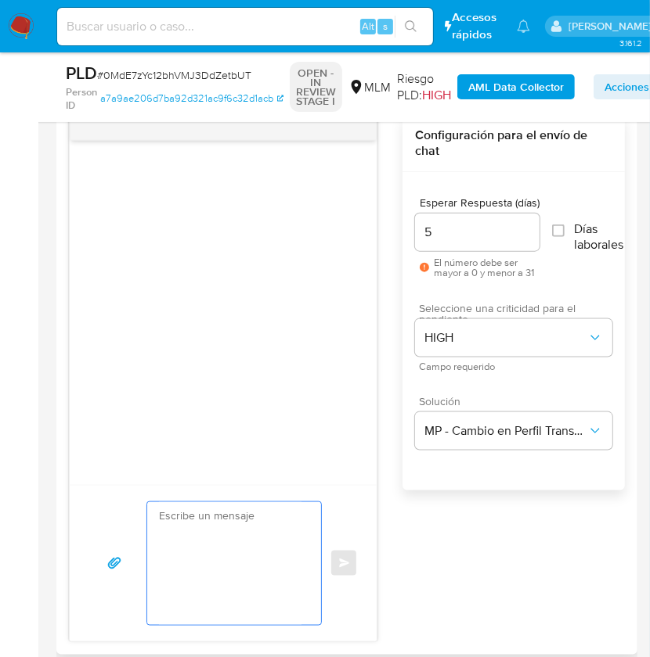
paste textarea "Estimado usuario, Te comunicamos que de acuerdo con las políticas de control de…"
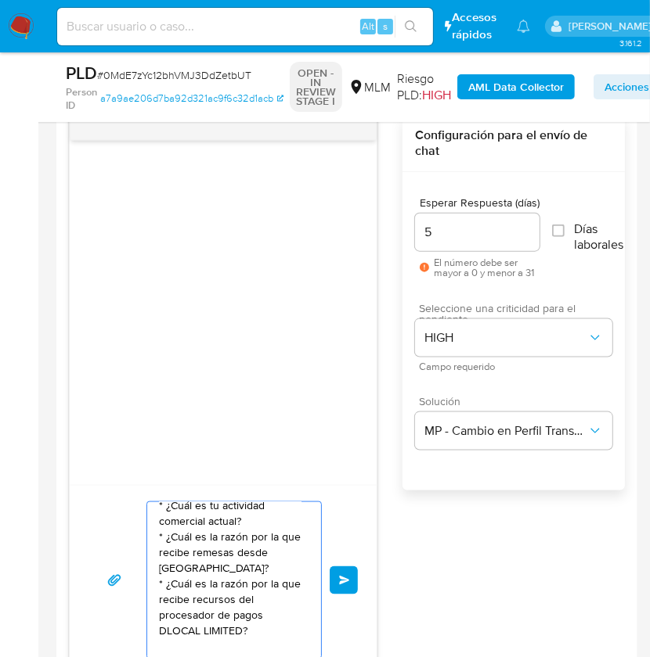
scroll to position [182, 0]
click at [227, 554] on textarea "Estimado usuario, Te comunicamos que de acuerdo con las políticas de control de…" at bounding box center [230, 580] width 142 height 157
type textarea "Estimado usuario, Te comunicamos que de acuerdo con las políticas de control de…"
click at [227, 554] on textarea "Estimado usuario, Te comunicamos que de acuerdo con las políticas de control de…" at bounding box center [230, 580] width 142 height 157
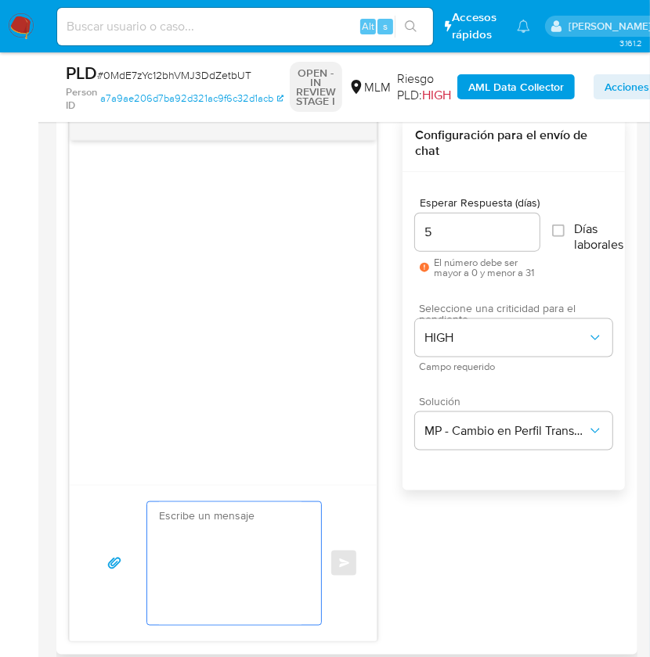
scroll to position [0, 0]
click at [269, 571] on textarea at bounding box center [230, 563] width 142 height 123
paste textarea "Estimado usuario, Te comunicamos que de acuerdo con las políticas de control de…"
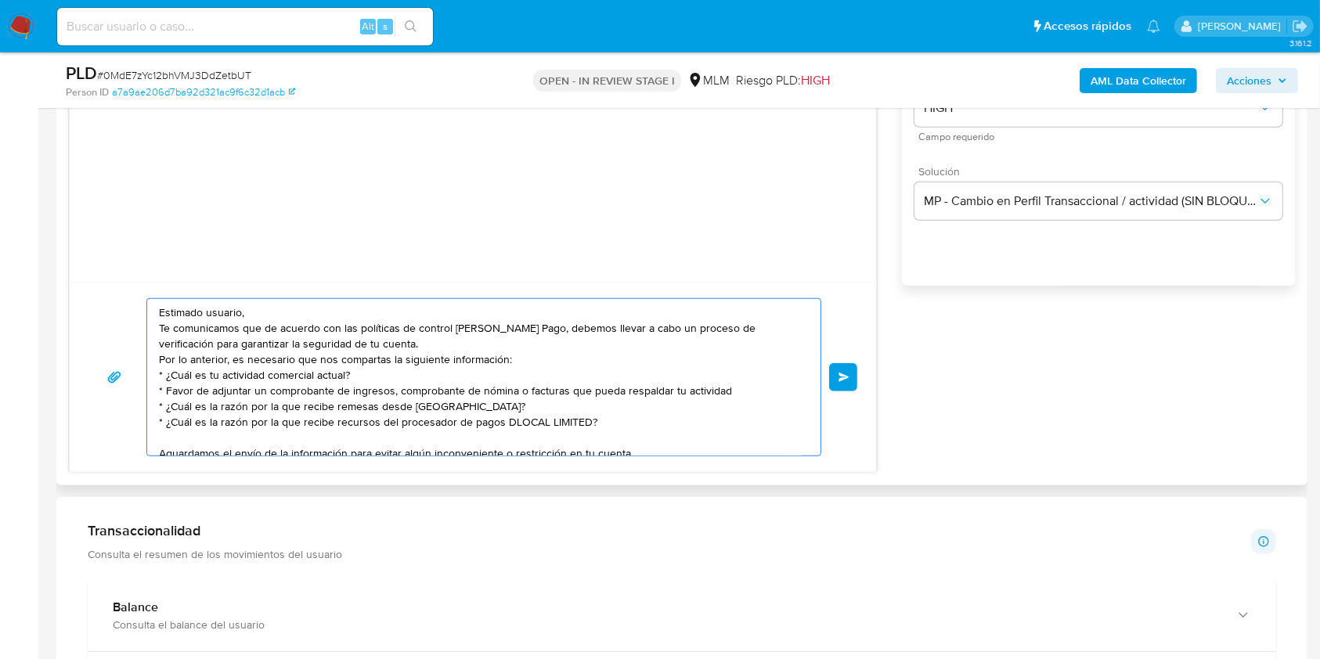
scroll to position [1014, 0]
click at [332, 373] on textarea "Estimado usuario, Te comunicamos que de acuerdo con las políticas de control de…" at bounding box center [480, 376] width 642 height 157
click at [412, 391] on textarea "Estimado usuario, Te comunicamos que de acuerdo con las políticas de control de…" at bounding box center [480, 376] width 642 height 157
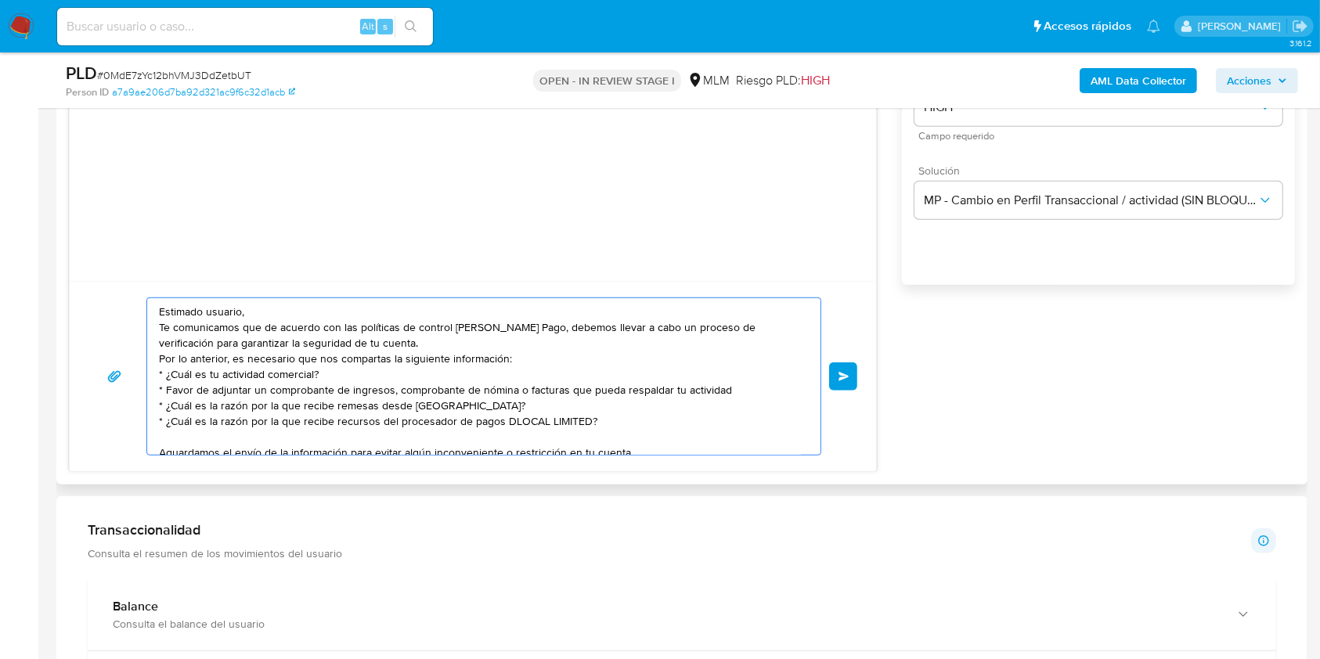
click at [412, 391] on textarea "Estimado usuario, Te comunicamos que de acuerdo con las políticas de control de…" at bounding box center [480, 376] width 642 height 157
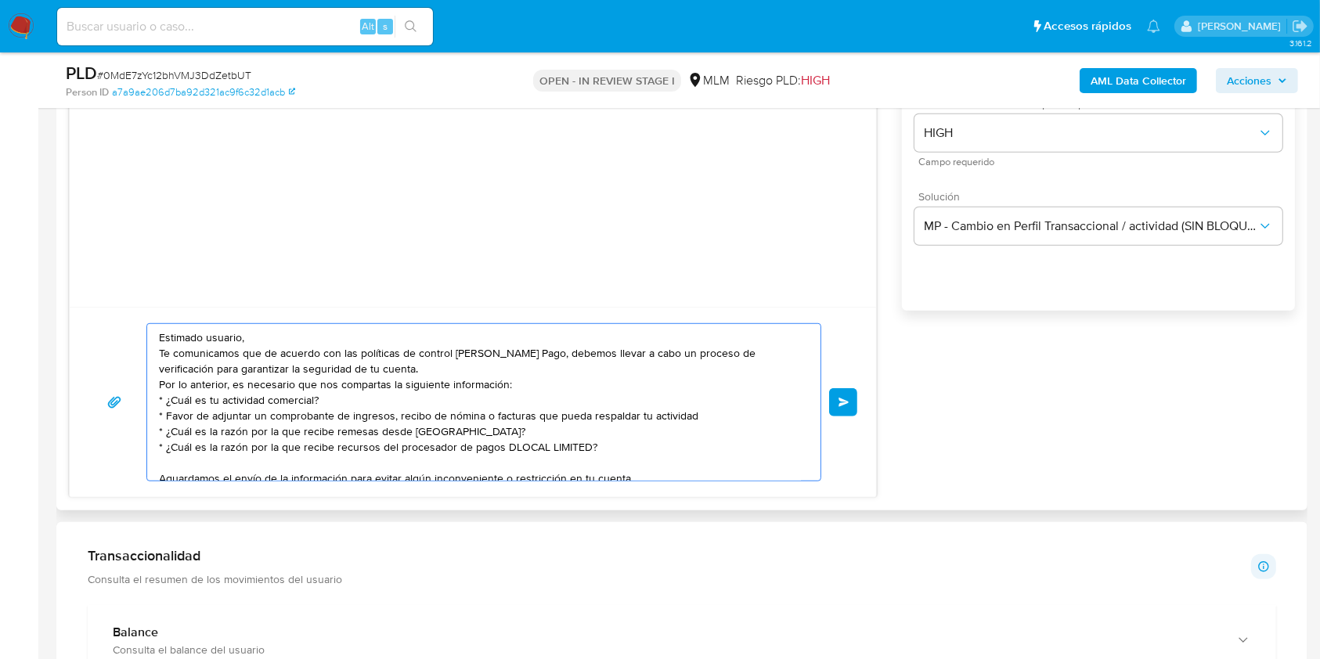
scroll to position [990, 0]
type textarea "Estimado usuario, Te comunicamos que de acuerdo con las políticas de control de…"
click at [841, 404] on button "Enviar" at bounding box center [843, 401] width 28 height 28
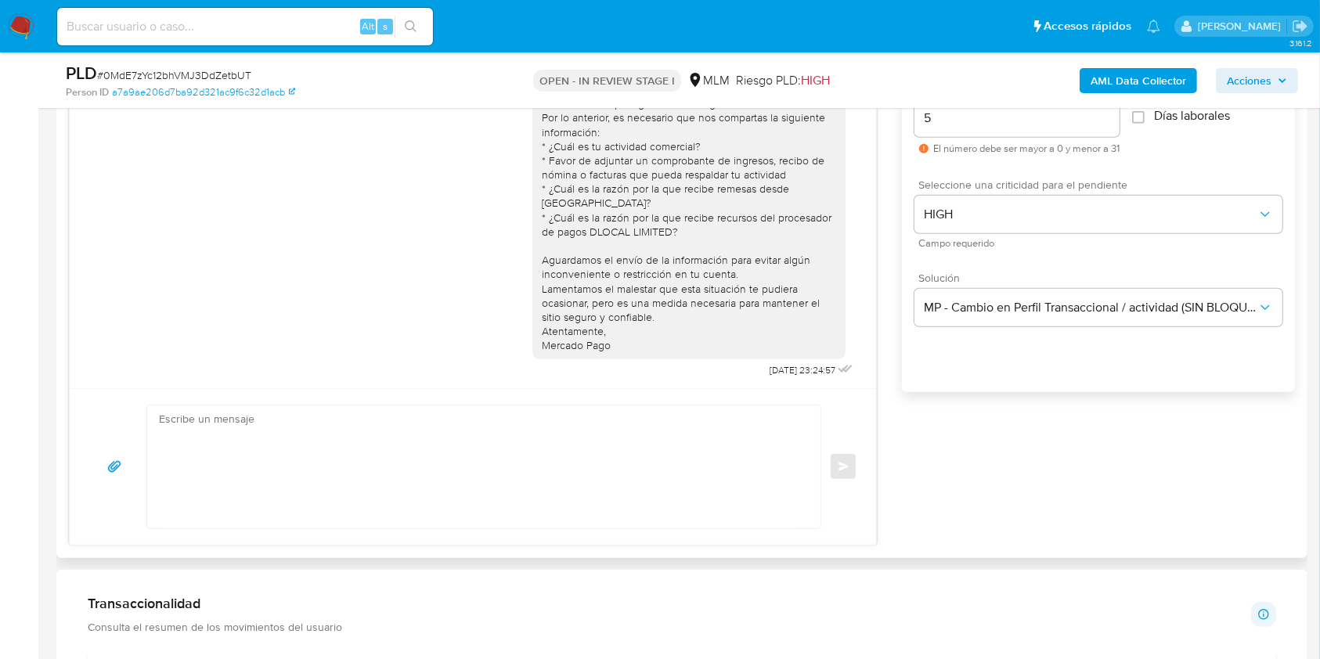
scroll to position [906, 0]
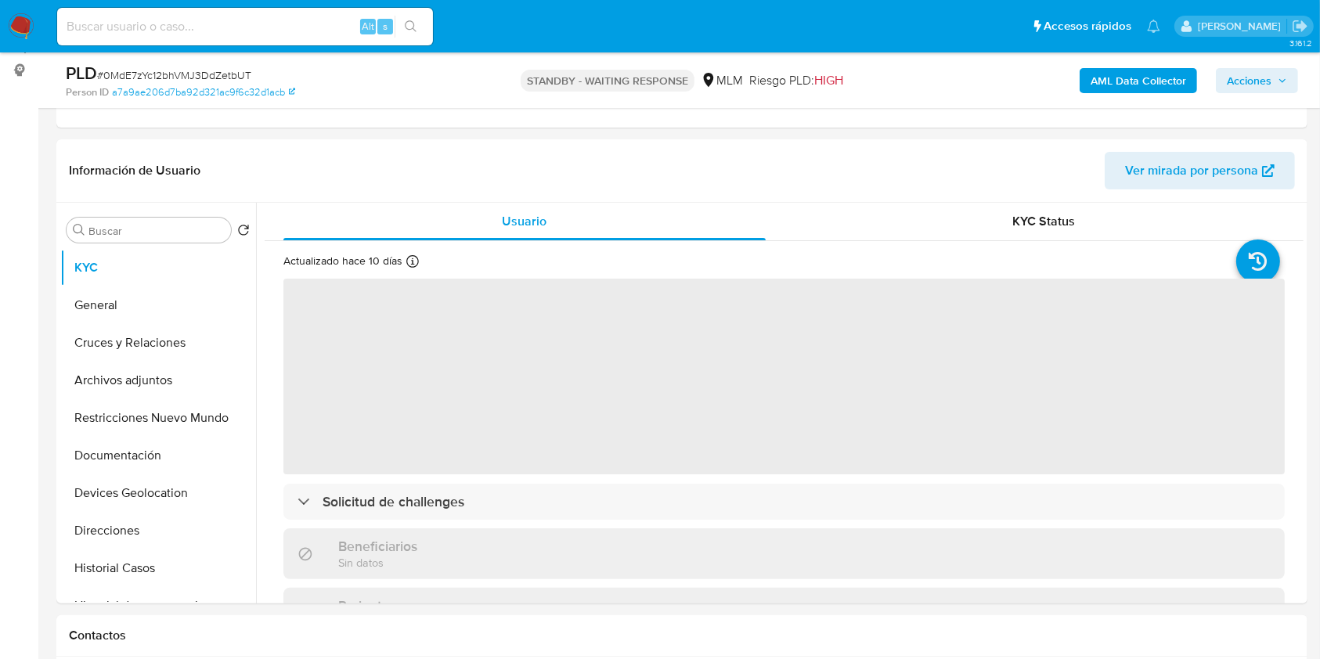
scroll to position [204, 0]
select select "10"
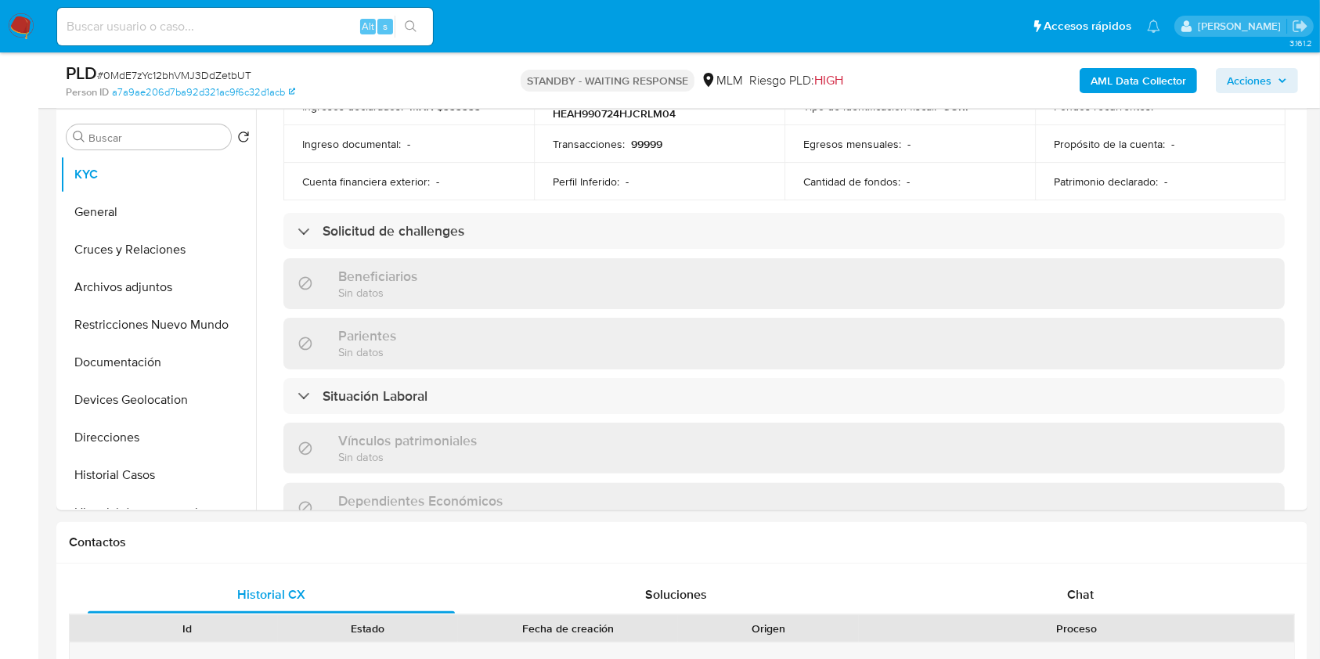
scroll to position [553, 0]
click at [820, 427] on div "Vínculos patrimoniales Sin datos" at bounding box center [783, 452] width 1001 height 51
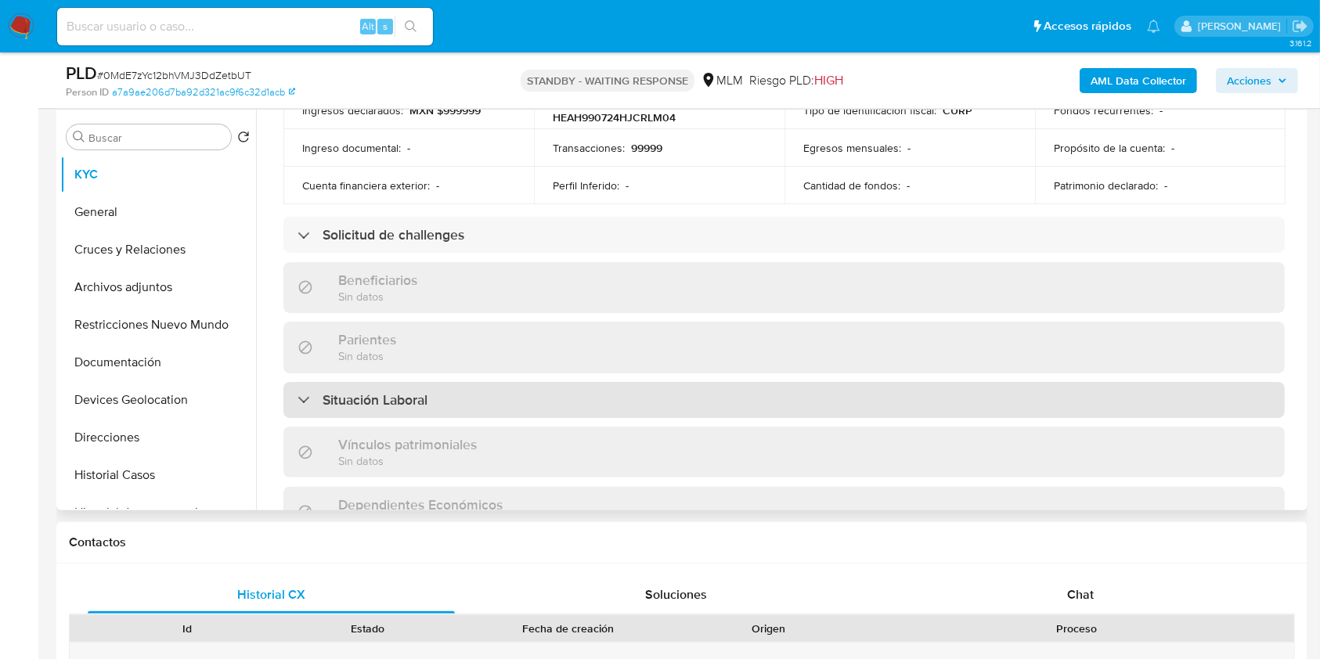
click at [813, 391] on div "Situación Laboral" at bounding box center [783, 400] width 1001 height 36
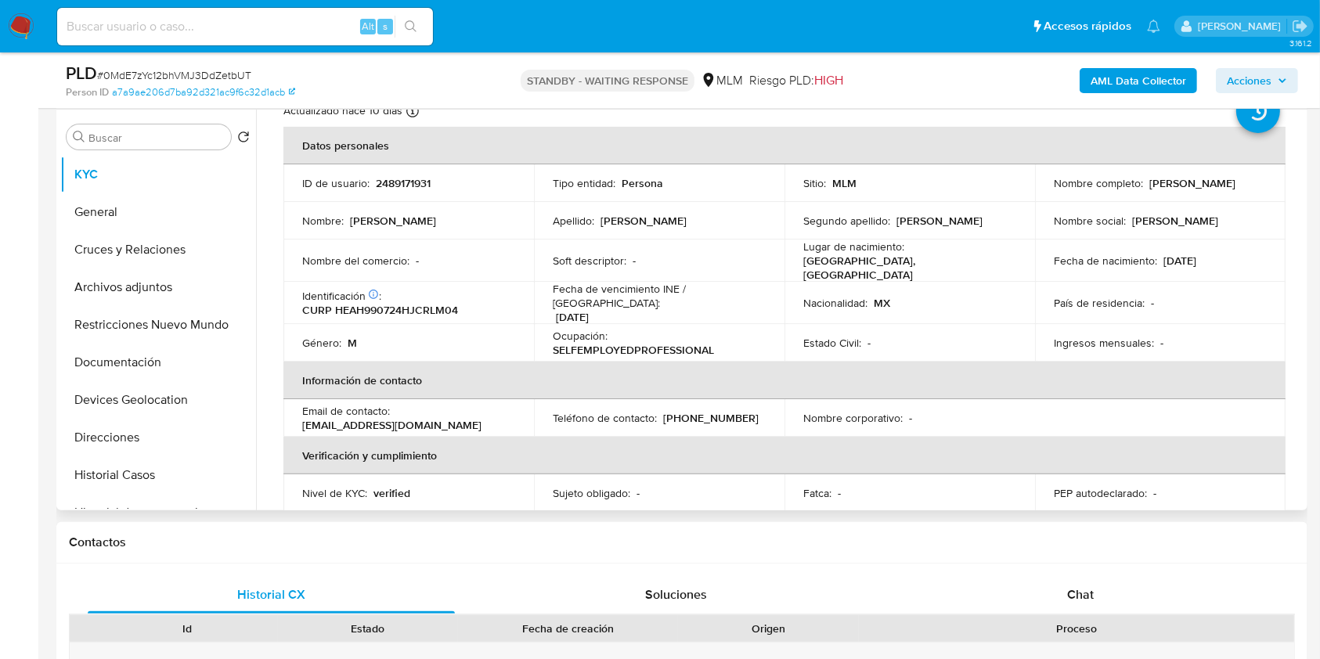
scroll to position [0, 0]
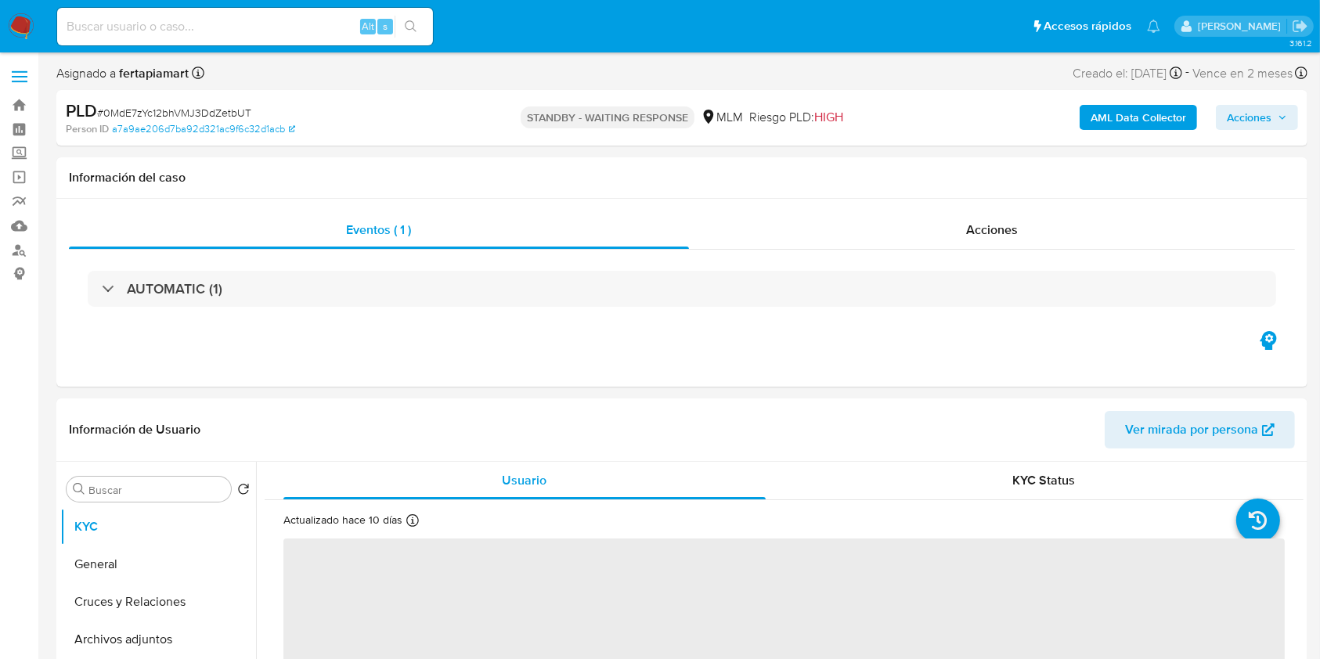
select select "10"
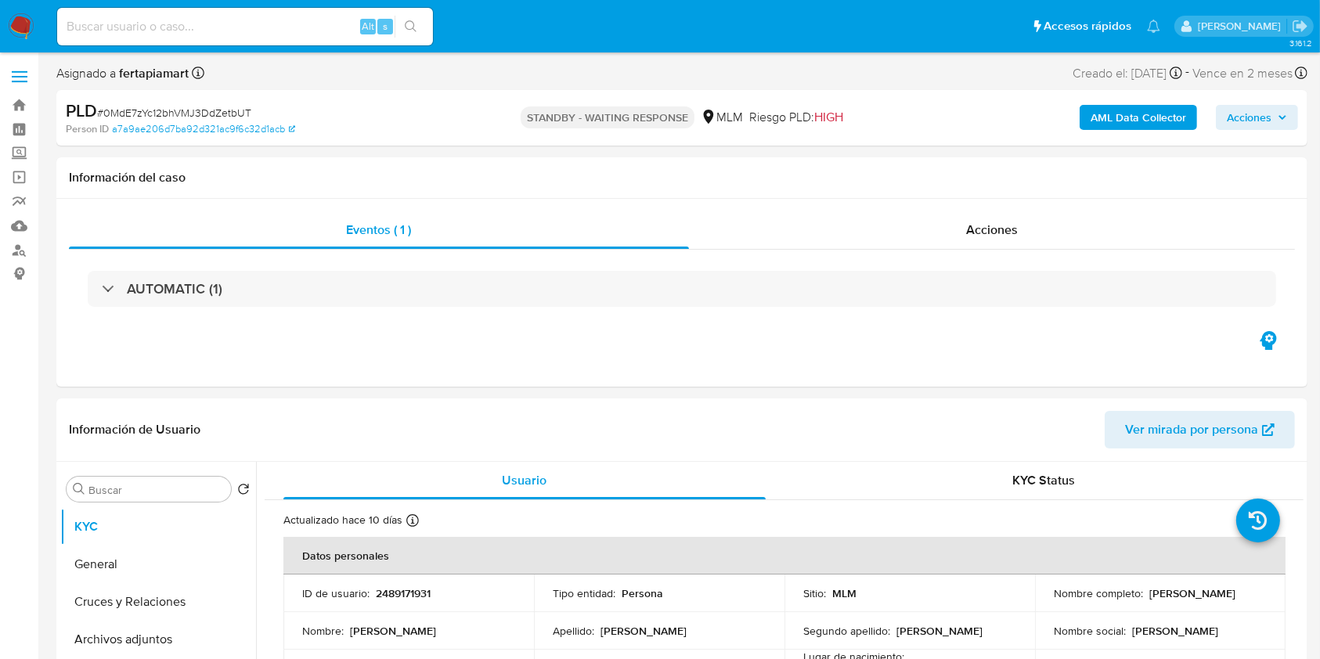
click at [19, 26] on img at bounding box center [21, 26] width 27 height 27
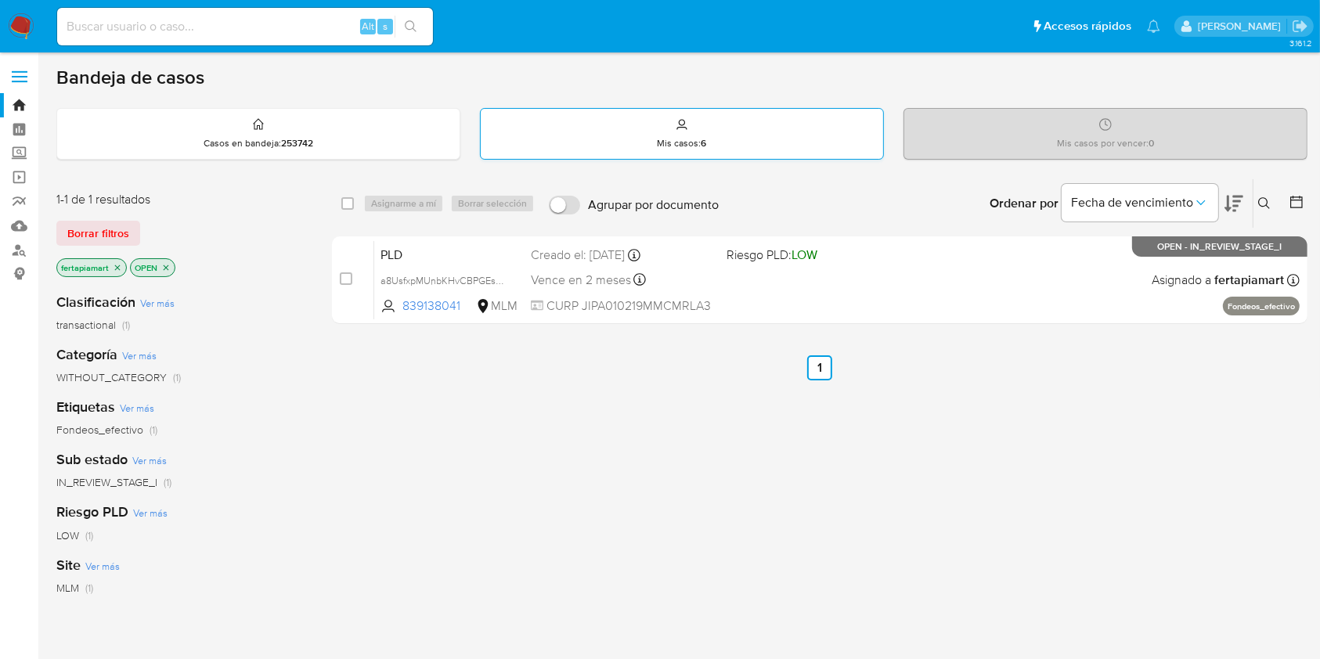
click at [726, 117] on div "Mis casos : 6" at bounding box center [682, 134] width 402 height 50
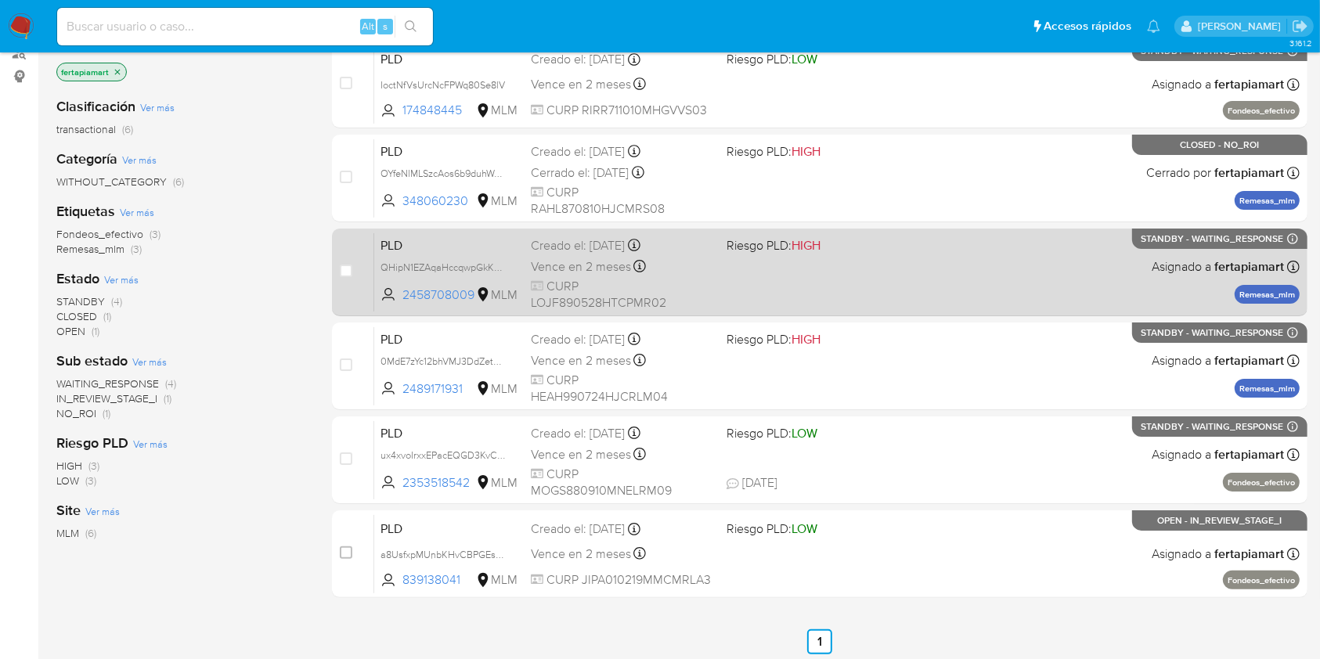
scroll to position [204, 0]
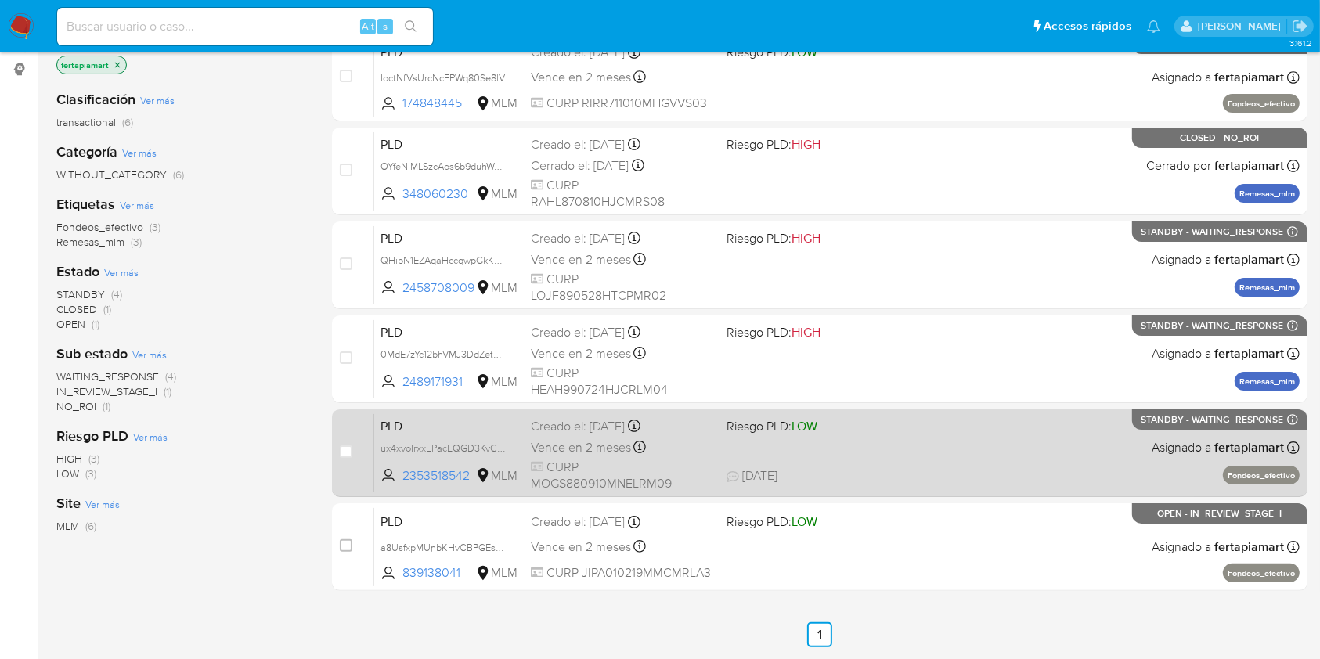
click at [814, 461] on div "PLD ux4xvoIrxxEPacEQGD3KvCP7 2353518542 MLM Riesgo PLD: LOW Creado el: [DATE] C…" at bounding box center [836, 452] width 925 height 79
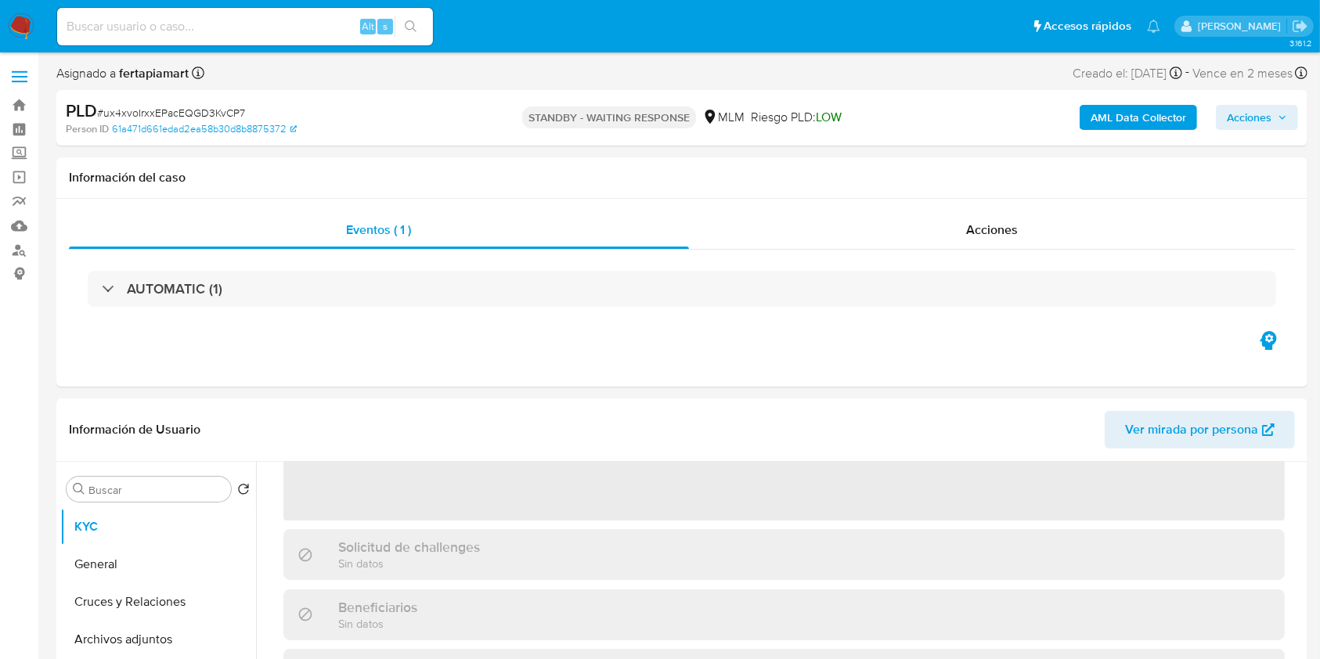
select select "10"
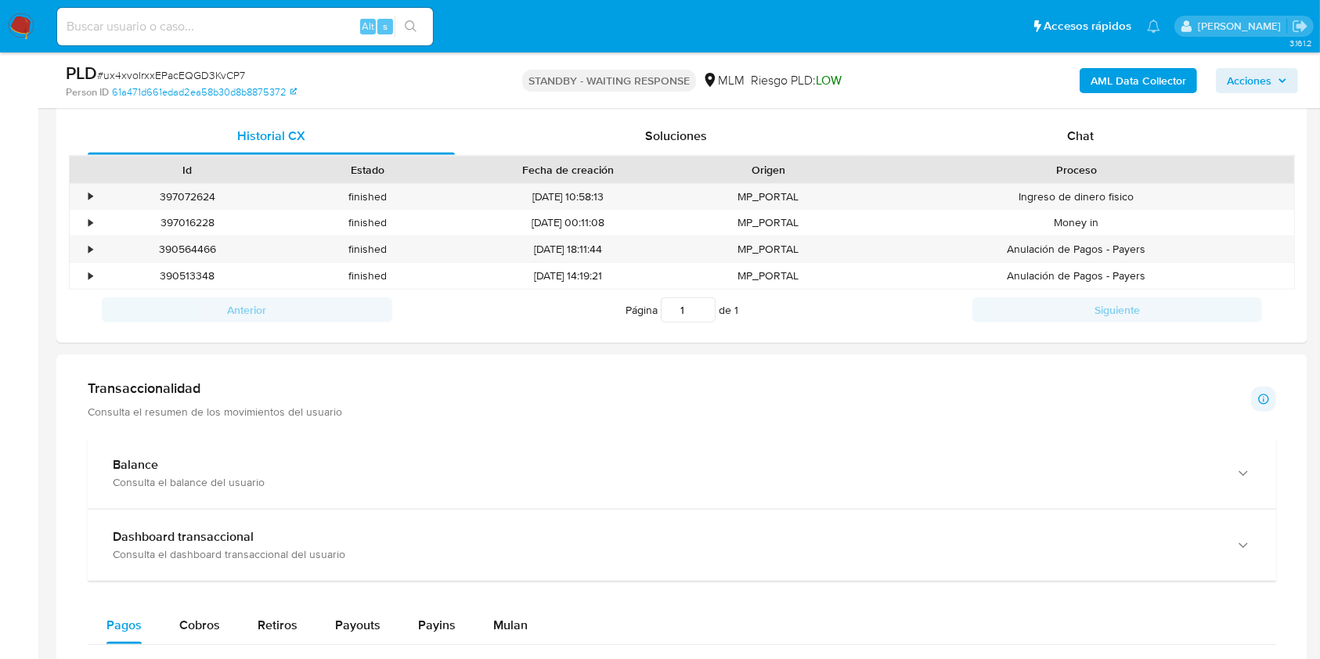
scroll to position [748, 0]
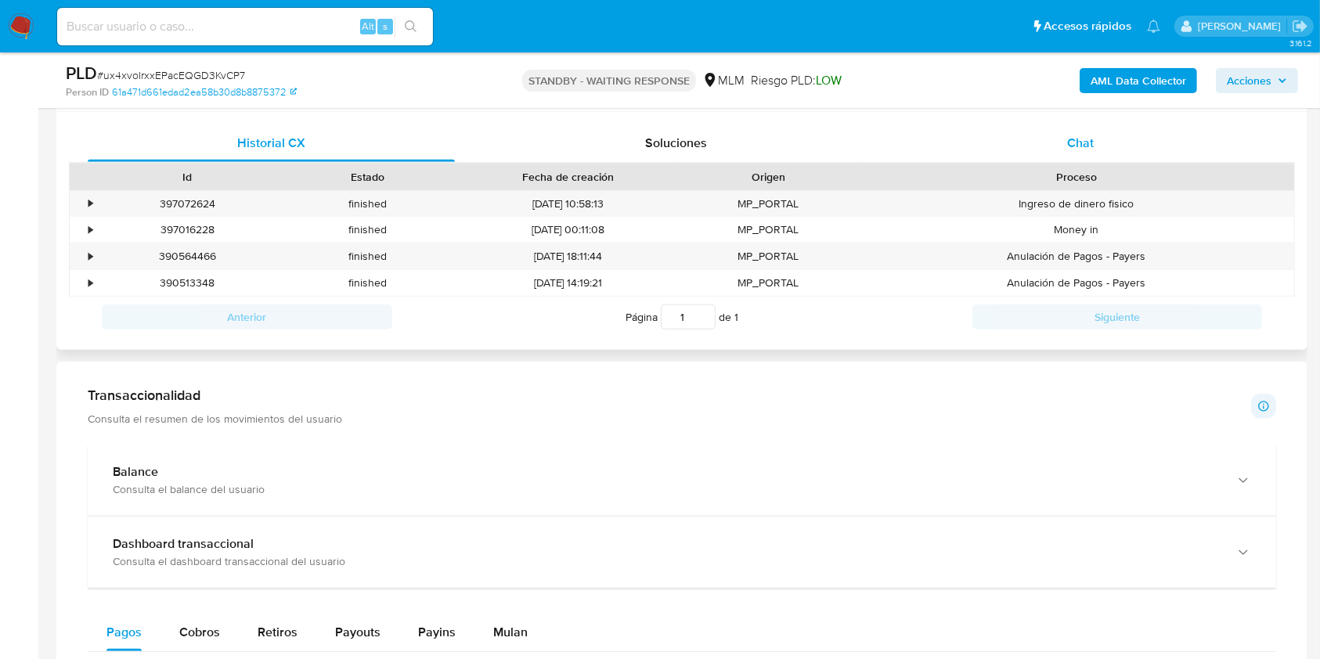
click at [1033, 153] on div "Chat" at bounding box center [1080, 143] width 367 height 38
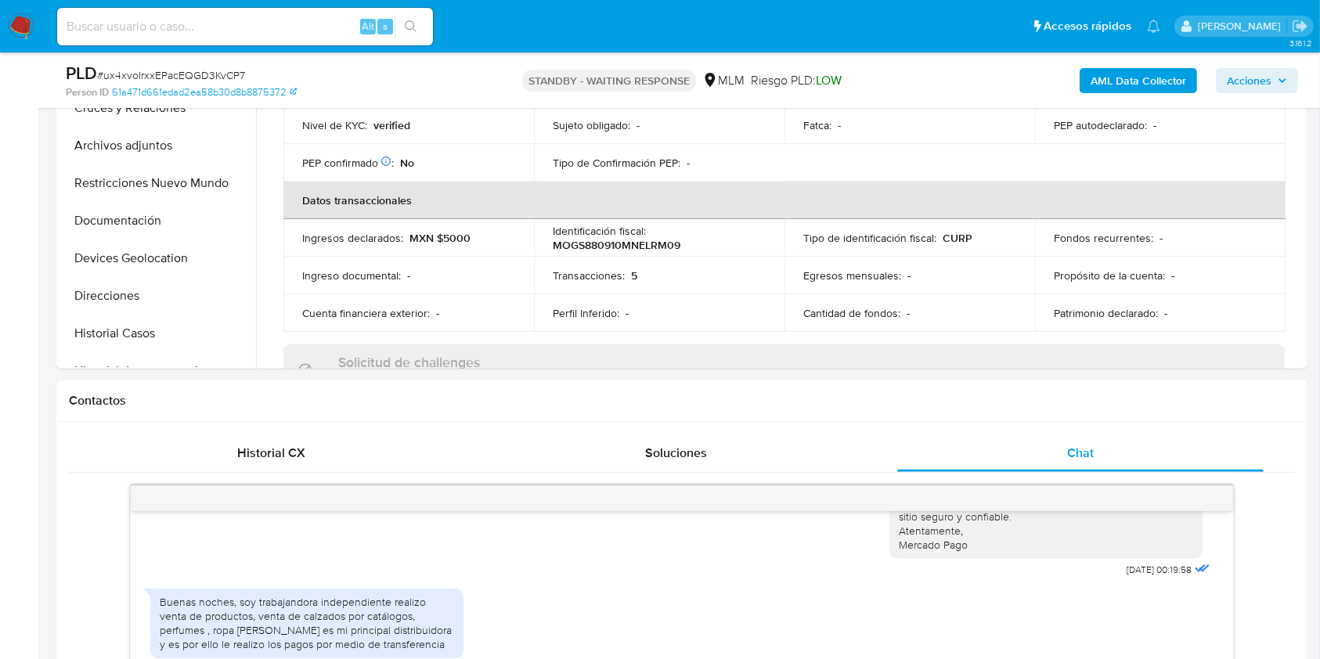
scroll to position [430, 0]
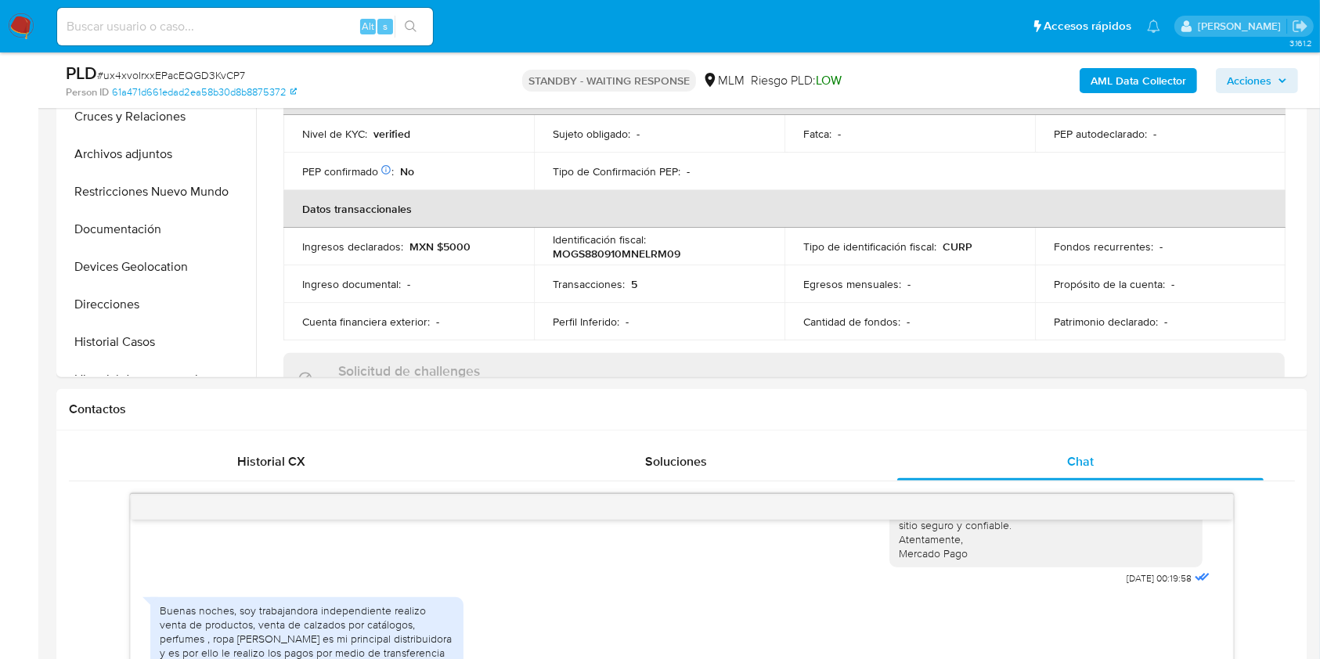
click at [31, 27] on img at bounding box center [21, 26] width 27 height 27
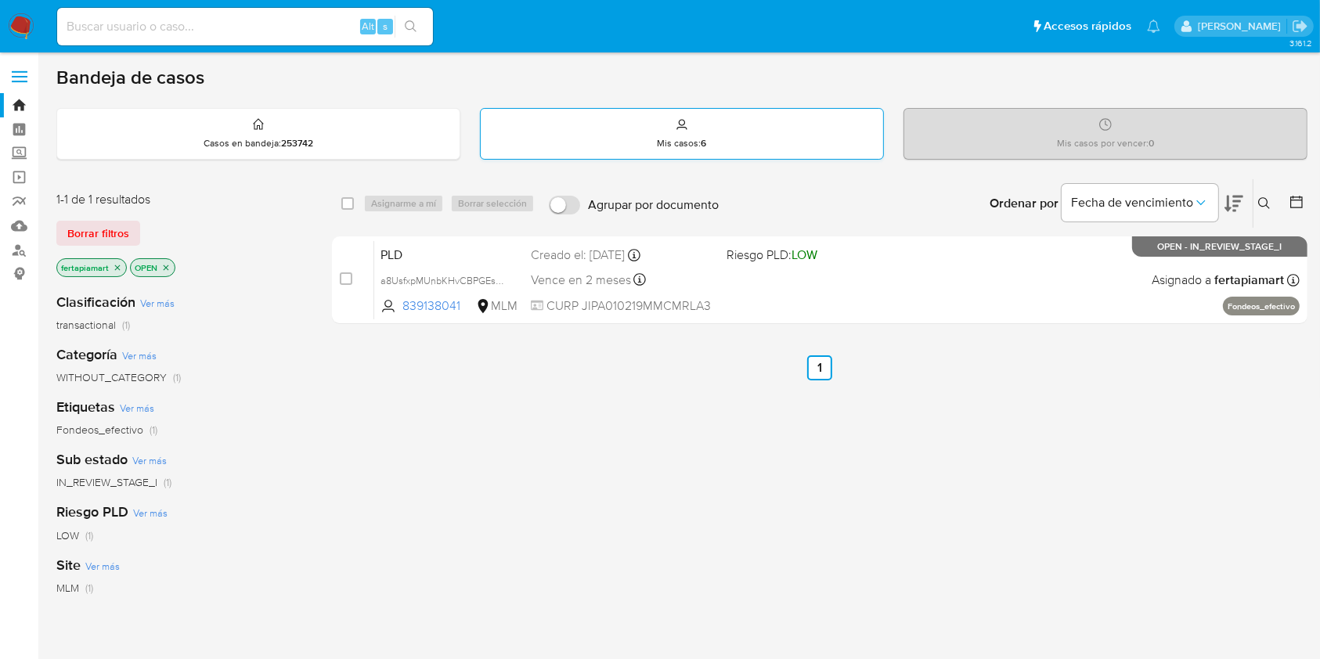
click at [639, 115] on div "Mis casos : 6" at bounding box center [682, 134] width 402 height 50
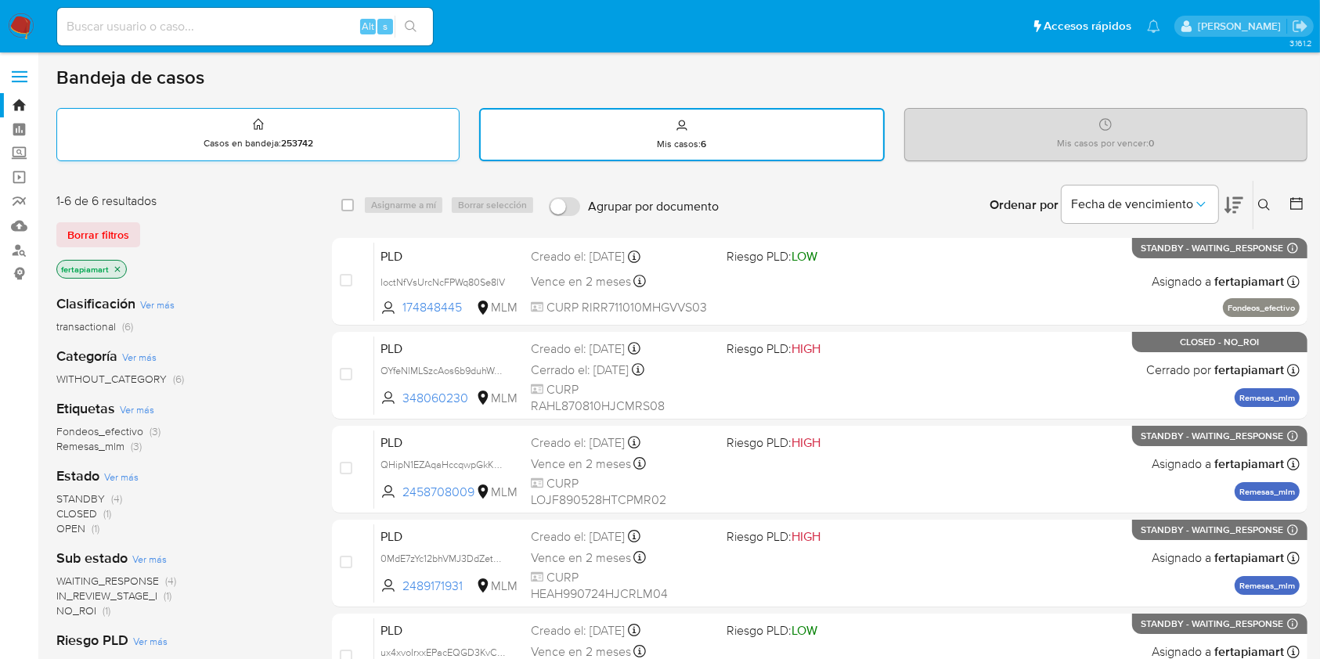
click at [326, 117] on div "Casos en bandeja : 253742" at bounding box center [258, 134] width 402 height 50
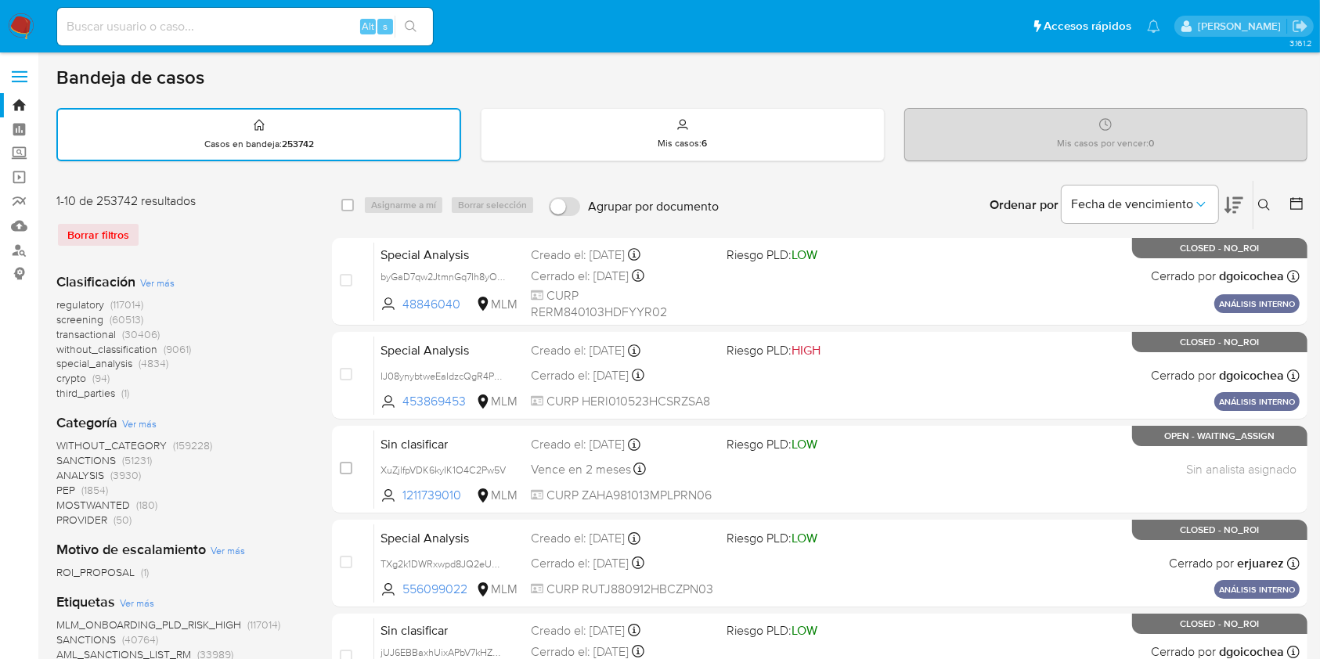
click at [1272, 198] on button at bounding box center [1266, 205] width 26 height 19
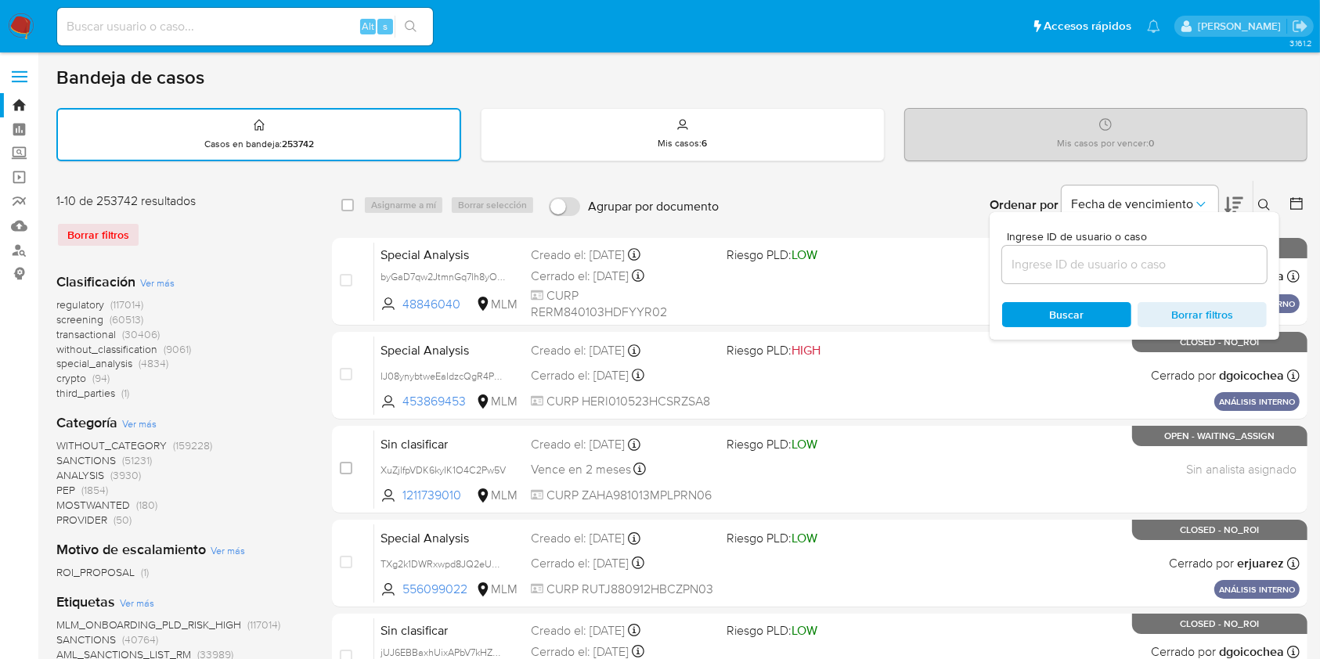
click at [1135, 252] on div at bounding box center [1134, 265] width 265 height 38
click at [1115, 257] on input at bounding box center [1134, 264] width 265 height 20
paste input "502068767"
type input "502068767"
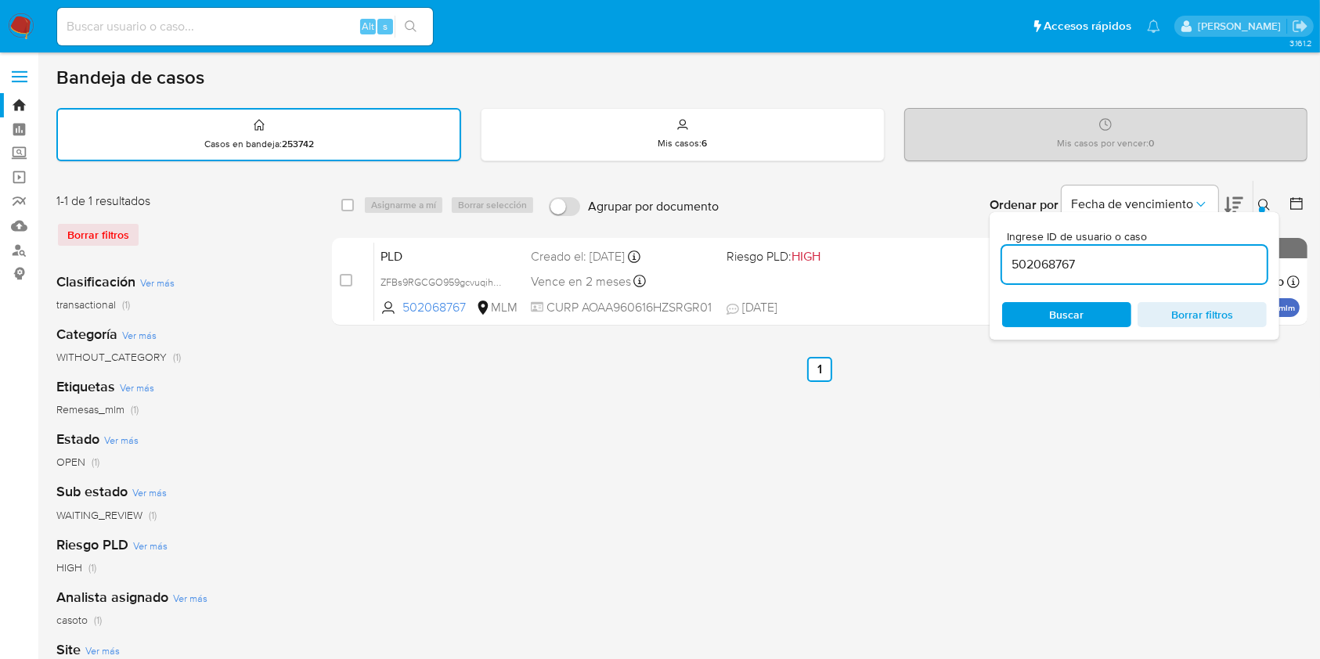
click at [1083, 305] on span "Buscar" at bounding box center [1067, 314] width 34 height 25
click at [815, 338] on div "select-all-cases-checkbox Asignarme a mí Borrar selección Agrupar por documento…" at bounding box center [819, 523] width 975 height 687
click at [1259, 202] on icon at bounding box center [1264, 205] width 13 height 13
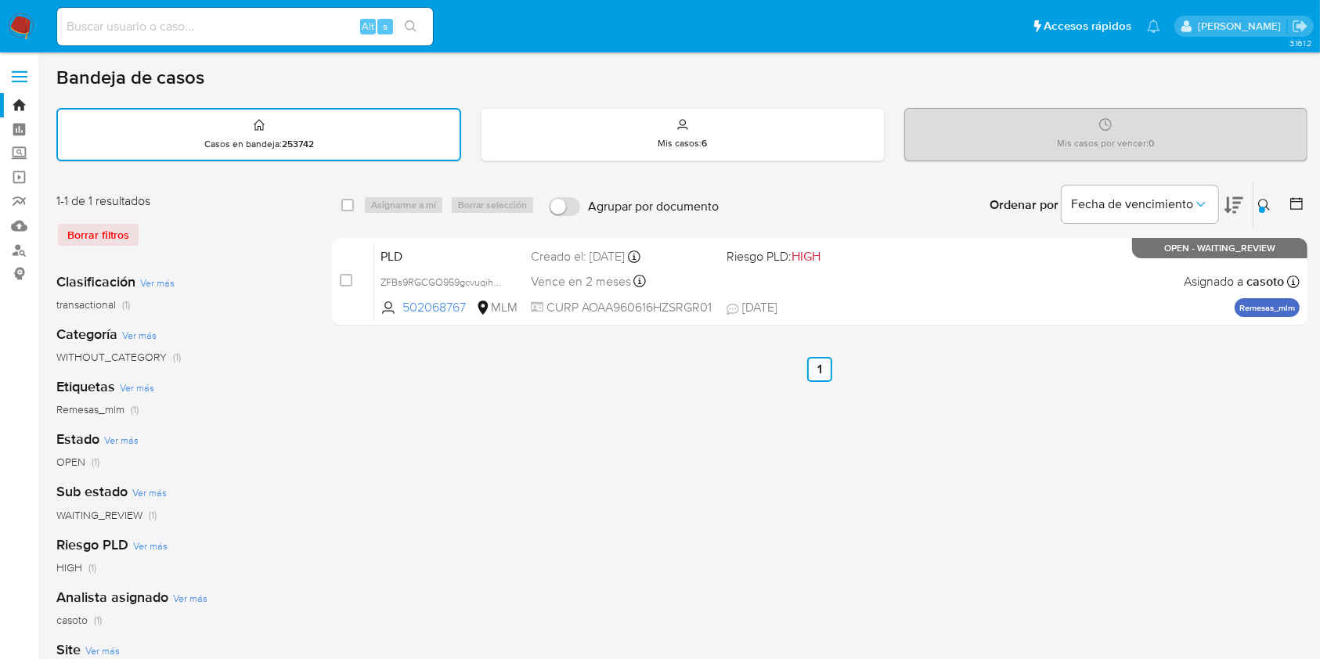
click at [1269, 204] on icon at bounding box center [1264, 205] width 13 height 13
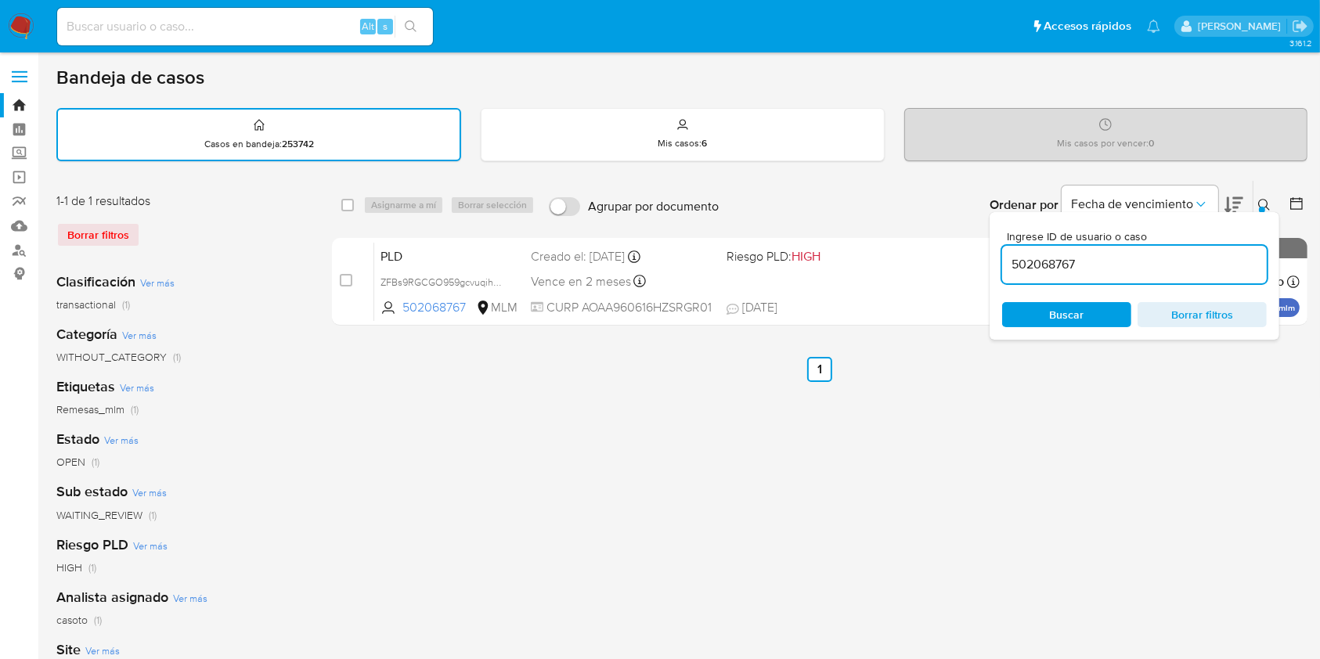
click at [1081, 255] on input "502068767" at bounding box center [1134, 264] width 265 height 20
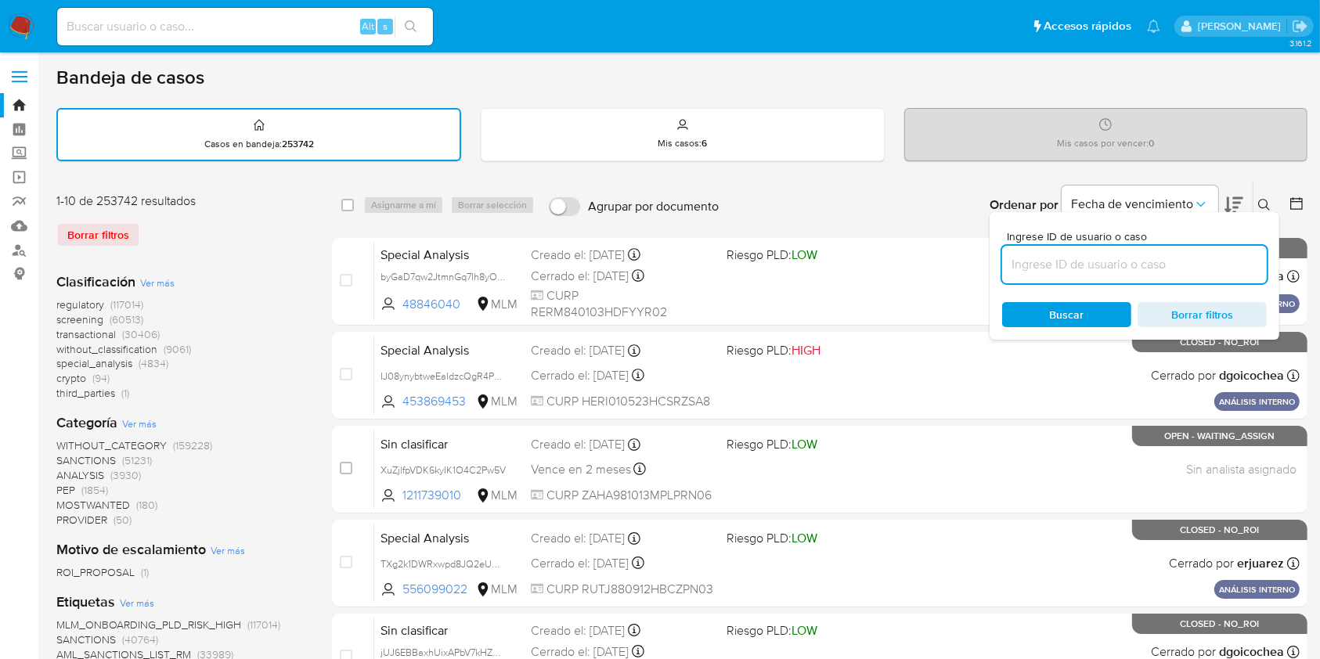
click at [1081, 255] on input at bounding box center [1134, 264] width 265 height 20
paste input "1346413018"
type input "1346413018"
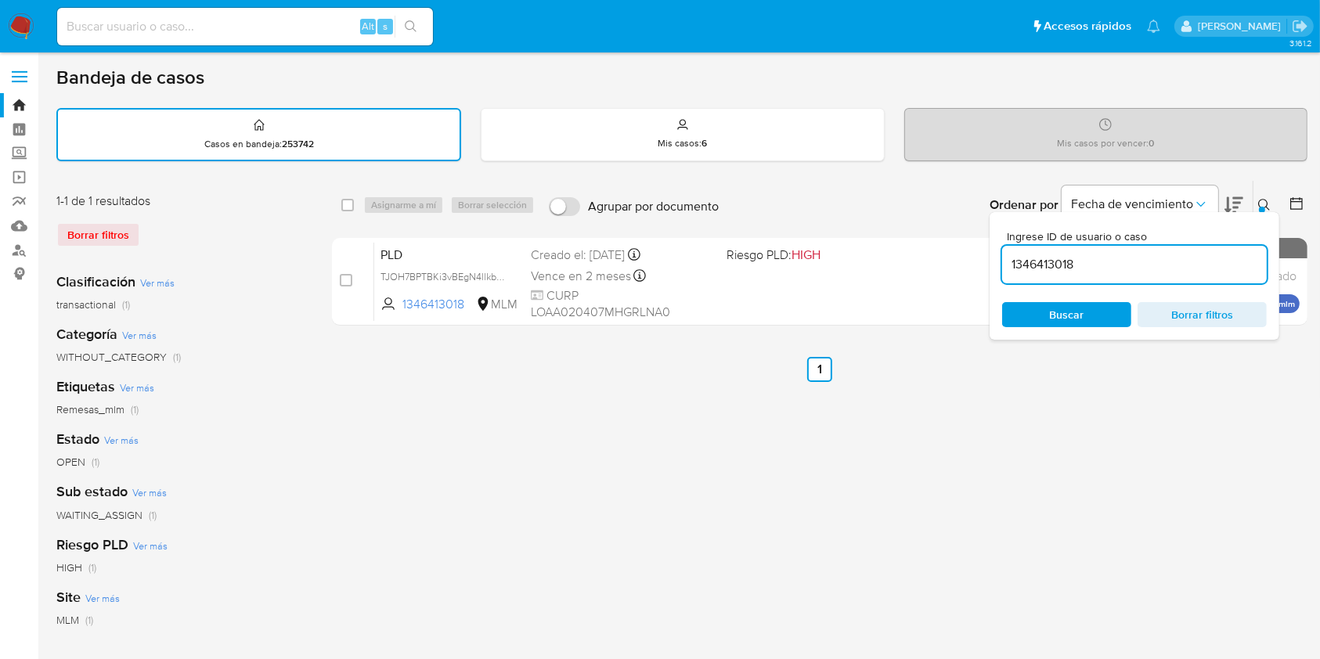
click at [1028, 398] on div "select-all-cases-checkbox Asignarme a mí Borrar selección Agrupar por documento…" at bounding box center [819, 523] width 975 height 687
click at [1261, 202] on icon at bounding box center [1264, 205] width 13 height 13
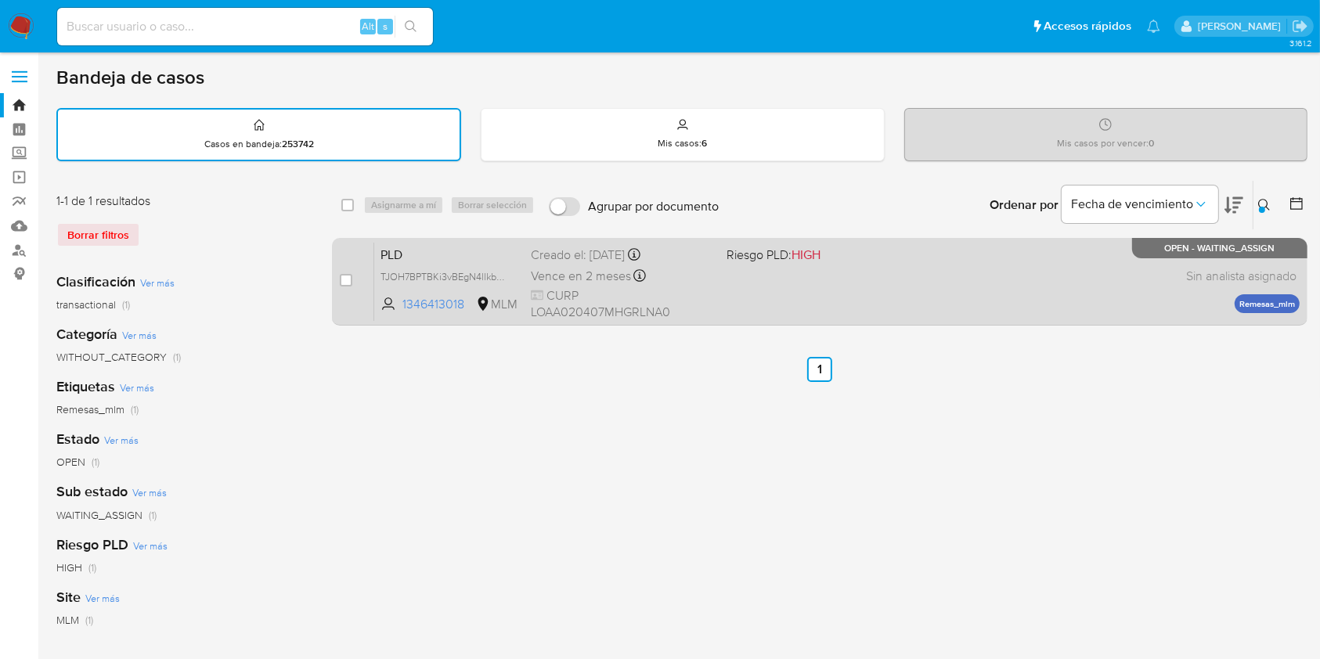
click at [728, 281] on div "PLD TJOH7BPTBKi3vBEgN4llkbPc 1346413018 MLM Riesgo PLD: HIGH Creado el: [DATE] …" at bounding box center [836, 281] width 925 height 79
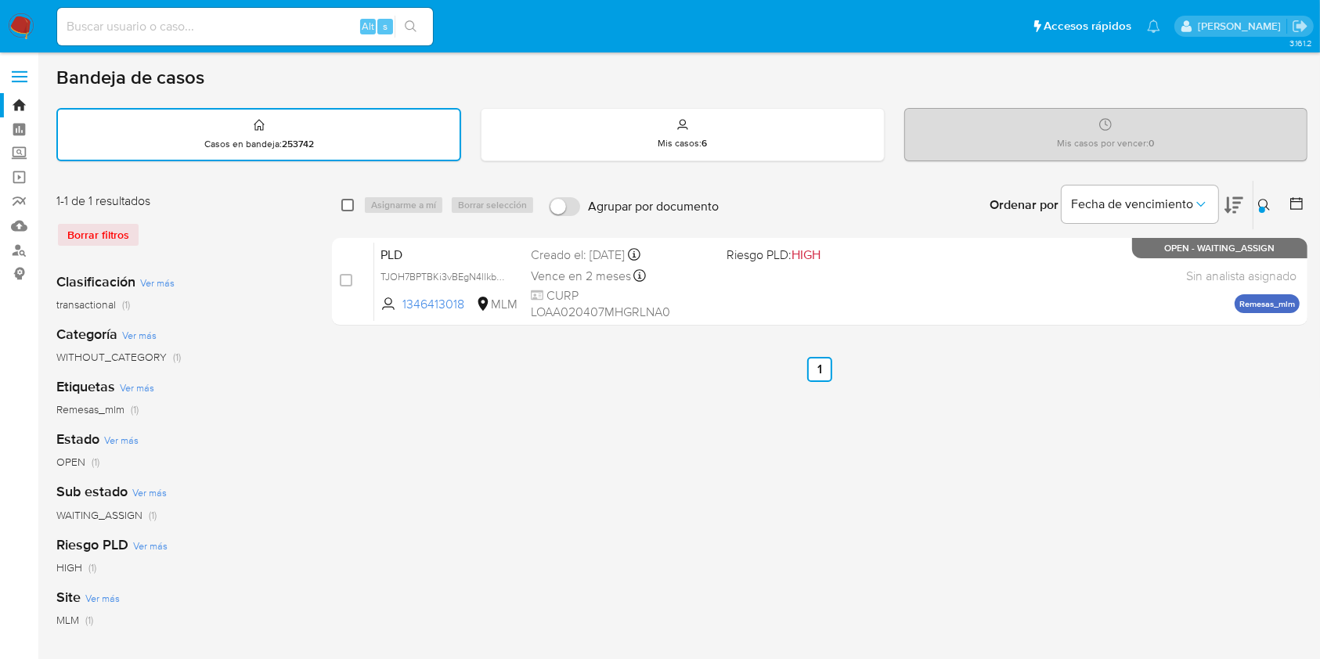
click at [348, 208] on input "checkbox" at bounding box center [347, 205] width 13 height 13
checkbox input "true"
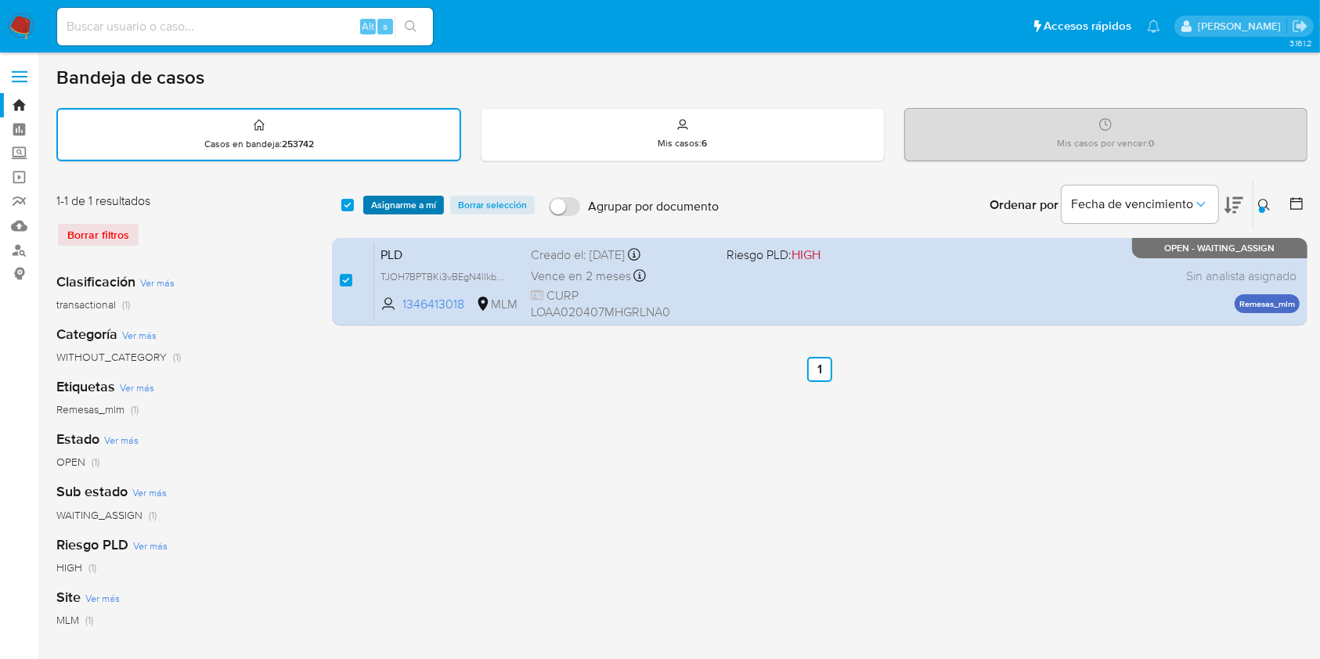
click at [388, 204] on span "Asignarme a mí" at bounding box center [403, 205] width 65 height 16
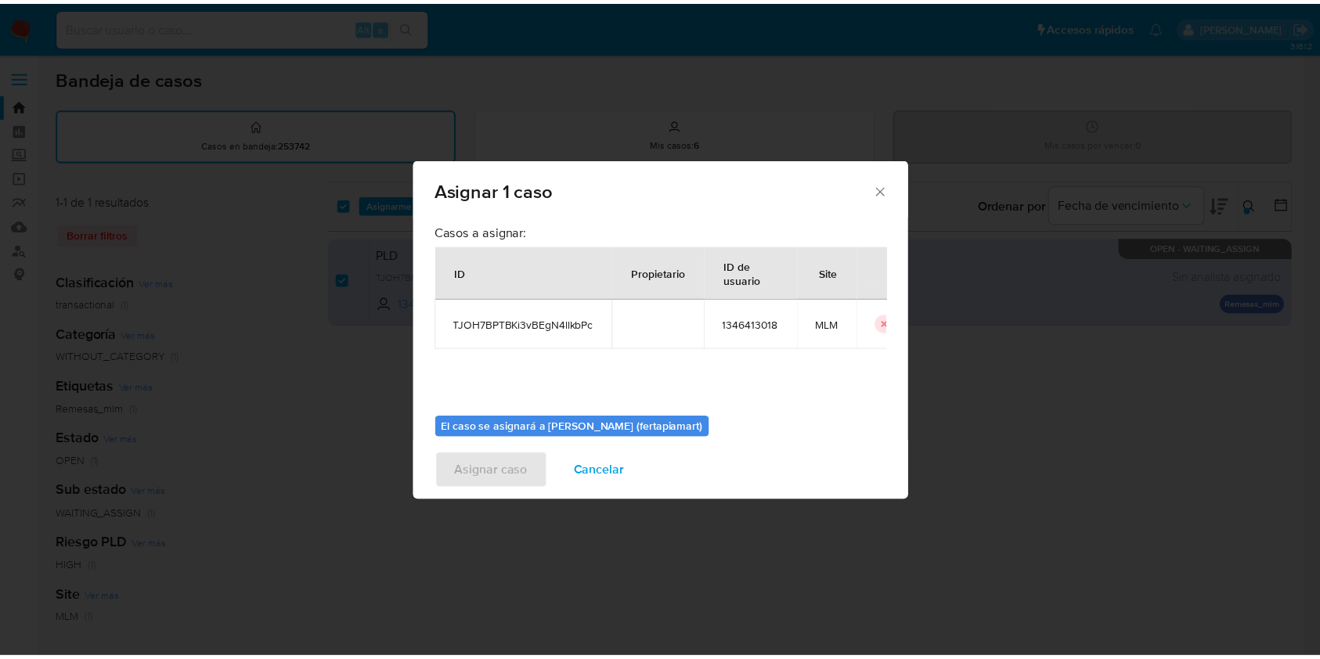
scroll to position [80, 0]
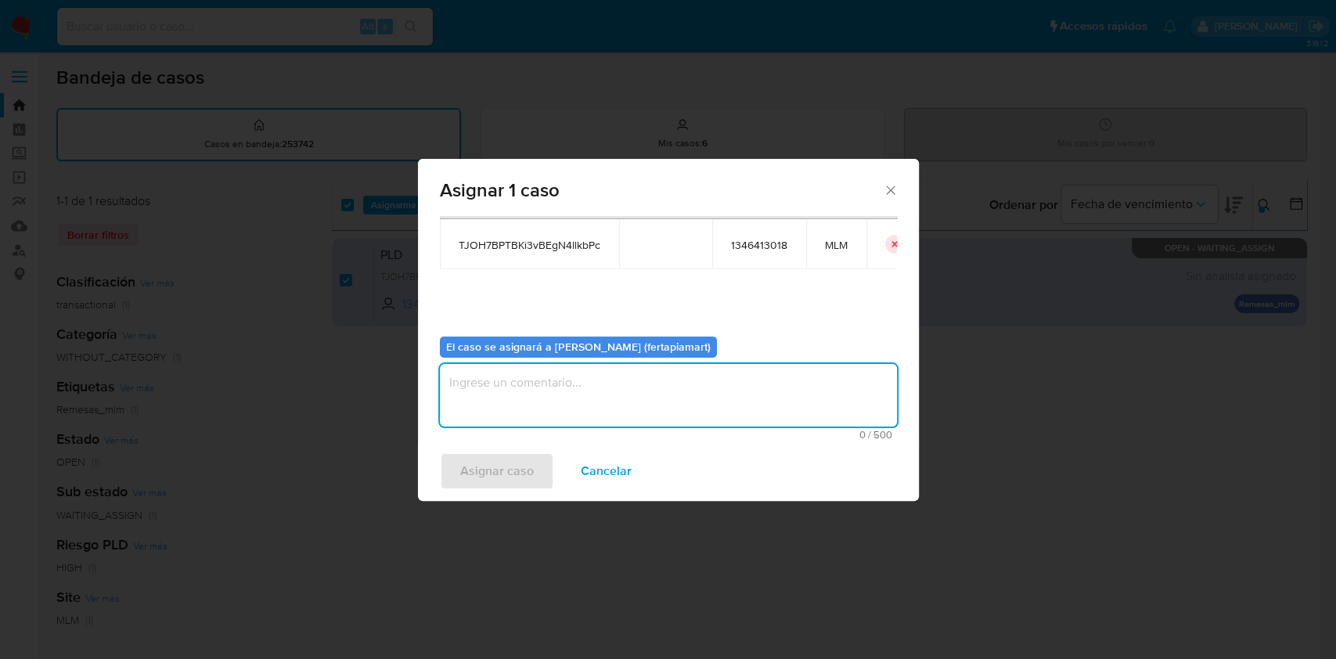
click at [549, 397] on textarea "assign-modal" at bounding box center [668, 395] width 457 height 63
type textarea "FDTM"
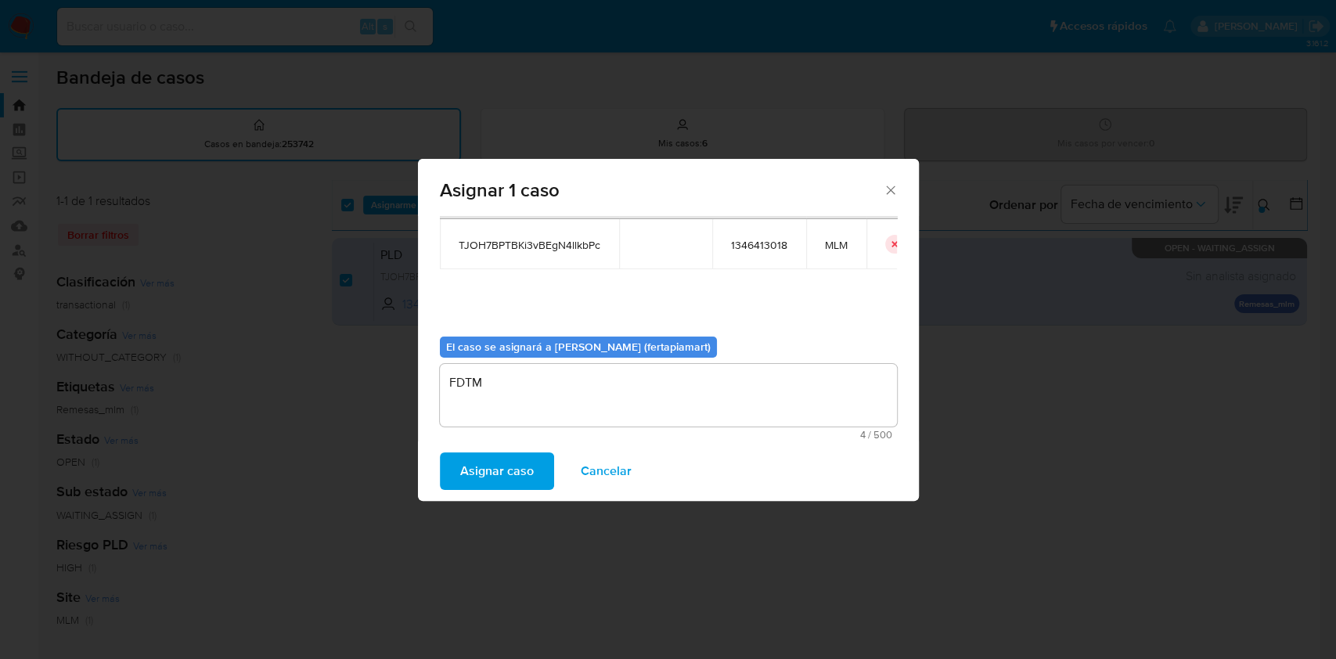
click at [519, 460] on span "Asignar caso" at bounding box center [497, 471] width 74 height 34
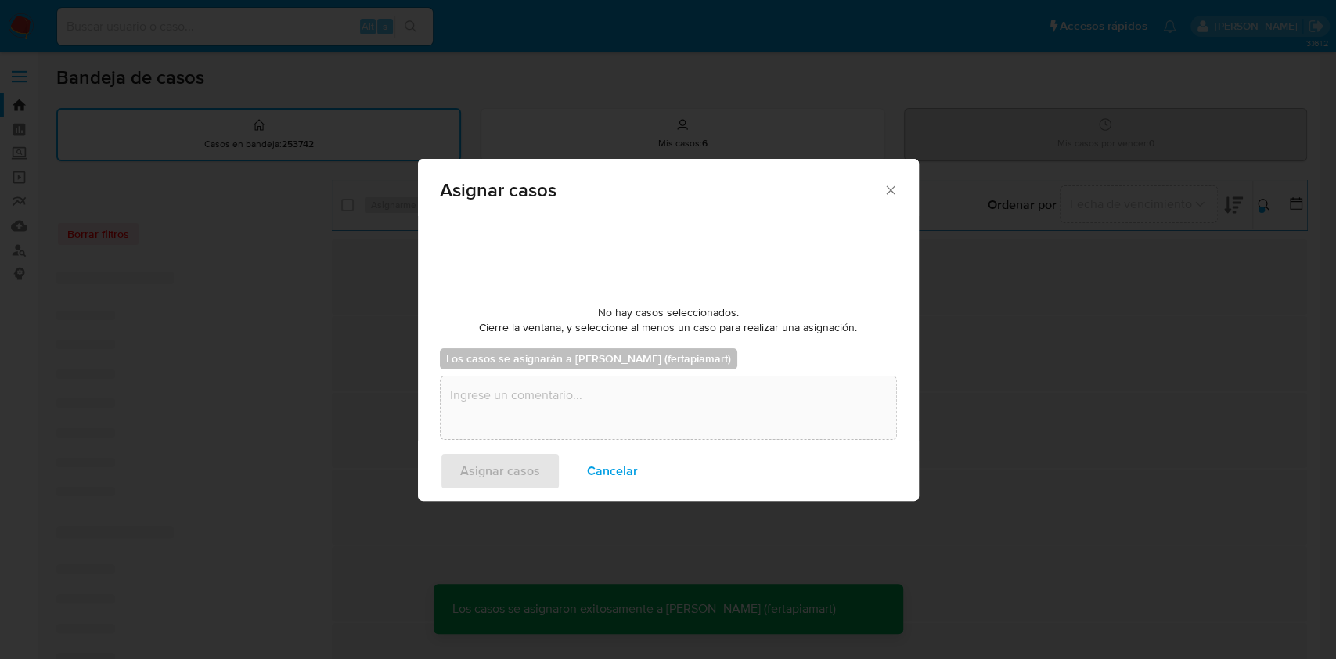
checkbox input "false"
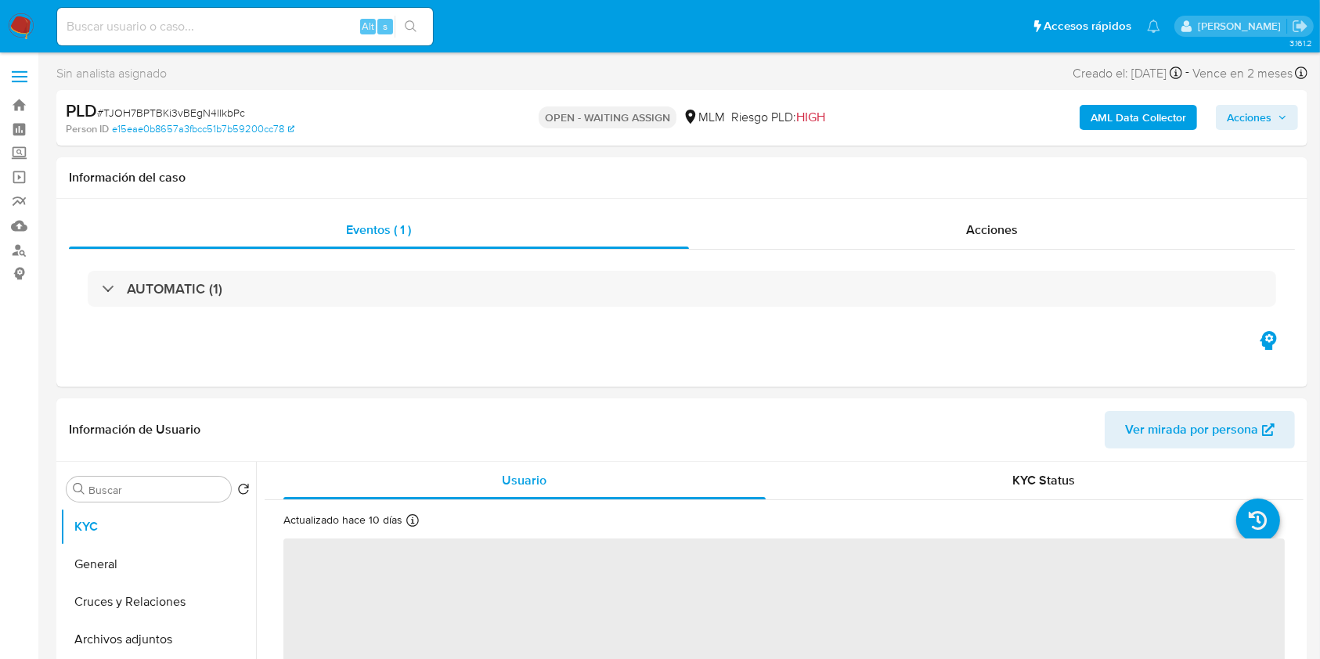
select select "10"
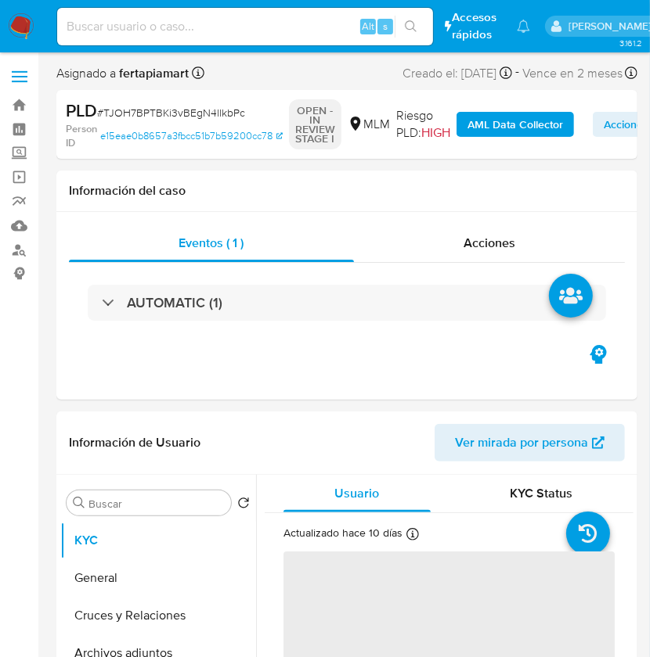
select select "10"
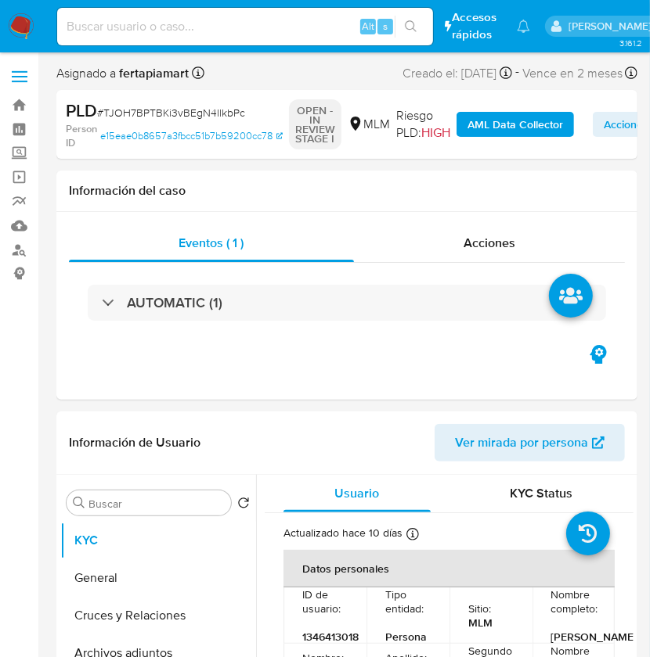
click at [23, 34] on img at bounding box center [21, 26] width 27 height 27
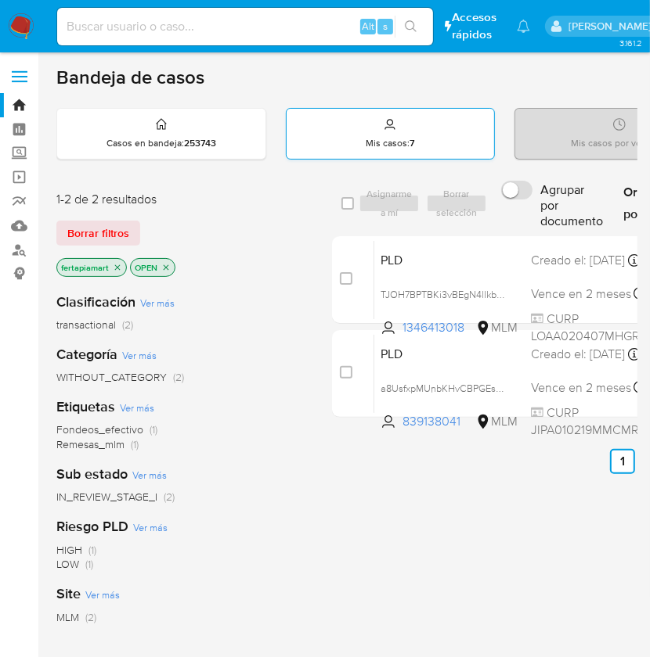
click at [395, 133] on div "Mis casos : 7" at bounding box center [390, 134] width 208 height 50
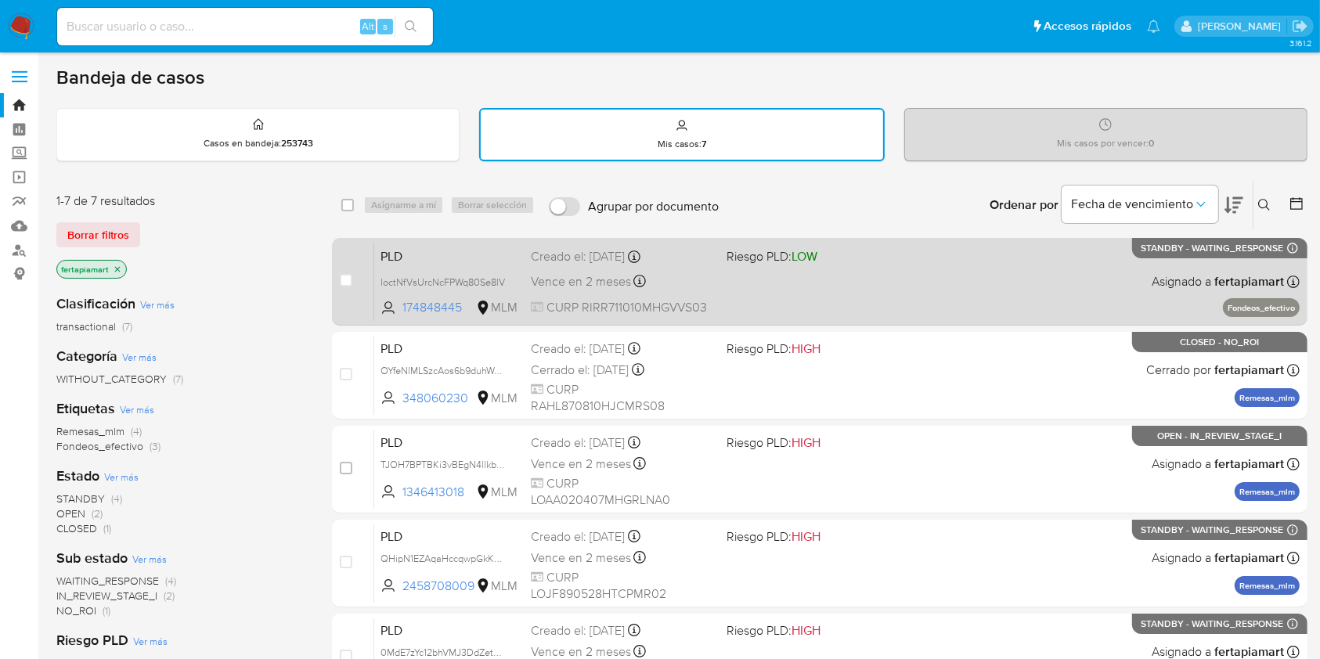
click at [665, 286] on div "PLD IoctNfVsUrcNcFPWq80Se8lV 174848445 MLM Riesgo PLD: LOW Creado el: [DATE] Cr…" at bounding box center [836, 281] width 925 height 79
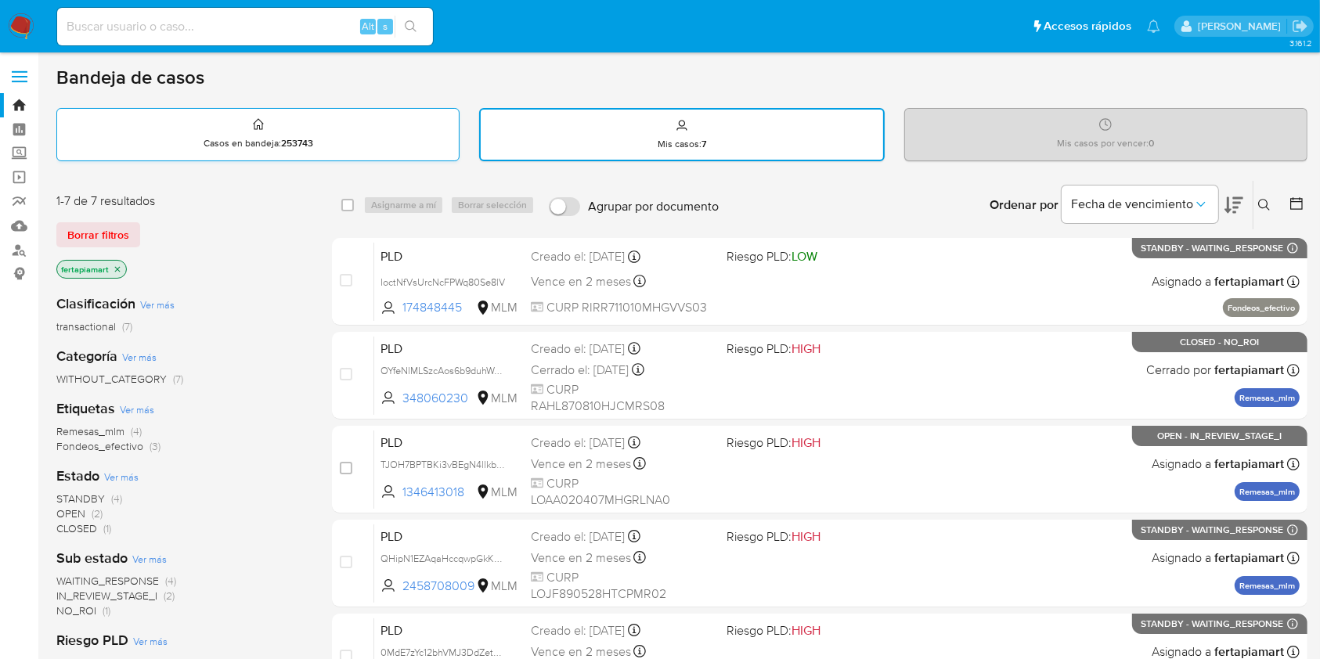
click at [298, 121] on div "Casos en bandeja : 253743" at bounding box center [258, 134] width 402 height 50
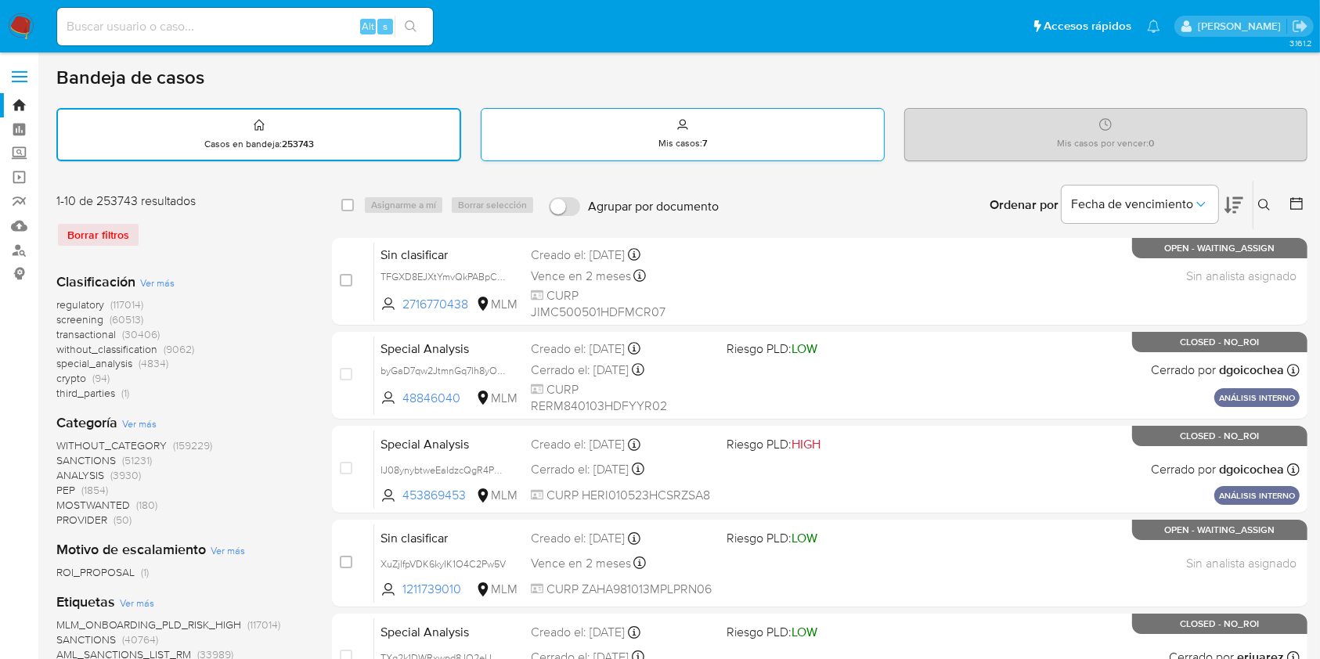
click at [567, 134] on div "Mis casos : 7" at bounding box center [682, 134] width 402 height 50
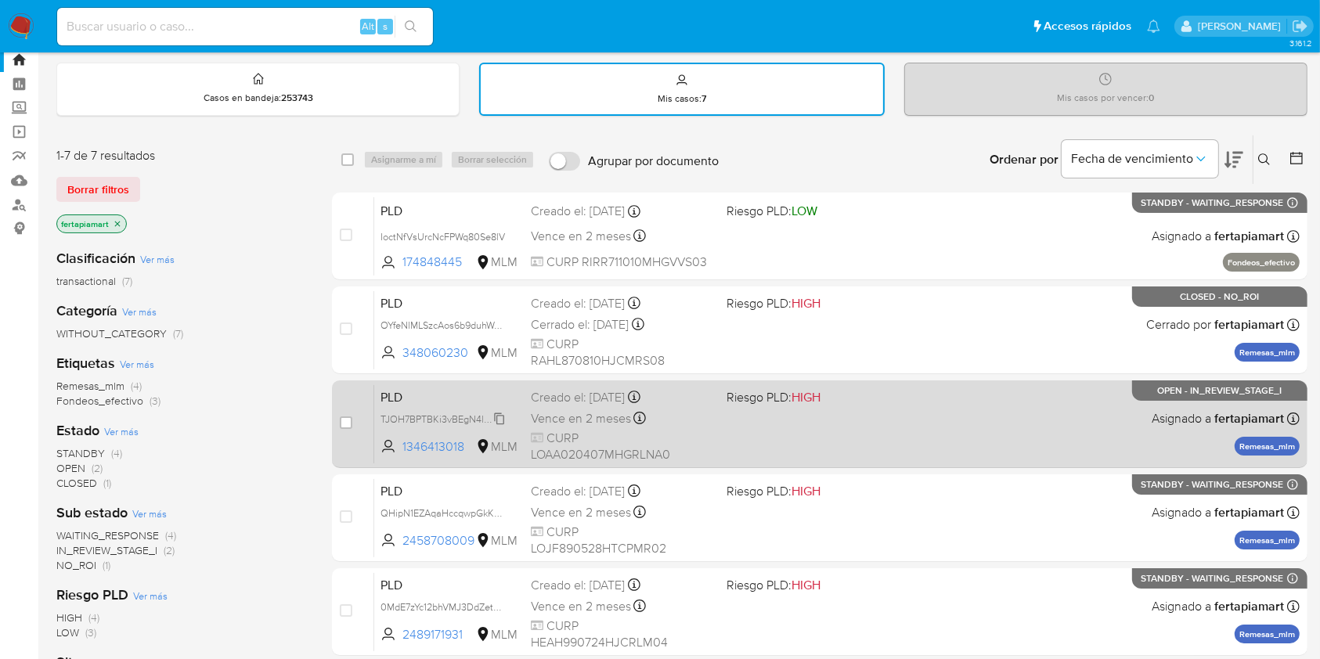
scroll to position [41, 0]
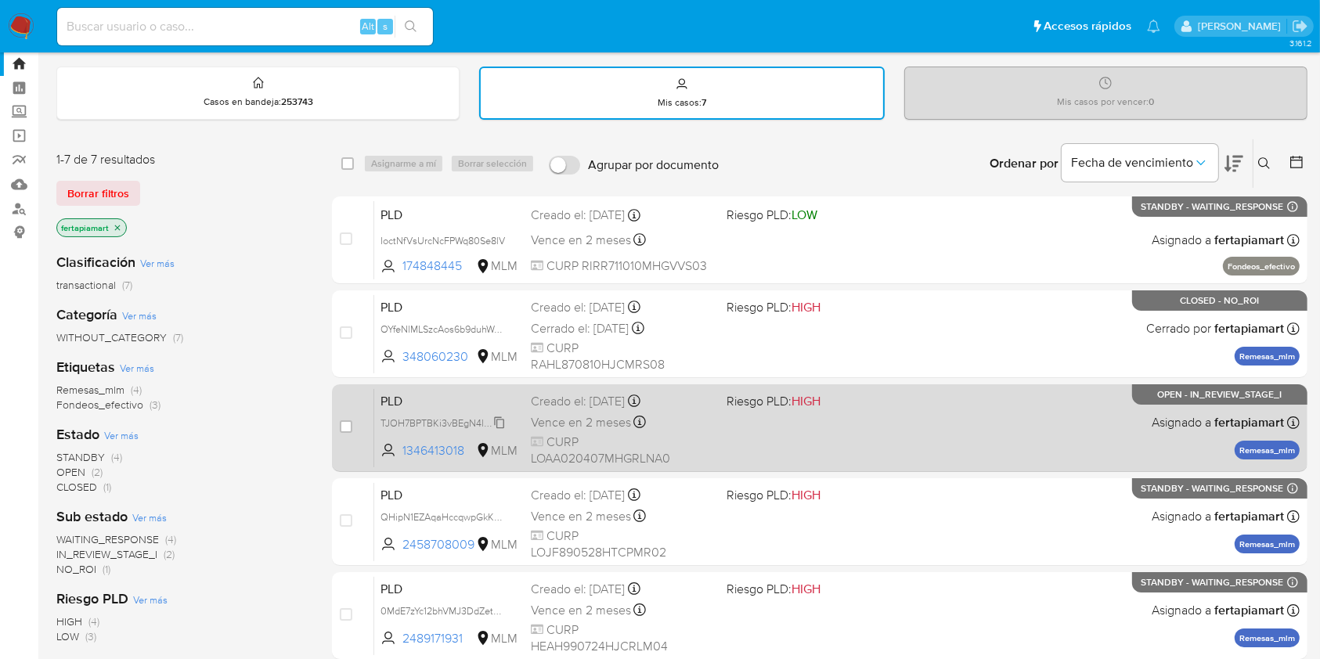
click at [438, 427] on span "TJOH7BPTBKi3vBEgN4llkbPc" at bounding box center [443, 421] width 126 height 17
click at [438, 404] on span "PLD" at bounding box center [449, 400] width 138 height 20
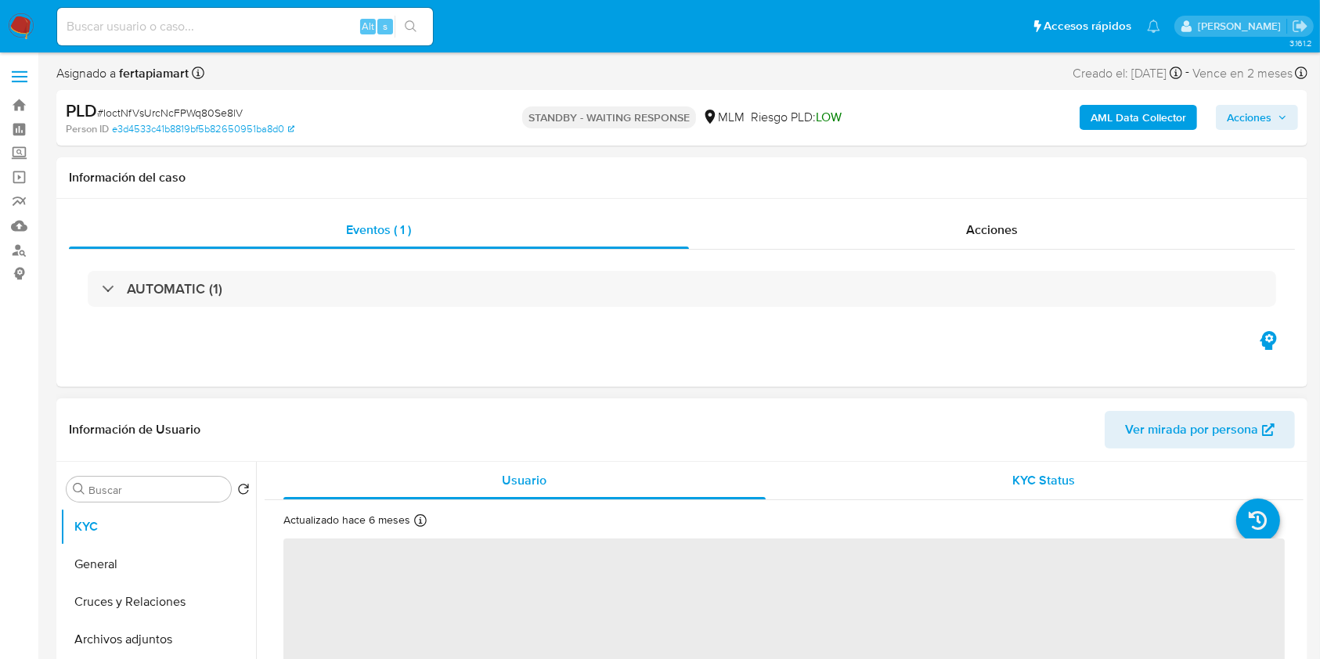
select select "10"
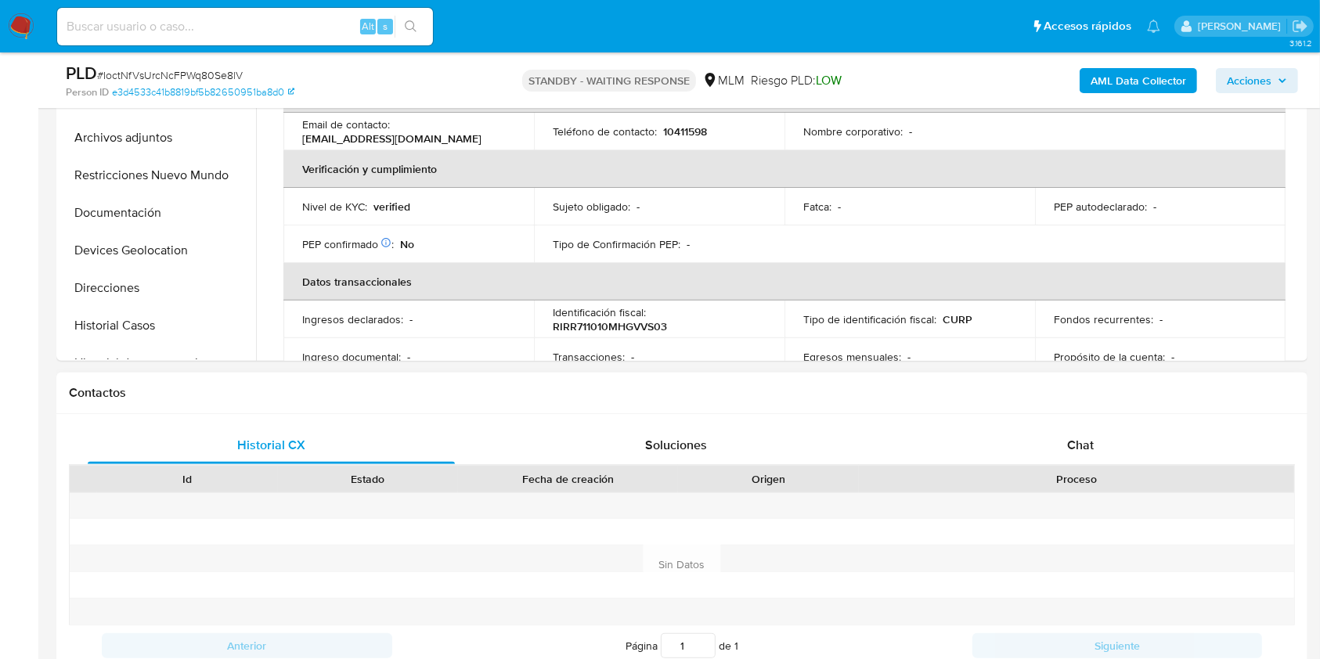
scroll to position [590, 0]
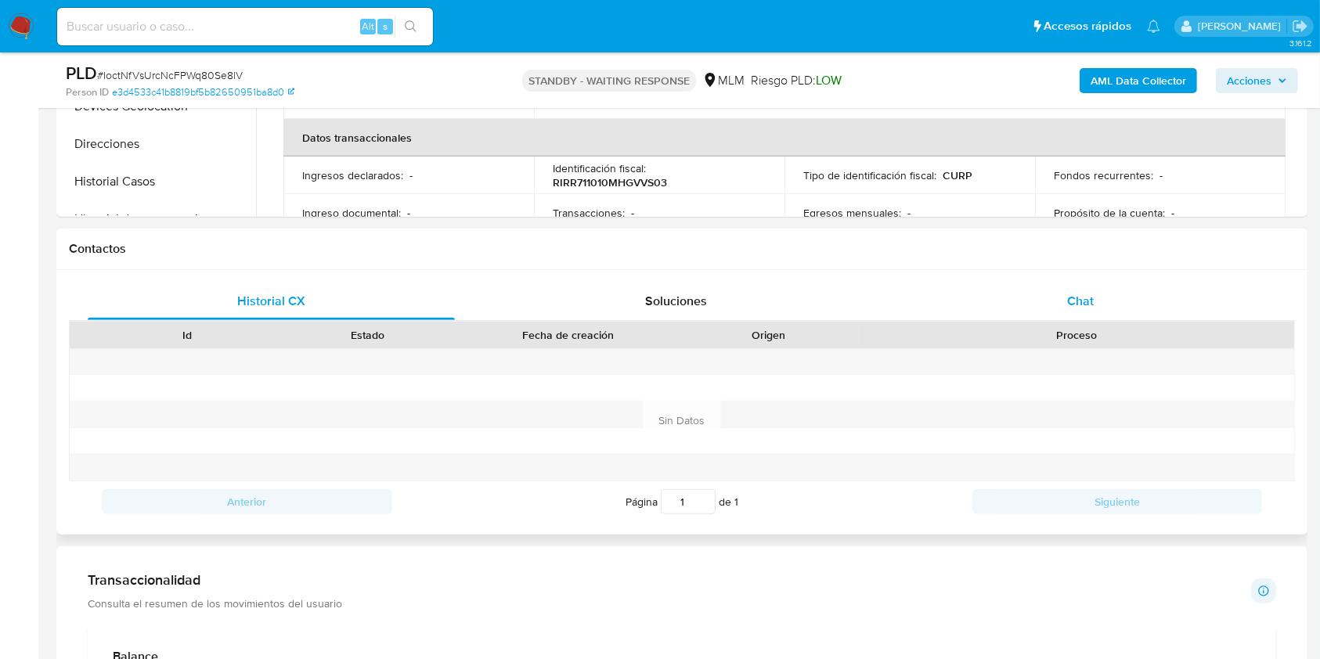
click at [1031, 290] on div "Chat" at bounding box center [1080, 302] width 367 height 38
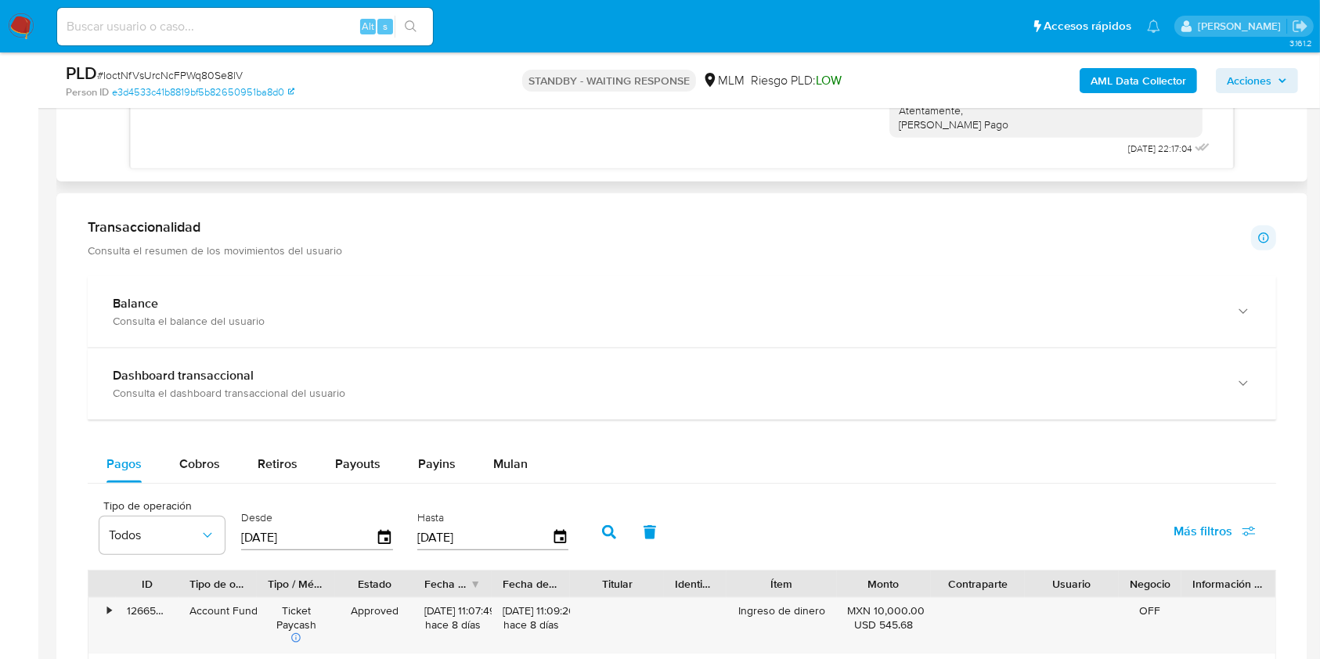
scroll to position [1126, 0]
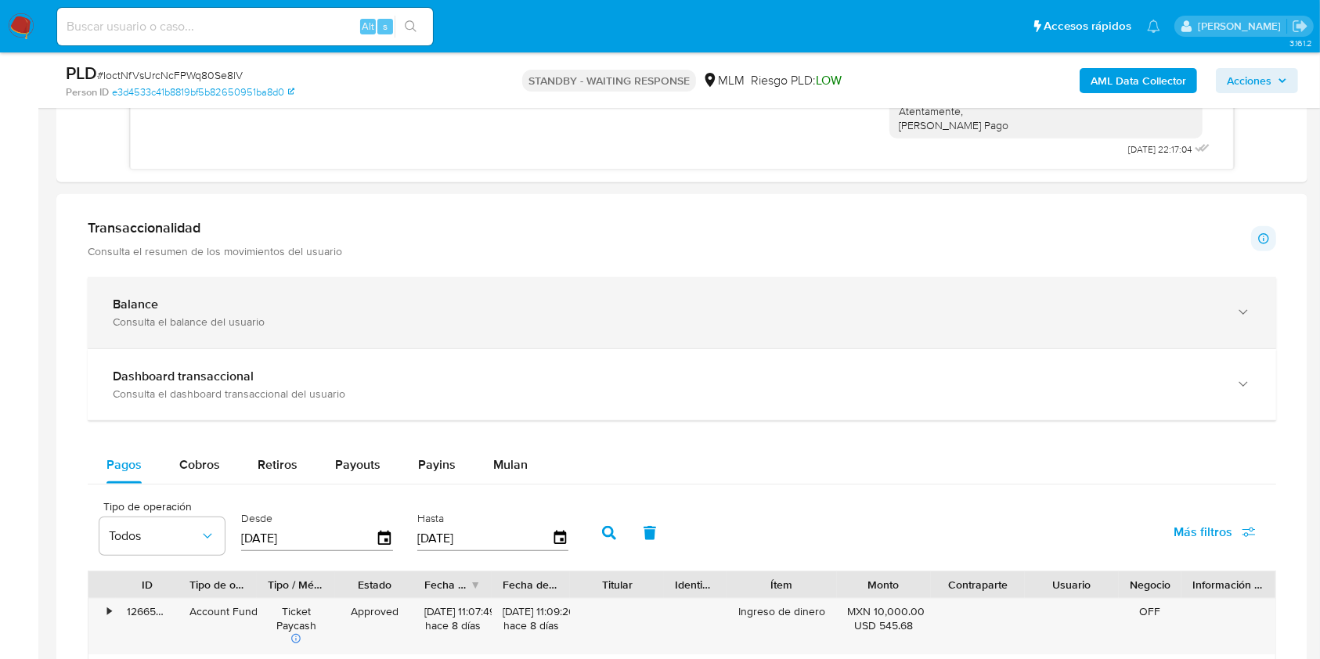
click at [639, 320] on div "Consulta el balance del usuario" at bounding box center [666, 322] width 1107 height 14
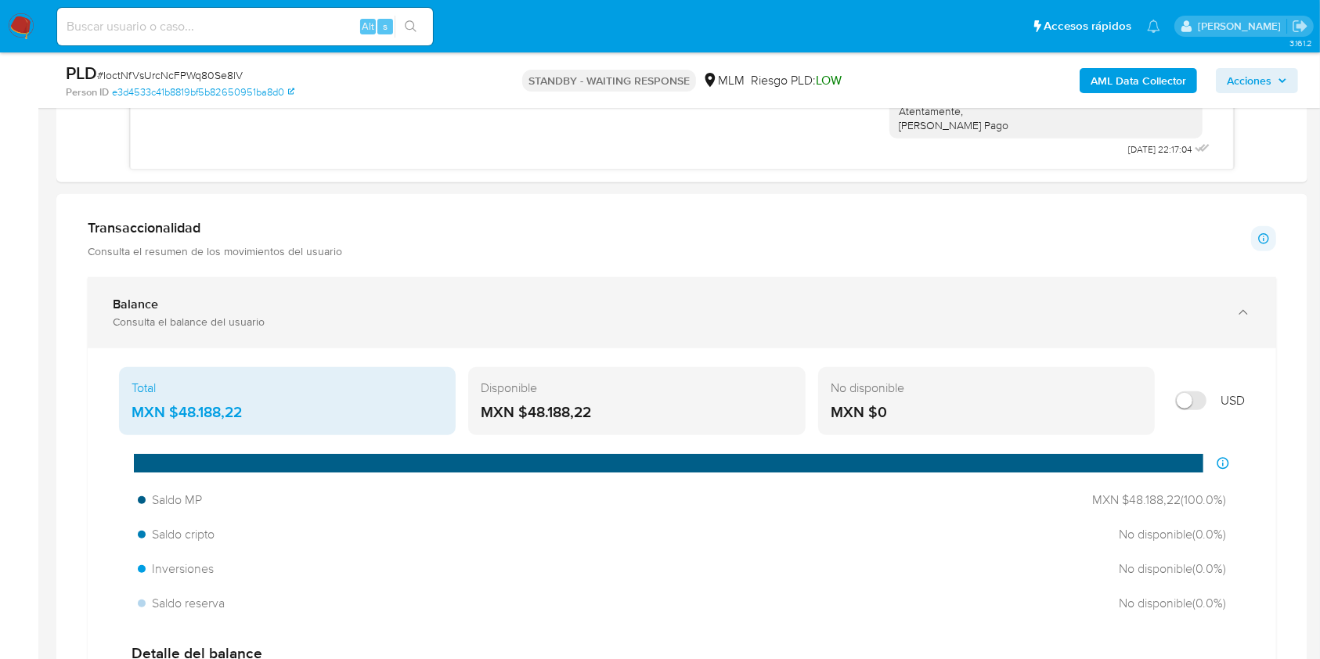
click at [639, 320] on div "Consulta el balance del usuario" at bounding box center [666, 322] width 1107 height 14
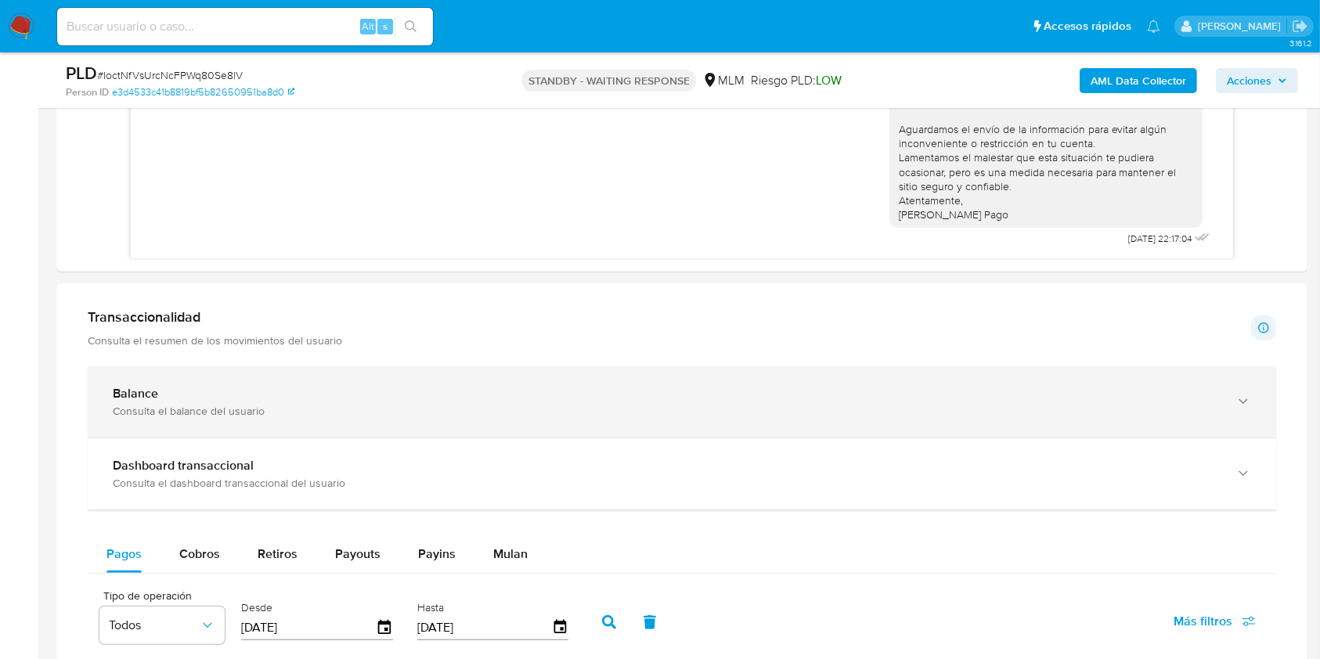
scroll to position [1036, 0]
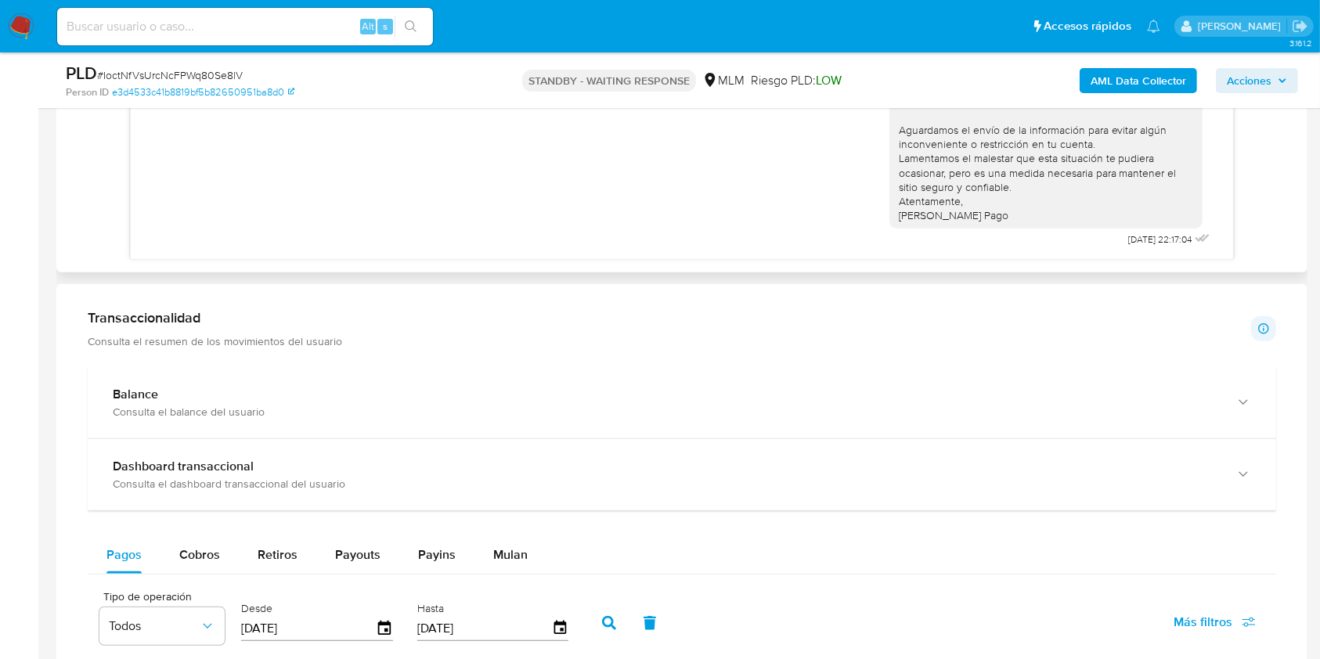
click at [701, 229] on div "Estimado usuario, Te comunicamos que de acuerdo con las políticas de control [P…" at bounding box center [681, 100] width 1062 height 302
click at [23, 27] on img at bounding box center [21, 26] width 27 height 27
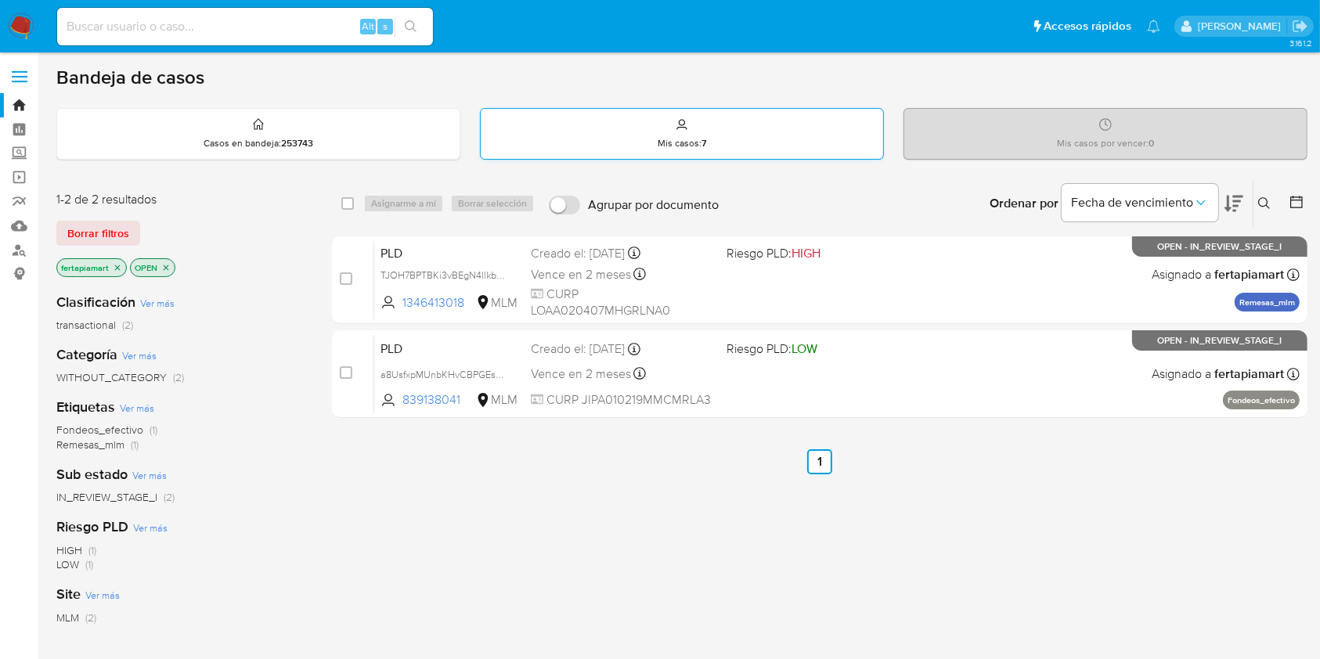
click at [603, 156] on div "Mis casos : 7" at bounding box center [682, 134] width 402 height 50
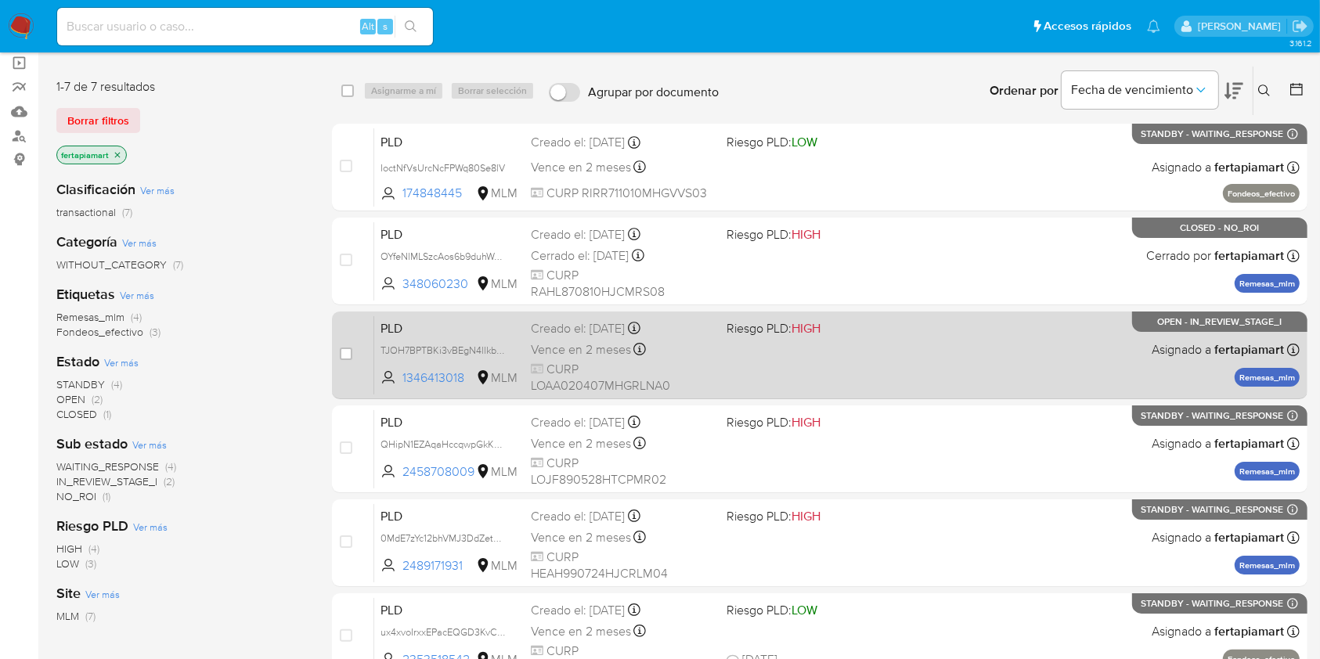
scroll to position [118, 0]
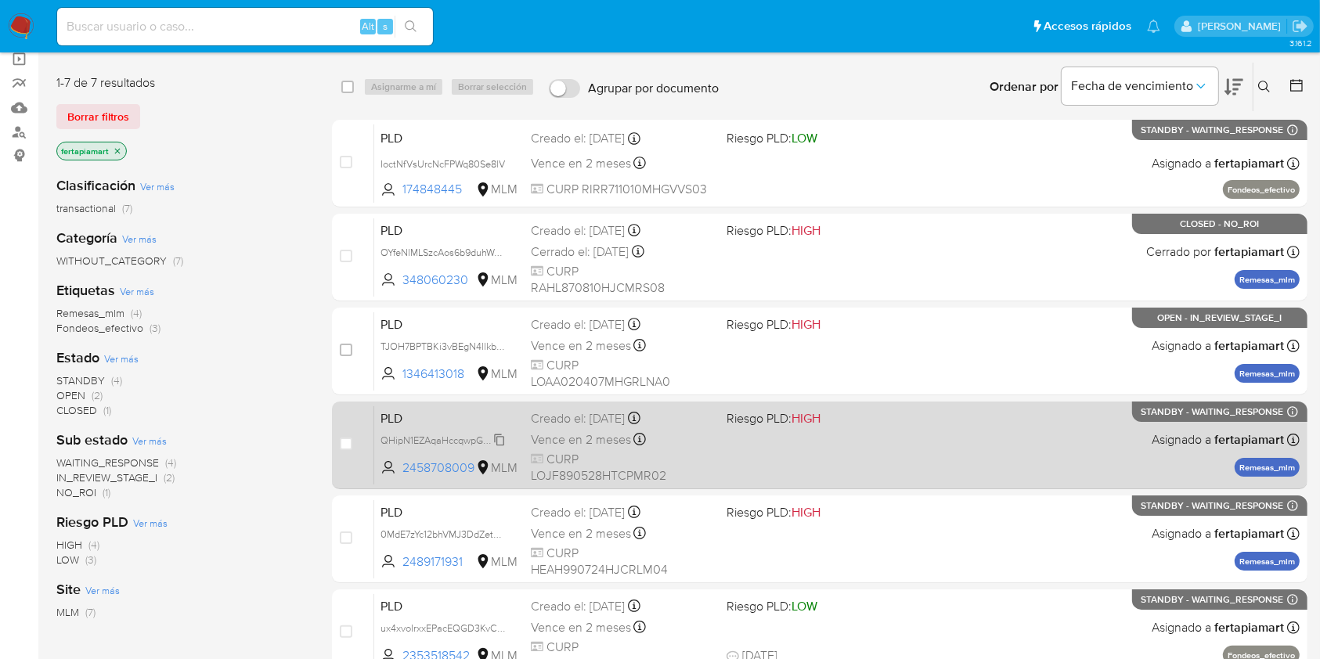
click at [464, 441] on span "QHipN1EZAqaHccqwpGkKAln3" at bounding box center [446, 438] width 133 height 17
click at [448, 416] on span "PLD" at bounding box center [449, 417] width 138 height 20
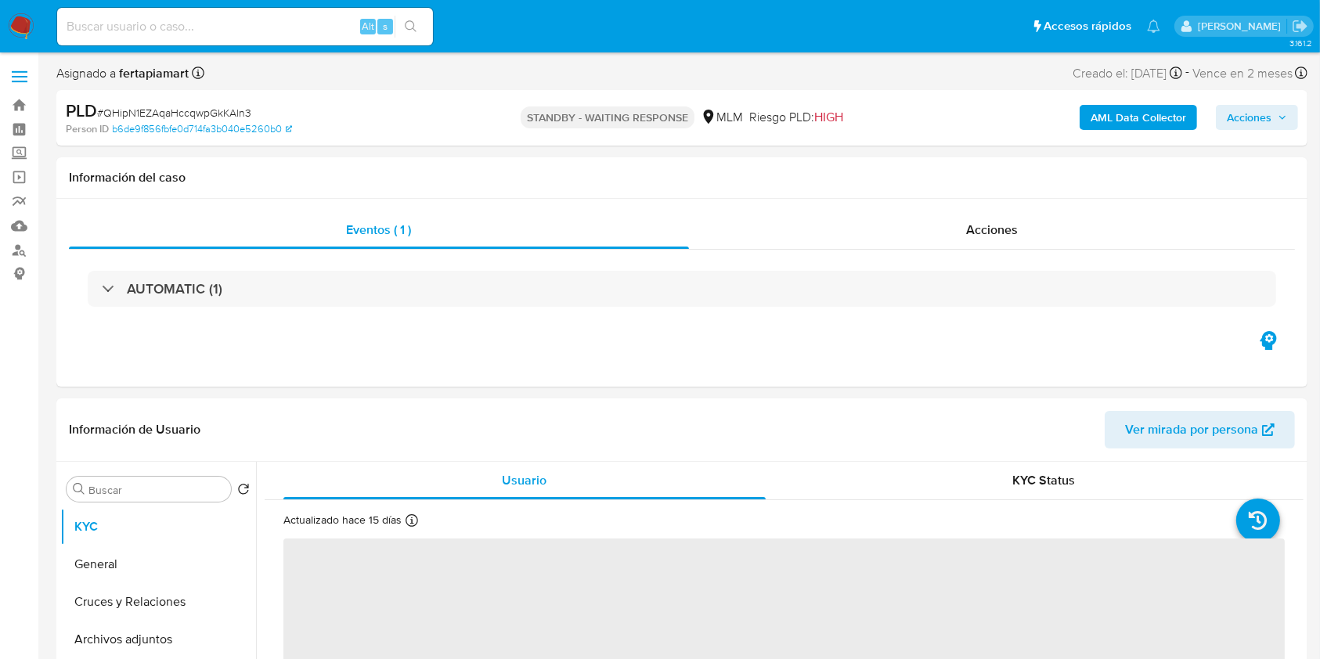
select select "10"
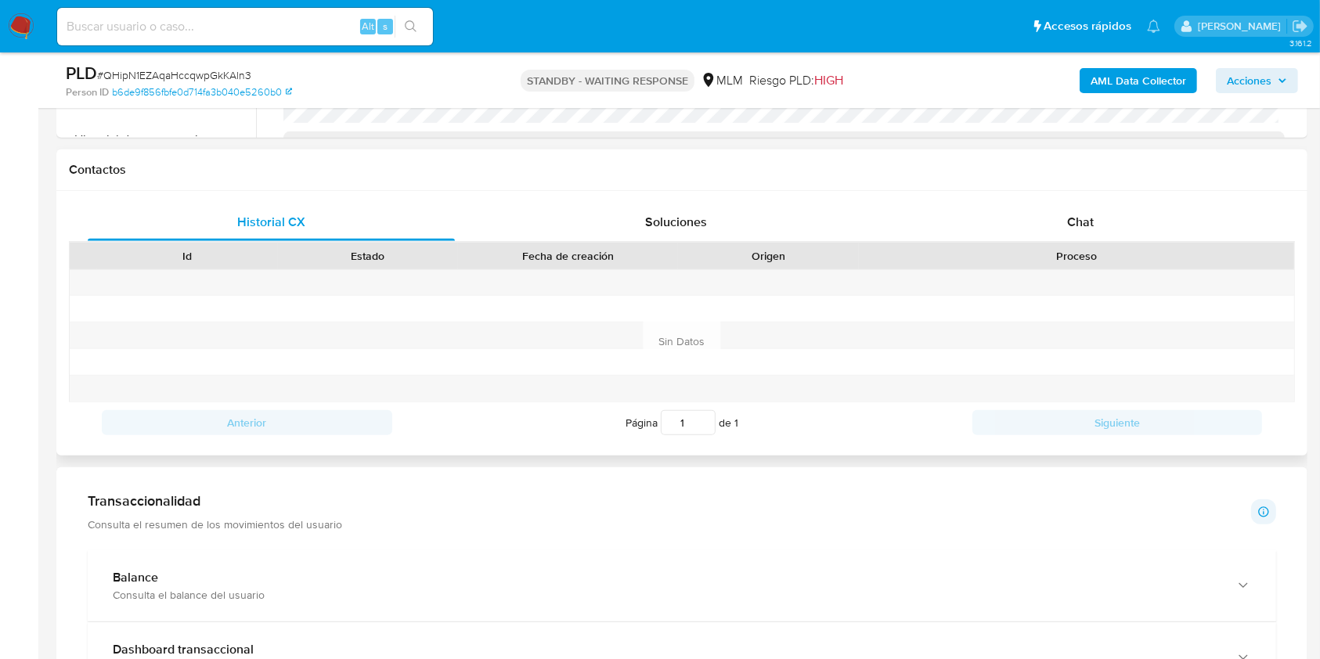
scroll to position [667, 0]
click at [1074, 222] on span "Chat" at bounding box center [1080, 224] width 27 height 18
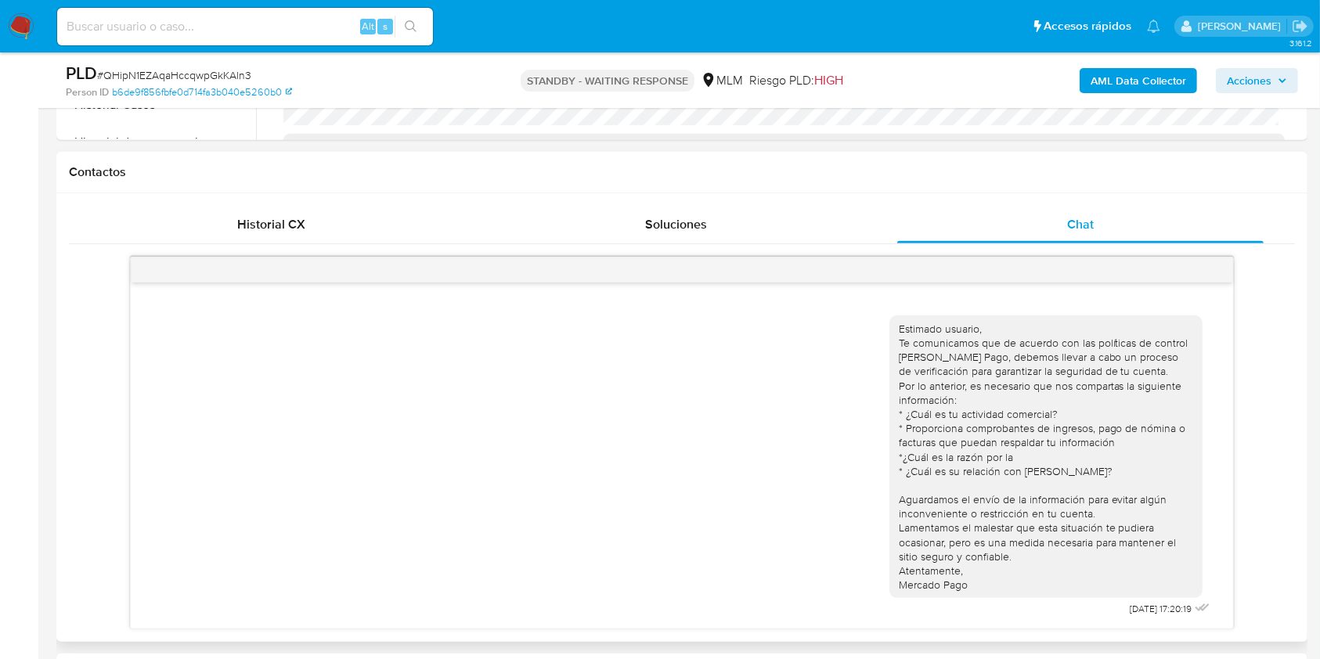
click at [842, 172] on h1 "Contactos" at bounding box center [682, 172] width 1226 height 16
click at [31, 41] on nav "Pausado Ver notificaciones Alt s Accesos rápidos Presiona las siguientes teclas…" at bounding box center [660, 26] width 1320 height 52
click at [29, 36] on img at bounding box center [21, 26] width 27 height 27
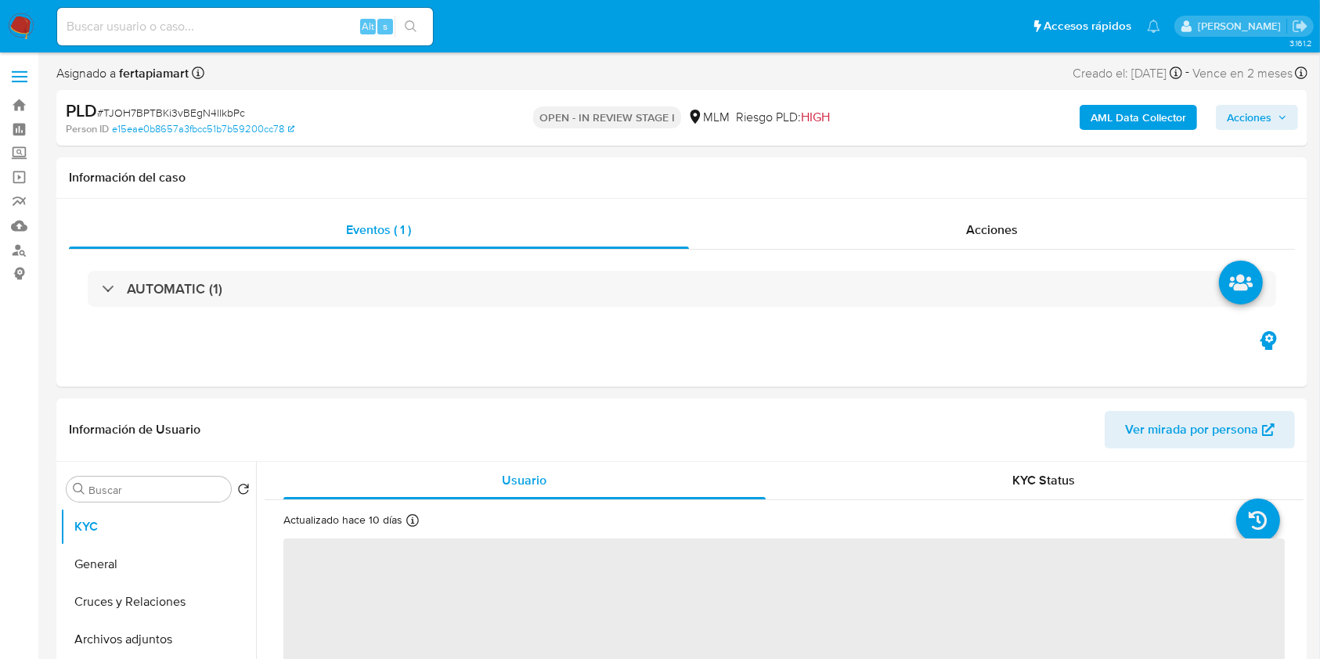
select select "10"
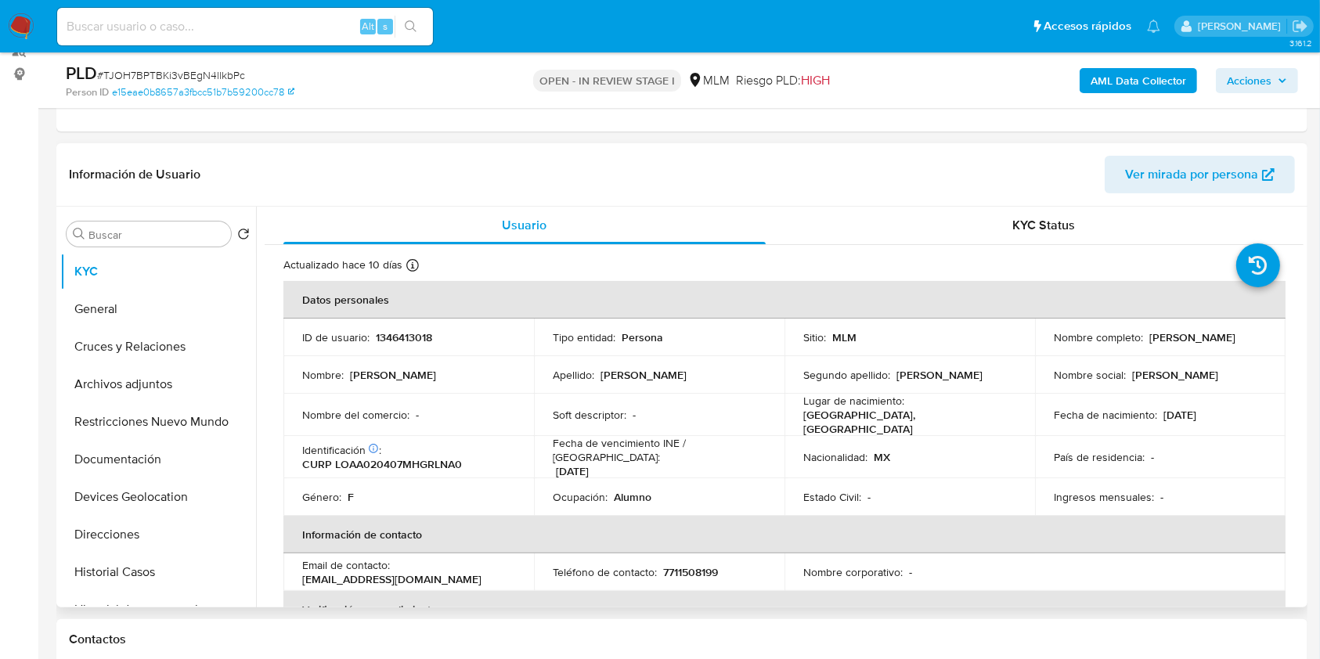
click at [779, 264] on div "Actualizado hace 10 [PERSON_NAME] Creado: [DATE] 12:05:03 Actualizado: [DATE] 2…" at bounding box center [764, 268] width 962 height 20
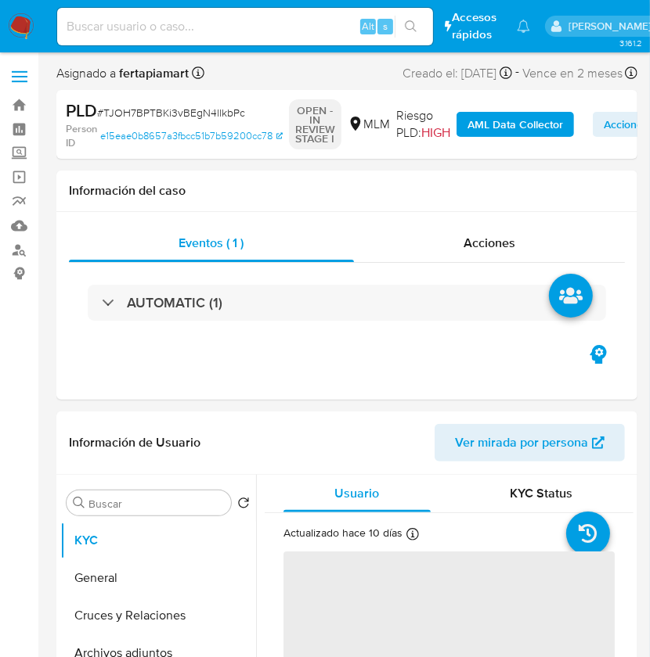
select select "10"
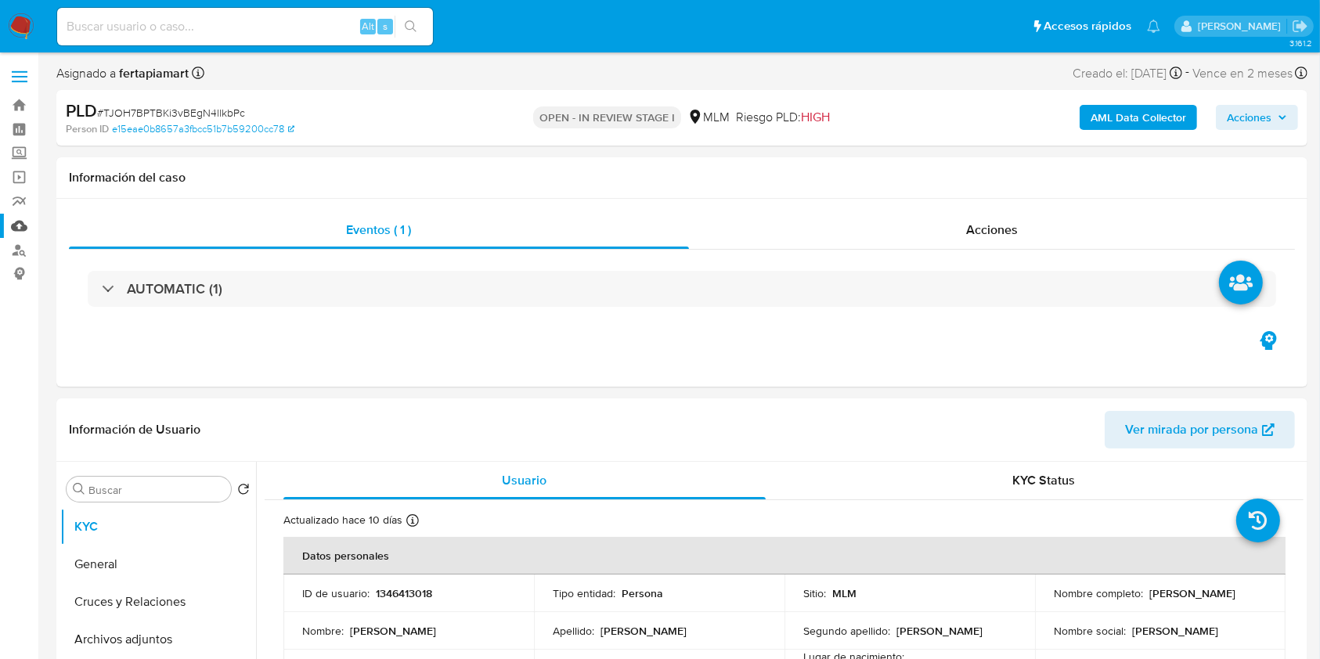
click at [25, 222] on link "Mulan" at bounding box center [93, 226] width 186 height 24
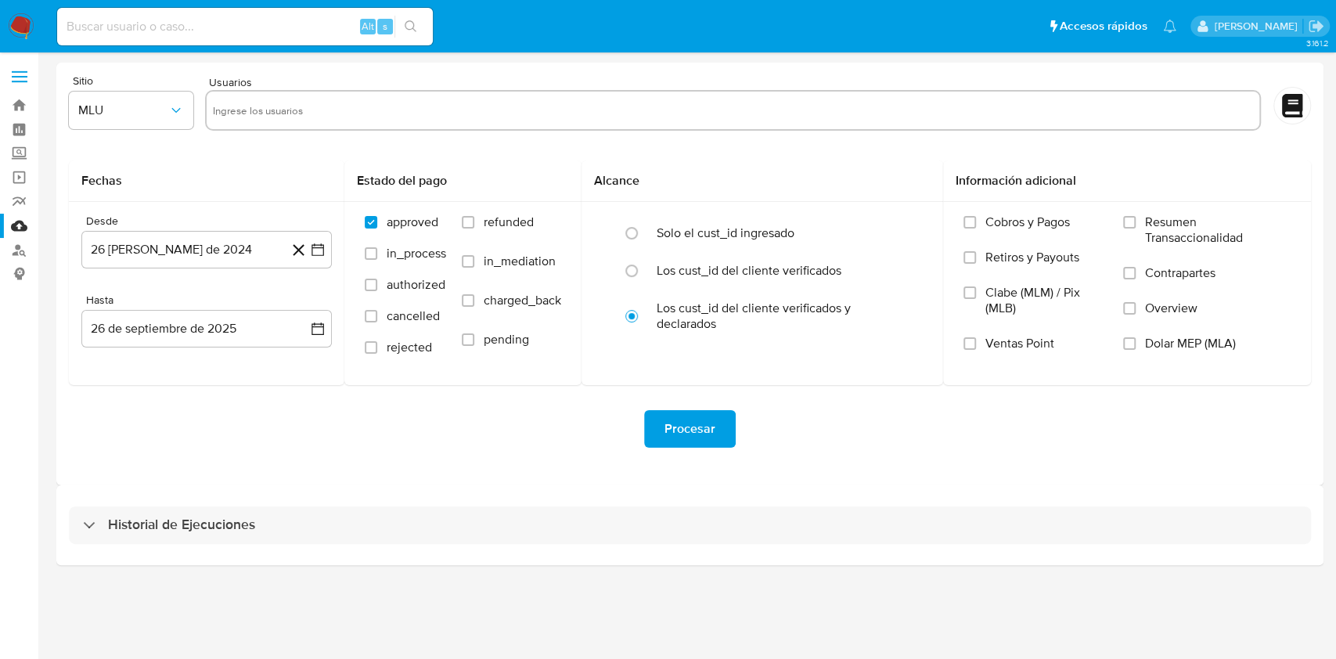
click at [358, 110] on input "text" at bounding box center [733, 110] width 1040 height 25
click at [294, 247] on icon at bounding box center [299, 250] width 20 height 20
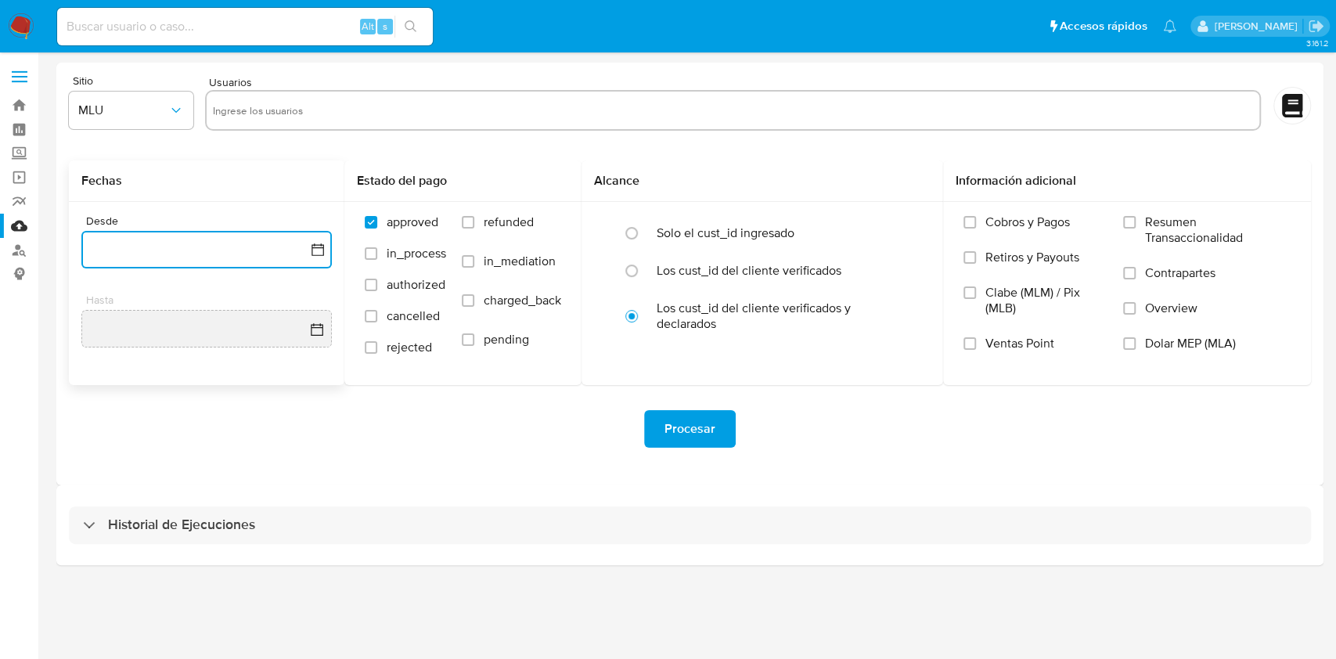
click at [294, 247] on button "button" at bounding box center [206, 250] width 250 height 38
click at [115, 303] on icon "Mes anterior" at bounding box center [109, 306] width 19 height 19
click at [174, 366] on button "1" at bounding box center [175, 363] width 25 height 25
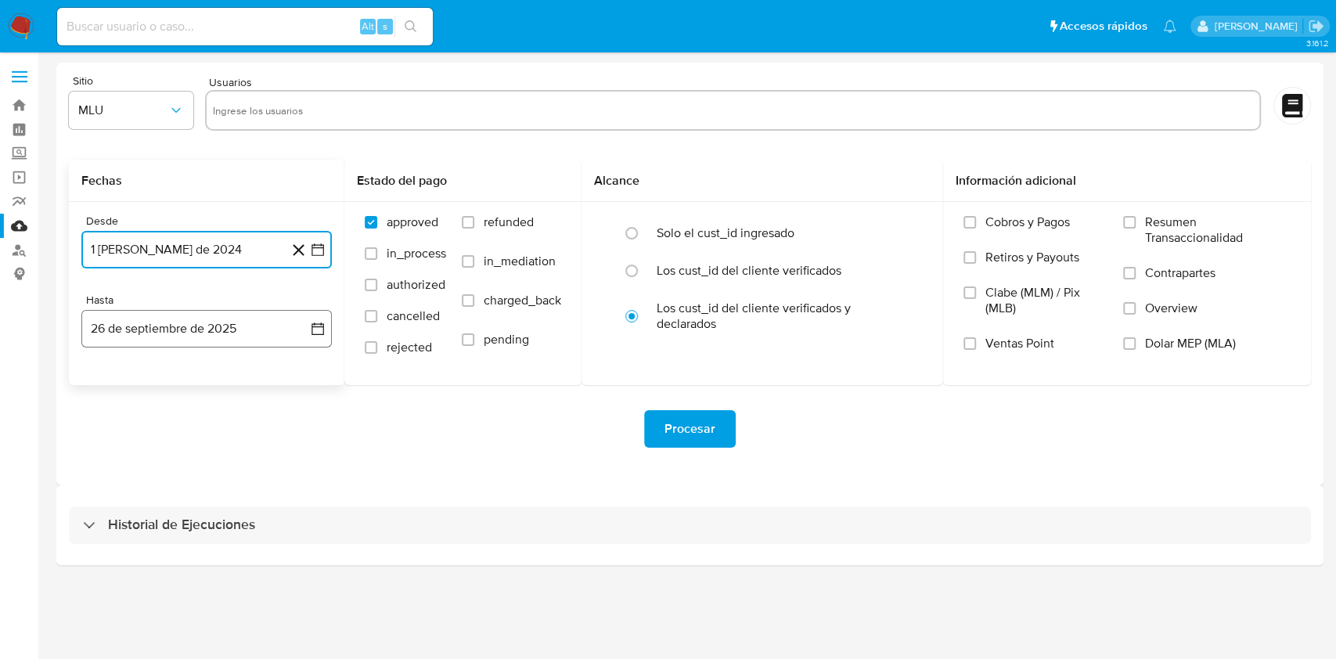
click at [308, 333] on button "26 de septiembre de 2025" at bounding box center [206, 329] width 250 height 38
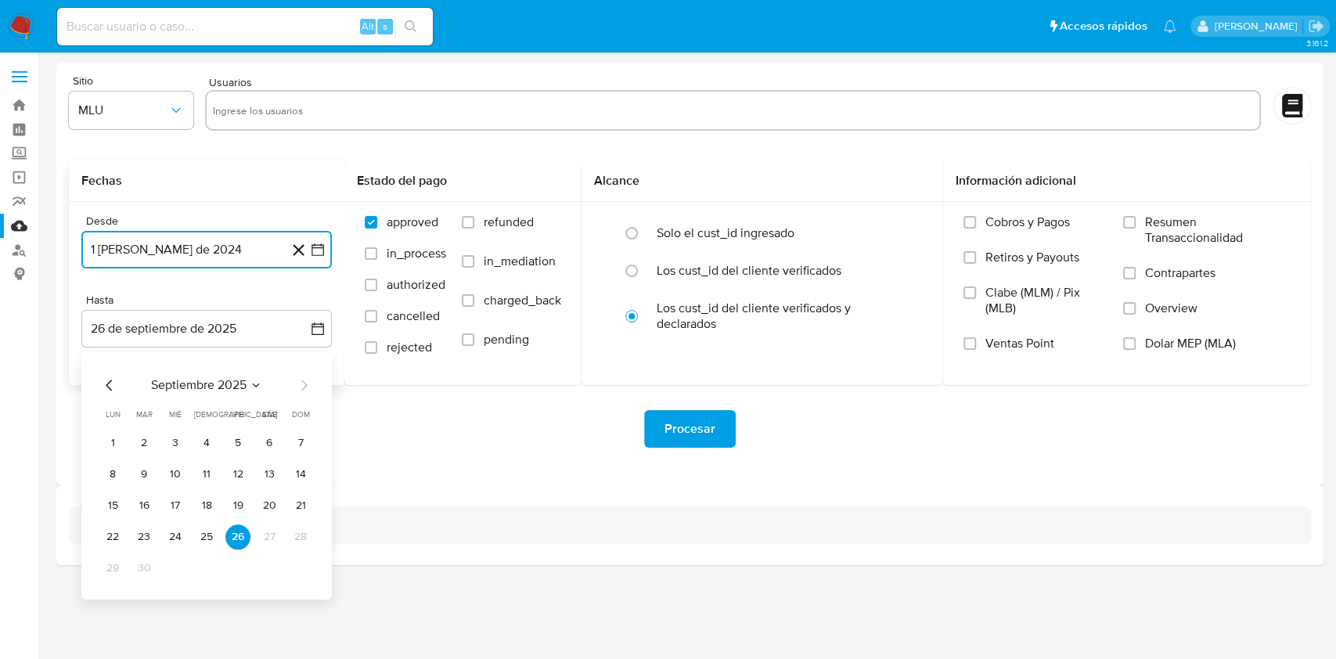
click at [112, 382] on icon "Mes anterior" at bounding box center [109, 385] width 19 height 19
click at [296, 573] on button "31" at bounding box center [300, 568] width 25 height 25
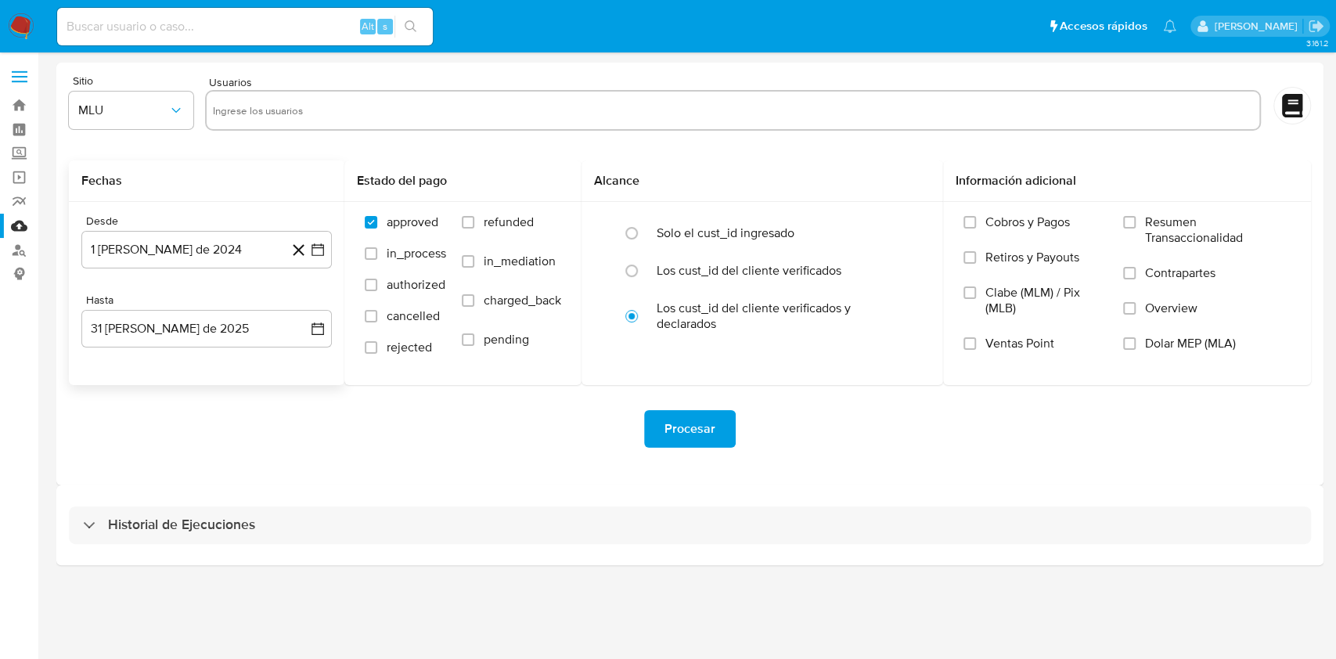
click at [402, 124] on div at bounding box center [733, 110] width 1056 height 41
click at [337, 100] on input "text" at bounding box center [733, 110] width 1040 height 25
paste input "1346413018"
type input "1346413018"
click at [134, 110] on span "MLU" at bounding box center [123, 111] width 90 height 16
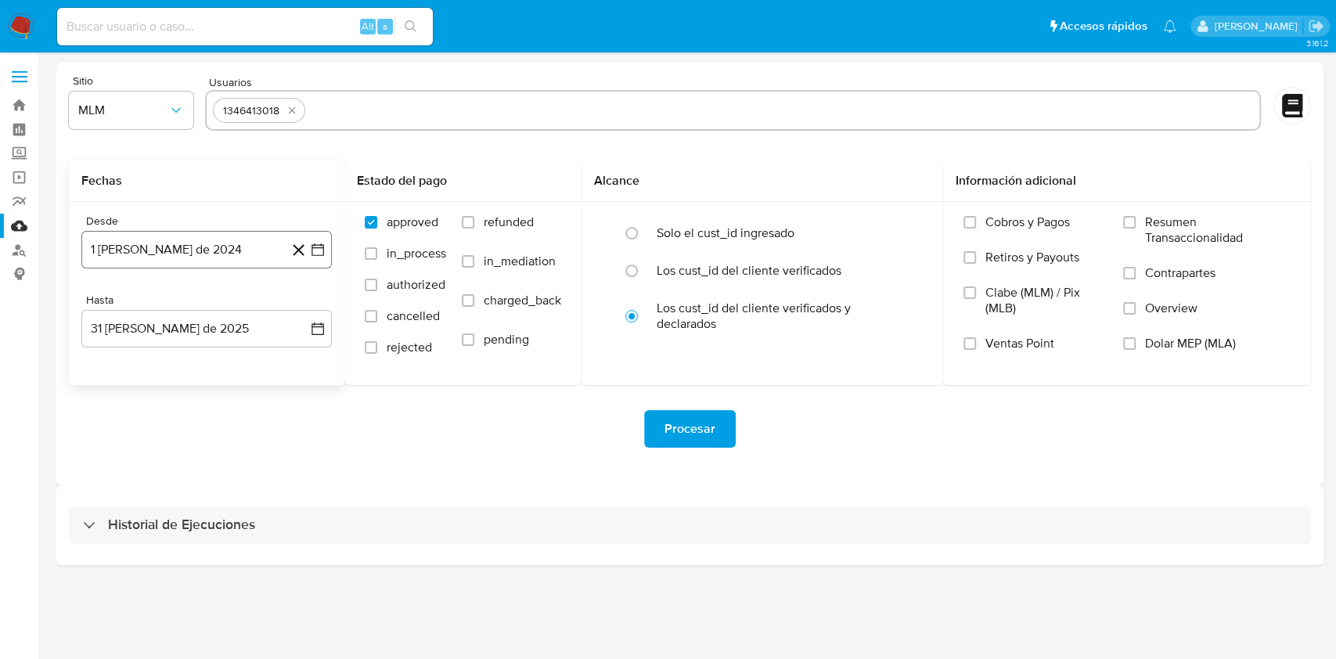
paste input "2113560762 451864071 262536836"
type input "2113560762 451864071 262536836"
click at [376, 109] on input "text" at bounding box center [783, 110] width 942 height 25
paste input "2113560762"
type input "2113560762"
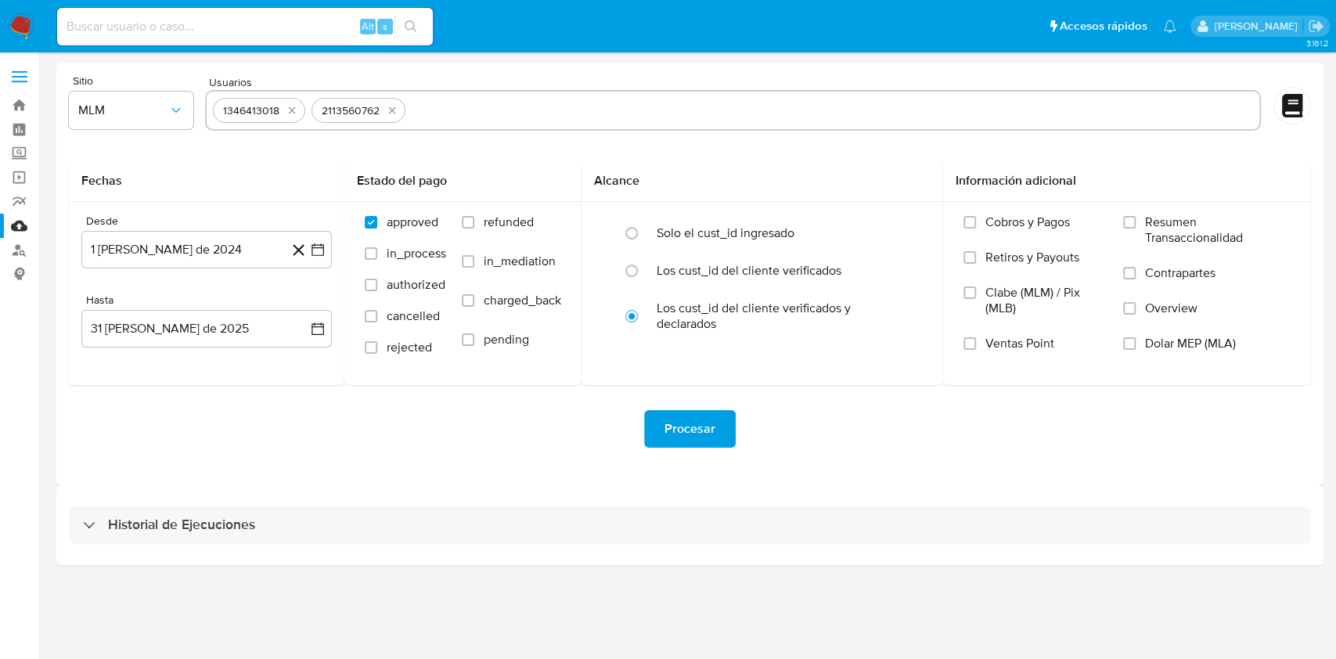
click at [450, 122] on div "1346413018 2113560762" at bounding box center [733, 110] width 1056 height 41
click at [441, 118] on input "text" at bounding box center [832, 110] width 841 height 25
paste input "451864071"
type input "451864071"
click at [538, 107] on input "text" at bounding box center [879, 110] width 747 height 25
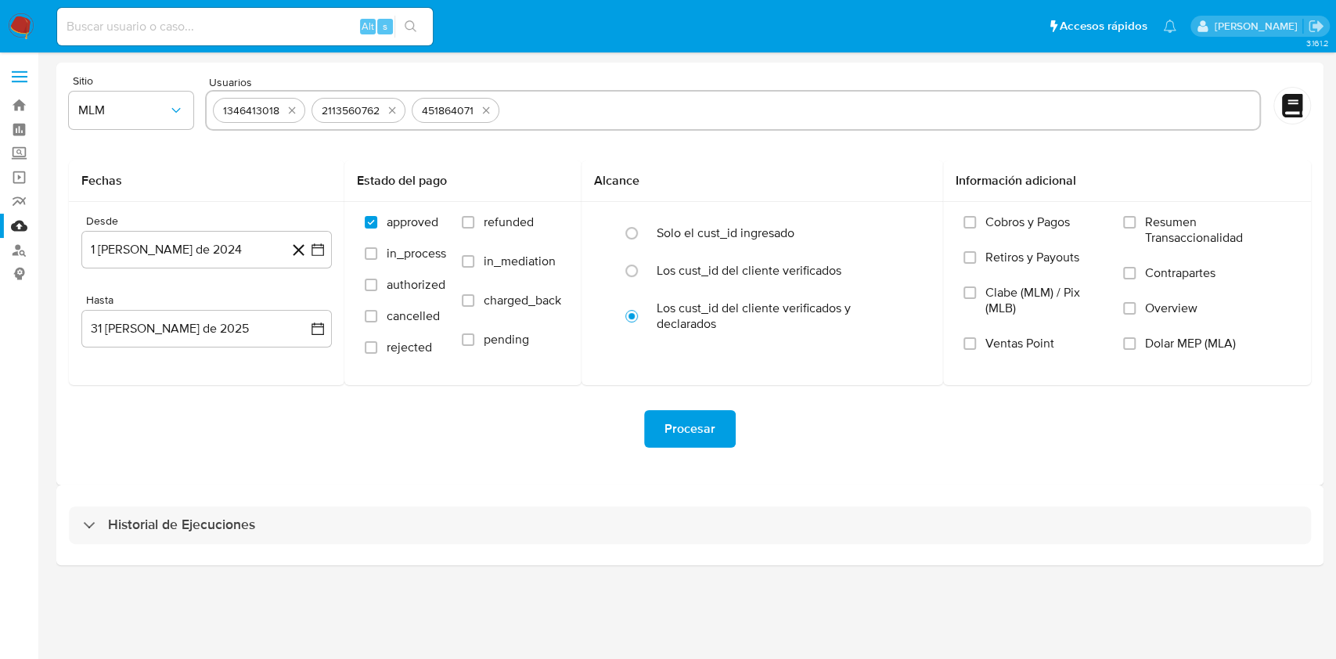
paste input "262536836"
type input "262536836"
click at [670, 435] on span "Procesar" at bounding box center [690, 429] width 51 height 34
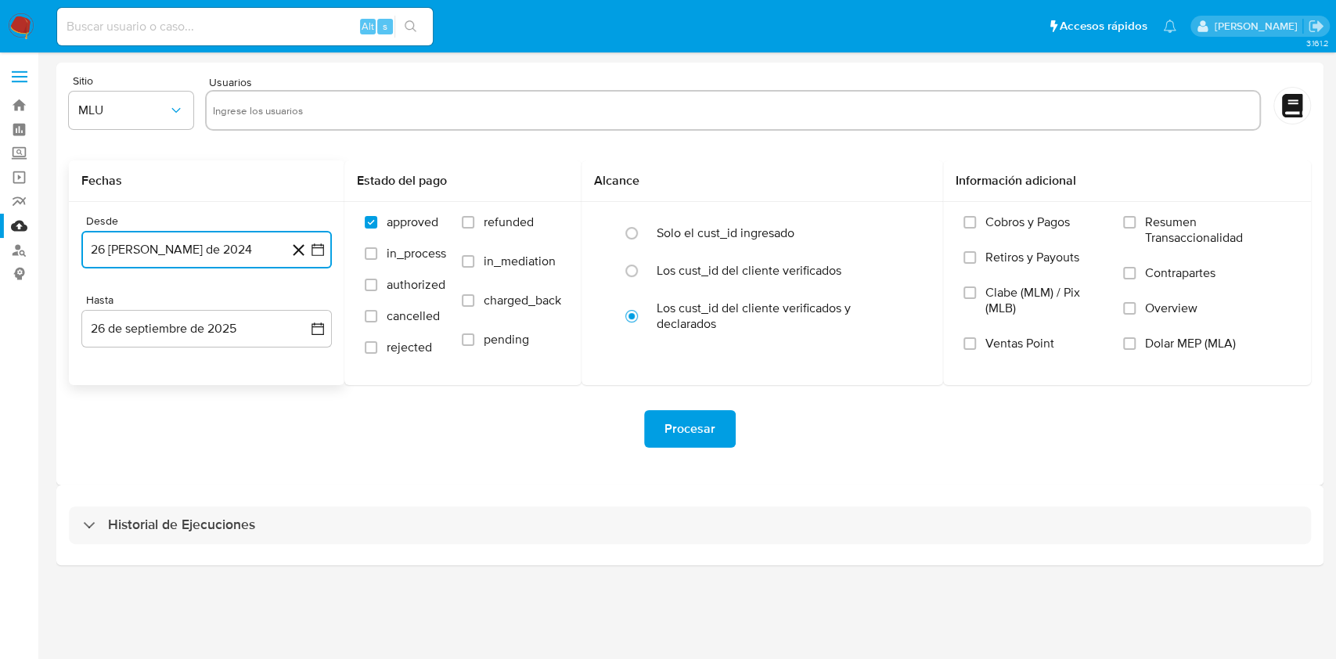
click at [256, 254] on button "26 [PERSON_NAME] de 2024" at bounding box center [206, 250] width 250 height 38
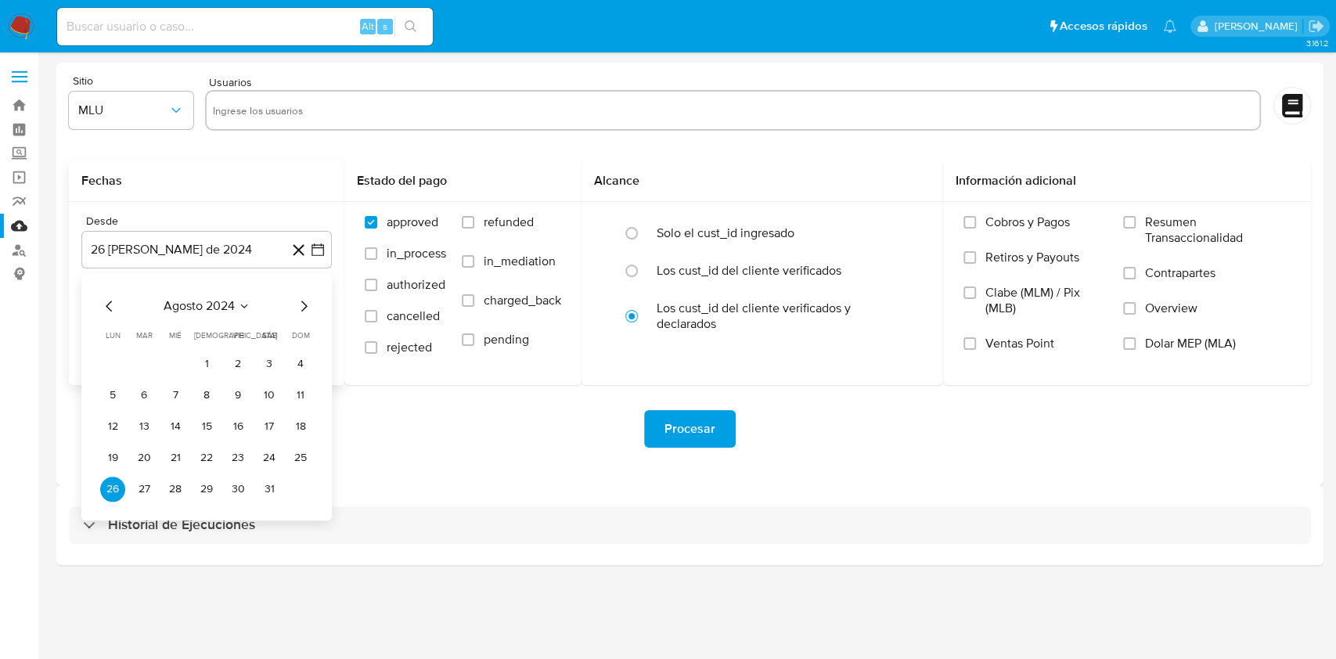
click at [223, 319] on div "agosto 2024 agosto 2024 lun lunes mar martes mié miércoles jue jueves vie viern…" at bounding box center [206, 399] width 213 height 205
click at [224, 312] on span "agosto 2024" at bounding box center [199, 306] width 71 height 16
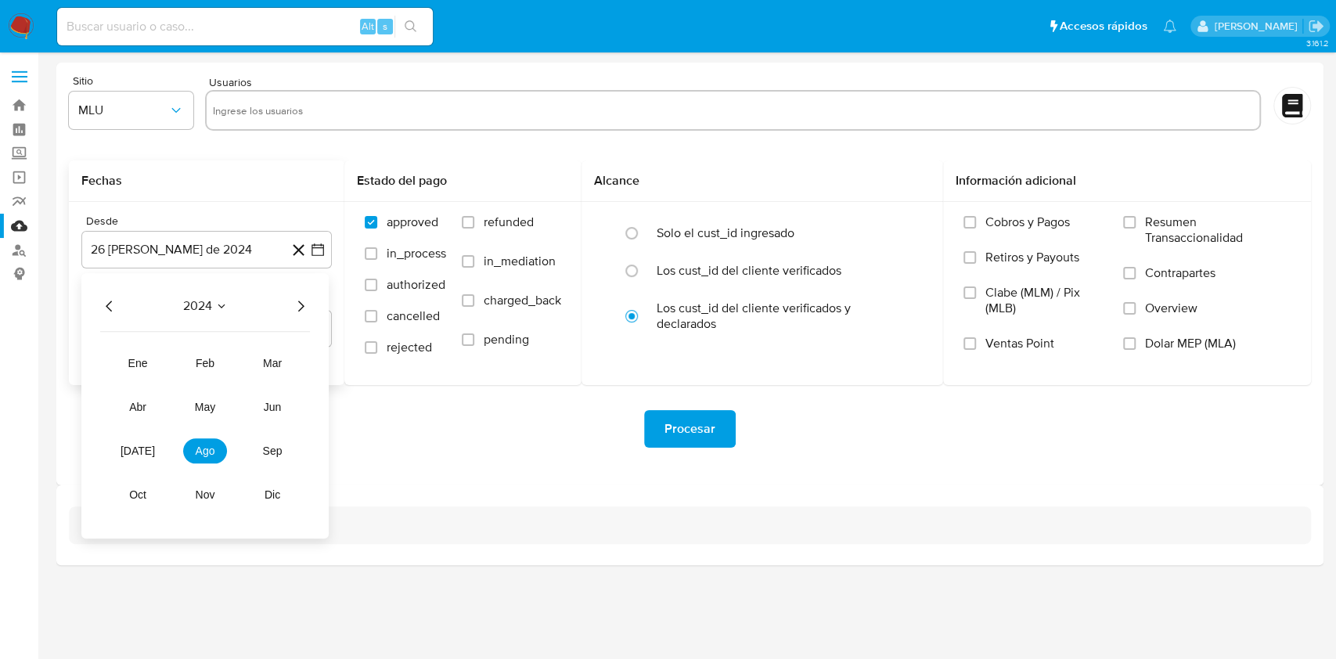
click at [224, 304] on icon "Seleccionar mes y año" at bounding box center [221, 306] width 7 height 4
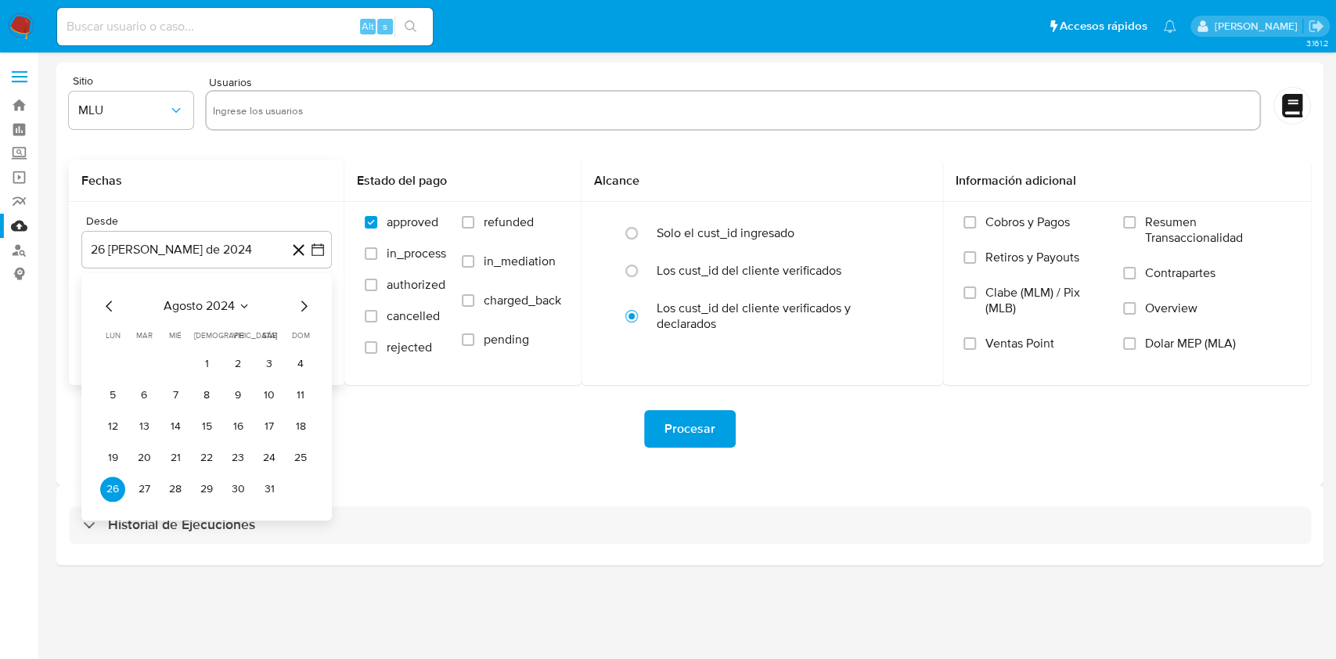
click at [224, 304] on span "agosto 2024" at bounding box center [199, 306] width 71 height 16
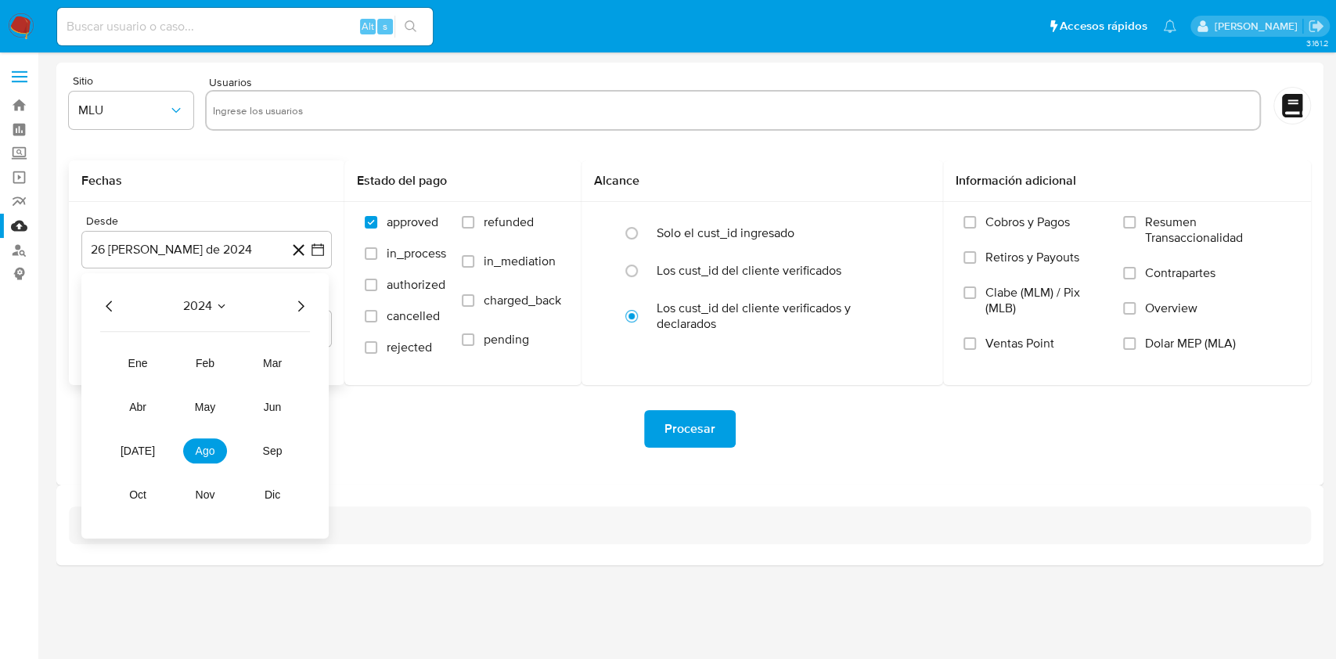
click at [224, 304] on icon "Seleccionar mes y año" at bounding box center [221, 306] width 7 height 4
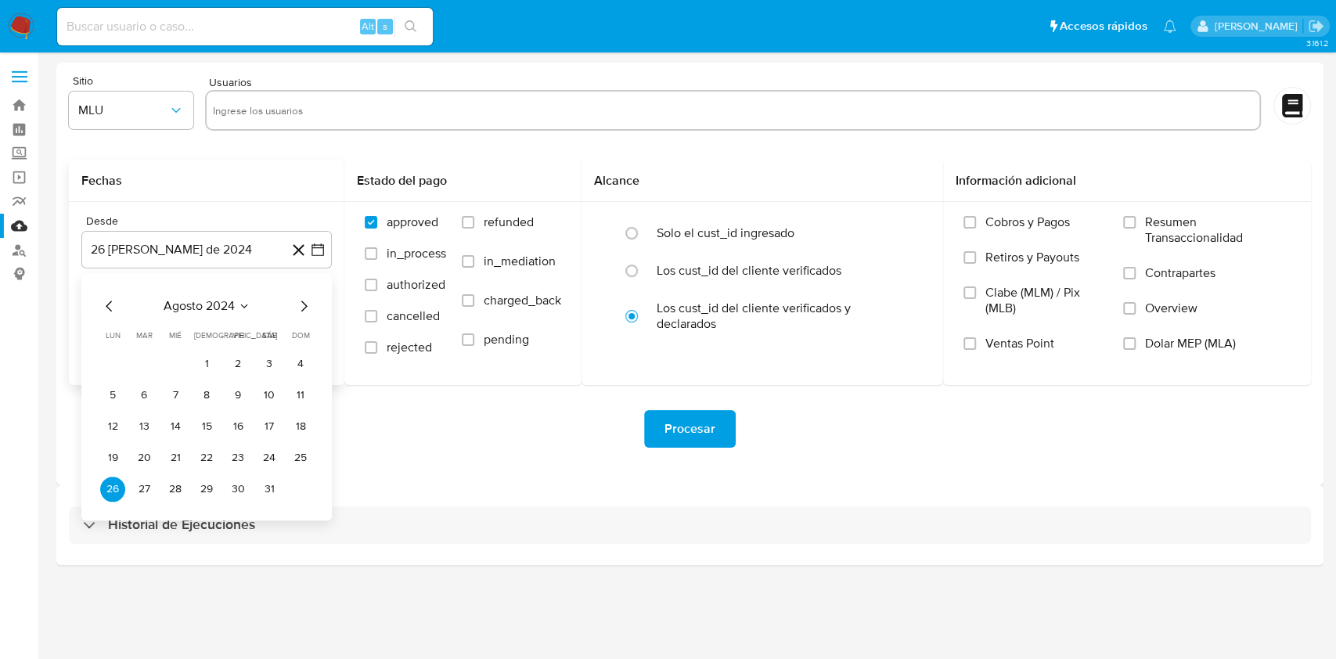
click at [224, 304] on span "agosto 2024" at bounding box center [199, 306] width 71 height 16
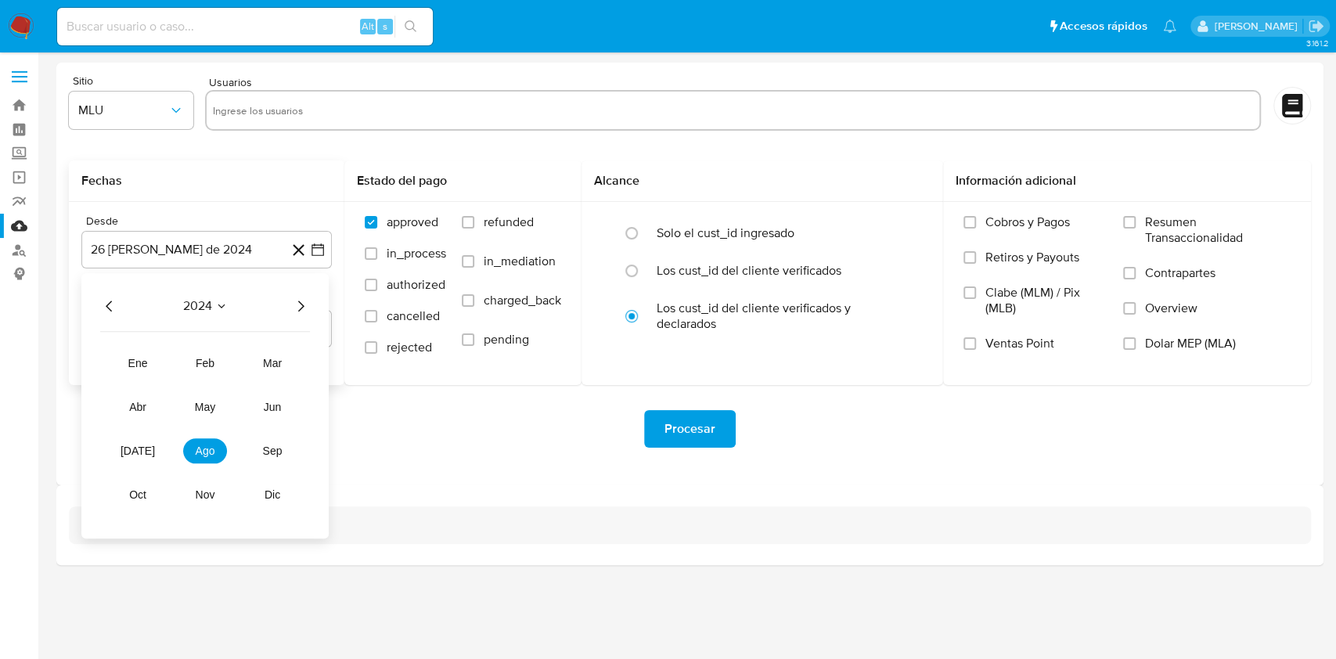
click at [215, 304] on icon "Seleccionar mes y año" at bounding box center [221, 306] width 13 height 13
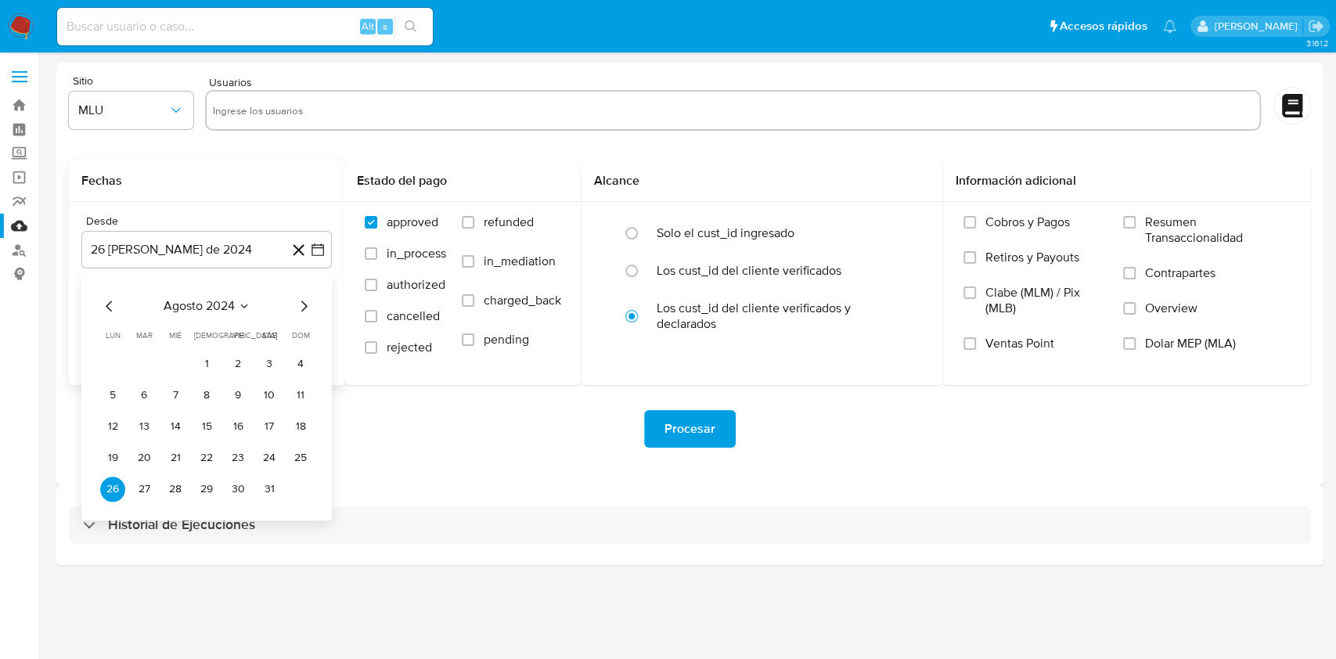
click at [214, 304] on span "agosto 2024" at bounding box center [199, 306] width 71 height 16
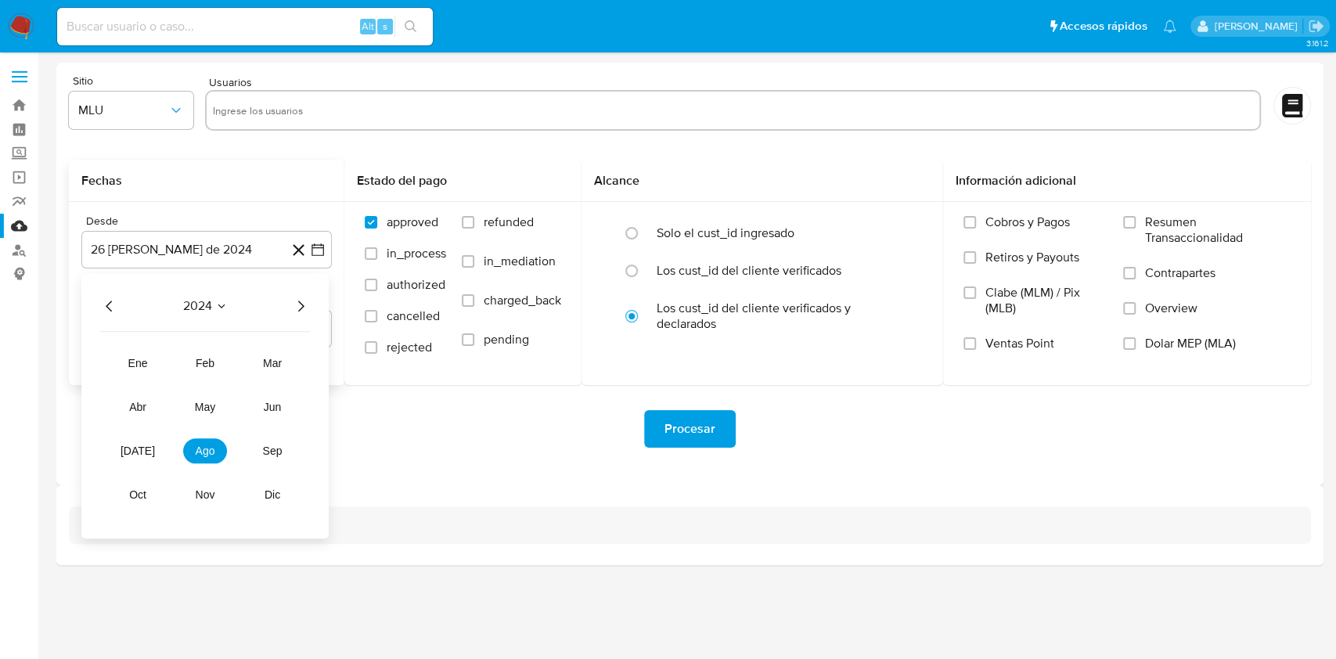
click at [301, 316] on div "2024 2024 ene feb mar abr may jun [DATE] ago sep oct nov dic" at bounding box center [204, 405] width 247 height 265
click at [301, 304] on icon "Año siguiente" at bounding box center [301, 306] width 6 height 11
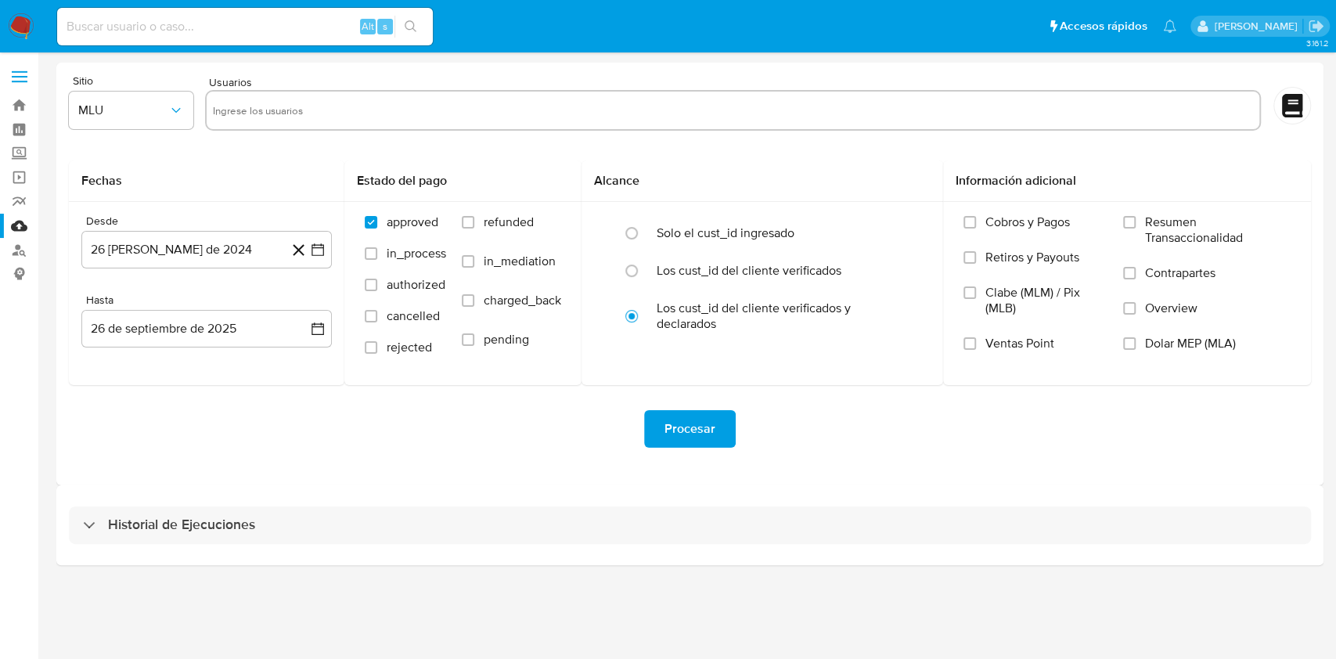
click at [546, 133] on div at bounding box center [733, 112] width 1056 height 44
click at [31, 38] on img at bounding box center [21, 26] width 27 height 27
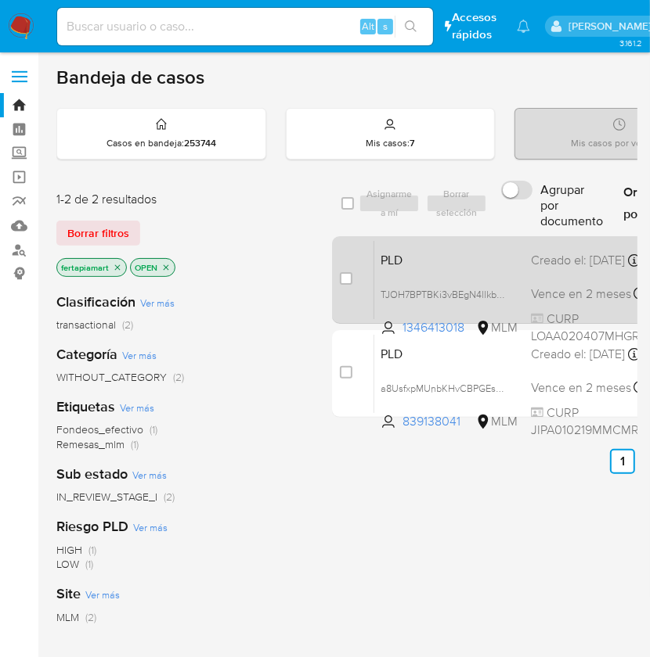
click at [441, 260] on span "PLD" at bounding box center [449, 259] width 138 height 20
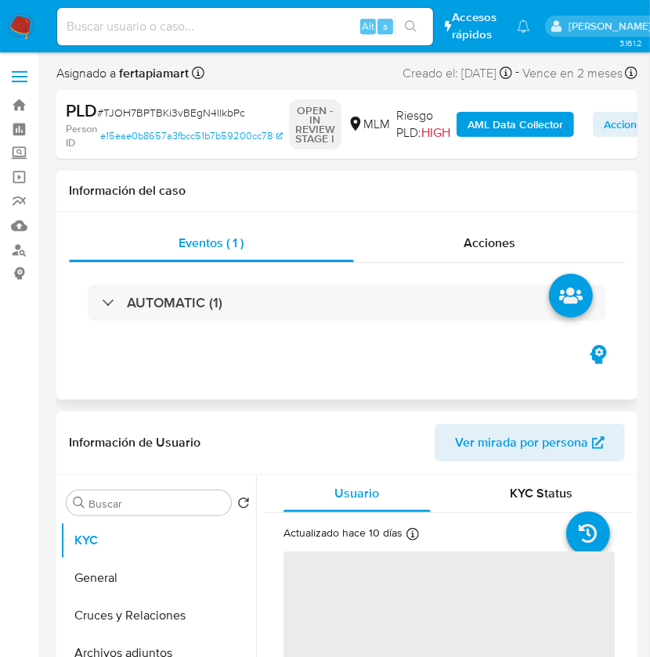
select select "10"
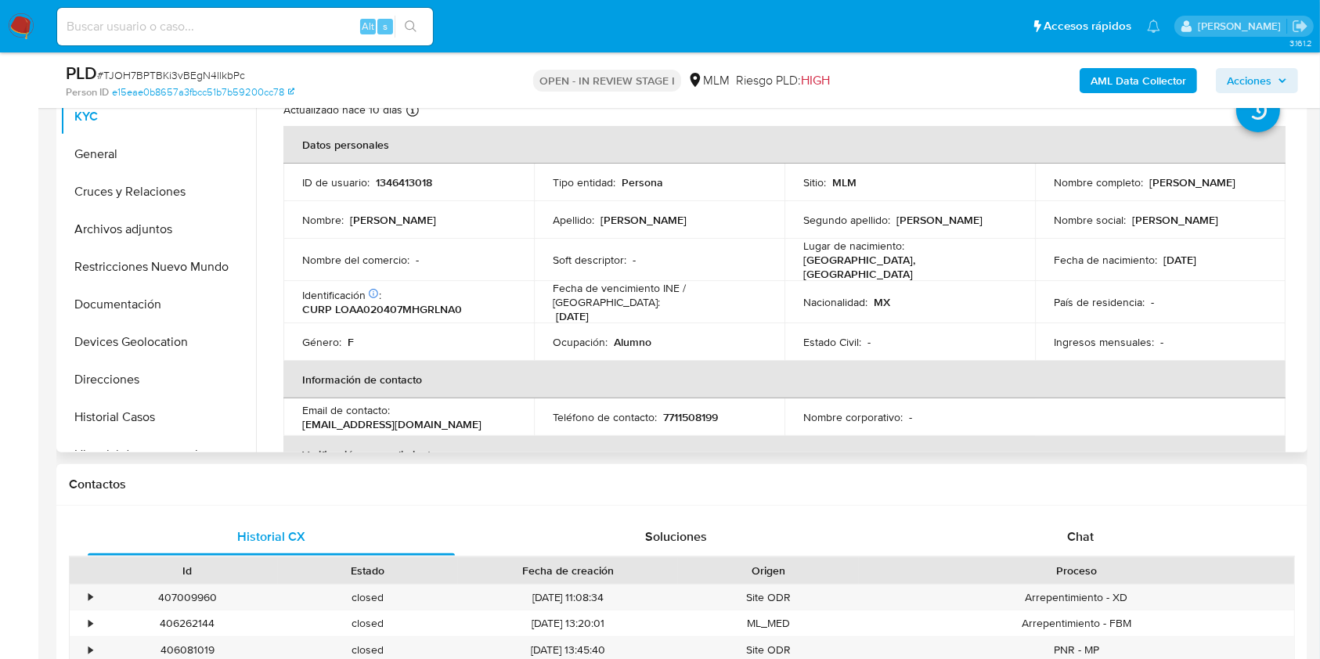
scroll to position [344, 0]
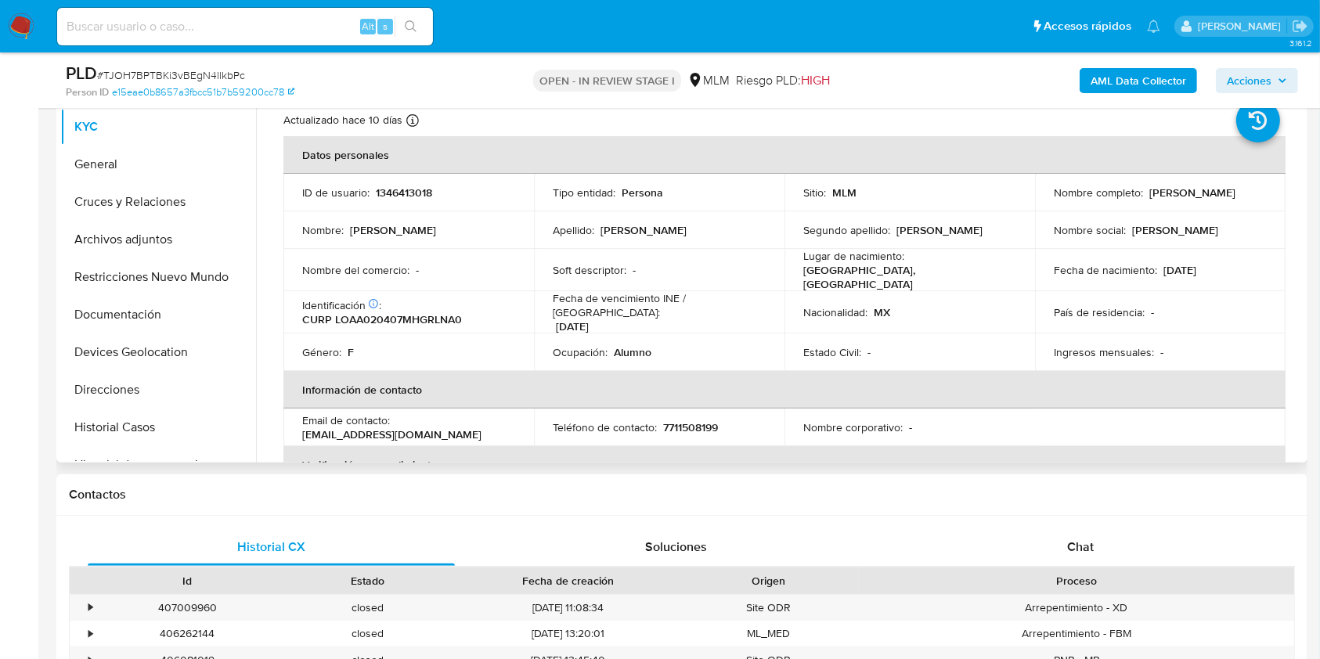
click at [484, 254] on td "Nombre del comercio : -" at bounding box center [408, 270] width 250 height 42
click at [135, 166] on button "General" at bounding box center [151, 165] width 183 height 38
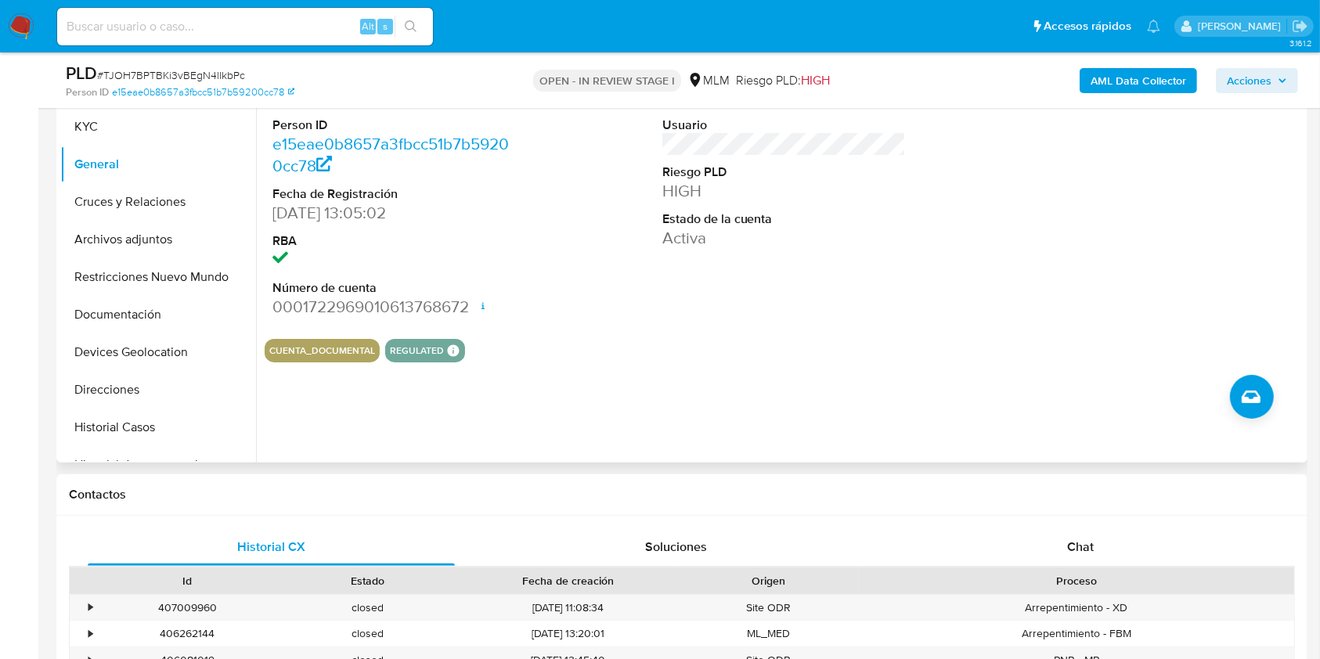
click at [592, 287] on div "ID de usuario 1346413018 Person ID e15eae0b8657a3fbcc51b7b59200cc78 Fecha de Re…" at bounding box center [784, 194] width 1039 height 265
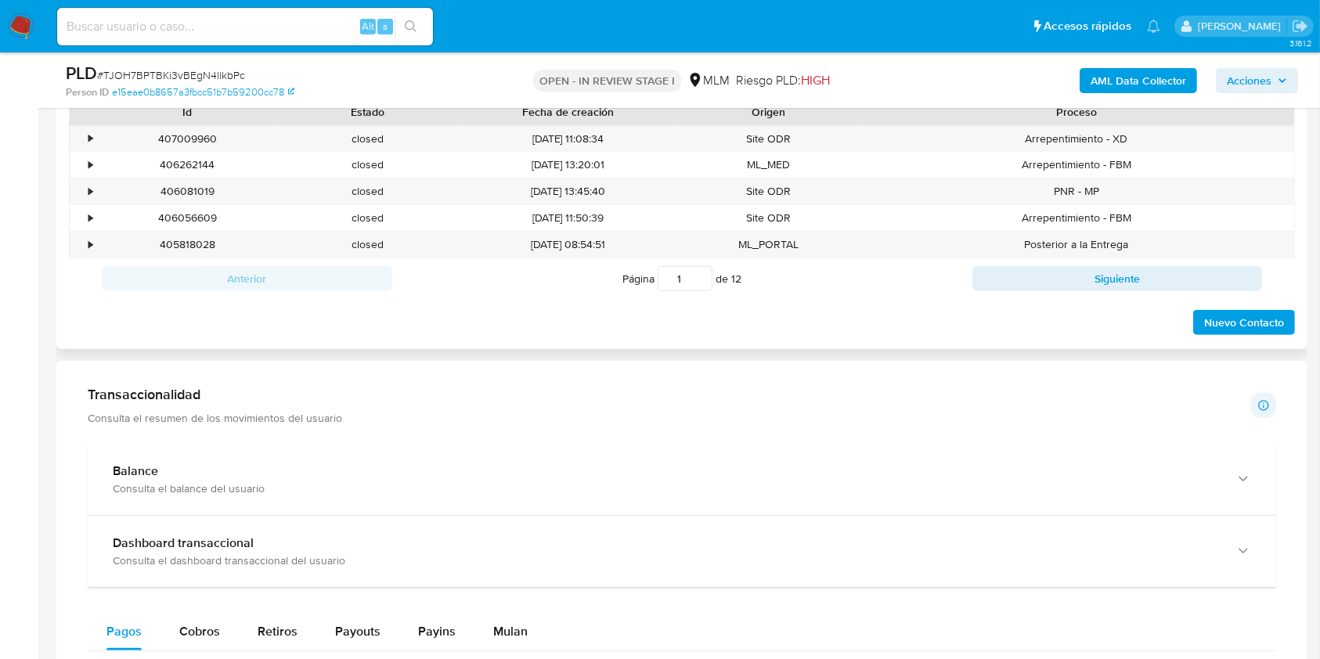
scroll to position [814, 0]
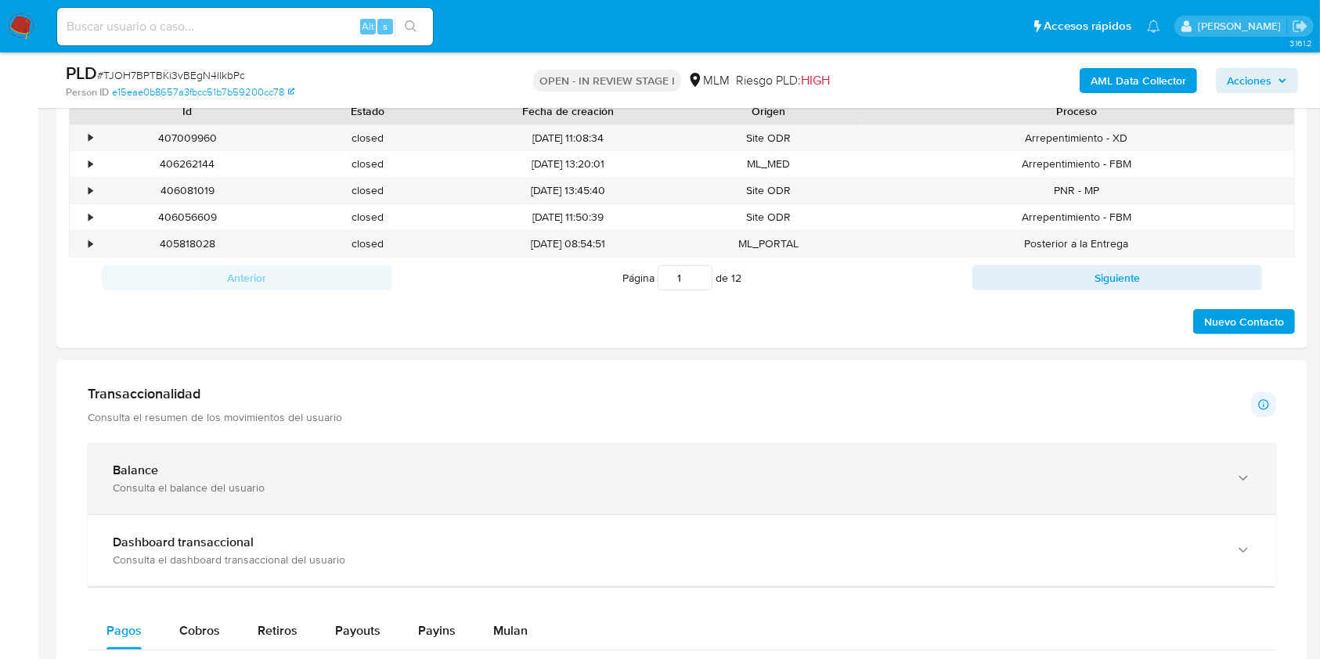
click at [538, 475] on div "Balance" at bounding box center [666, 471] width 1107 height 16
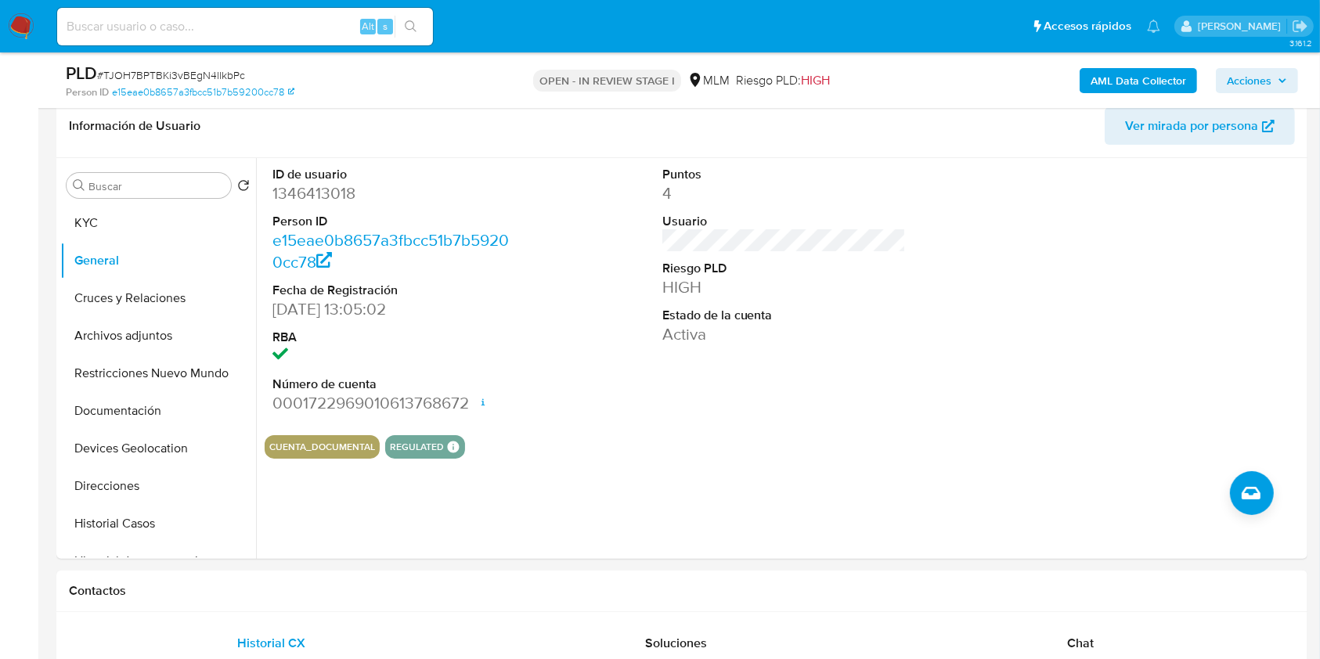
scroll to position [247, 0]
click at [138, 323] on button "Archivos adjuntos" at bounding box center [151, 337] width 183 height 38
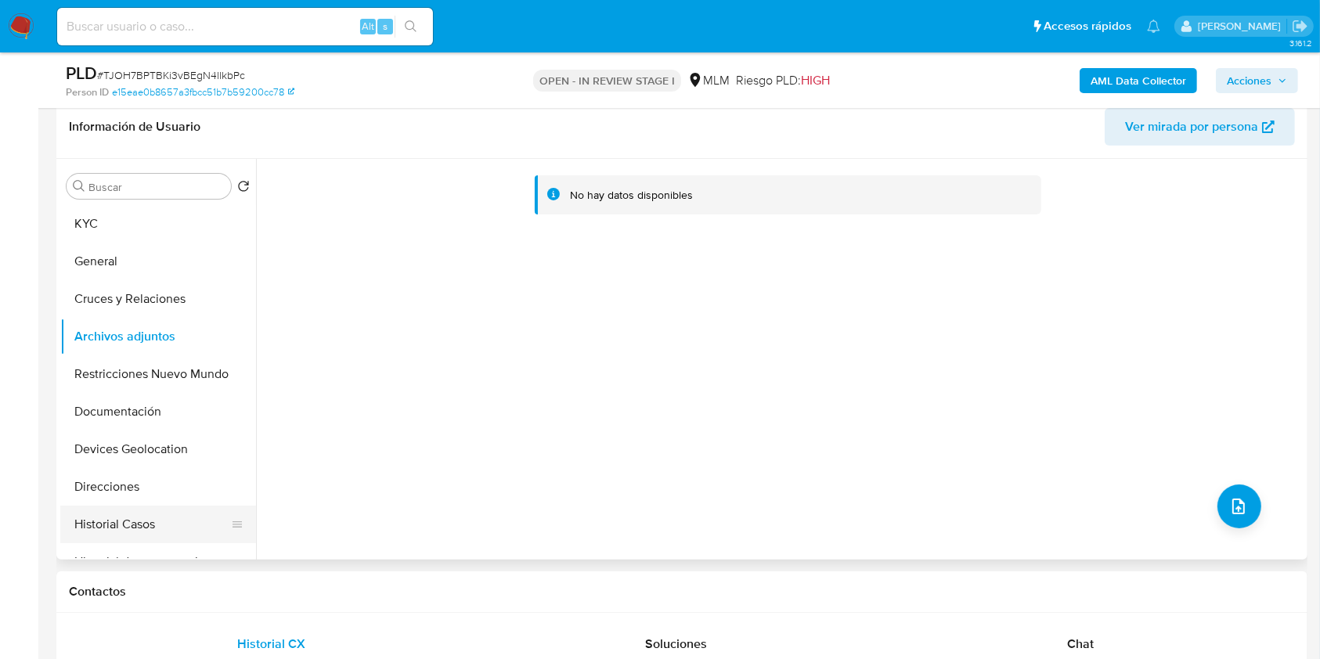
click at [124, 523] on button "Historial Casos" at bounding box center [151, 525] width 183 height 38
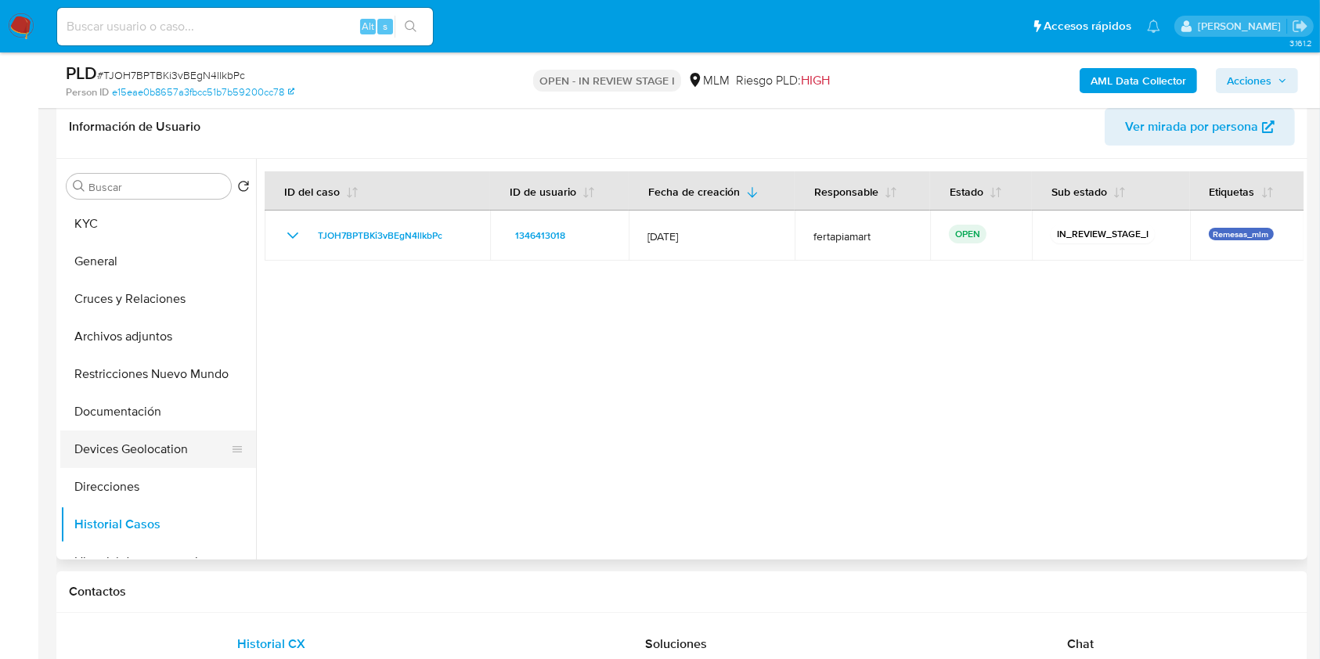
click at [152, 445] on button "Devices Geolocation" at bounding box center [151, 449] width 183 height 38
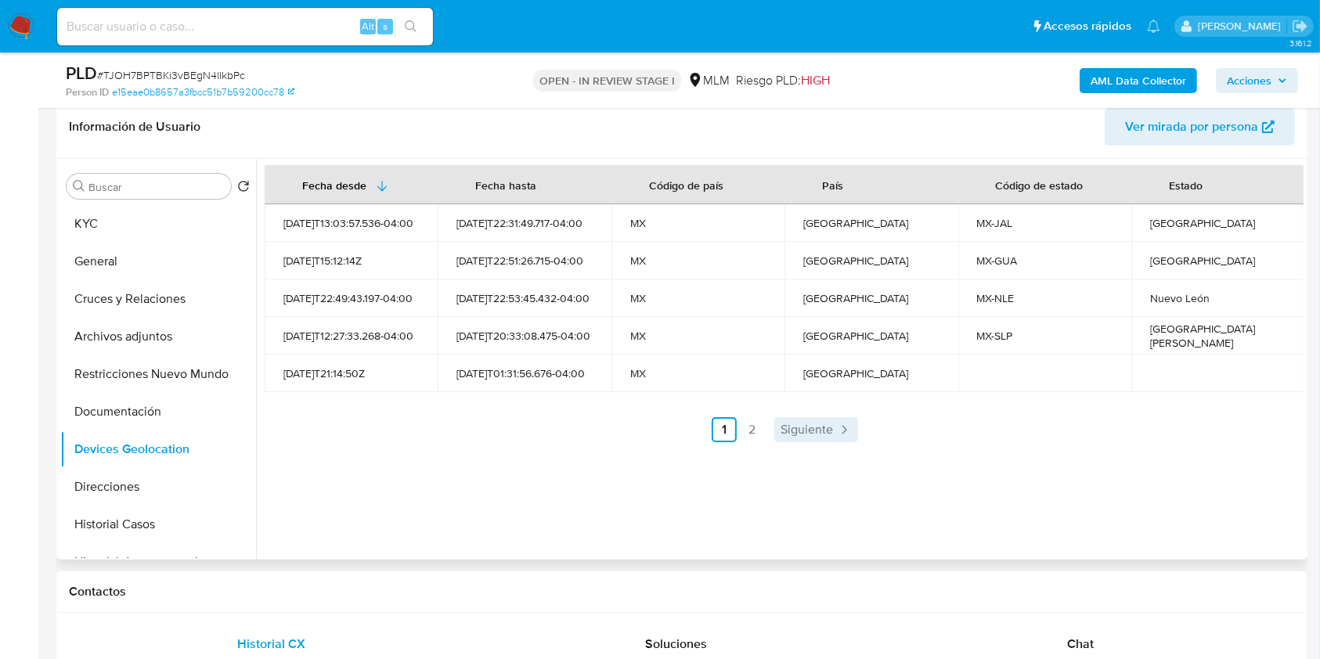
click at [665, 423] on span "Siguiente" at bounding box center [806, 429] width 52 height 13
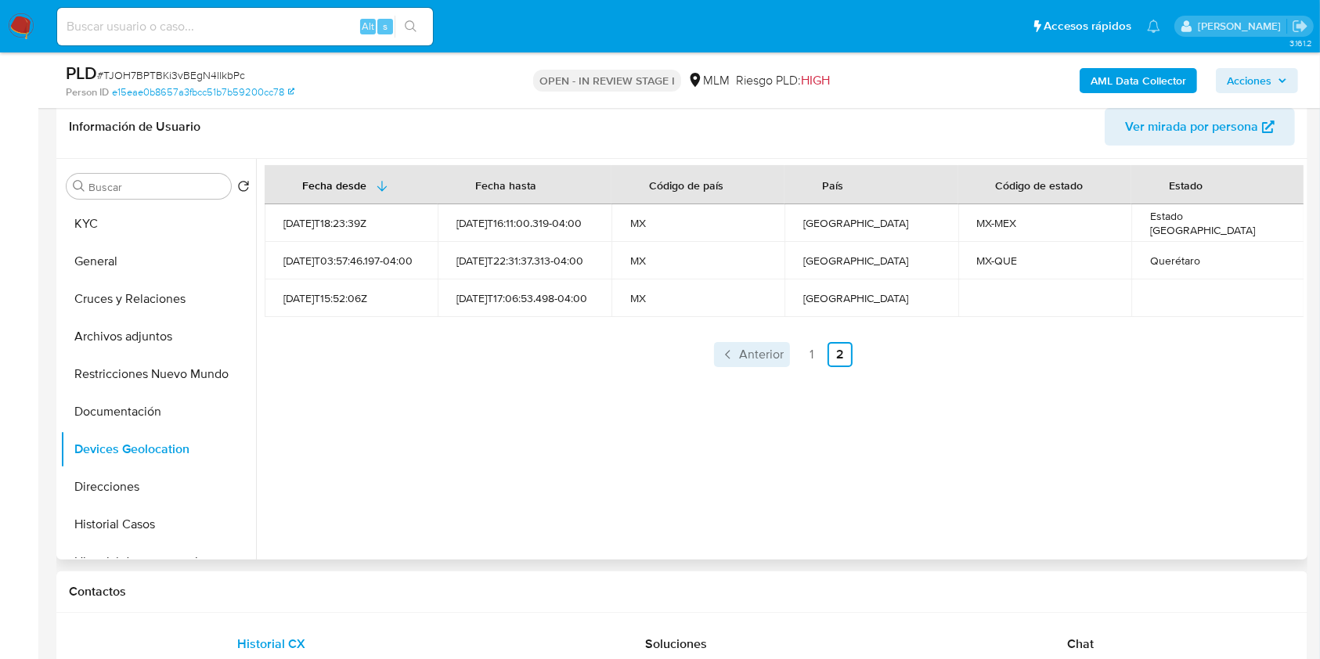
click at [665, 360] on span "Anterior" at bounding box center [761, 354] width 45 height 13
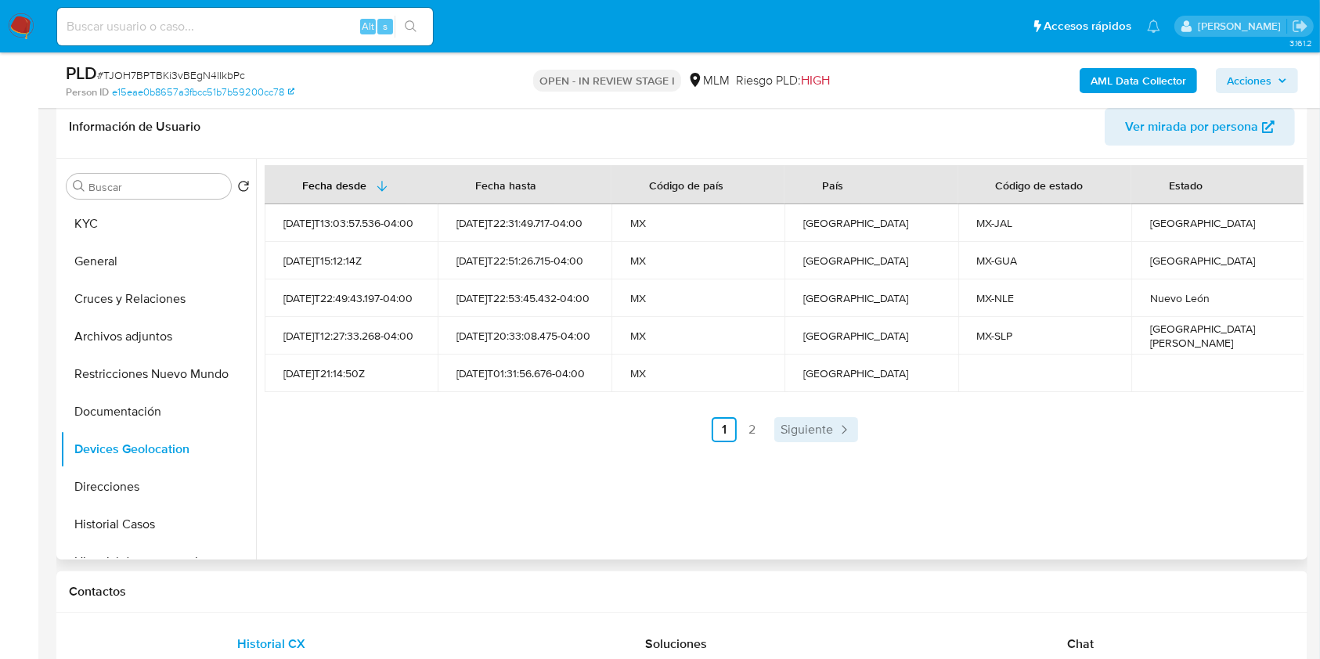
click at [665, 423] on span "Siguiente" at bounding box center [806, 429] width 52 height 13
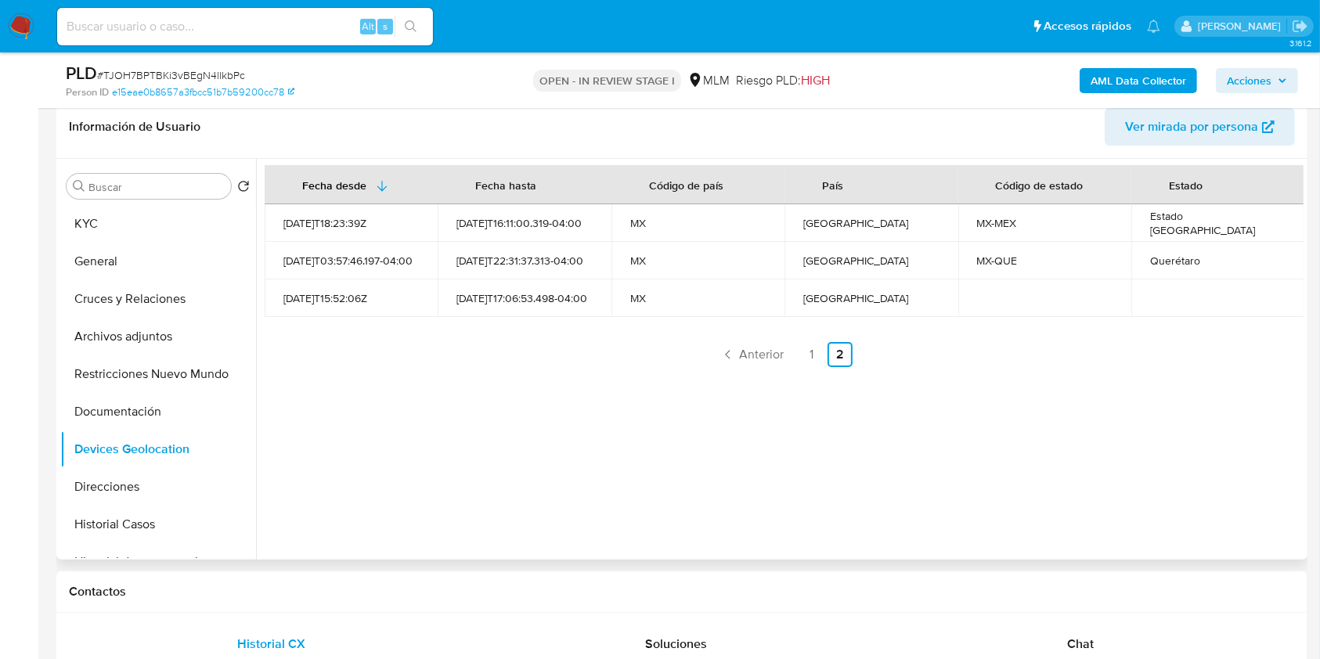
click at [311, 392] on div "Fecha desde Fecha hasta Código de país País Código de estado Estado 2023-07-03T…" at bounding box center [779, 359] width 1047 height 401
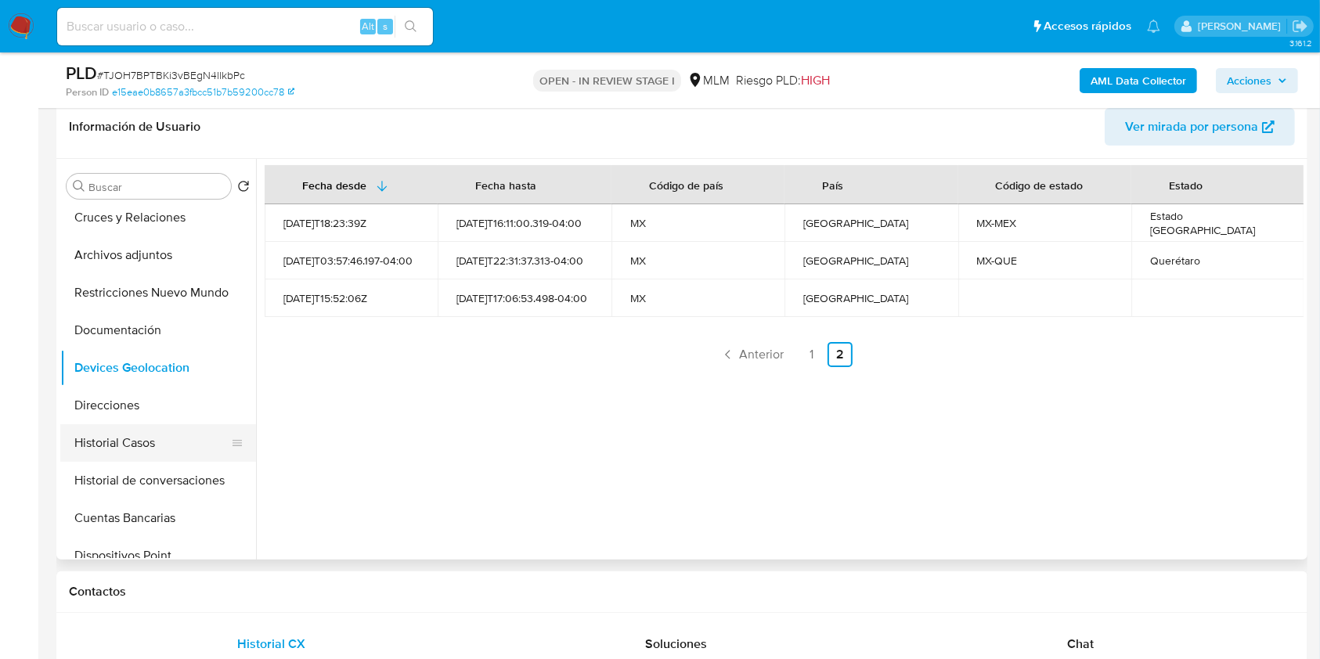
click at [157, 438] on button "Historial Casos" at bounding box center [151, 443] width 183 height 38
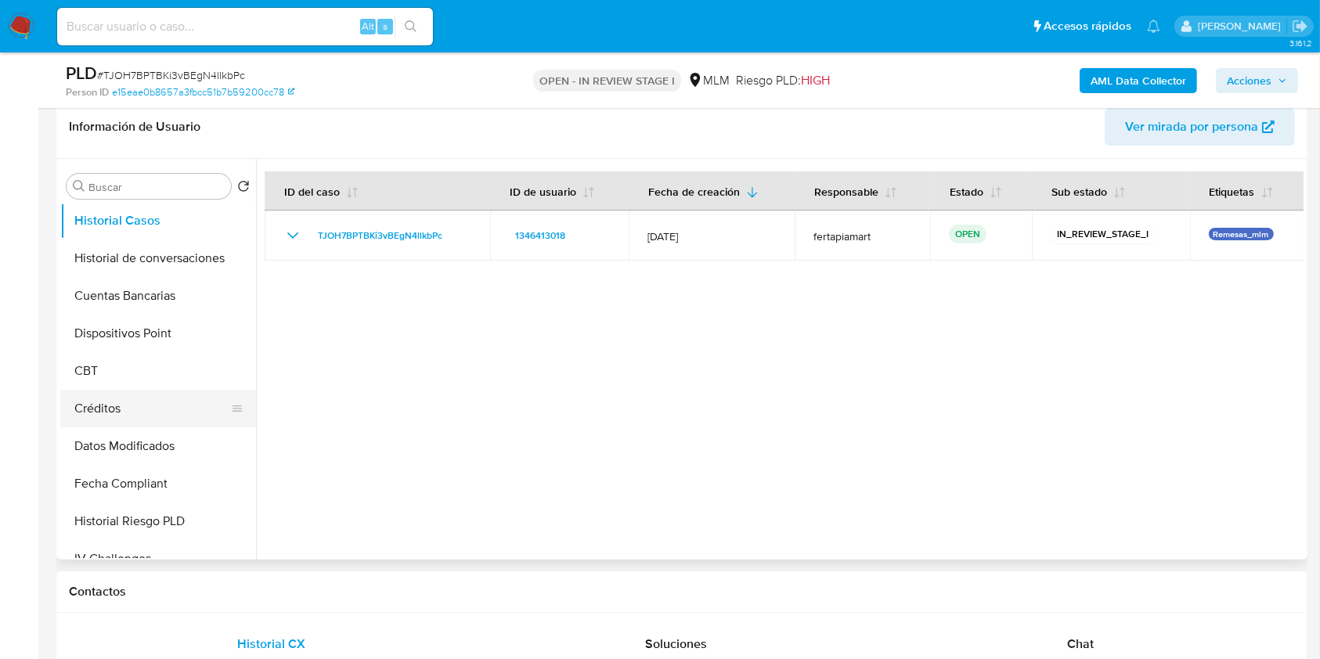
scroll to position [0, 0]
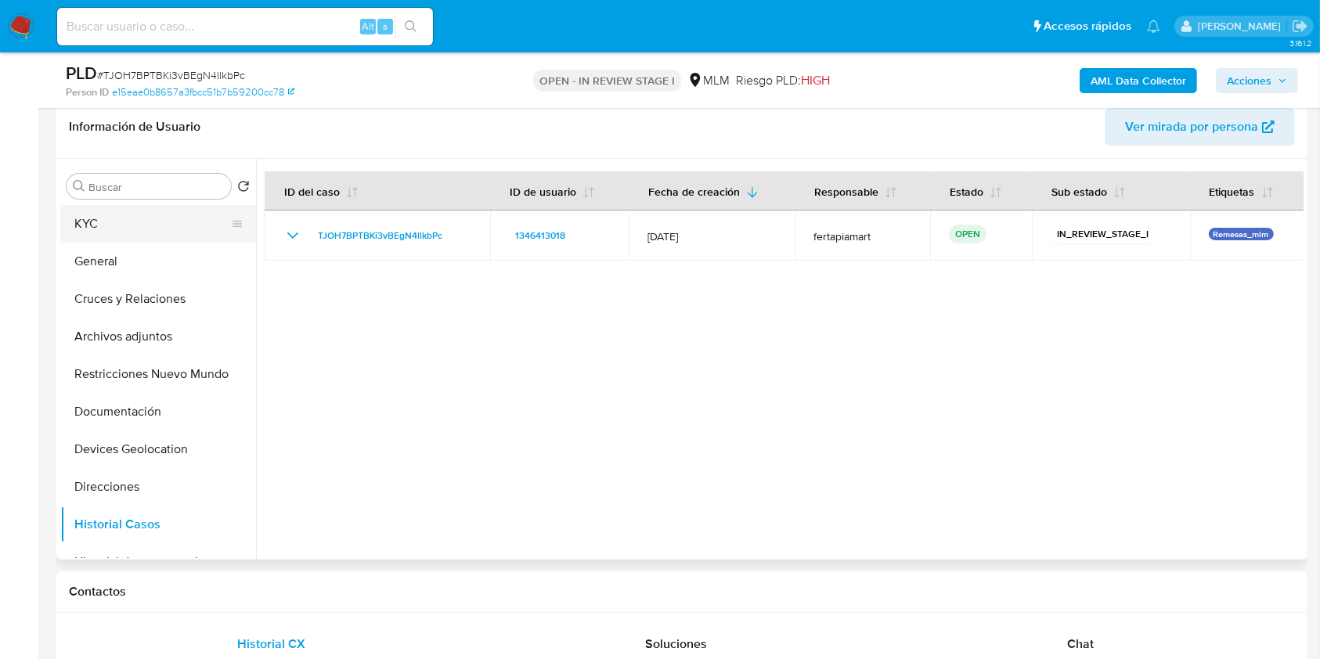
click at [127, 223] on button "KYC" at bounding box center [151, 224] width 183 height 38
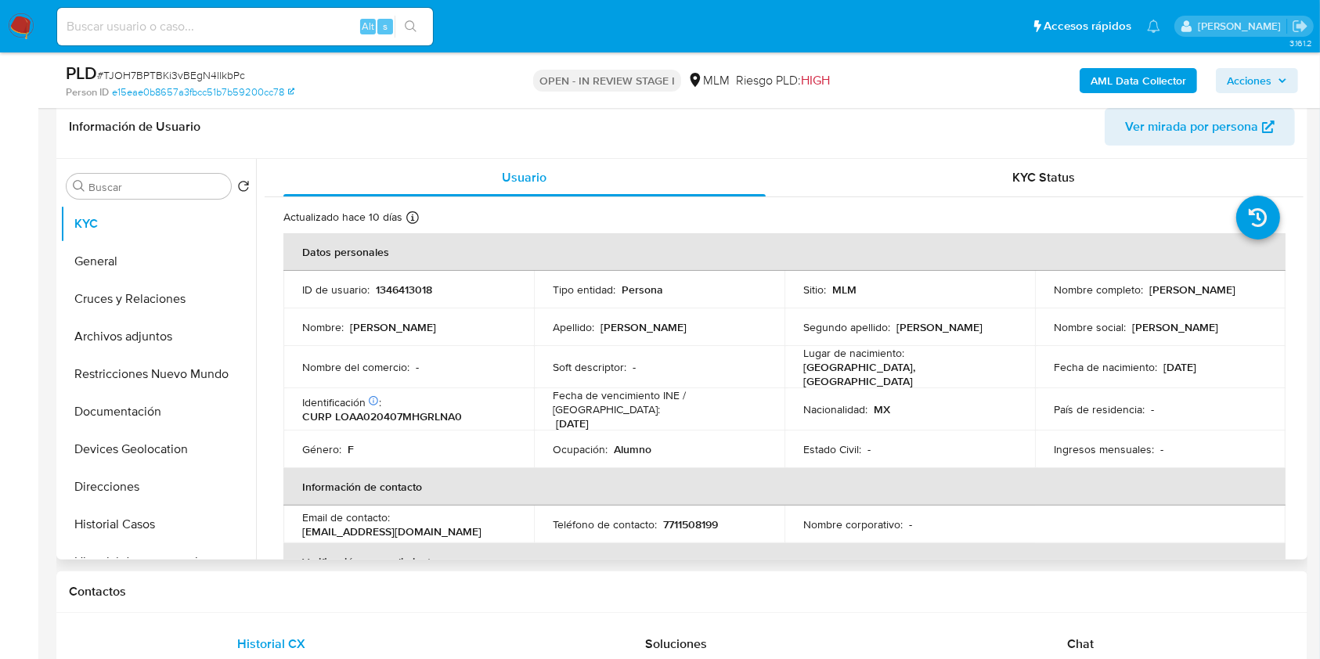
click at [416, 139] on header "Información de Usuario Ver mirada por persona" at bounding box center [682, 127] width 1226 height 38
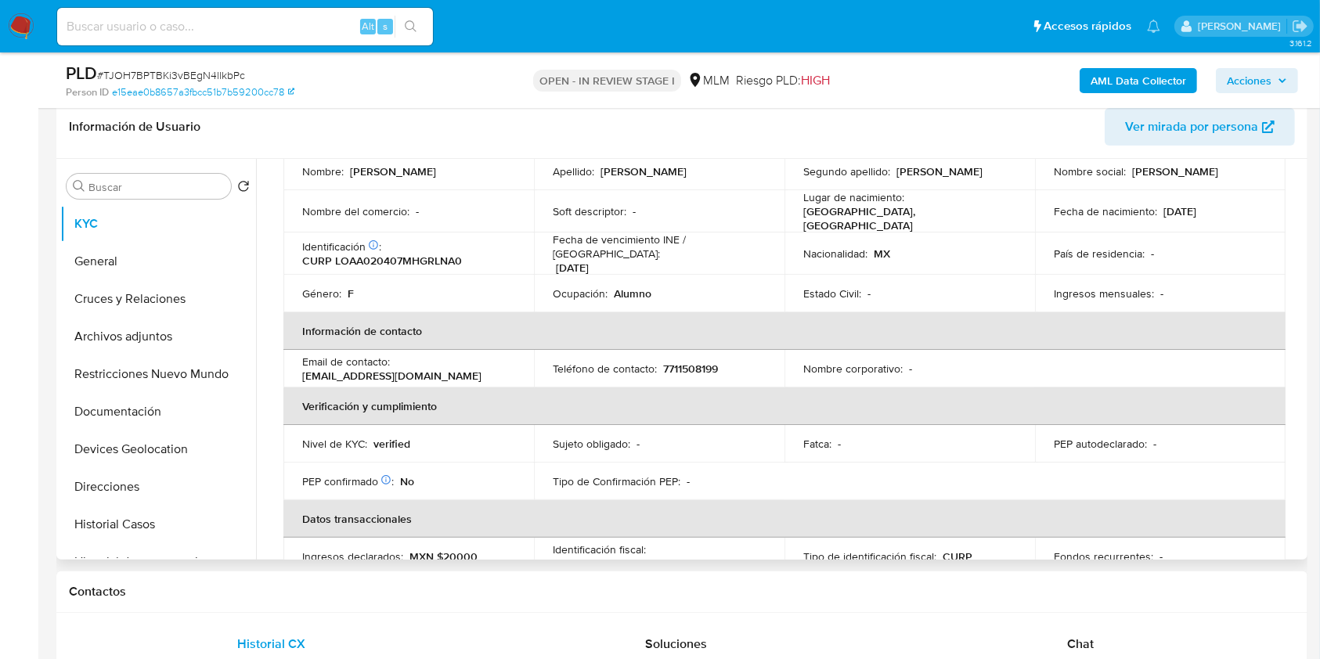
scroll to position [157, 0]
drag, startPoint x: 430, startPoint y: 368, endPoint x: 294, endPoint y: 366, distance: 136.2
click at [294, 366] on td "Email de contacto : andrealora861@gmail.com" at bounding box center [408, 368] width 250 height 38
click at [665, 361] on p "7711508199" at bounding box center [690, 368] width 55 height 14
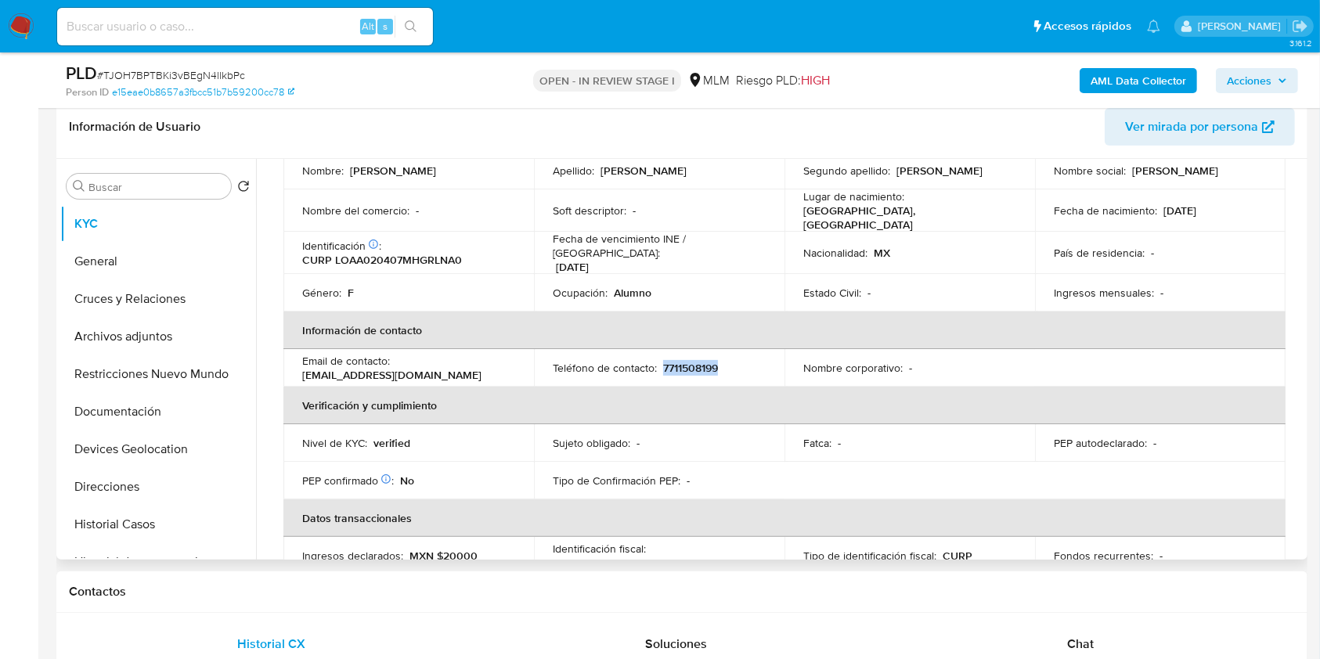
click at [665, 361] on p "7711508199" at bounding box center [690, 368] width 55 height 14
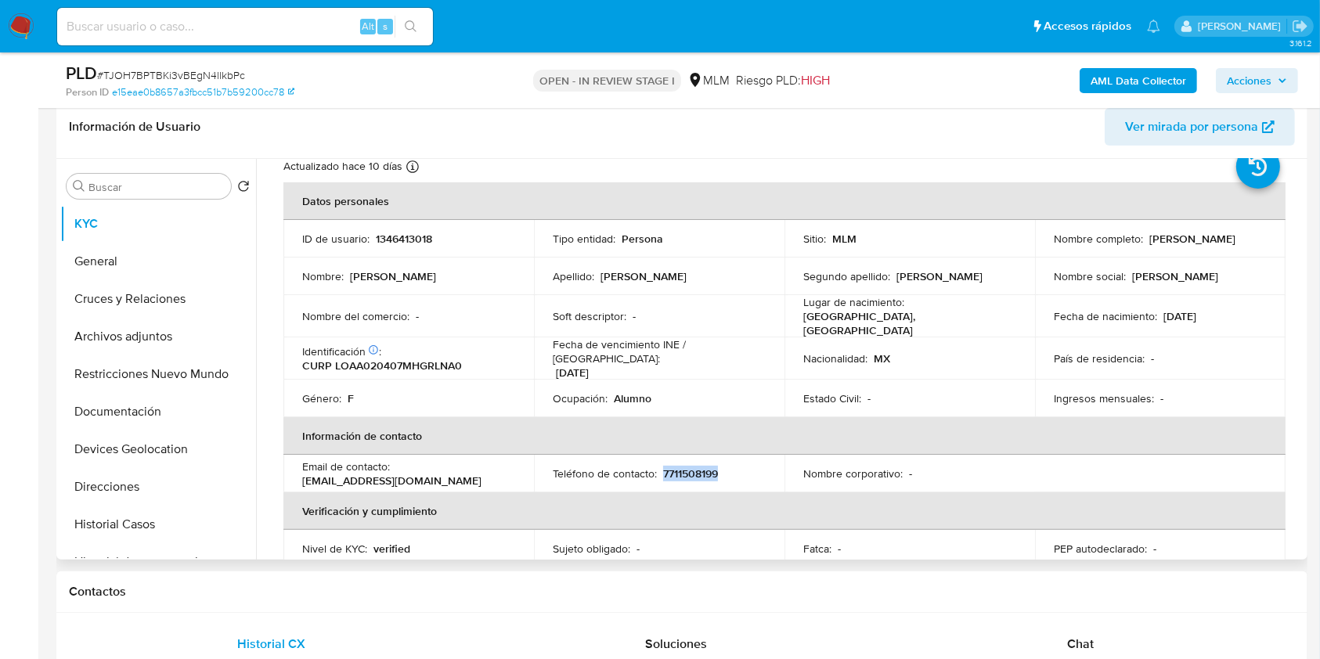
scroll to position [50, 0]
drag, startPoint x: 1244, startPoint y: 240, endPoint x: 1144, endPoint y: 241, distance: 101.0
click at [665, 241] on div "Nombre completo : Andrea Lora Alvarez" at bounding box center [1160, 239] width 213 height 14
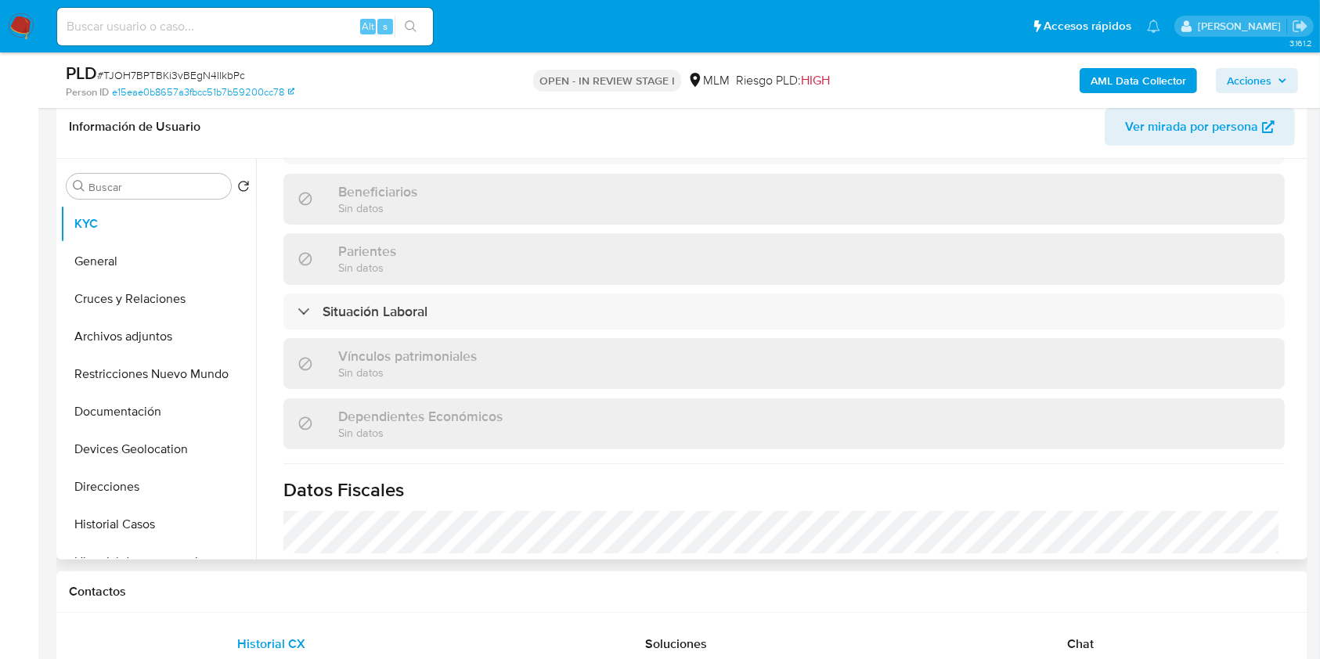
scroll to position [692, 0]
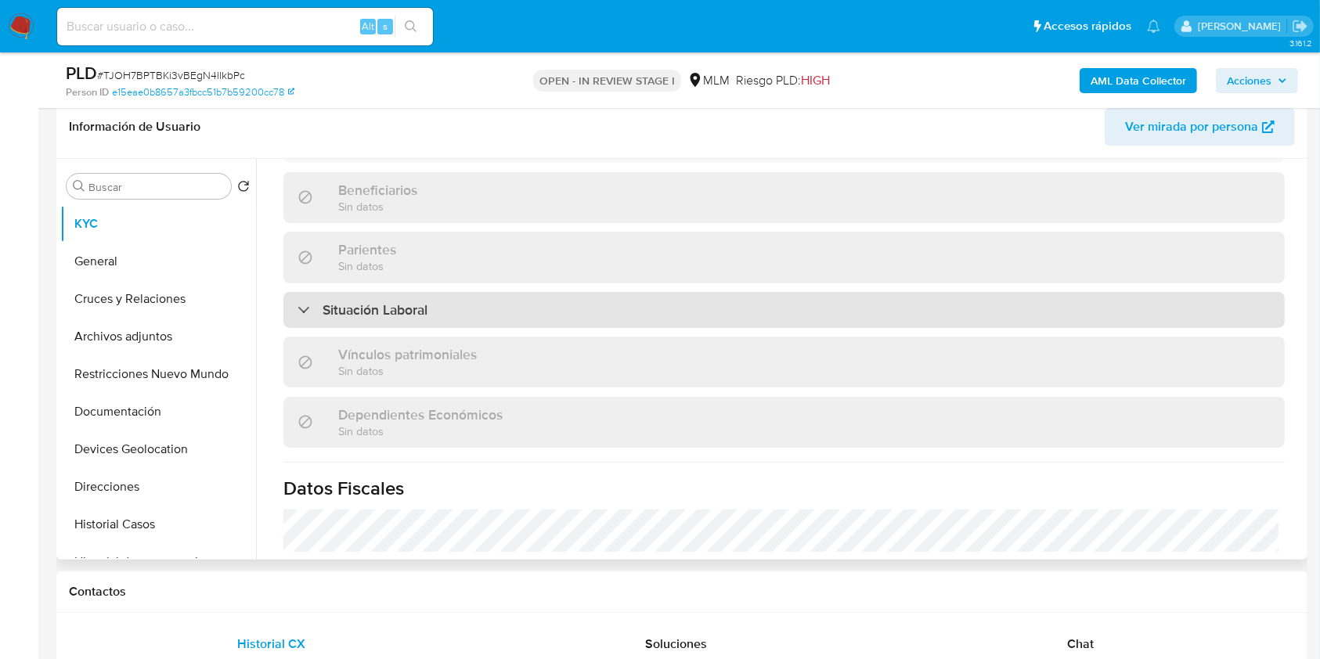
click at [445, 294] on div "Situación Laboral" at bounding box center [783, 310] width 1001 height 36
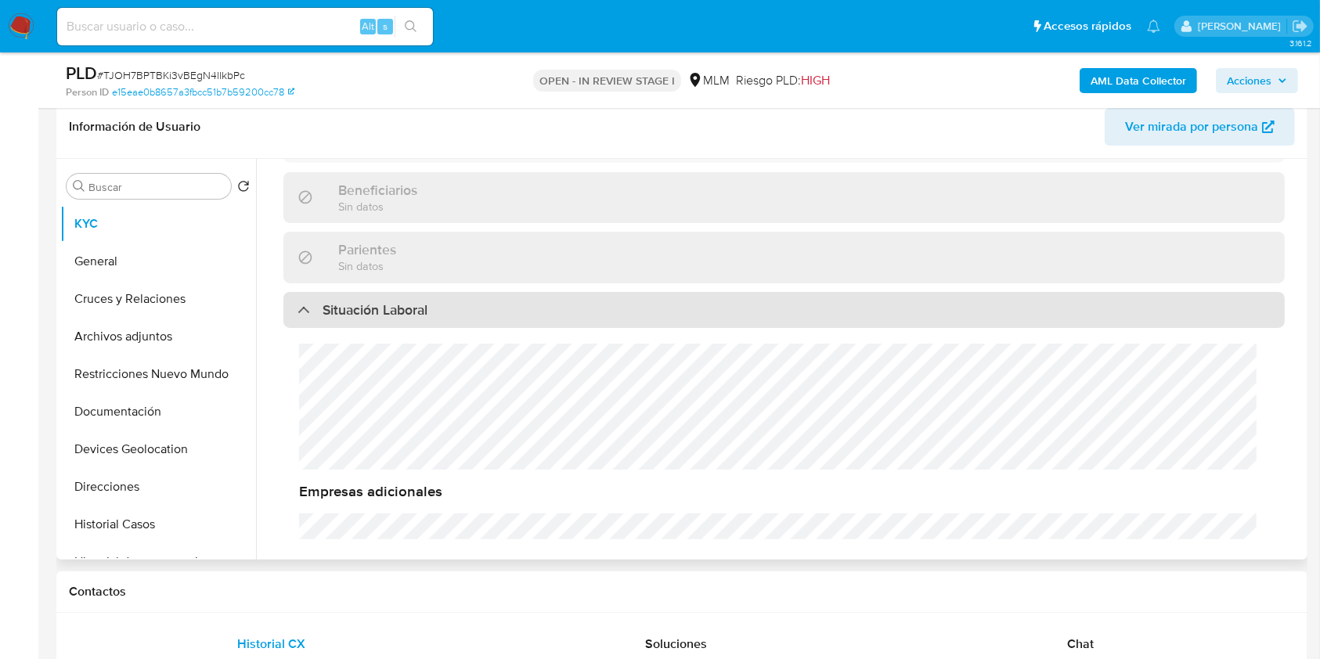
click at [445, 294] on div "Situación Laboral" at bounding box center [783, 310] width 1001 height 36
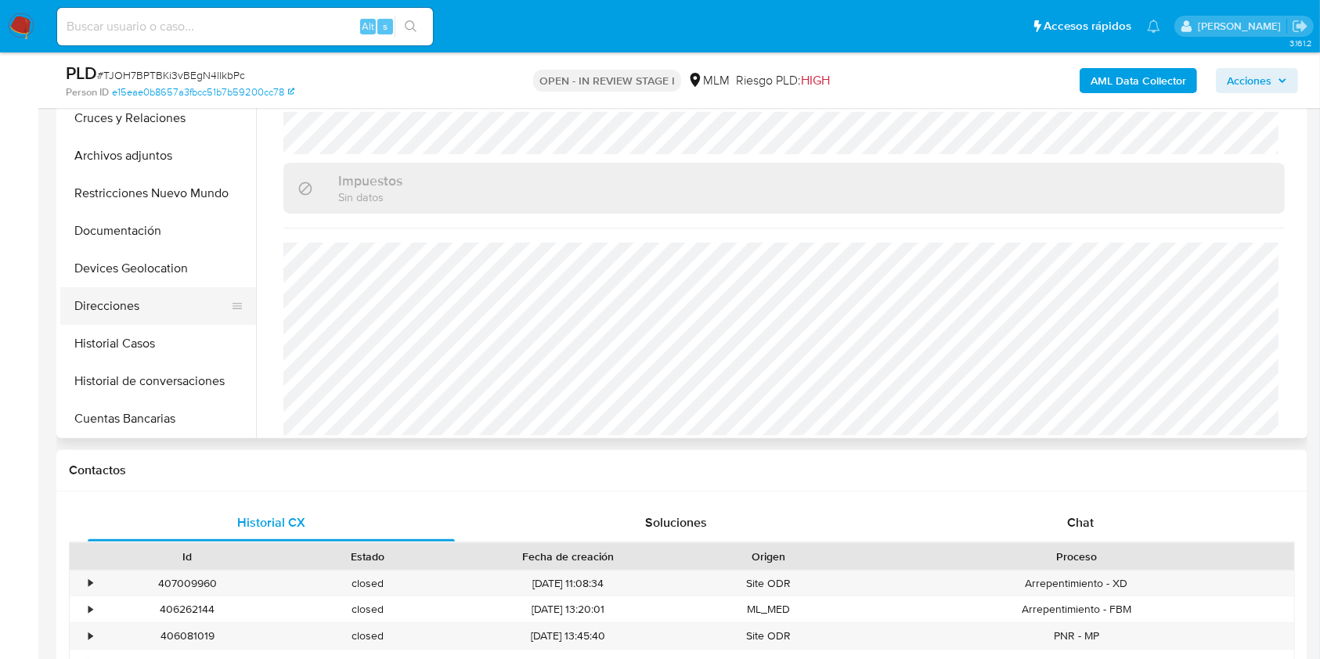
scroll to position [60, 0]
click at [130, 290] on button "Direcciones" at bounding box center [151, 305] width 183 height 38
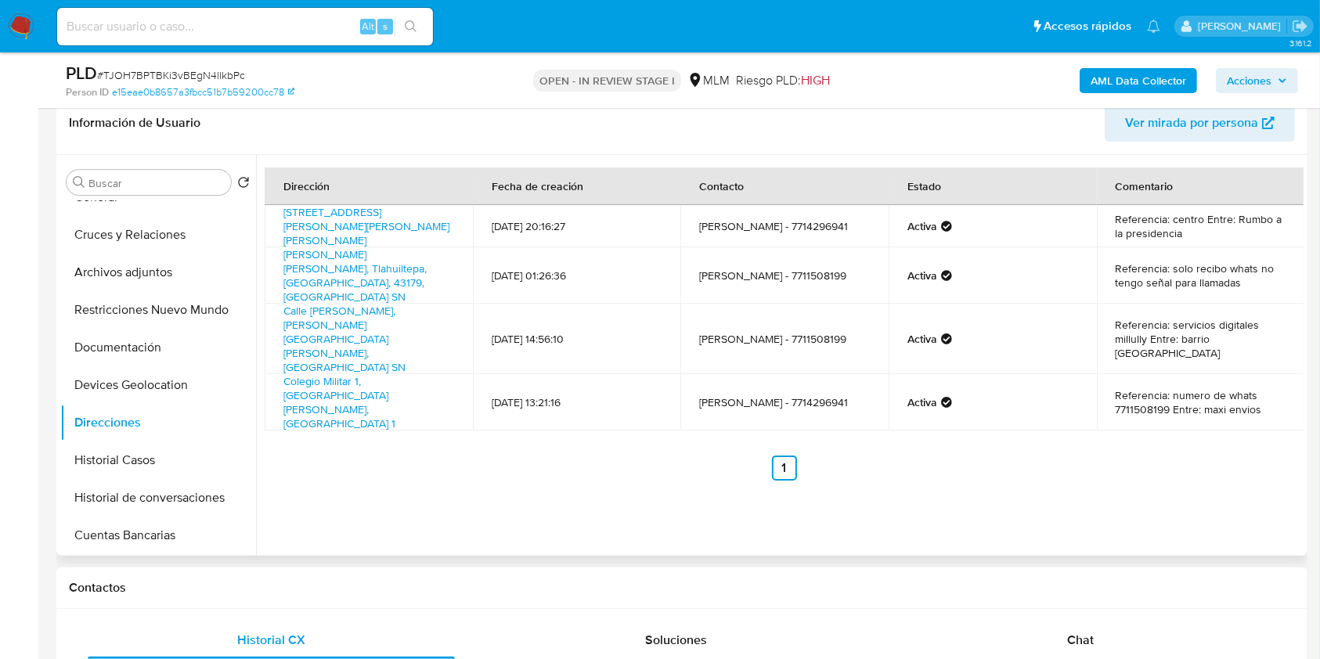
scroll to position [239, 0]
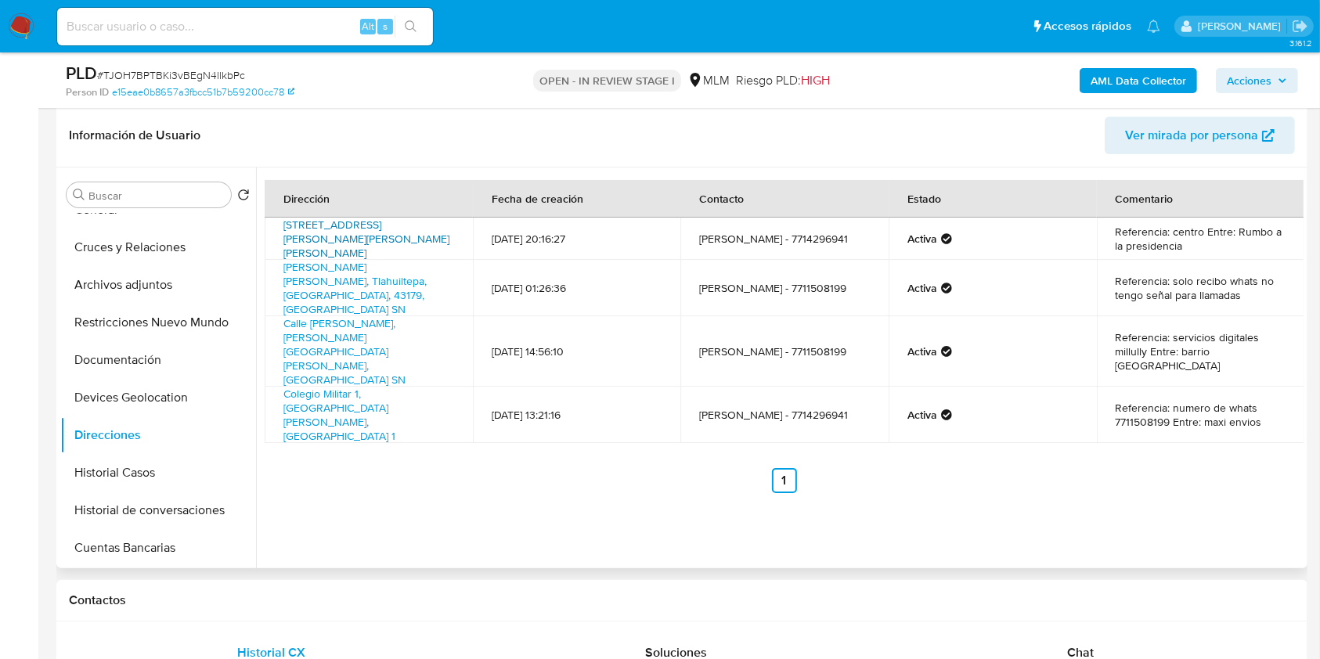
click at [394, 239] on link "Calle Benito Juárez 6, Jacala De Ledezma, Hidalgo, 42200, Mexico 6" at bounding box center [366, 239] width 166 height 44
click at [149, 470] on button "Historial Casos" at bounding box center [151, 473] width 183 height 38
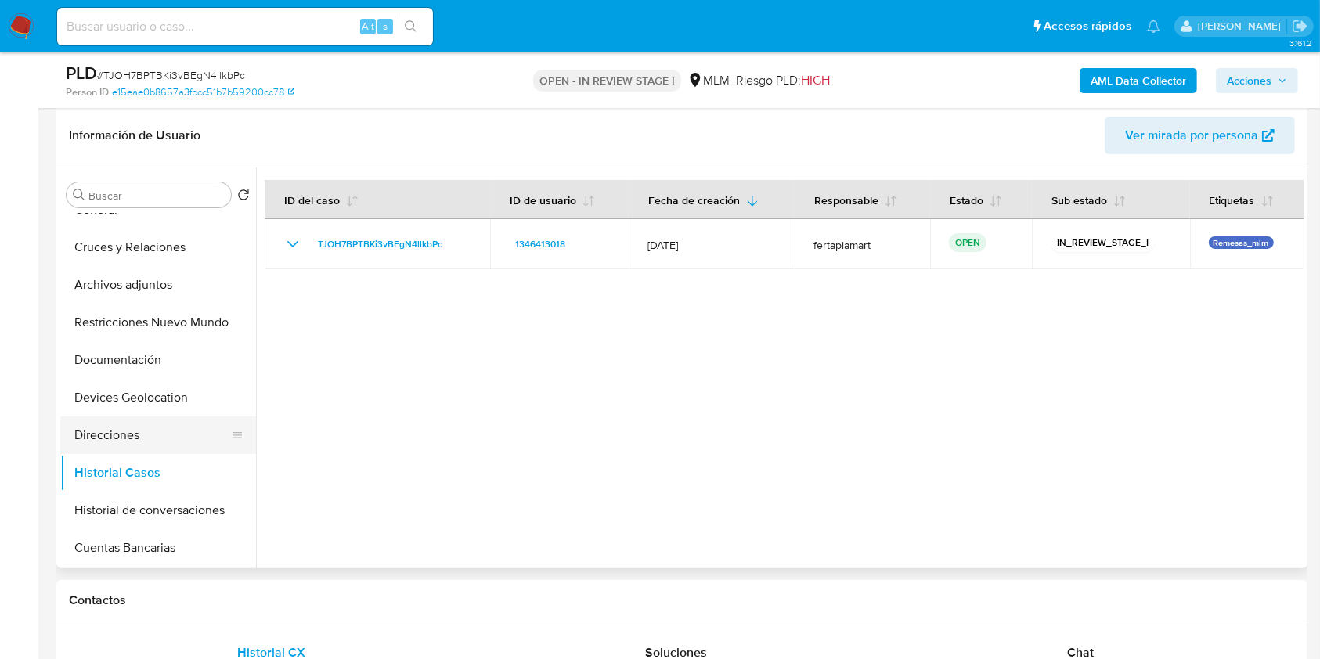
click at [147, 431] on button "Direcciones" at bounding box center [151, 435] width 183 height 38
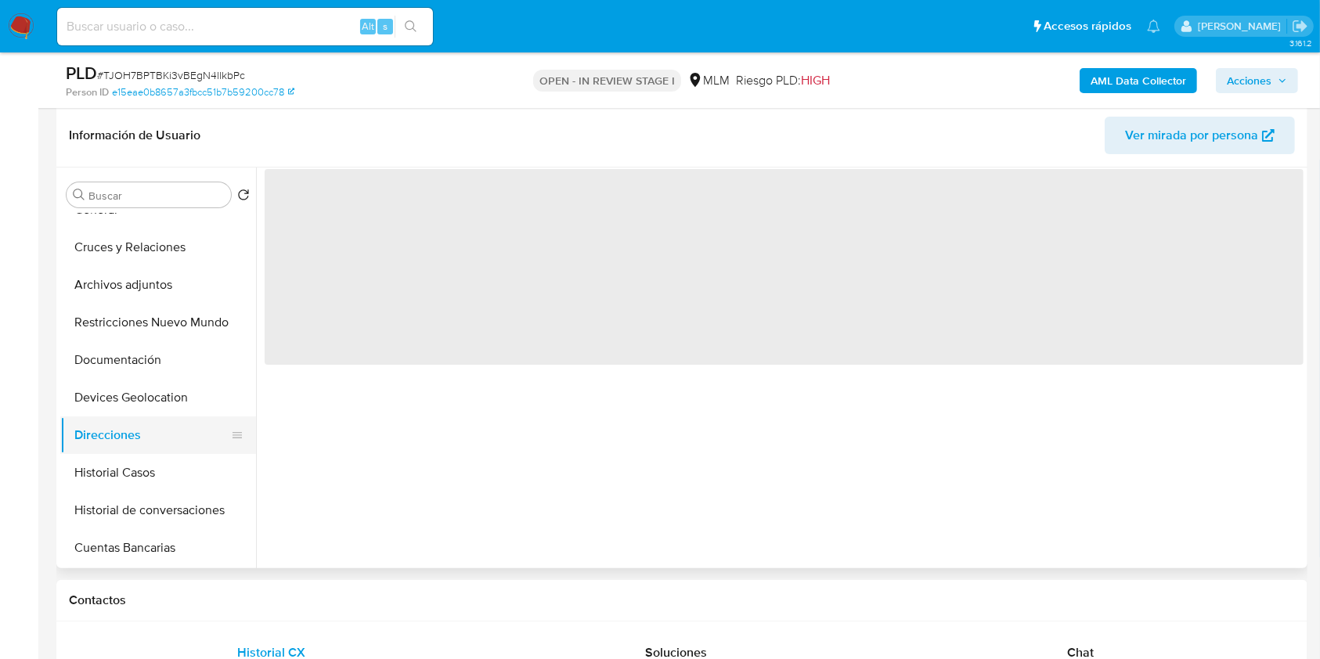
scroll to position [0, 0]
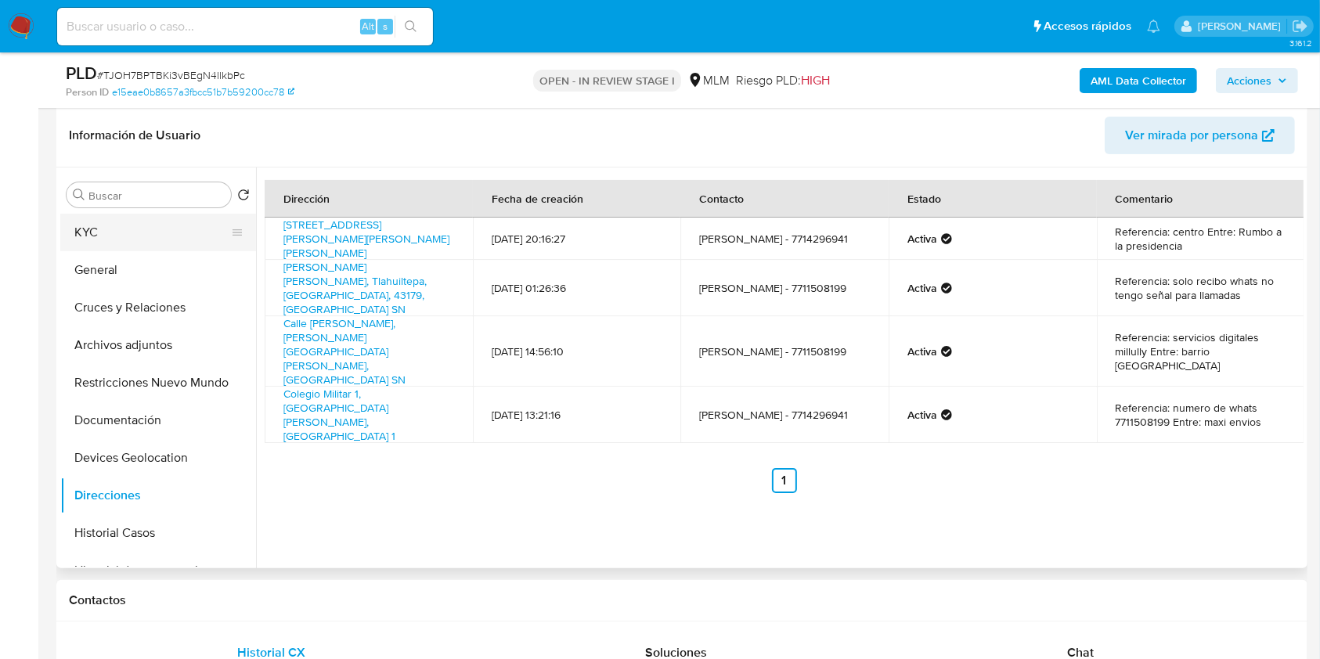
click at [127, 228] on button "KYC" at bounding box center [151, 233] width 183 height 38
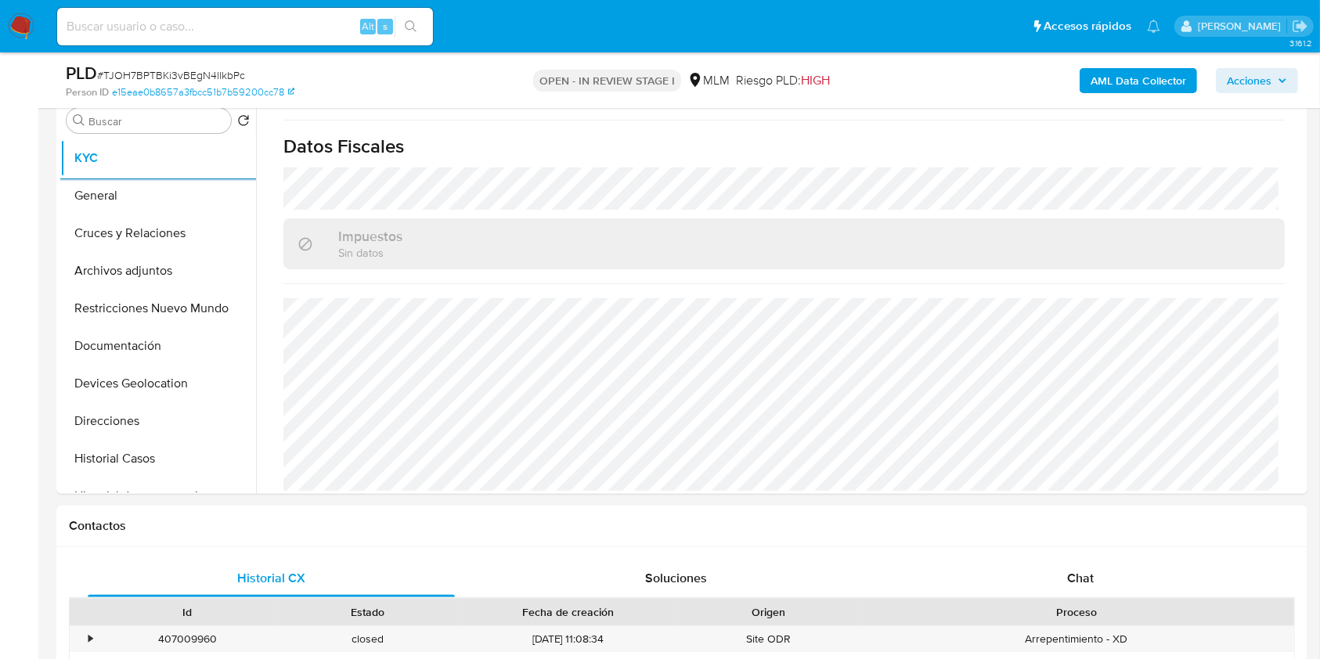
scroll to position [301, 0]
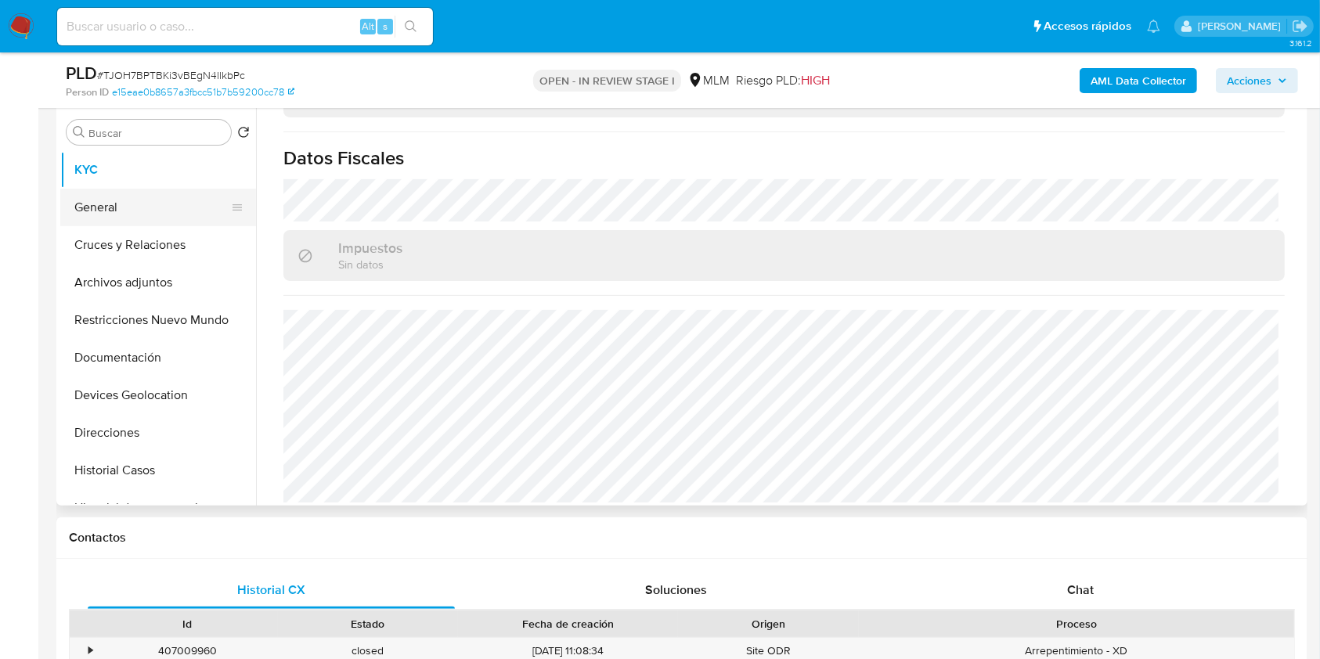
click at [121, 212] on button "General" at bounding box center [151, 208] width 183 height 38
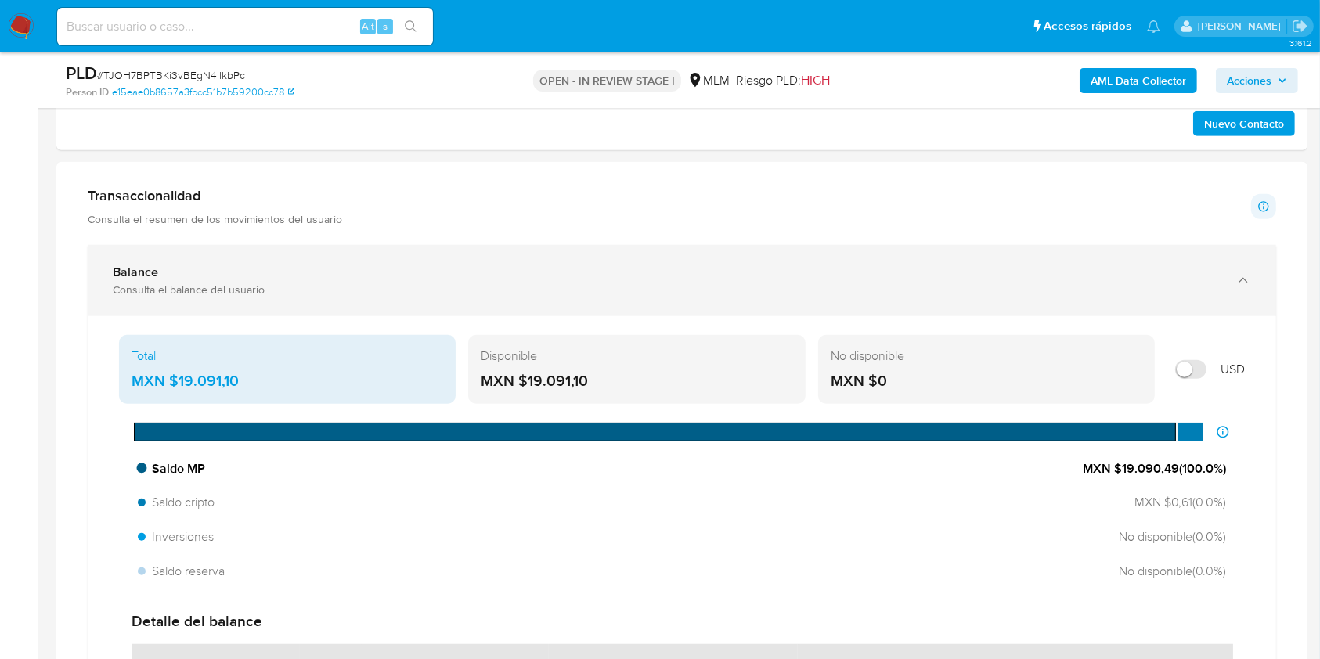
scroll to position [1087, 0]
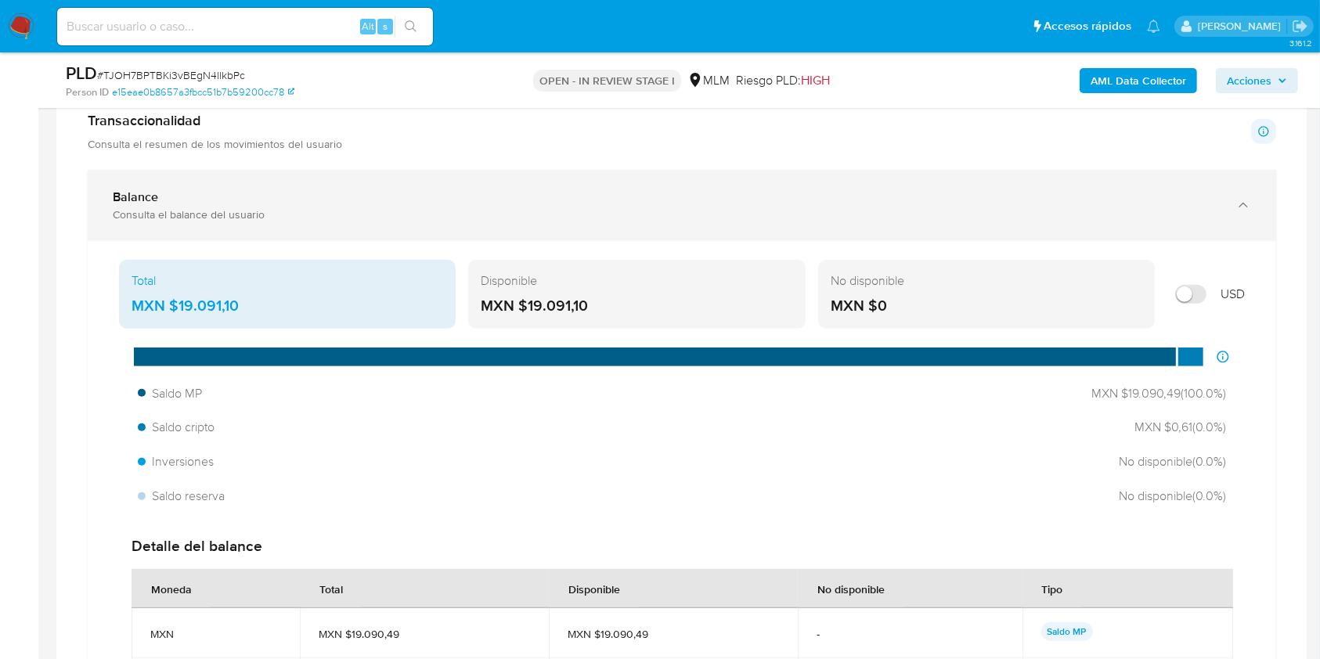
click at [665, 219] on div "Consulta el balance del usuario" at bounding box center [666, 214] width 1107 height 14
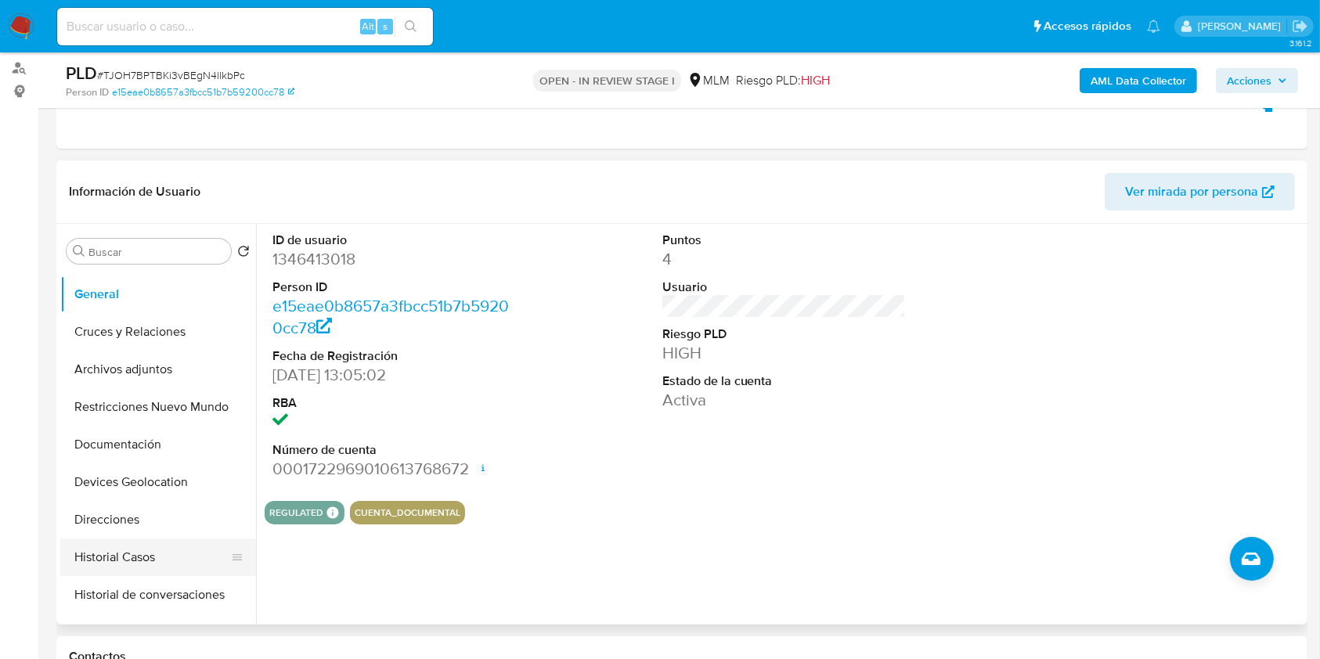
scroll to position [0, 0]
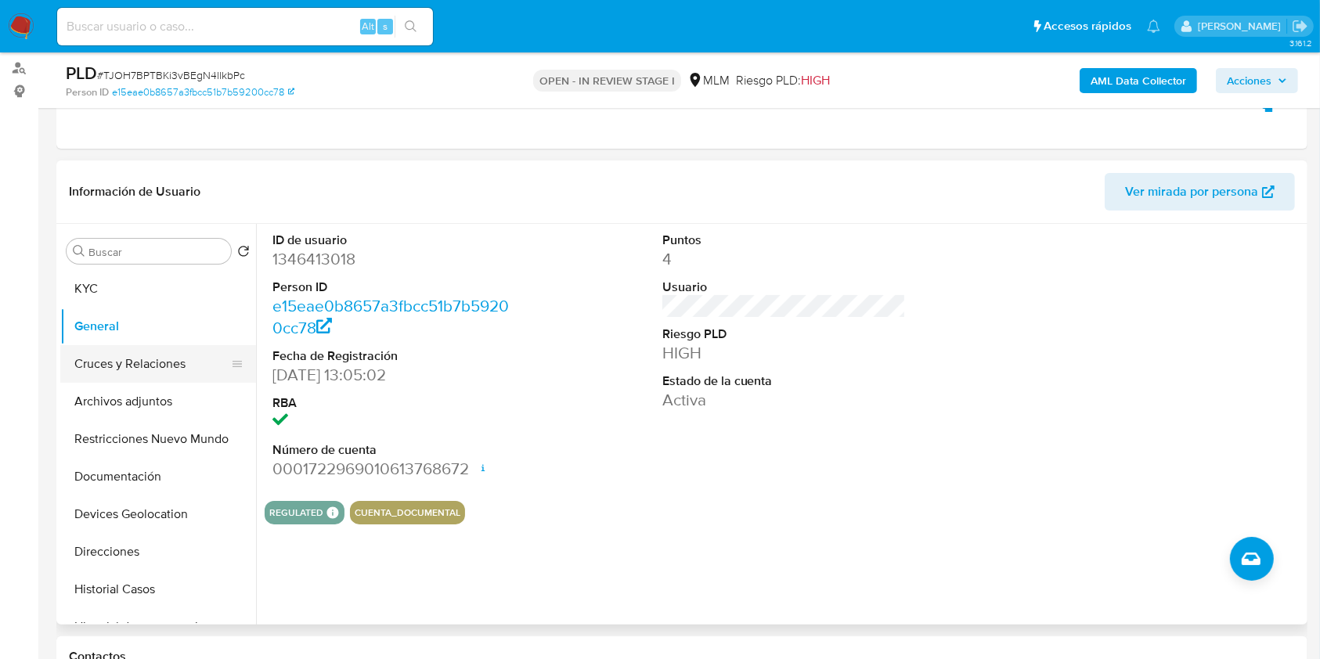
click at [142, 366] on button "Cruces y Relaciones" at bounding box center [151, 364] width 183 height 38
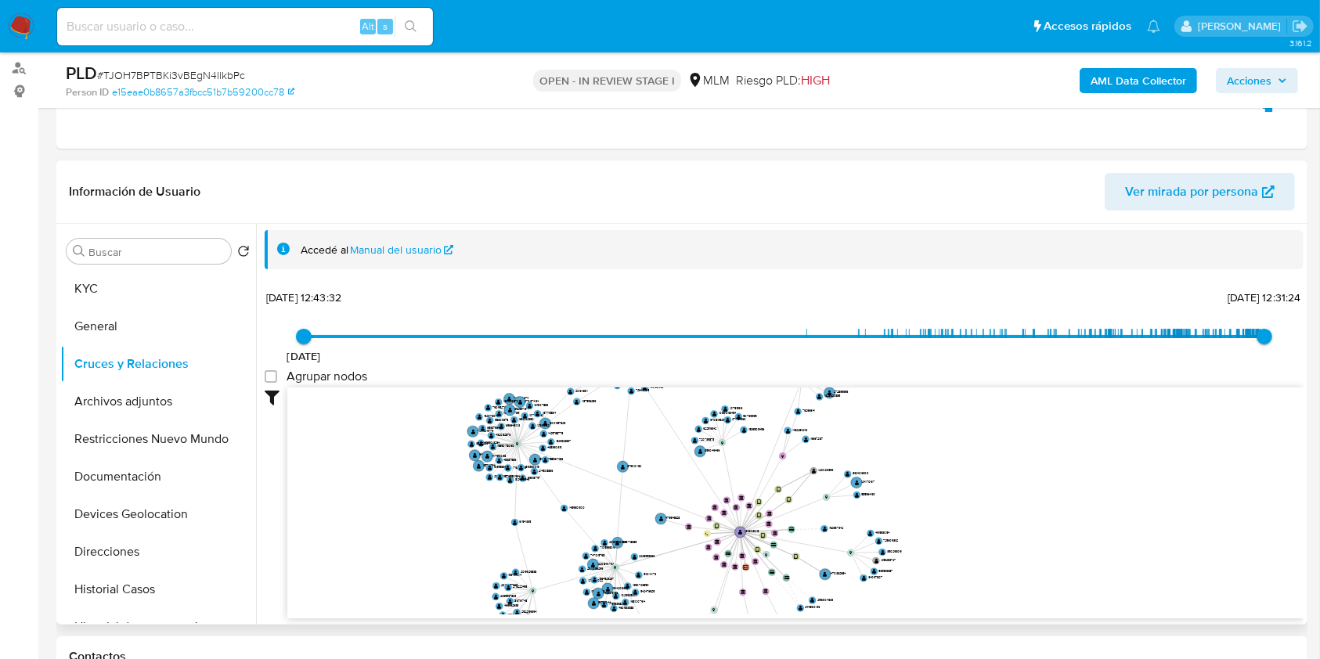
drag, startPoint x: 736, startPoint y: 492, endPoint x: 639, endPoint y: 504, distance: 97.8
click at [639, 504] on icon "device-68391e76c4d2007d310fbbbb  user-1346413018  1346413018 user-1470362684 …" at bounding box center [795, 500] width 1016 height 227
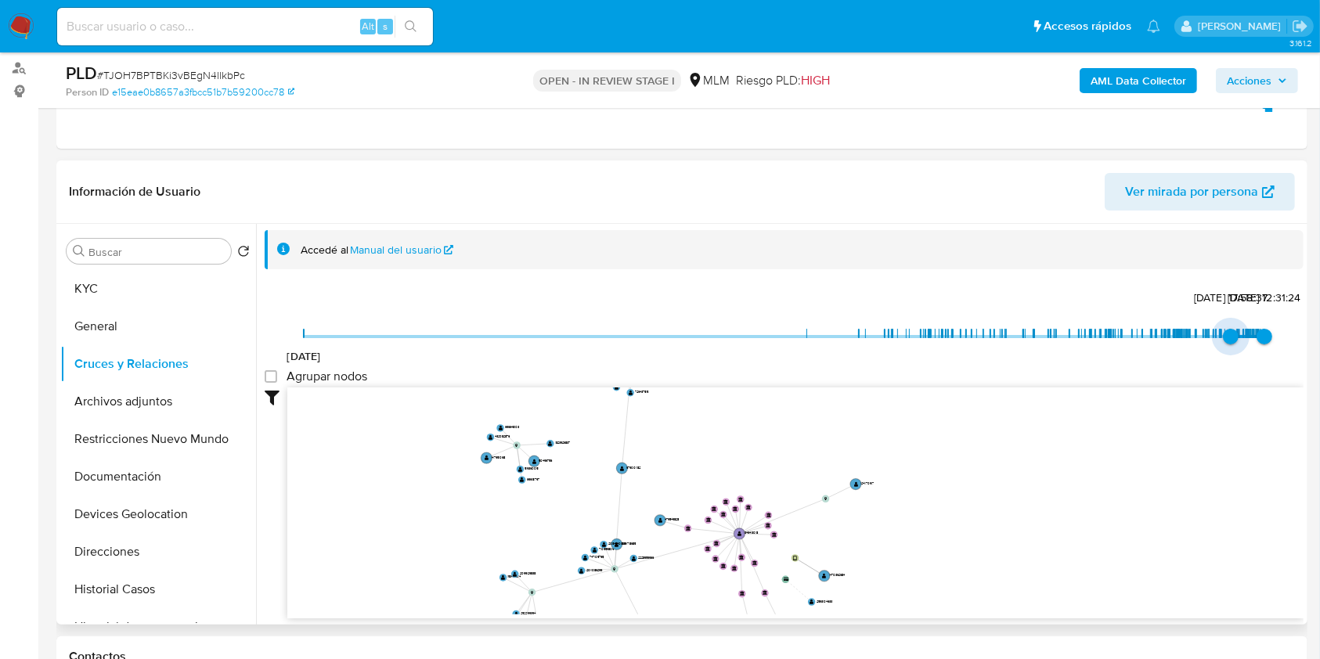
type input "1754092128000"
drag, startPoint x: 296, startPoint y: 344, endPoint x: 1237, endPoint y: 357, distance: 941.7
click at [665, 357] on div "18/8/2018 1/8/2025, 17:48:48 26/9/2025, 12:31:24" at bounding box center [784, 347] width 960 height 44
type input "1756178286000"
type input "1753142435000"
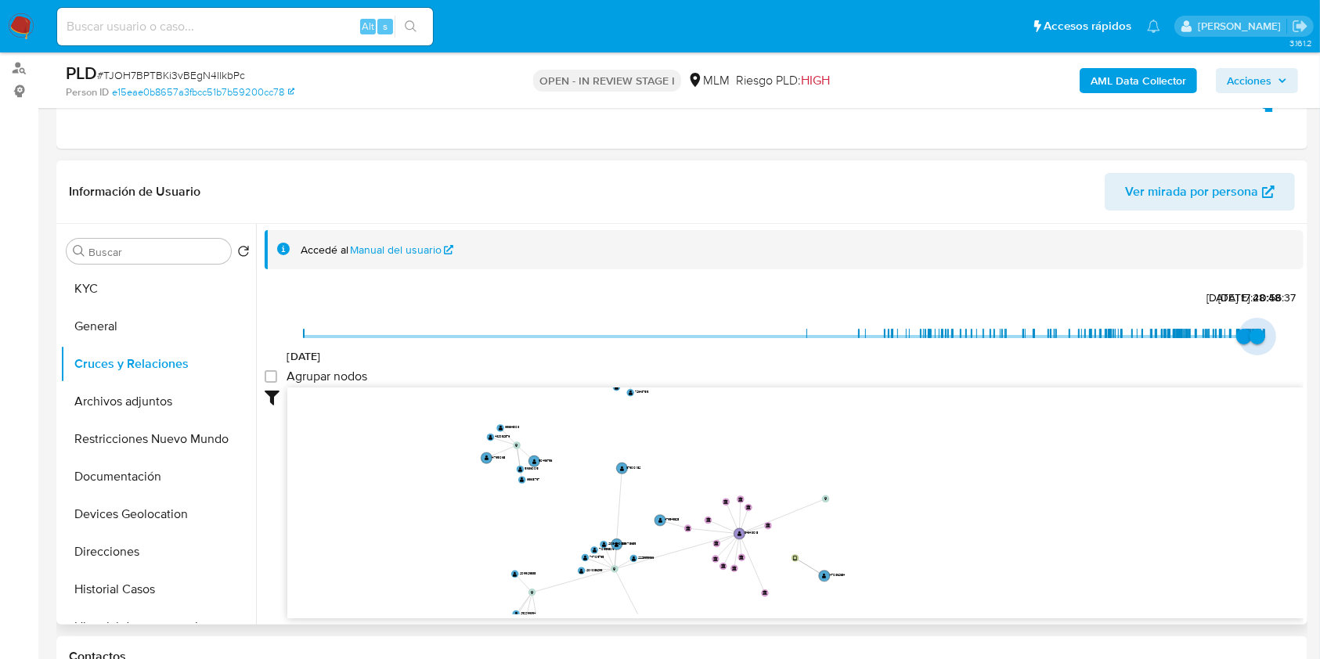
type input "1754092128000"
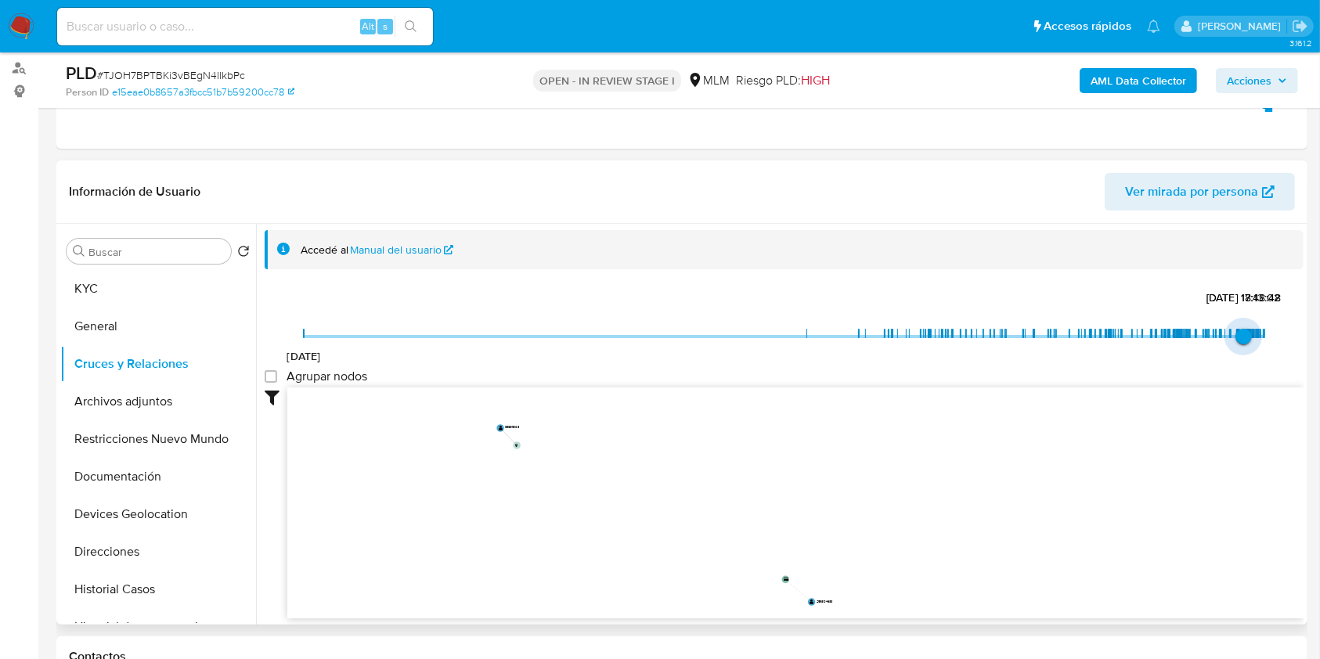
type input "1754007182000"
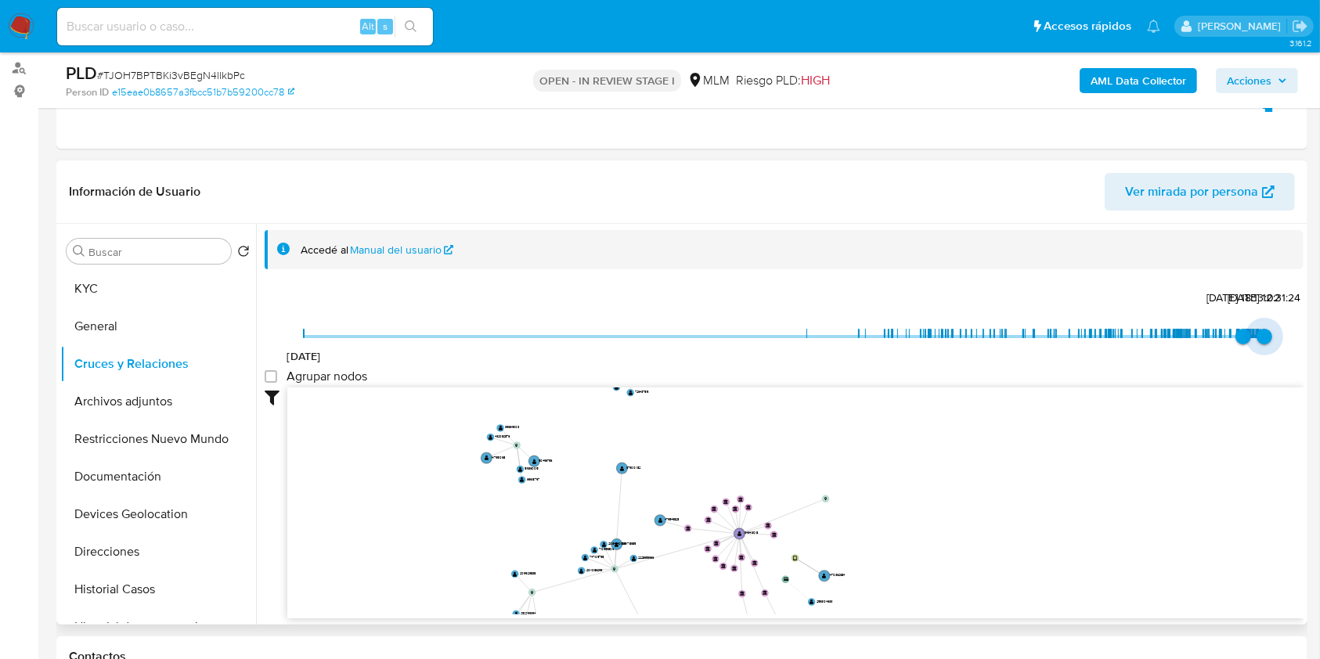
click at [665, 337] on span "26/9/2025, 12:31:24" at bounding box center [1264, 337] width 16 height 16
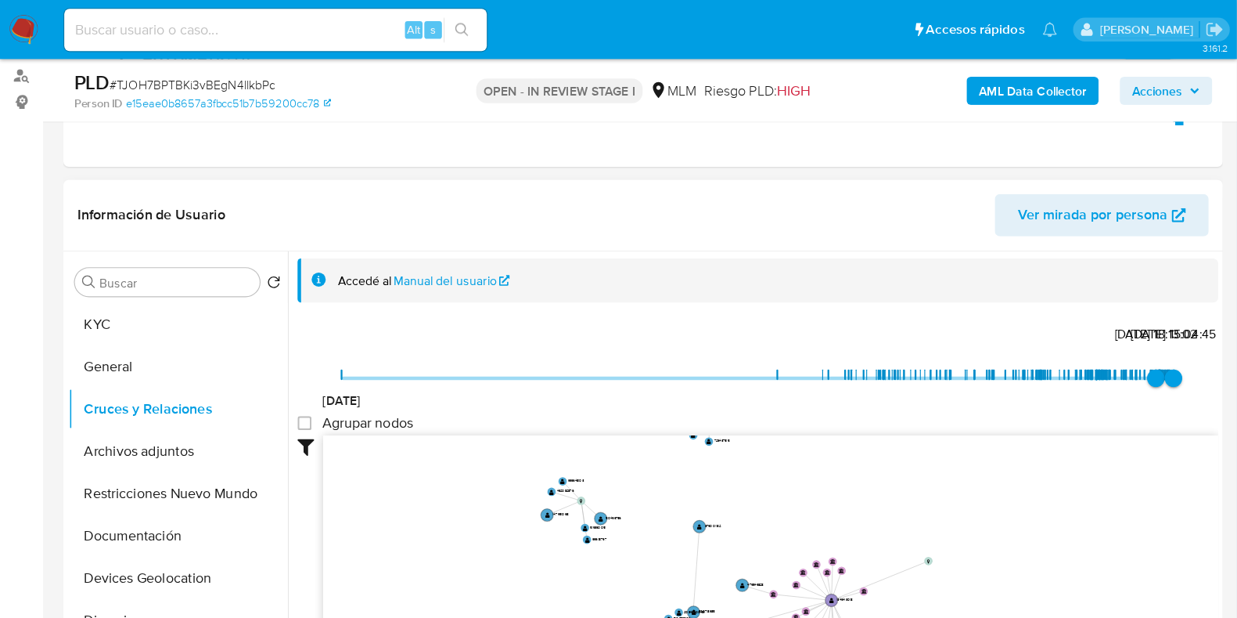
scroll to position [183, 0]
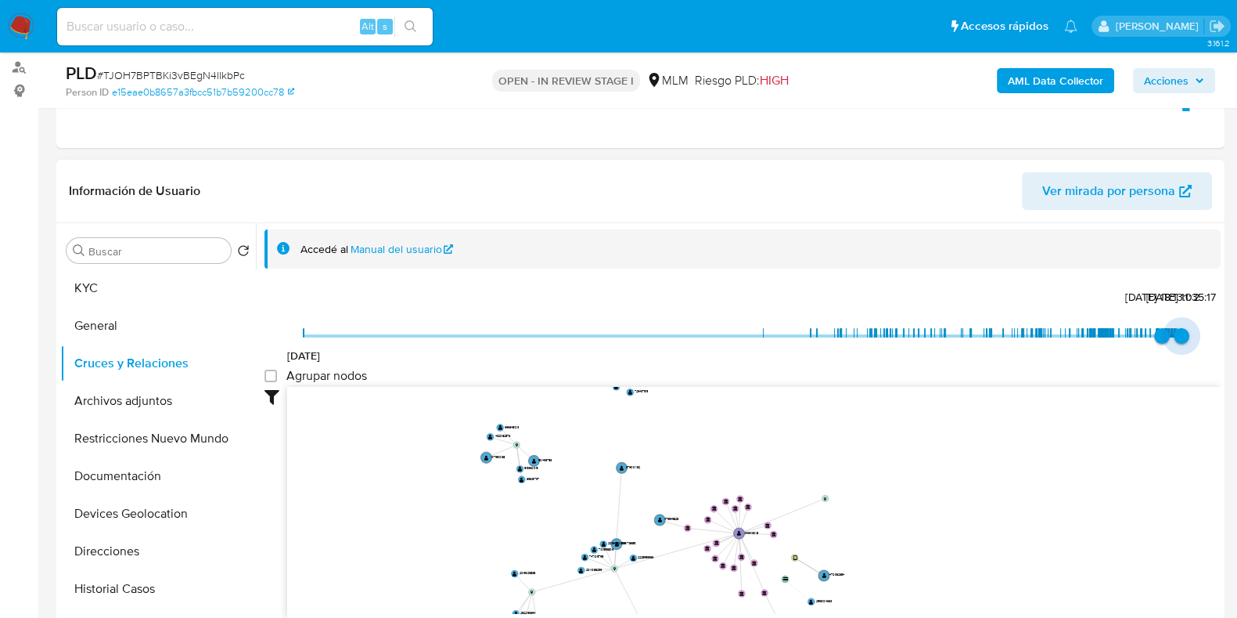
type input "1758661485000"
click at [665, 330] on span "23/9/2025, 15:04:45" at bounding box center [1181, 336] width 16 height 16
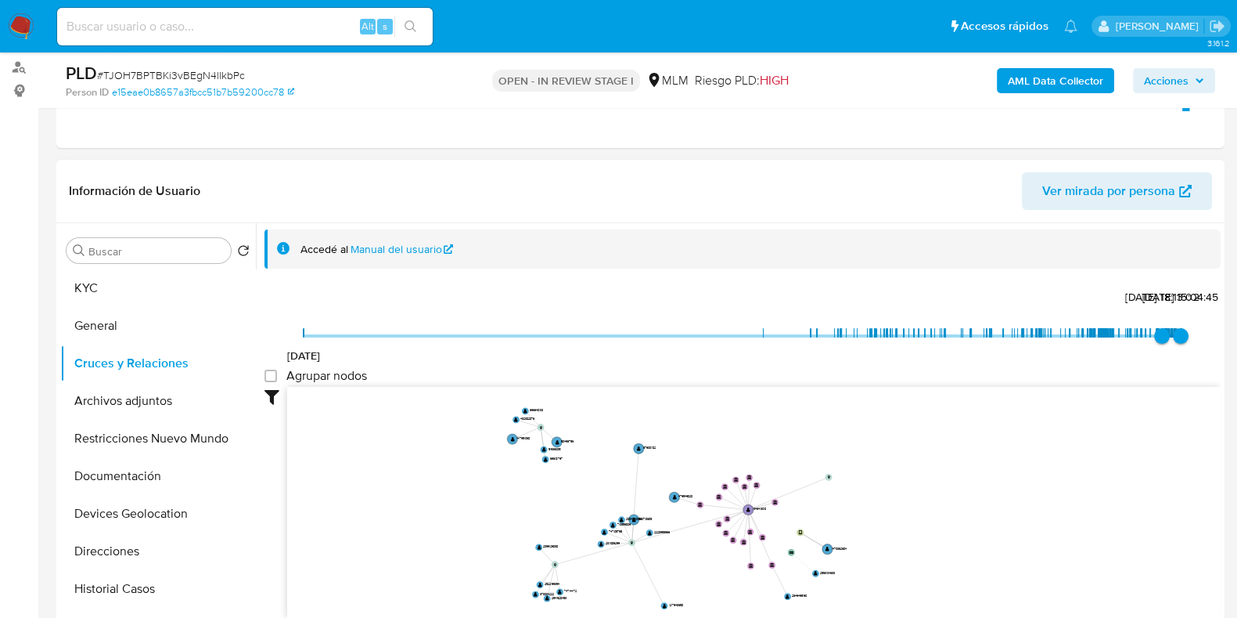
drag, startPoint x: 958, startPoint y: 495, endPoint x: 953, endPoint y: 473, distance: 22.6
click at [665, 473] on icon "device-68391e76c4d2007d310fbbbb  user-1346413018  1346413018 user-1470362684 …" at bounding box center [754, 500] width 934 height 227
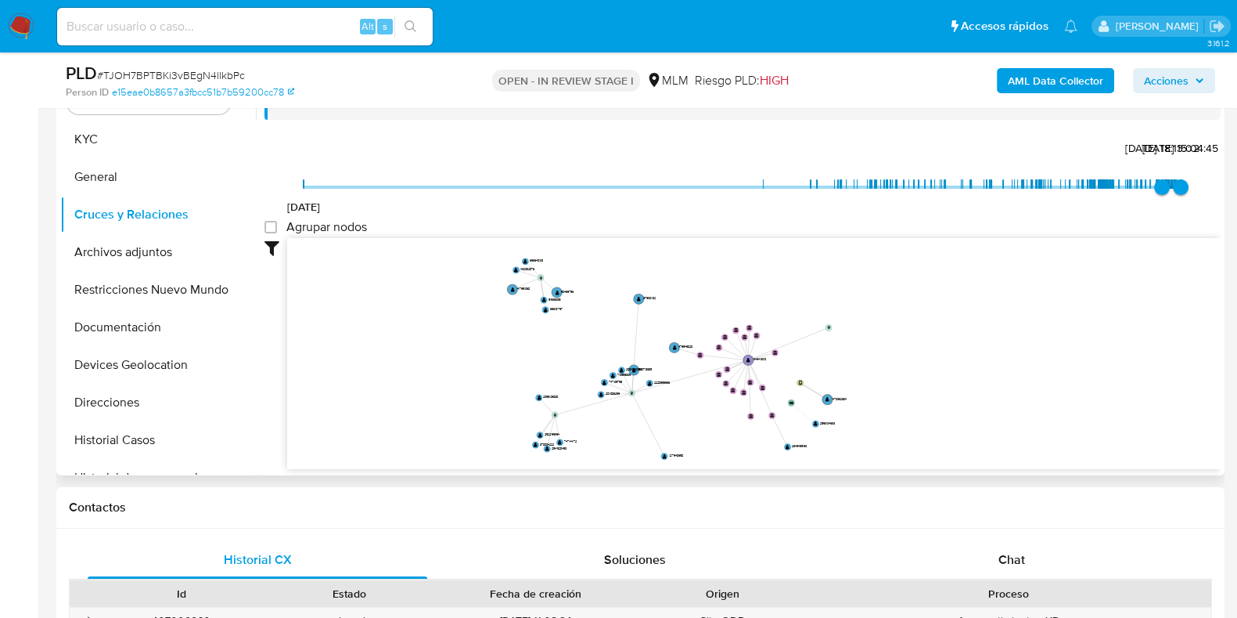
click at [665, 329] on icon "device-68391e76c4d2007d310fbbbb  user-1346413018  1346413018 user-1470362684 …" at bounding box center [754, 351] width 934 height 227
click at [376, 219] on div "Agrupar nodos" at bounding box center [743, 228] width 956 height 19
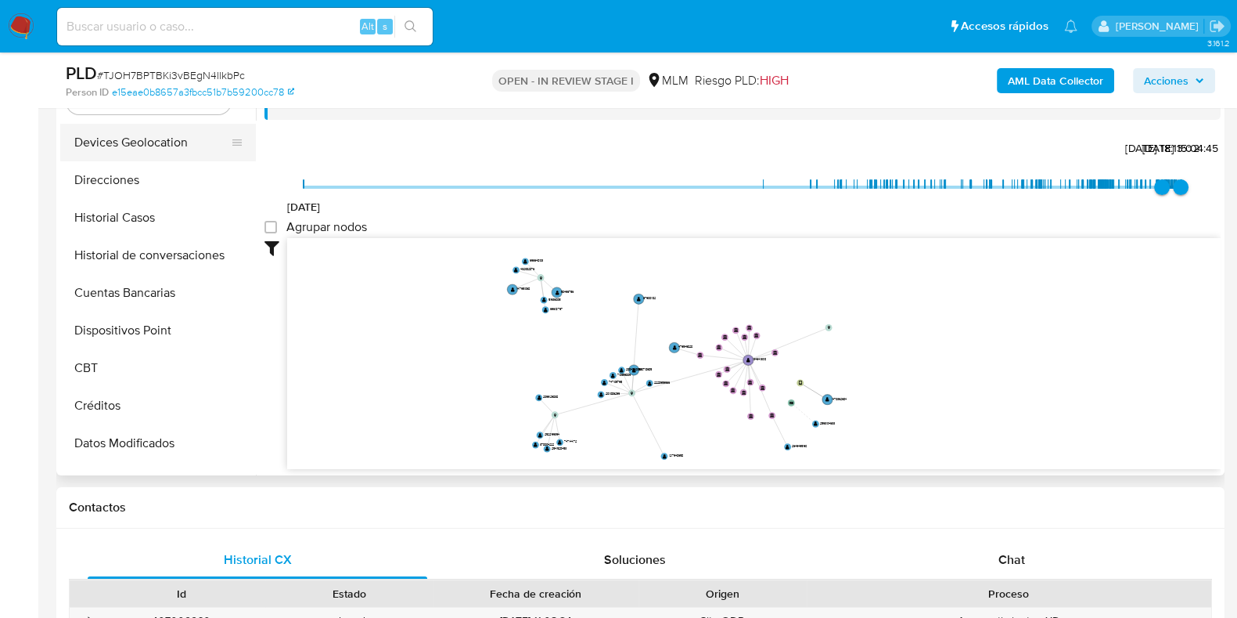
scroll to position [223, 0]
click at [153, 330] on button "Dispositivos Point" at bounding box center [151, 330] width 183 height 38
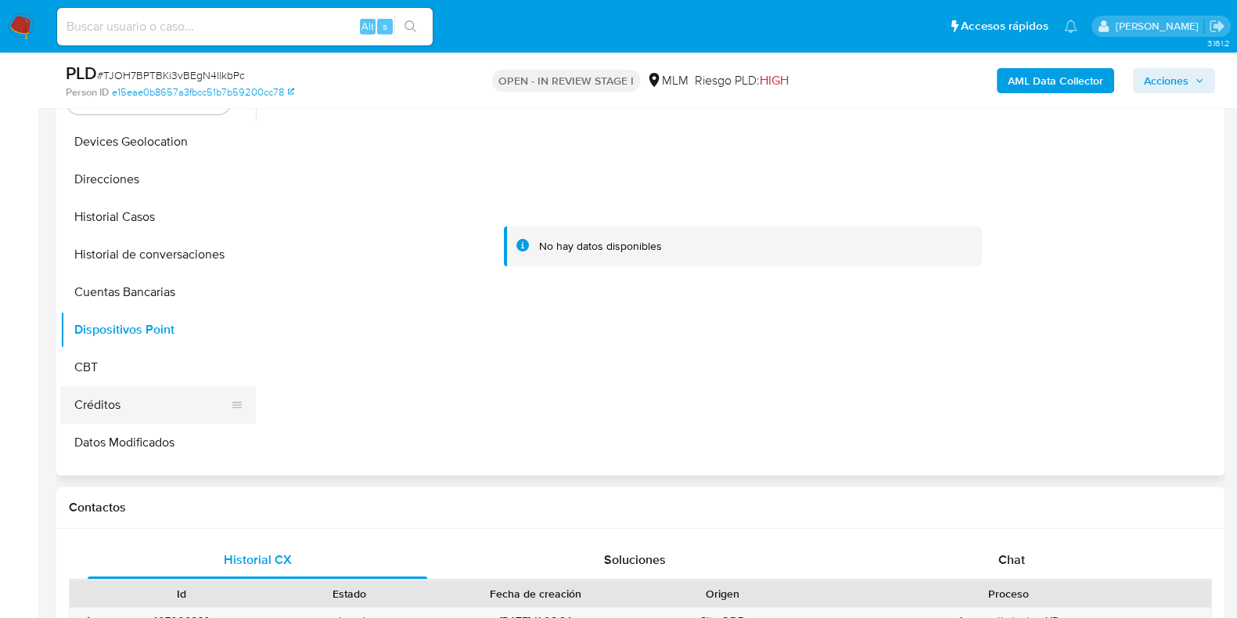
click at [133, 391] on button "Créditos" at bounding box center [151, 405] width 183 height 38
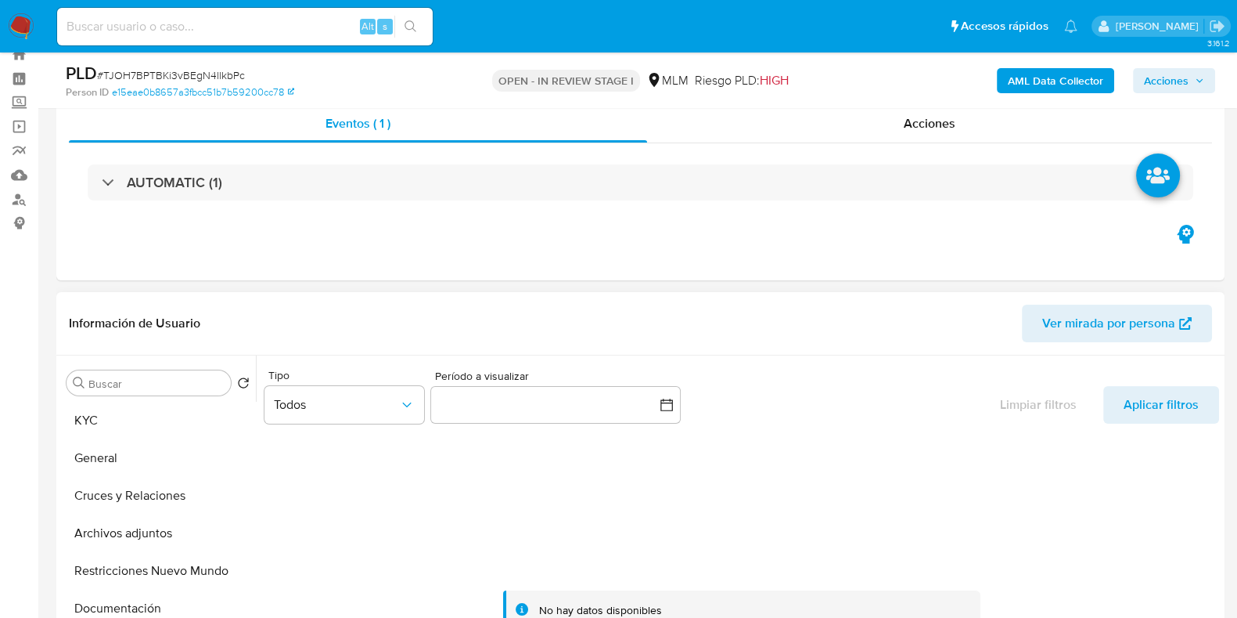
scroll to position [0, 0]
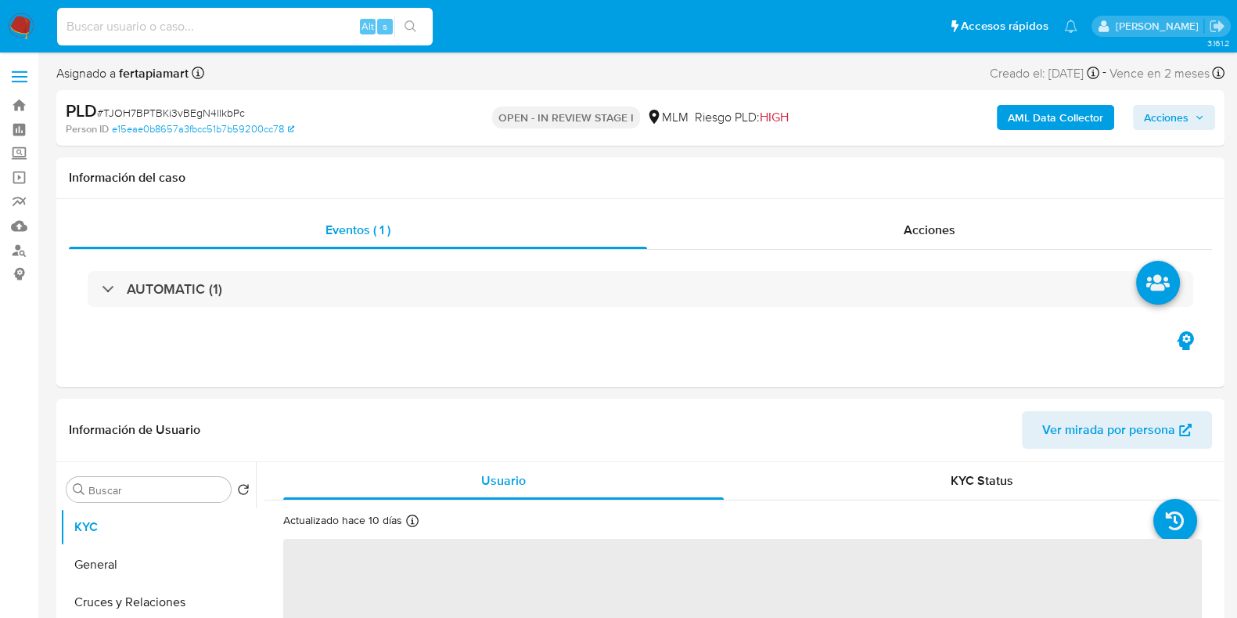
click at [212, 28] on input at bounding box center [245, 26] width 376 height 20
paste input "1470362684"
type input "1470362684"
select select "10"
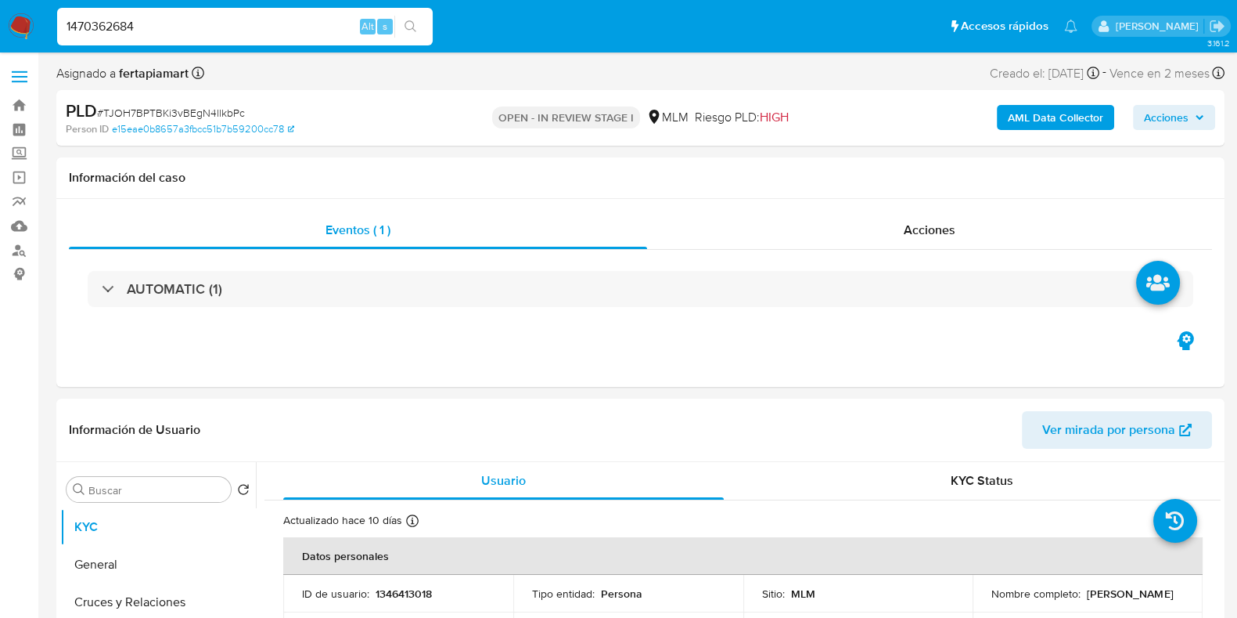
type input "1470362684"
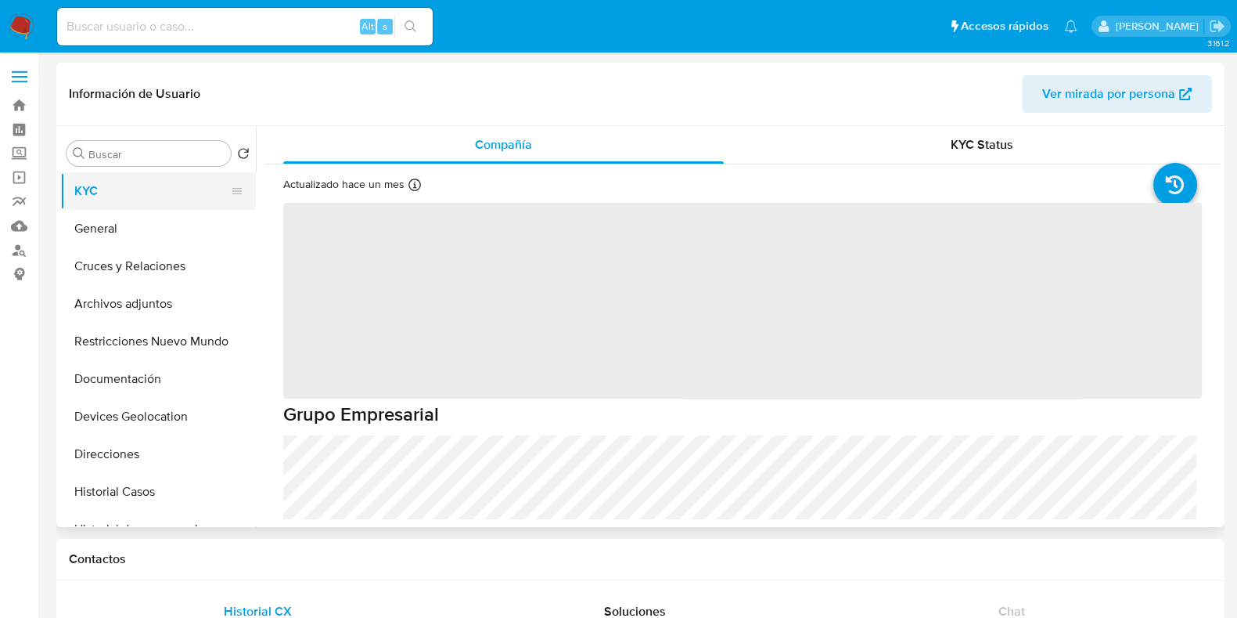
select select "10"
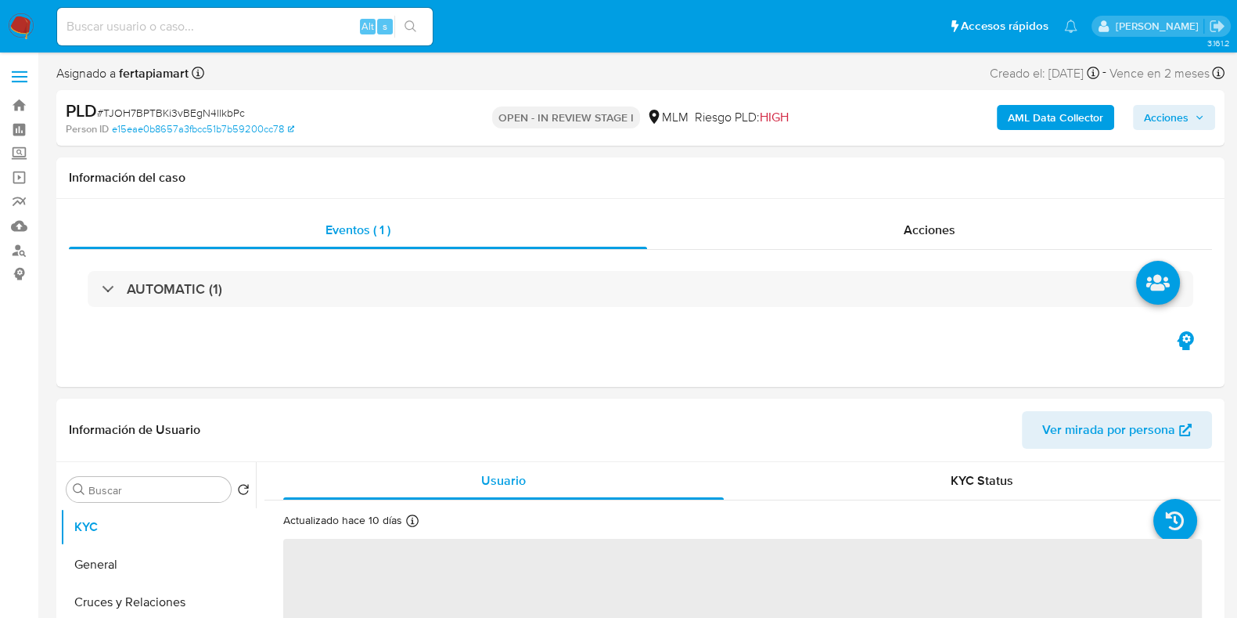
select select "10"
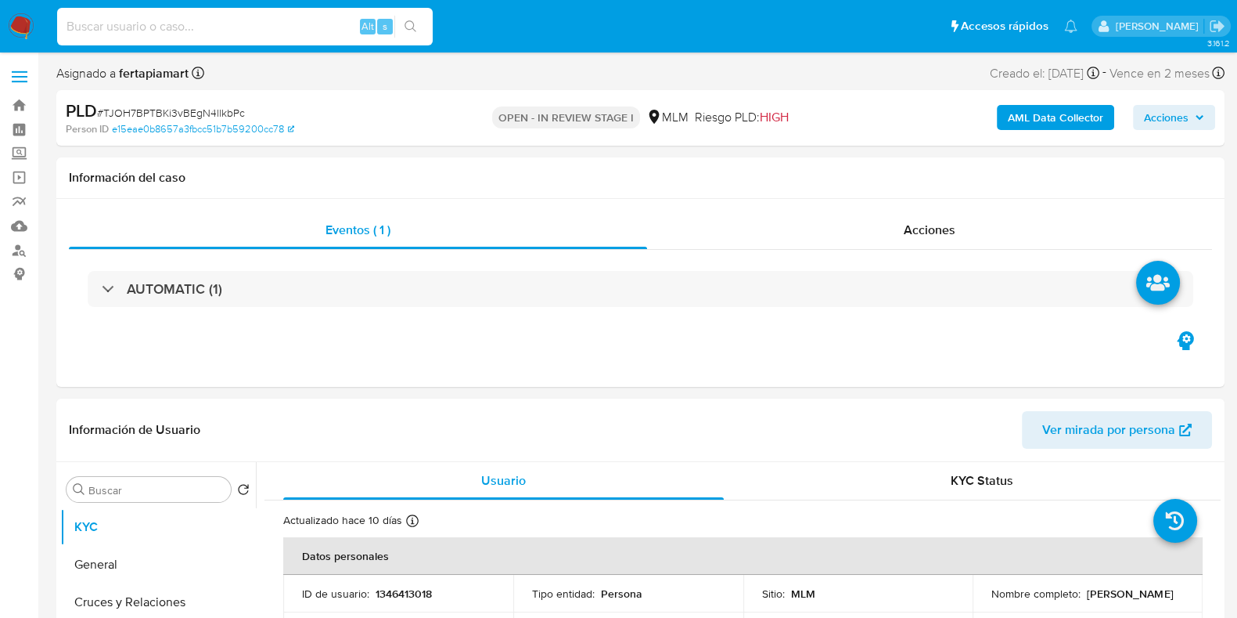
paste input "1146921298"
click at [235, 35] on input at bounding box center [245, 26] width 376 height 20
type input "1146921298"
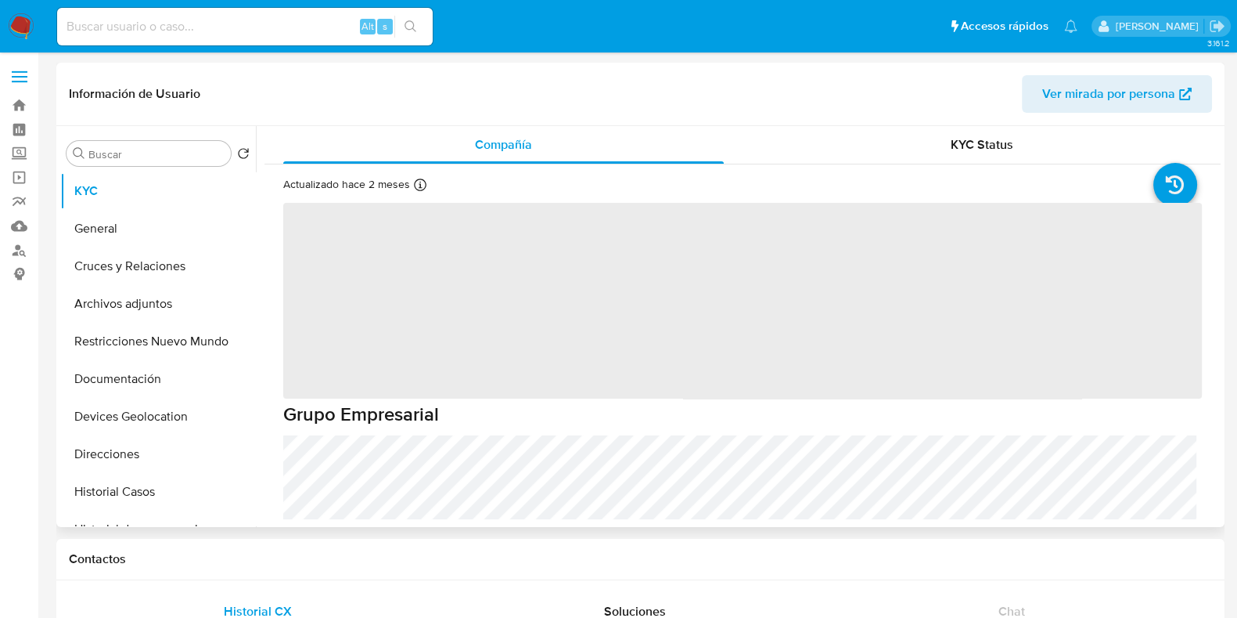
select select "10"
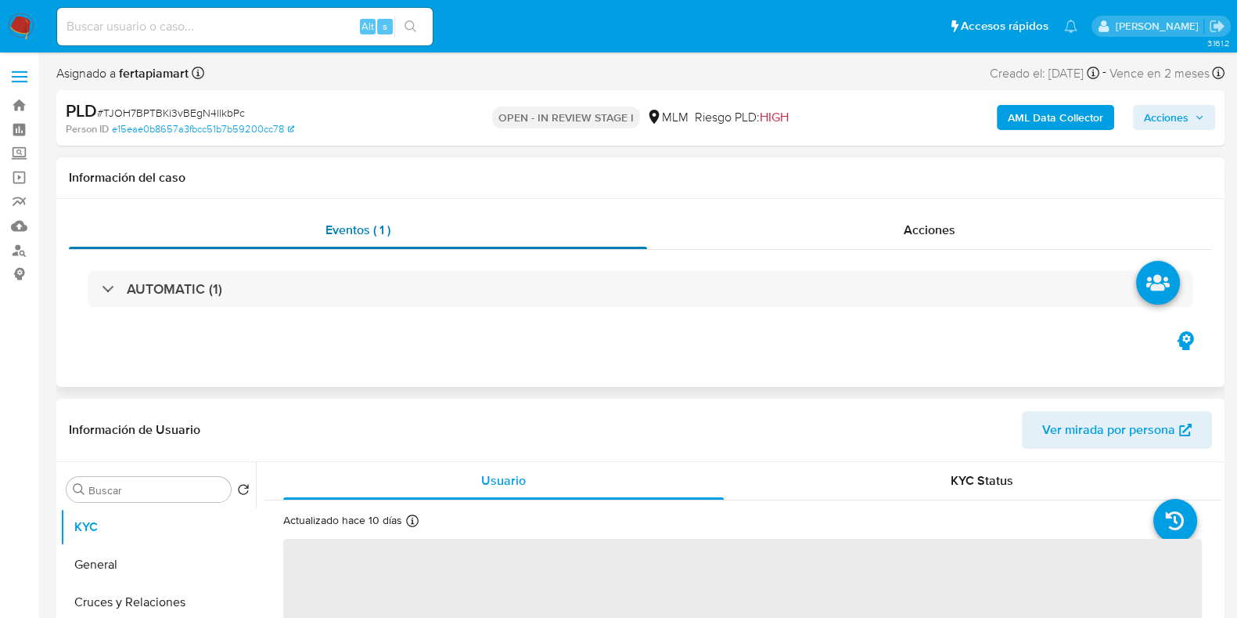
select select "10"
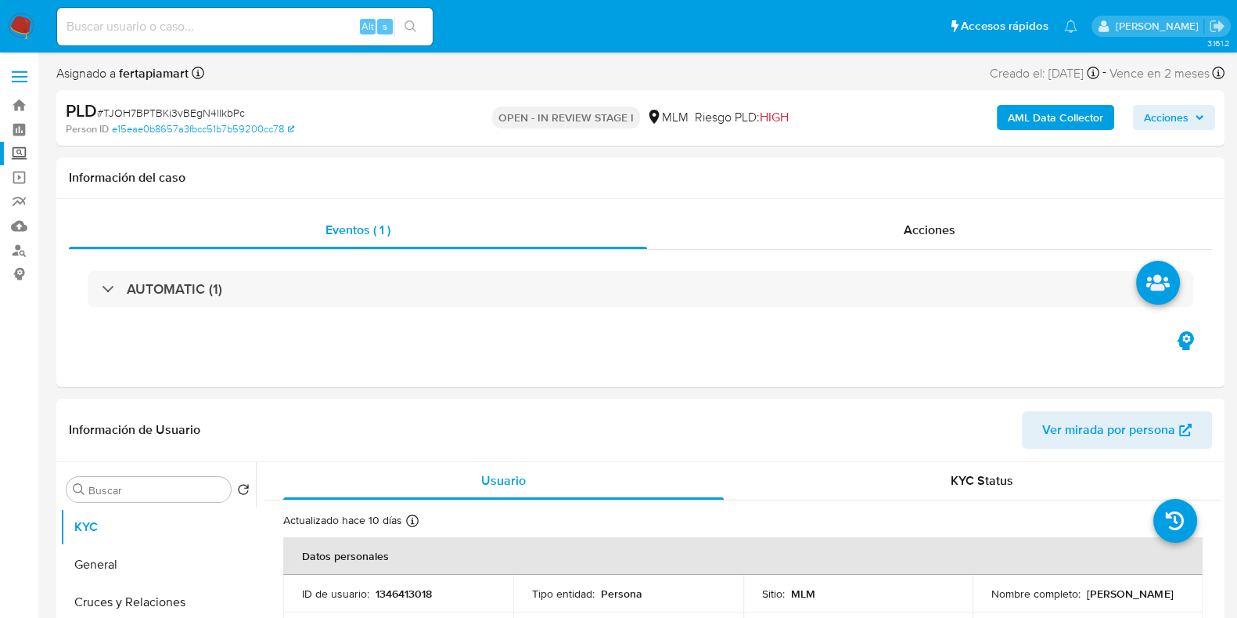
click at [18, 154] on label "Screening" at bounding box center [93, 154] width 186 height 24
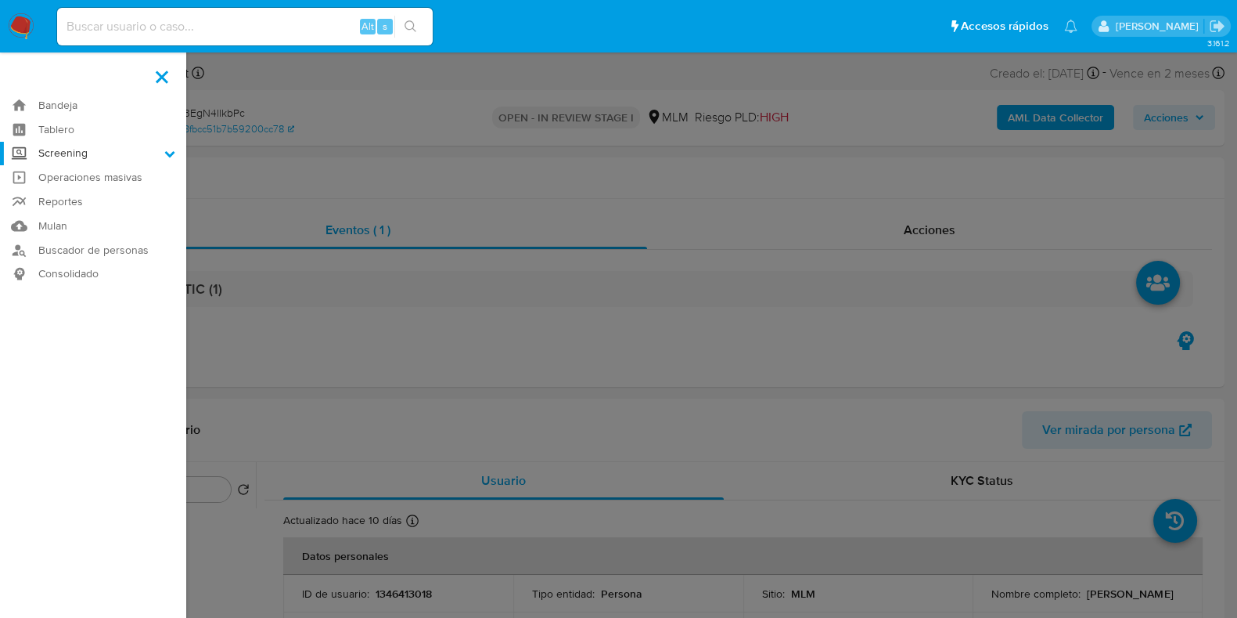
click at [0, 0] on input "Screening" at bounding box center [0, 0] width 0 height 0
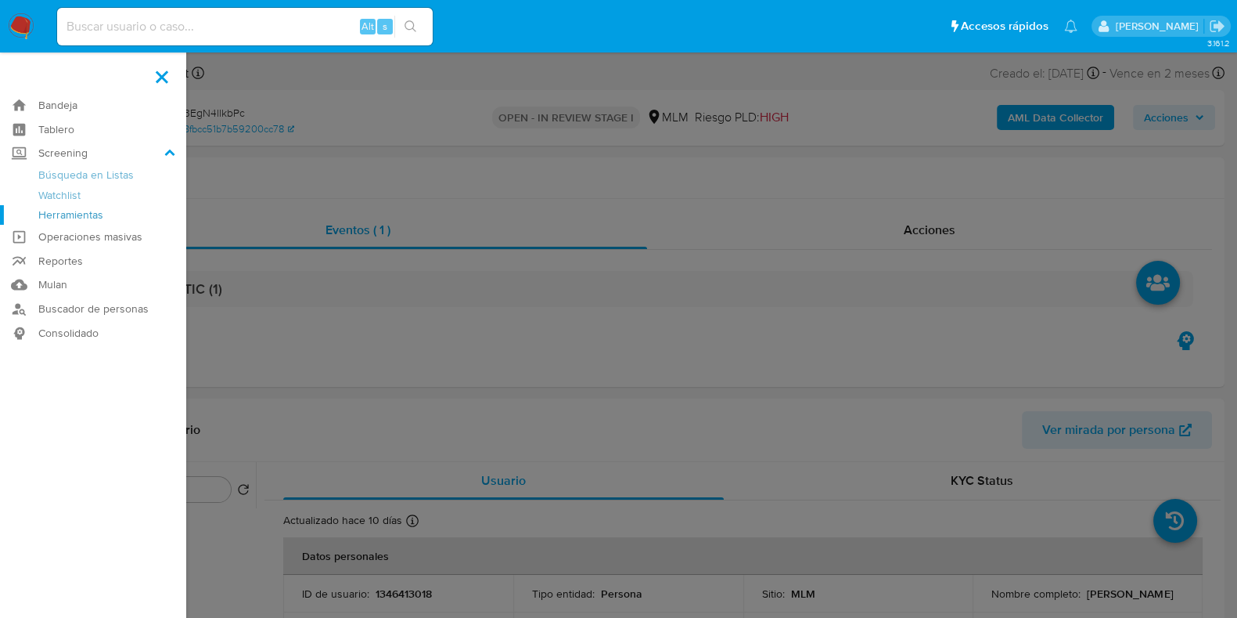
click at [65, 205] on link "Herramientas" at bounding box center [93, 215] width 186 height 20
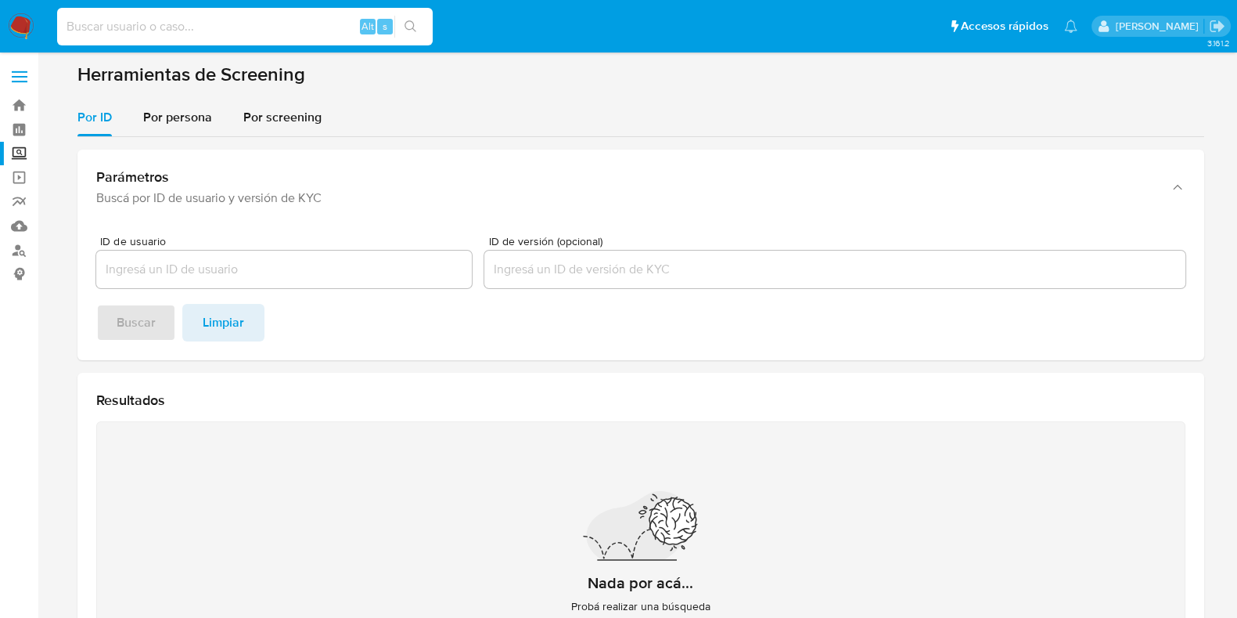
click at [218, 24] on input at bounding box center [245, 26] width 376 height 20
click at [198, 116] on span "Por persona" at bounding box center [177, 117] width 69 height 18
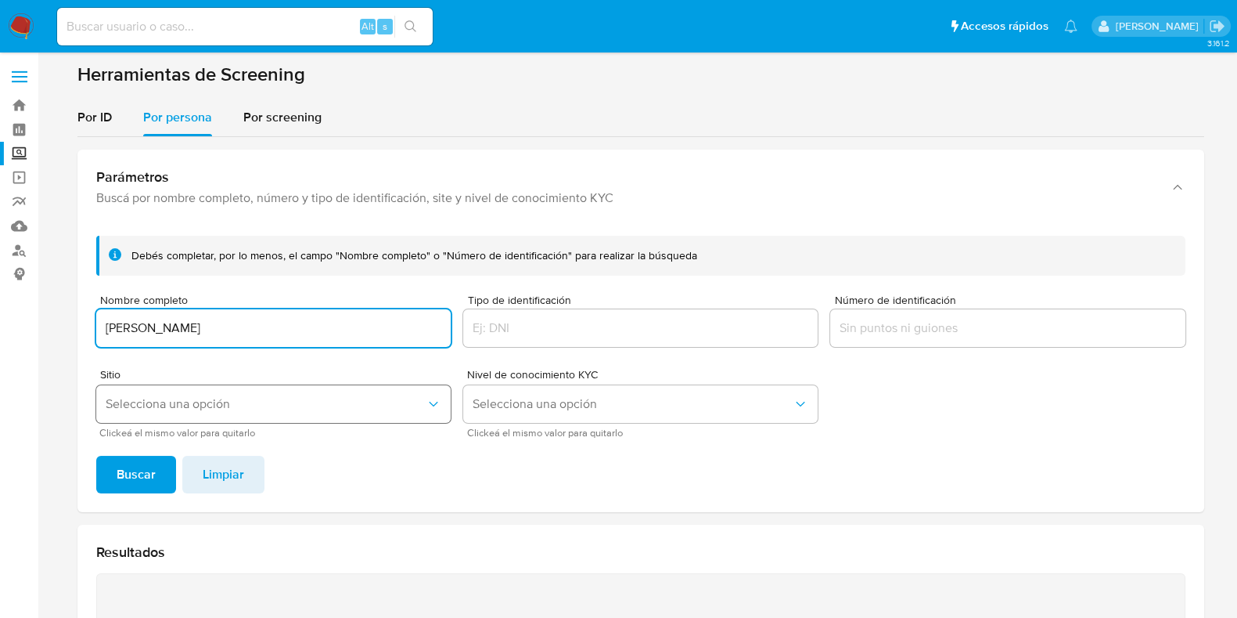
type input "[PERSON_NAME]"
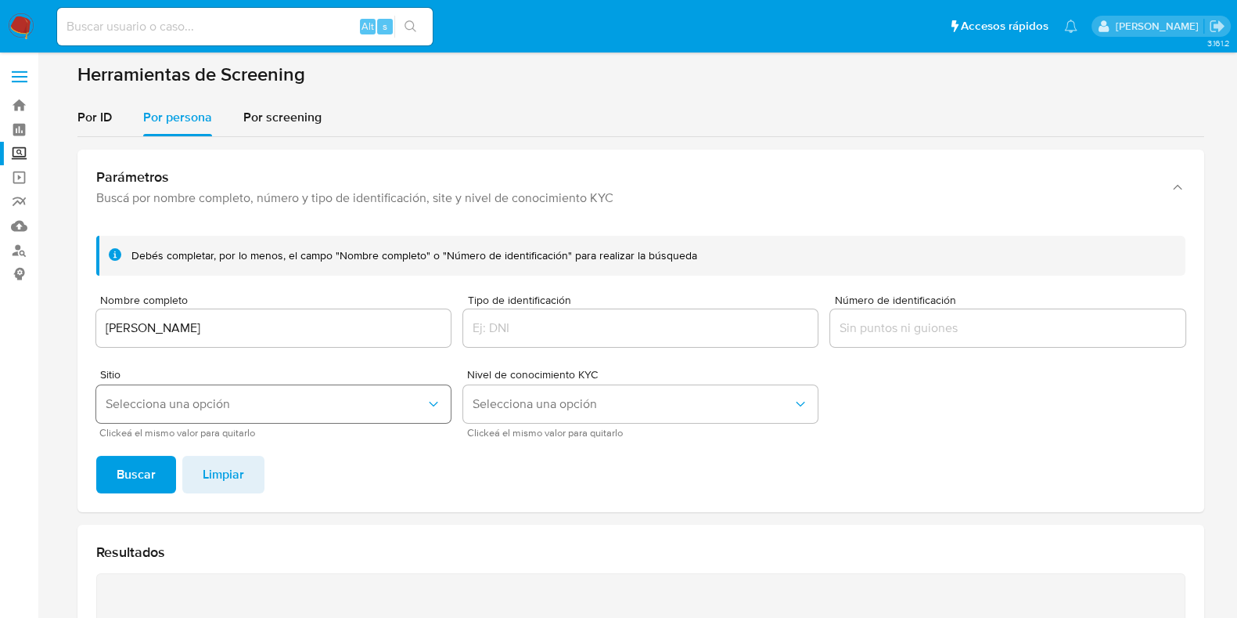
click at [250, 400] on span "Selecciona una opción" at bounding box center [266, 404] width 320 height 16
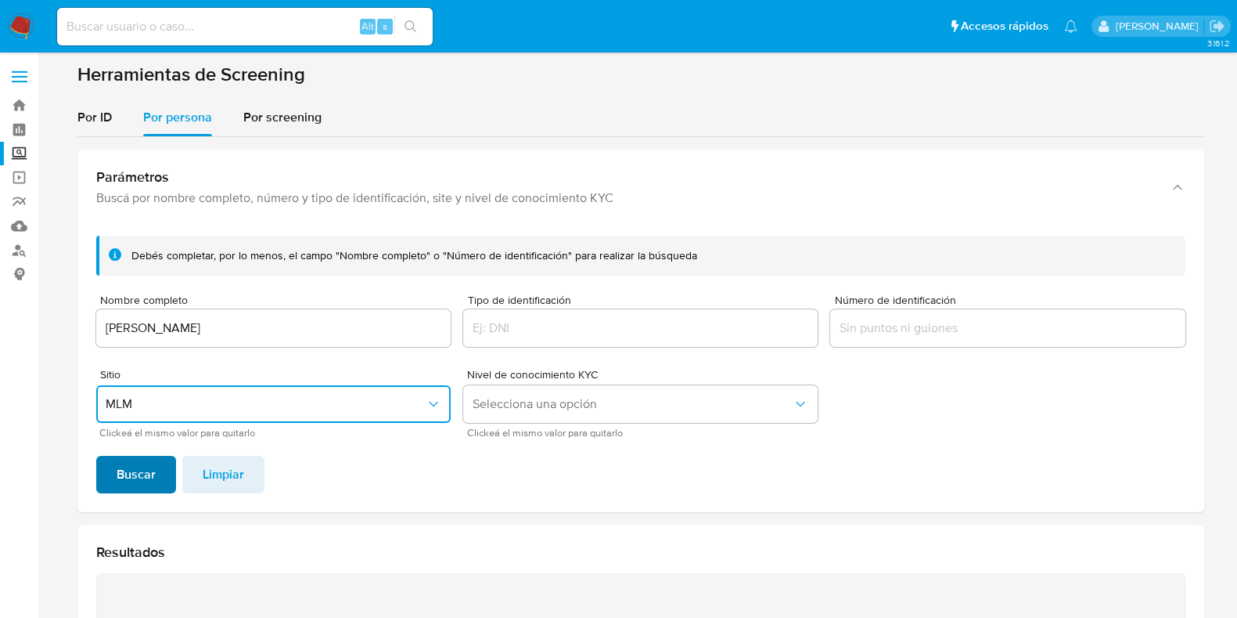
click at [139, 469] on span "Buscar" at bounding box center [136, 474] width 39 height 34
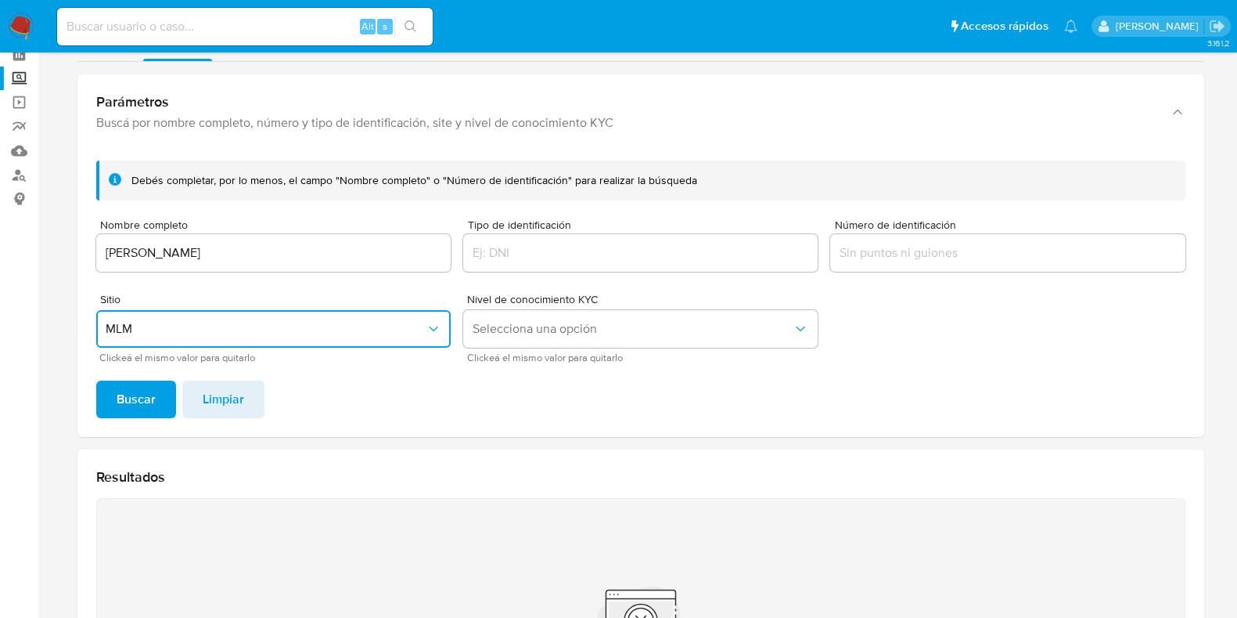
scroll to position [74, 0]
